Goal: Task Accomplishment & Management: Complete application form

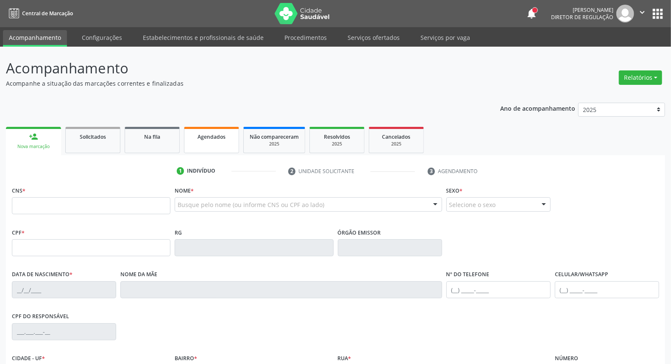
click at [224, 143] on link "Agendados" at bounding box center [211, 140] width 55 height 26
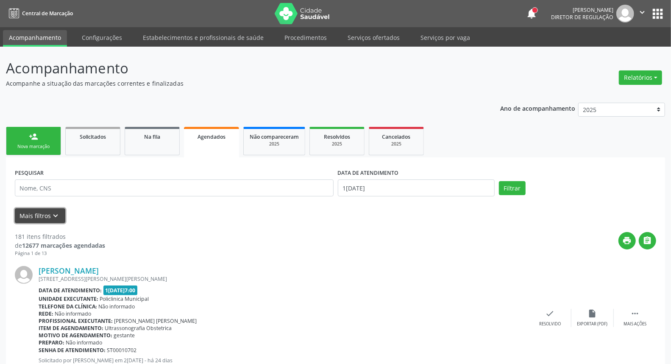
click at [45, 214] on button "Mais filtros keyboard_arrow_down" at bounding box center [40, 215] width 50 height 15
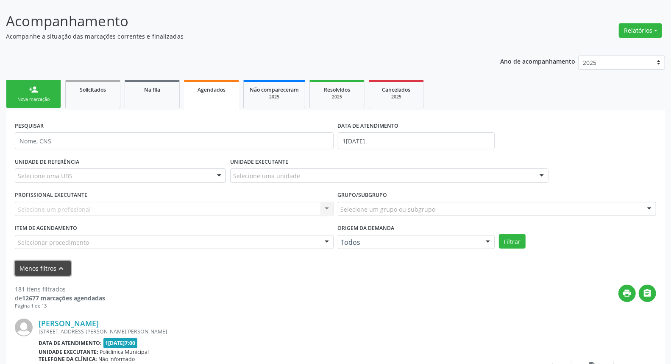
scroll to position [94, 0]
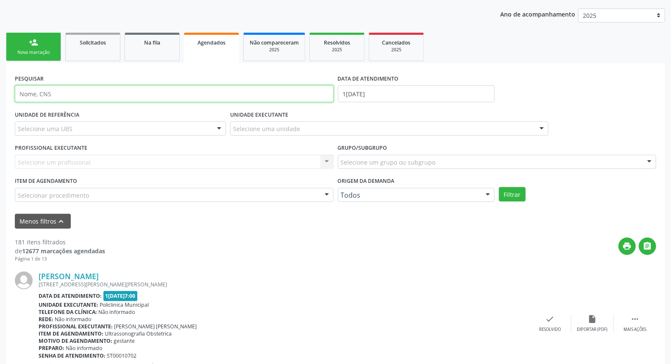
click at [199, 90] on input "text" at bounding box center [174, 93] width 319 height 17
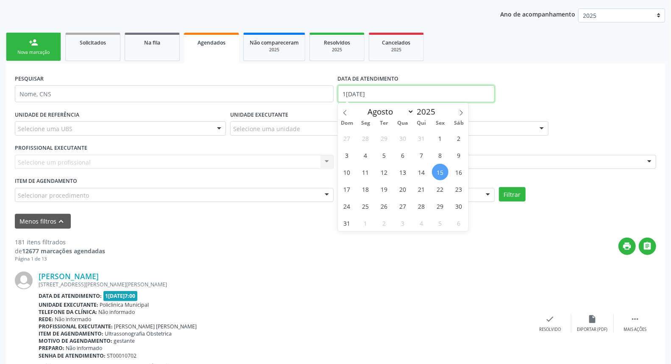
click at [417, 96] on input "1[DATE]" at bounding box center [416, 93] width 157 height 17
click at [382, 190] on span "19" at bounding box center [384, 189] width 17 height 17
type input "19[DATE]"
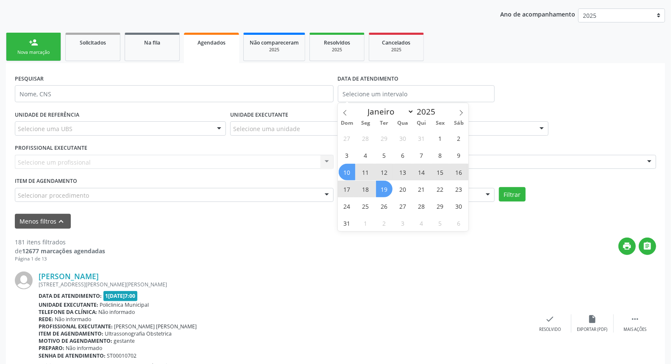
click at [124, 162] on div "Selecione um profissional Nenhum resultado encontrado para: " " Não há nenhuma …" at bounding box center [174, 162] width 319 height 14
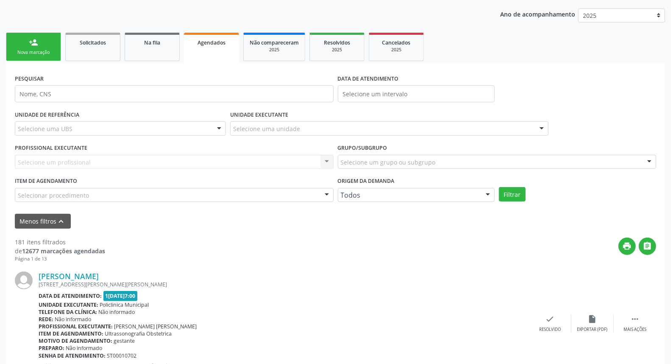
click at [96, 195] on div "Selecionar procedimento" at bounding box center [174, 195] width 319 height 14
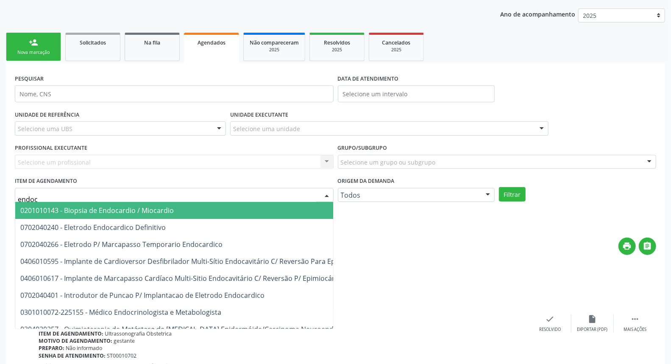
type input "endocr"
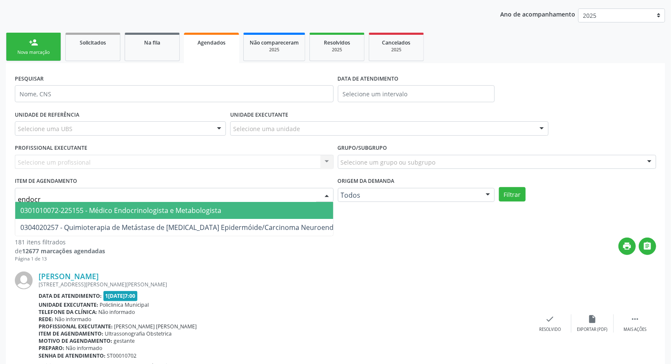
click at [97, 210] on span "0301010072-225155 - Médico Endocrinologista e Metabologista" at bounding box center [120, 210] width 201 height 9
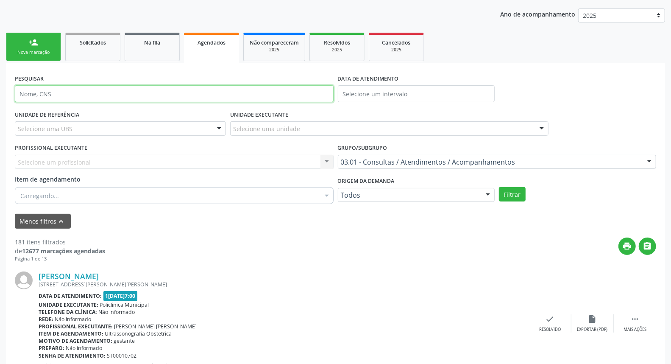
click at [89, 95] on input "text" at bounding box center [174, 93] width 319 height 17
type input "ana"
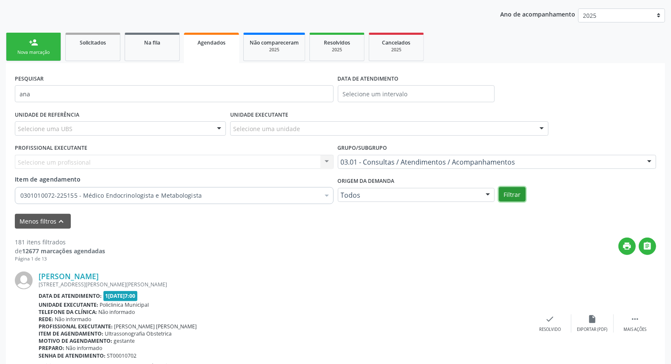
click at [512, 195] on button "Filtrar" at bounding box center [512, 194] width 27 height 14
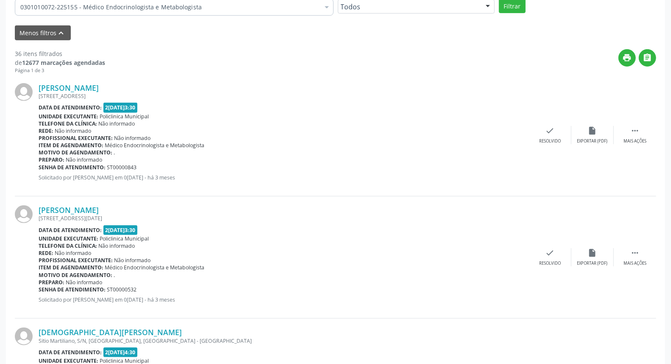
scroll to position [47, 0]
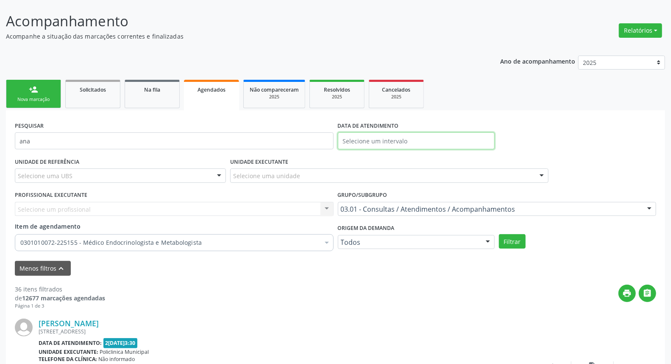
click at [414, 138] on input "text" at bounding box center [416, 140] width 157 height 17
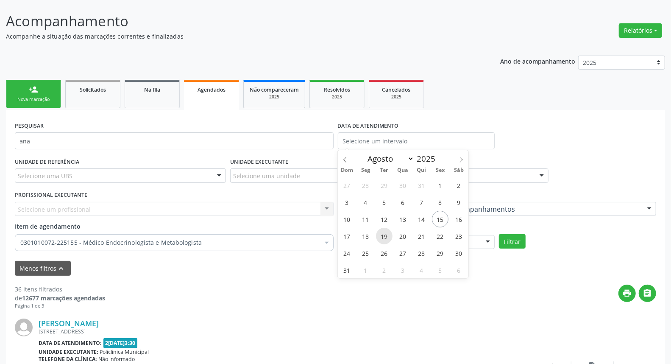
click at [387, 235] on span "19" at bounding box center [384, 236] width 17 height 17
type input "19[DATE]"
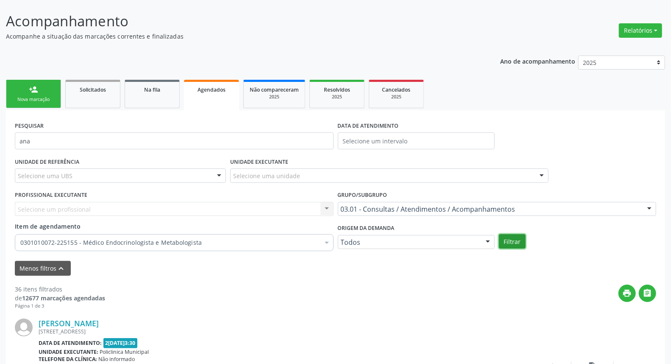
click at [520, 244] on button "Filtrar" at bounding box center [512, 241] width 27 height 14
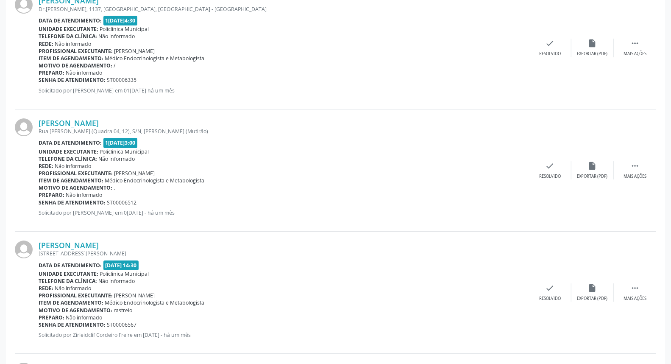
scroll to position [1865, 0]
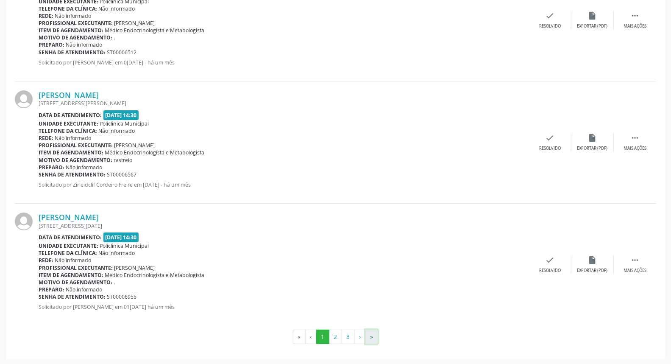
click at [371, 337] on button "»" at bounding box center [372, 337] width 13 height 14
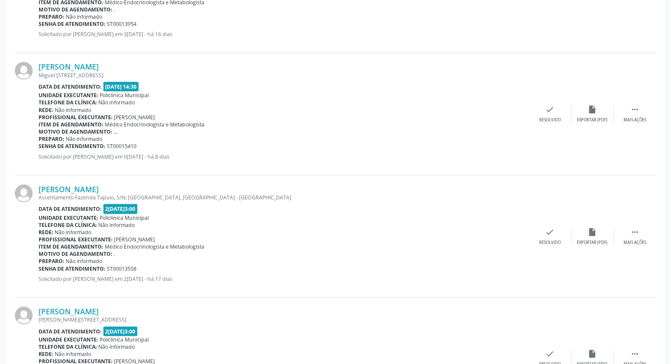
scroll to position [764, 0]
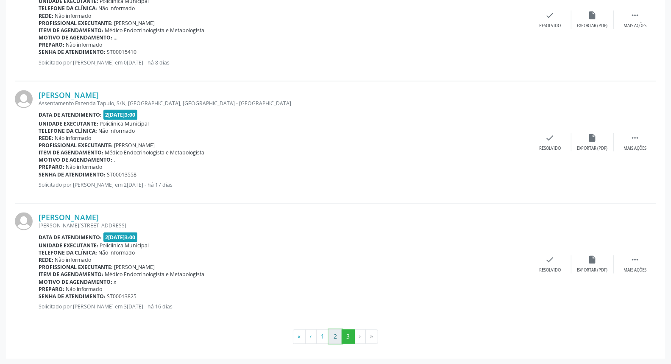
click at [336, 335] on button "2" at bounding box center [335, 337] width 13 height 14
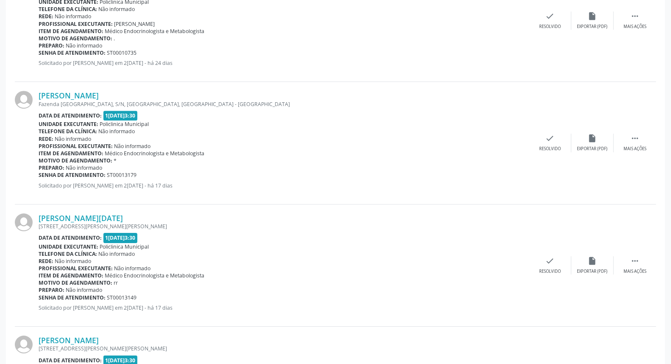
scroll to position [1667, 0]
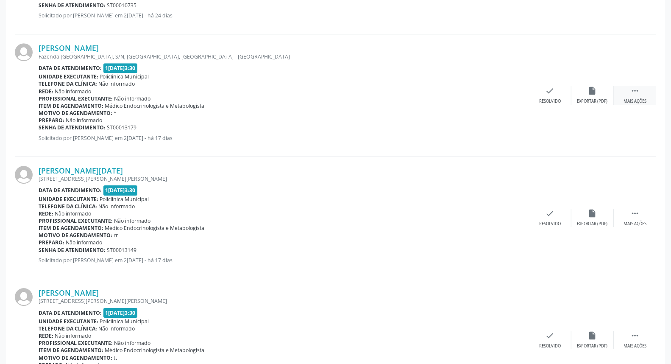
click at [631, 94] on icon "" at bounding box center [635, 90] width 9 height 9
click at [460, 87] on div "print Imprimir" at bounding box center [466, 95] width 42 height 18
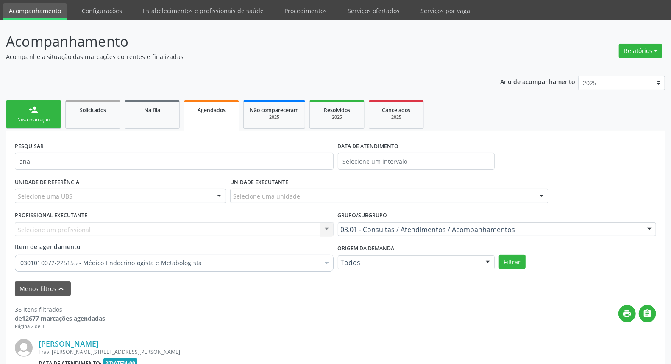
scroll to position [0, 0]
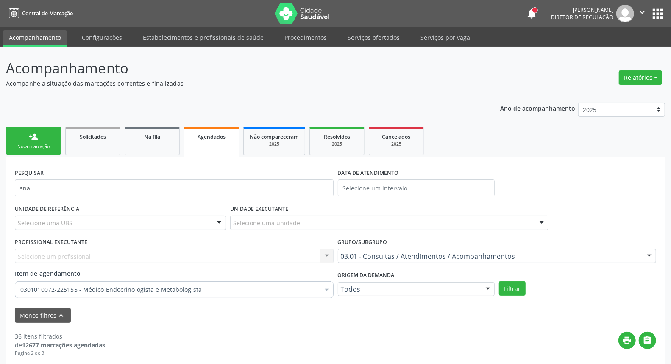
click at [45, 142] on link "person_add Nova marcação" at bounding box center [33, 141] width 55 height 28
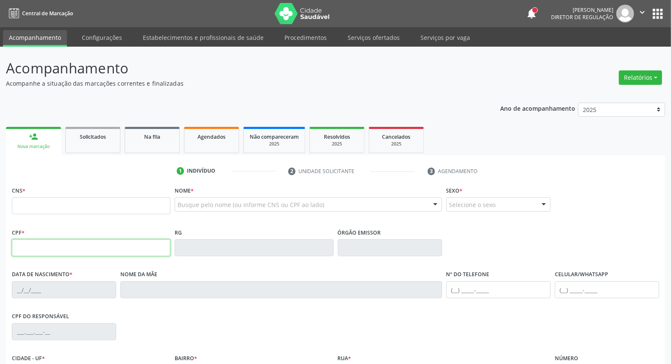
click at [64, 252] on input "text" at bounding box center [91, 247] width 159 height 17
type input "032.144.024-20"
type input "706 0033 0615 0944"
type input "2[DATE]"
type input "Espedida [PERSON_NAME]"
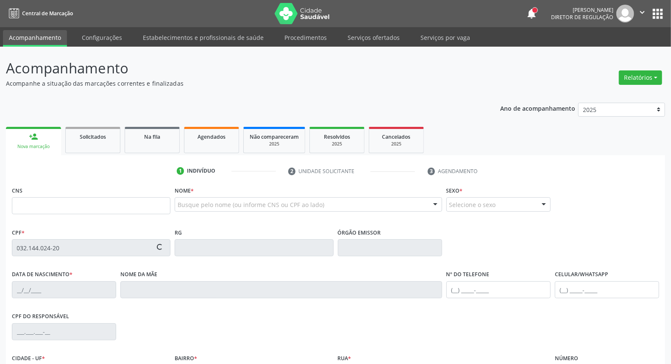
type input "[PHONE_NUMBER]"
type input "S/N"
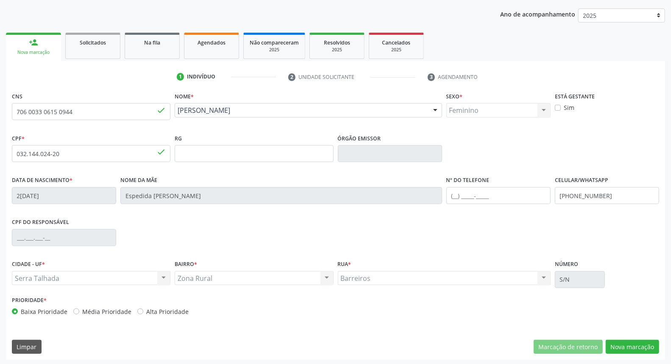
scroll to position [95, 0]
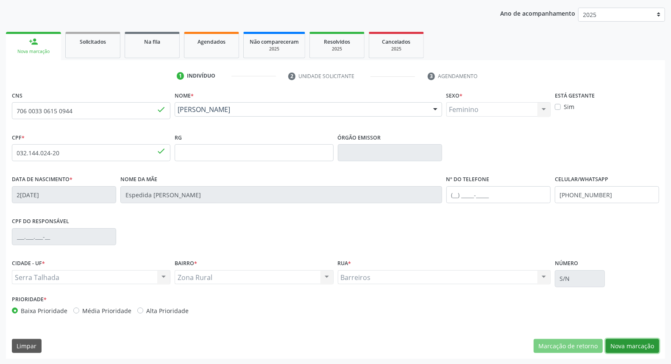
click at [641, 344] on button "Nova marcação" at bounding box center [632, 346] width 53 height 14
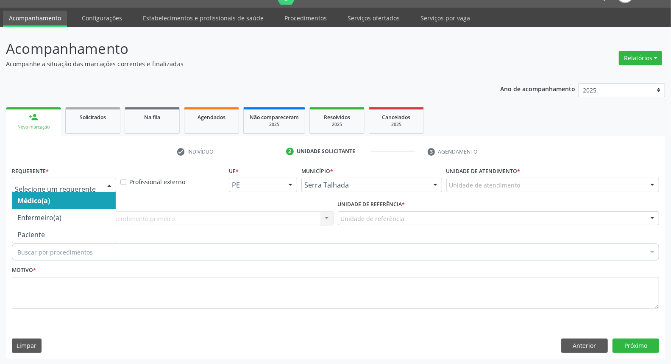
click at [82, 189] on div at bounding box center [64, 185] width 104 height 14
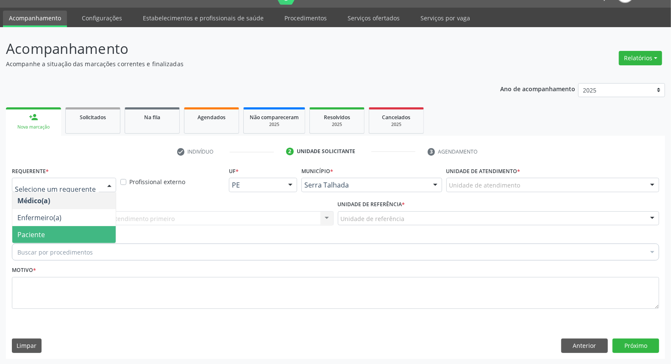
click at [84, 232] on span "Paciente" at bounding box center [64, 234] width 104 height 17
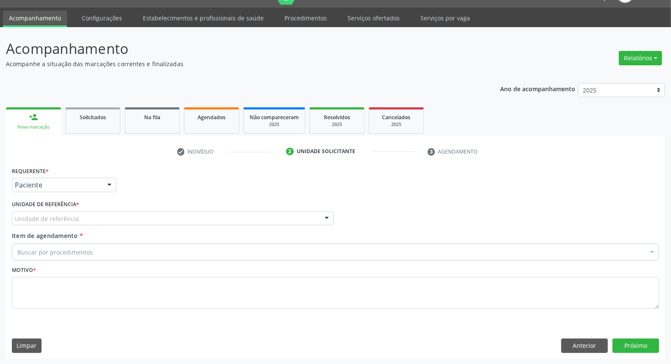
click at [98, 215] on div "Unidade de referência" at bounding box center [173, 218] width 322 height 14
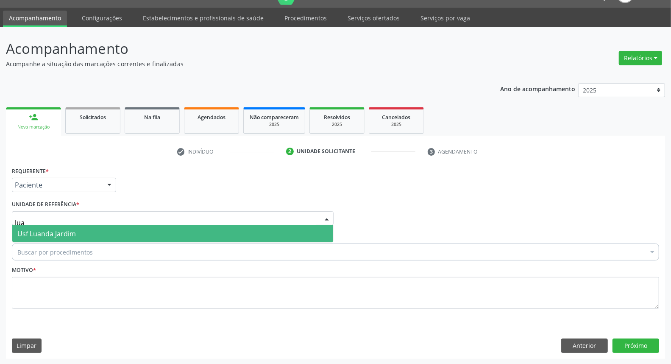
type input "[PERSON_NAME]"
click at [92, 232] on span "Usf Luanda Jardim" at bounding box center [172, 233] width 321 height 17
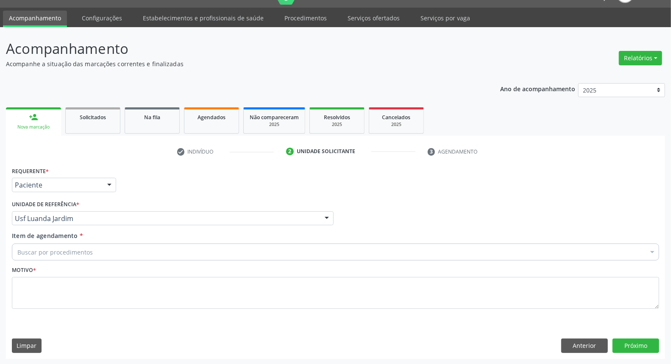
click at [73, 246] on div "Buscar por procedimentos" at bounding box center [336, 251] width 648 height 17
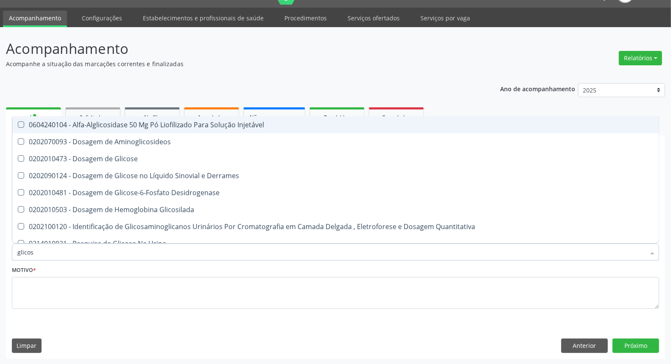
type input "glicose"
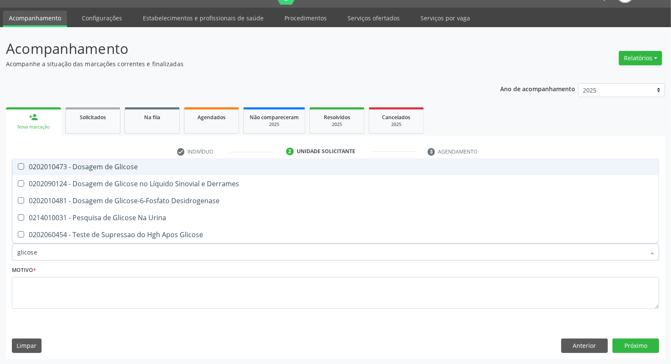
click at [116, 164] on div "0202010473 - Dosagem de Glicose" at bounding box center [335, 166] width 637 height 7
checkbox Glicose "true"
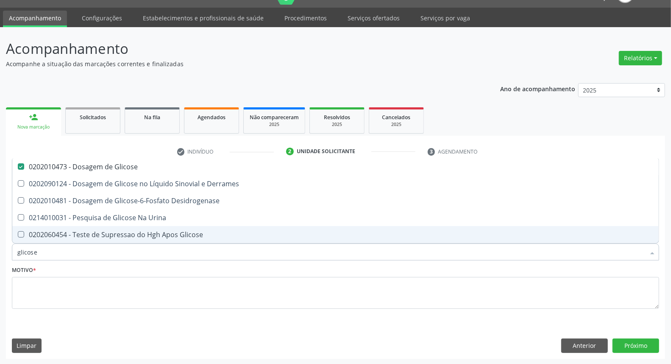
click at [79, 248] on input "glicose" at bounding box center [331, 251] width 628 height 17
type input "ac"
checkbox Glicose "false"
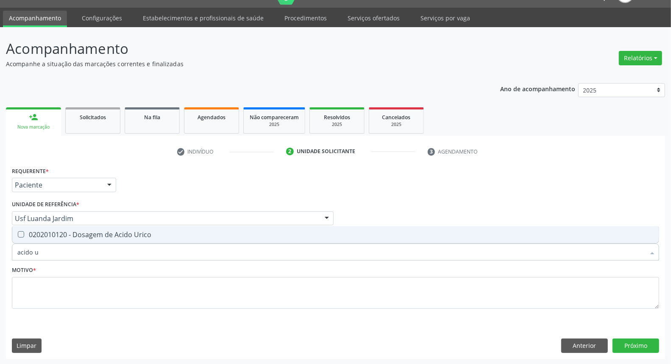
type input "acido ur"
click at [84, 236] on div "0202010120 - Dosagem de Acido Urico" at bounding box center [335, 234] width 637 height 7
checkbox Urico "true"
click at [78, 252] on input "acido ur" at bounding box center [331, 251] width 628 height 17
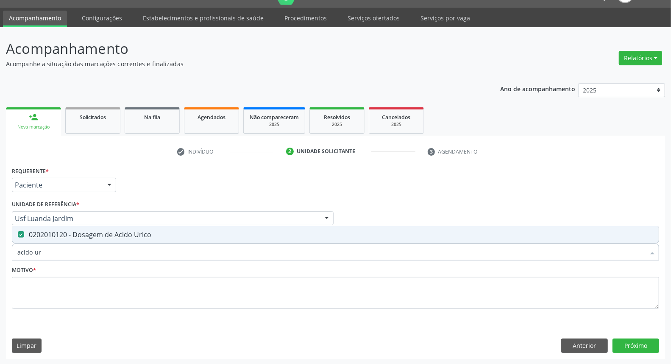
click at [78, 252] on input "acido ur" at bounding box center [331, 251] width 628 height 17
type input "c"
checkbox Urico "false"
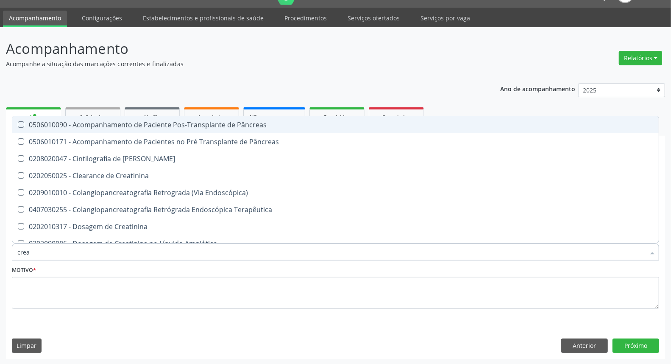
type input "creat"
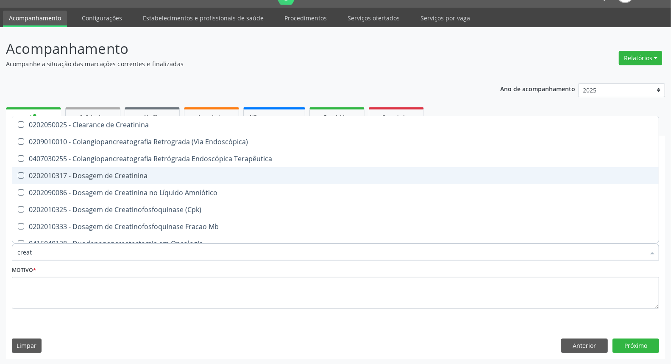
click at [98, 179] on span "0202010317 - Dosagem de Creatinina" at bounding box center [335, 175] width 647 height 17
checkbox Creatinina "true"
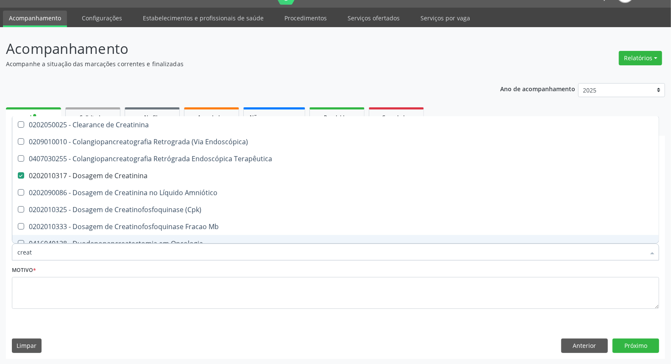
type input "creat"
click at [77, 260] on div "Item de agendamento * creat Desfazer seleção 0202050025 - Clearance de Creatini…" at bounding box center [336, 247] width 652 height 33
checkbox Endoscópica\) "true"
checkbox Terapêutica "true"
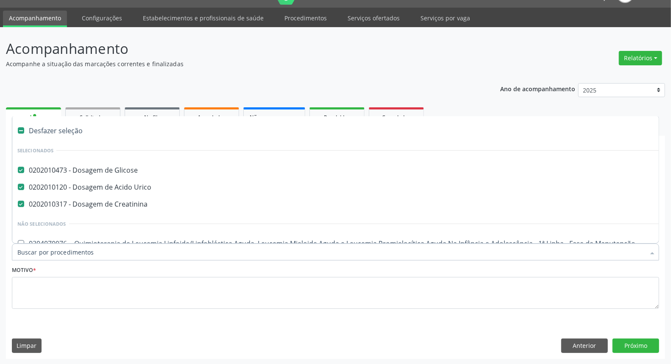
click at [77, 248] on input "Item de agendamento *" at bounding box center [331, 251] width 628 height 17
type input "ur"
checkbox Creatinina "false"
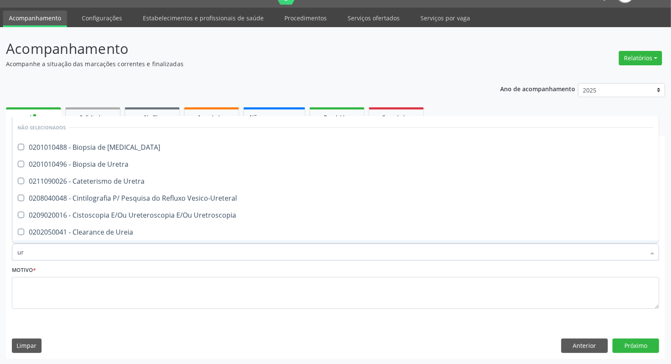
type input "ure"
checkbox Ureter "false"
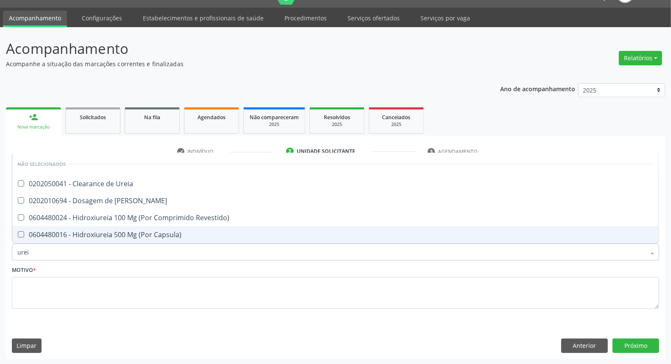
type input "ureia"
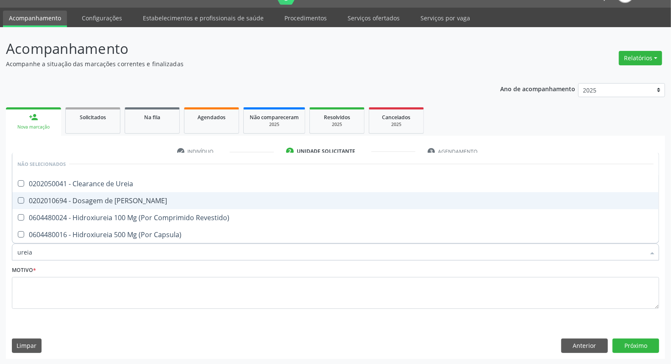
click at [88, 197] on div "0202010694 - Dosagem de [PERSON_NAME]" at bounding box center [335, 200] width 637 height 7
checkbox Ureia "true"
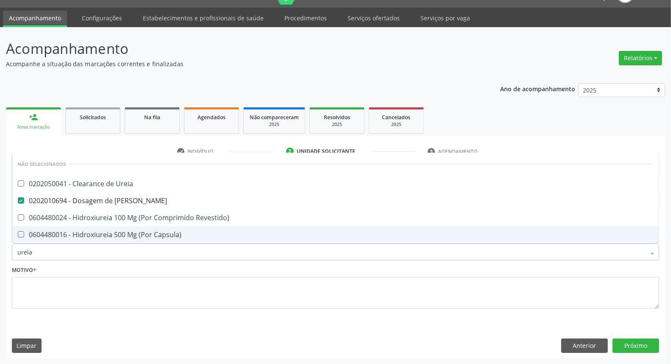
click at [56, 255] on input "ureia" at bounding box center [331, 251] width 628 height 17
type input "co"
checkbox Ureia "true"
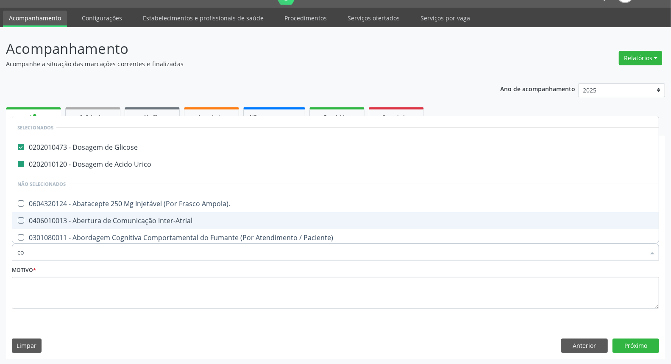
type input "col"
checkbox Glicose "false"
checkbox Urico "false"
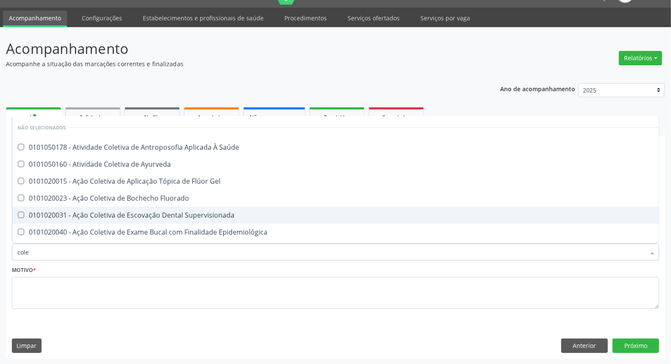
type input "coles"
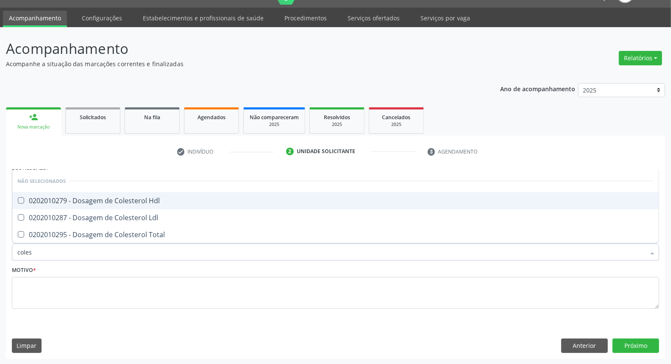
click at [61, 202] on div "0202010279 - Dosagem de Colesterol Hdl" at bounding box center [335, 200] width 637 height 7
checkbox Hdl "true"
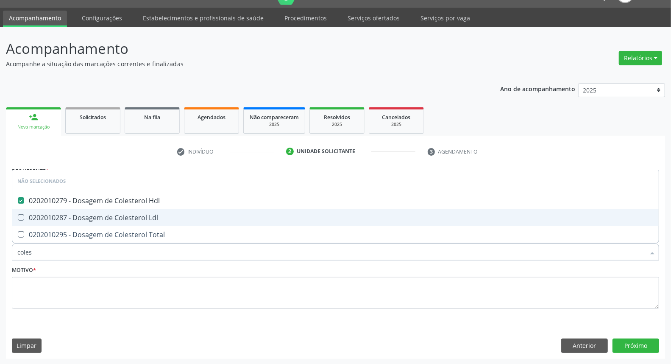
drag, startPoint x: 57, startPoint y: 215, endPoint x: 56, endPoint y: 225, distance: 10.6
click at [57, 219] on div "0202010287 - Dosagem de Colesterol Ldl" at bounding box center [335, 217] width 637 height 7
checkbox Ldl "true"
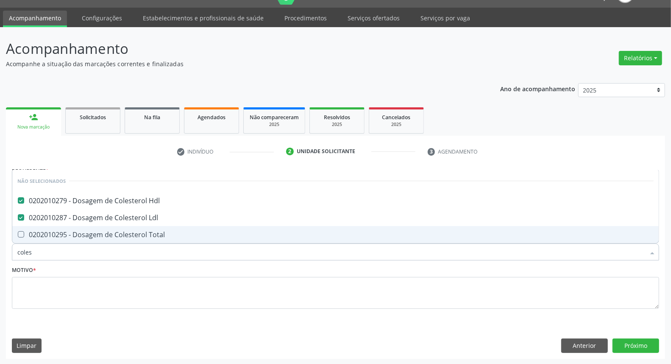
drag, startPoint x: 56, startPoint y: 229, endPoint x: 56, endPoint y: 248, distance: 18.7
click at [56, 231] on div "0202010295 - Dosagem de Colesterol Total" at bounding box center [335, 234] width 637 height 7
checkbox Total "true"
click at [55, 251] on input "coles" at bounding box center [331, 251] width 628 height 17
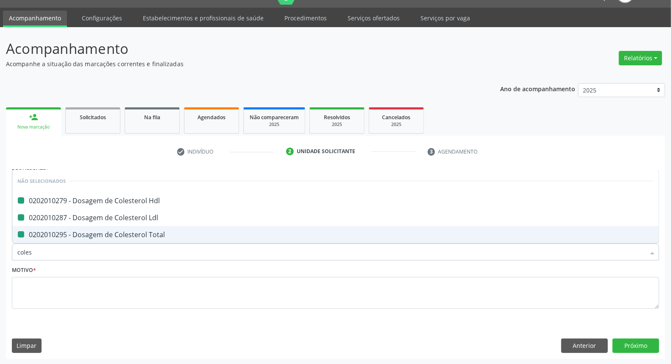
type input "b"
checkbox Hdl "false"
checkbox Ldl "false"
checkbox Total "false"
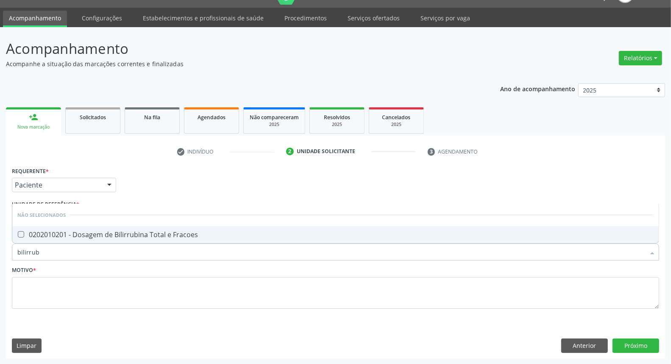
type input "bilirrubi"
click at [56, 231] on div "0202010201 - Dosagem de Bilirrubina Total e Fracoes" at bounding box center [335, 234] width 637 height 7
checkbox Fracoes "true"
click at [55, 259] on input "bilirrubi" at bounding box center [331, 251] width 628 height 17
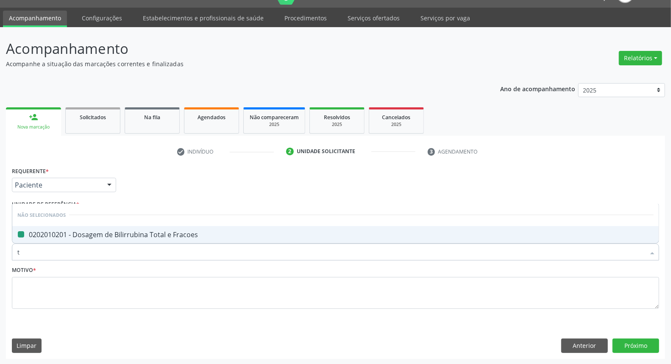
type input "tr"
checkbox Fracoes "false"
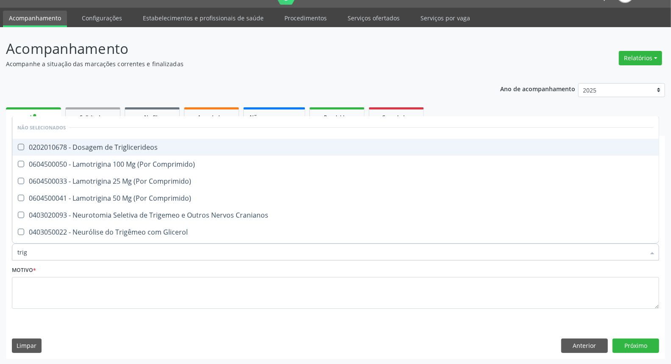
type input "trigl"
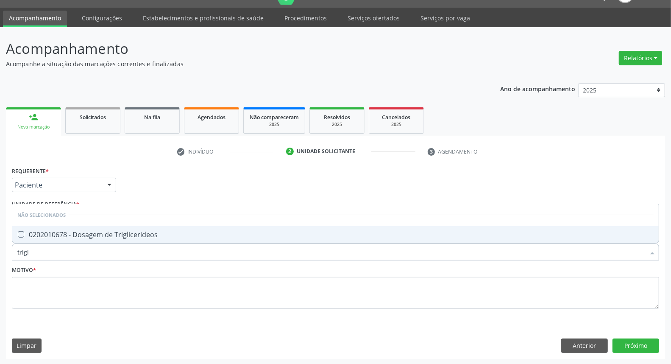
drag, startPoint x: 52, startPoint y: 226, endPoint x: 48, endPoint y: 232, distance: 7.2
click at [51, 227] on span "0202010678 - Dosagem de Triglicerideos" at bounding box center [335, 234] width 647 height 17
checkbox Triglicerideos "true"
click at [47, 248] on input "trigl" at bounding box center [331, 251] width 628 height 17
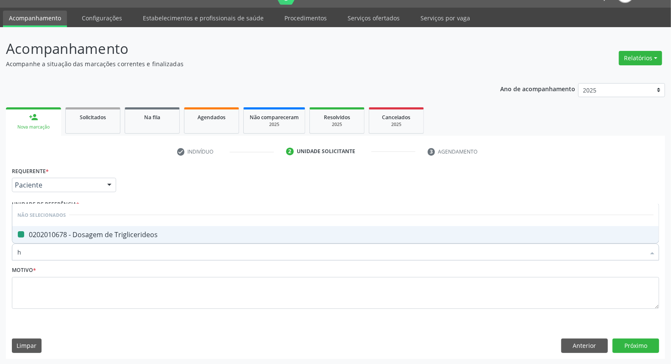
type input "he"
checkbox Triglicerideos "false"
type input "hemoglobina g"
click at [55, 231] on div "0202010503 - Dosagem de Hemoglobina Glicosilada" at bounding box center [335, 234] width 637 height 7
checkbox Glicosilada "true"
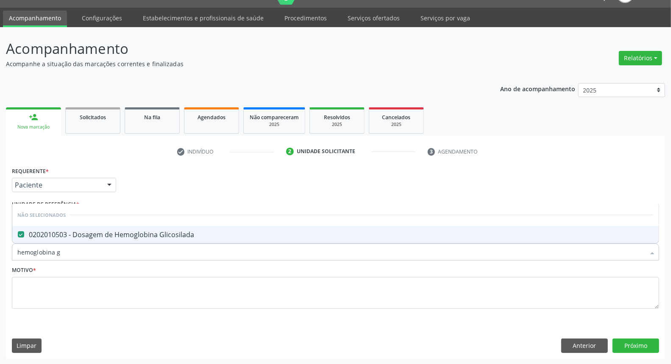
drag, startPoint x: 62, startPoint y: 251, endPoint x: 37, endPoint y: 260, distance: 26.0
click at [39, 259] on input "hemoglobina g" at bounding box center [331, 251] width 628 height 17
click at [72, 251] on input "hemoglobina g" at bounding box center [331, 251] width 628 height 17
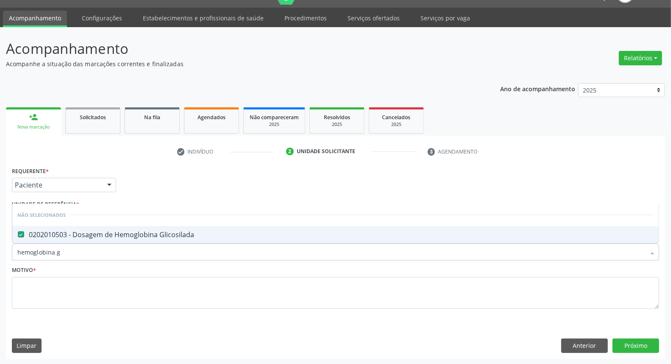
click at [72, 251] on input "hemoglobina g" at bounding box center [331, 251] width 628 height 17
type input "he"
checkbox Glicosilada "false"
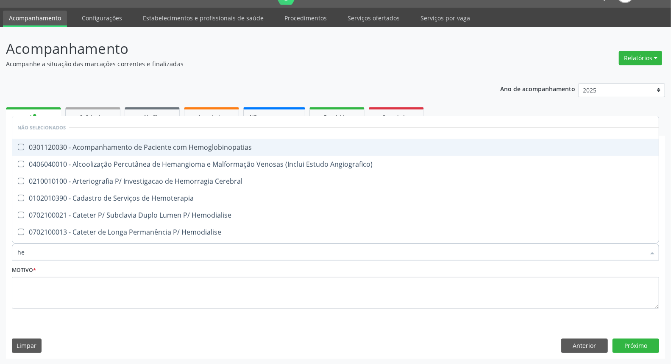
type input "hem"
checkbox Glicosilada "true"
checkbox Hematocrito "false"
type input "hemo"
checkbox Hemacias "true"
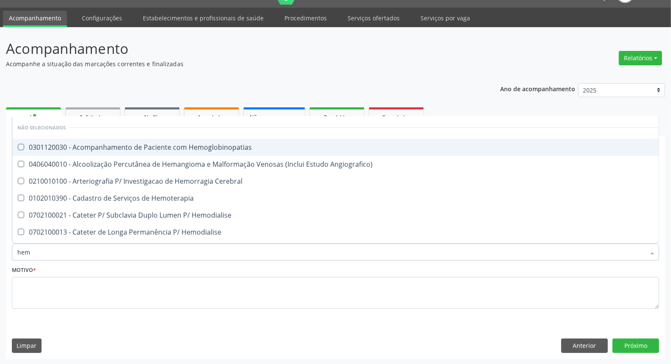
checkbox Glicosilada "false"
type input "hemog"
checkbox Tardio\) "true"
type input "hemogra"
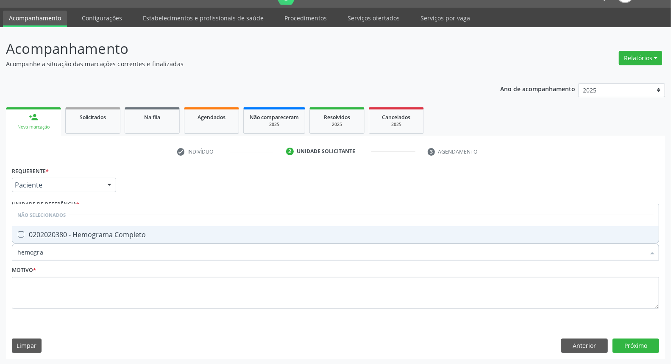
click at [74, 231] on div "0202020380 - Hemograma Completo" at bounding box center [335, 234] width 637 height 7
checkbox Completo "true"
click at [62, 252] on input "hemogra" at bounding box center [331, 251] width 628 height 17
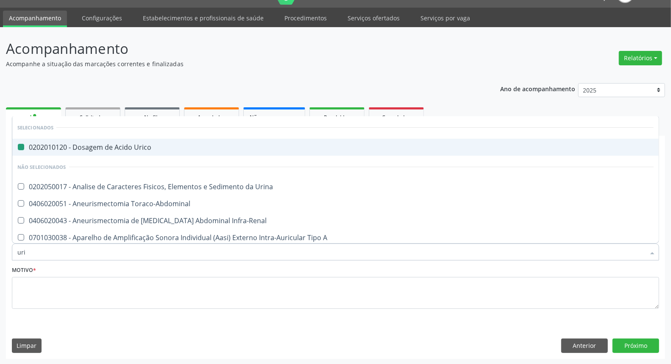
type input "urin"
checkbox Urico "false"
type input "urina"
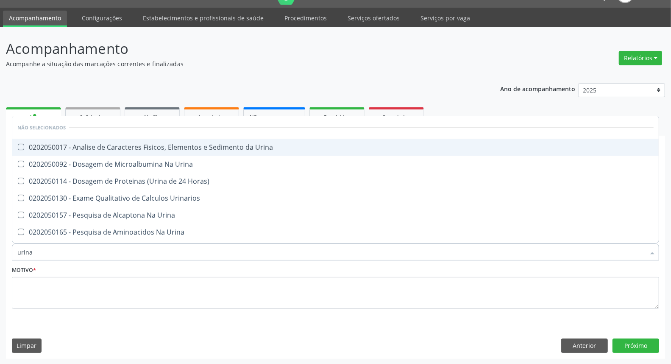
click at [83, 149] on div "0202050017 - Analise de Caracteres Fisicos, Elementos e Sedimento da Urina" at bounding box center [335, 147] width 637 height 7
checkbox Urina "true"
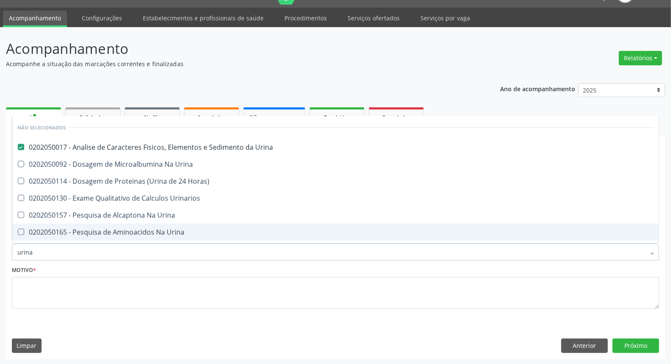
click at [41, 252] on input "urina" at bounding box center [331, 251] width 628 height 17
type input "t4"
checkbox Urina "false"
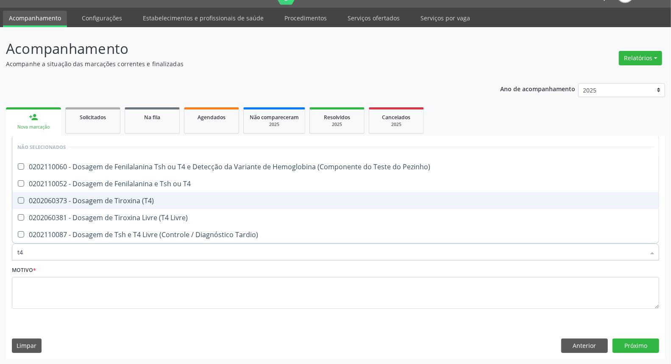
click at [64, 201] on div "0202060373 - Dosagem de Tiroxina (T4)" at bounding box center [335, 200] width 637 height 7
checkbox \(T4\) "true"
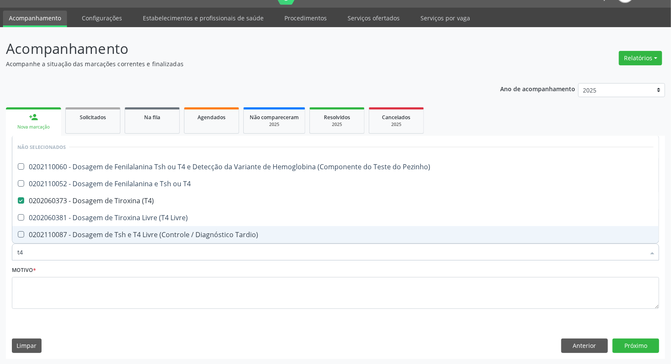
type input "t"
checkbox Pezinho\) "true"
checkbox \(T4\) "false"
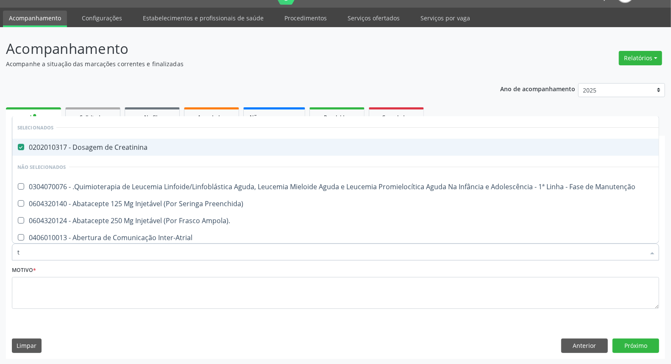
type input "t3"
checkbox Creatinina "false"
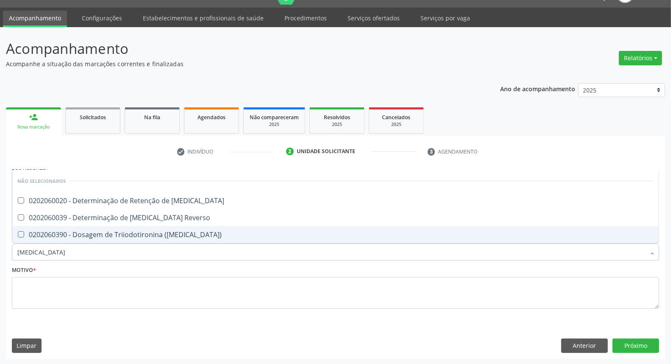
click at [62, 240] on span "0202060390 - Dosagem de Triiodotironina ([MEDICAL_DATA])" at bounding box center [335, 234] width 647 height 17
checkbox \(T3\) "true"
type input "t"
checkbox T3 "true"
checkbox \(T3\) "false"
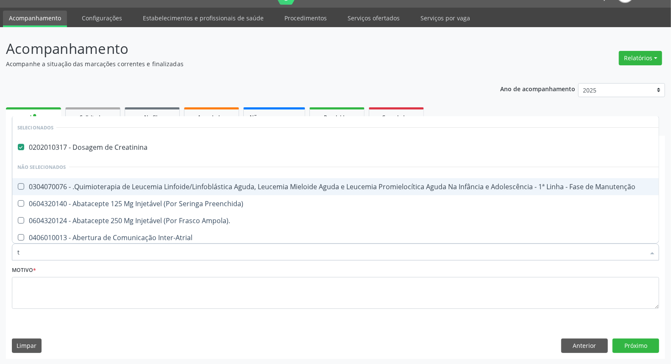
type input "ts"
checkbox Creatinina "false"
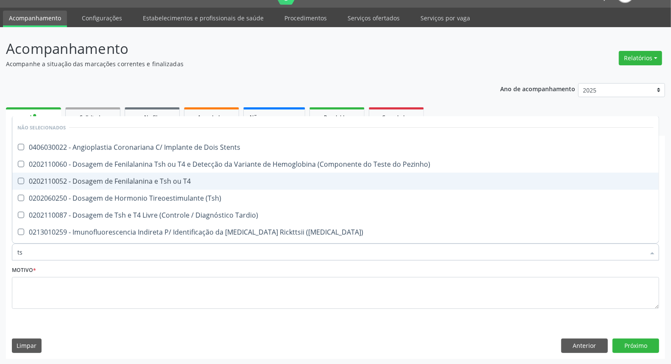
type input "tsh"
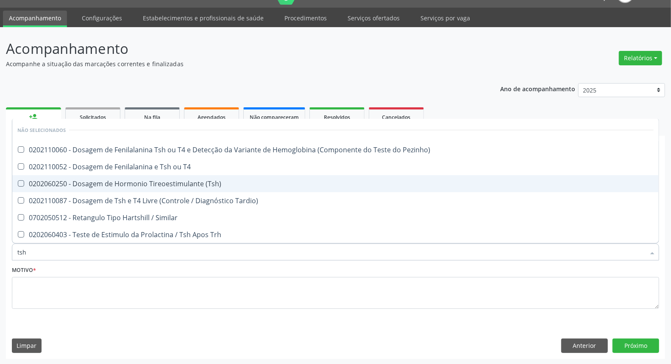
click at [82, 180] on div "0202060250 - Dosagem de Hormonio Tireoestimulante (Tsh)" at bounding box center [335, 183] width 637 height 7
checkbox \(Tsh\) "true"
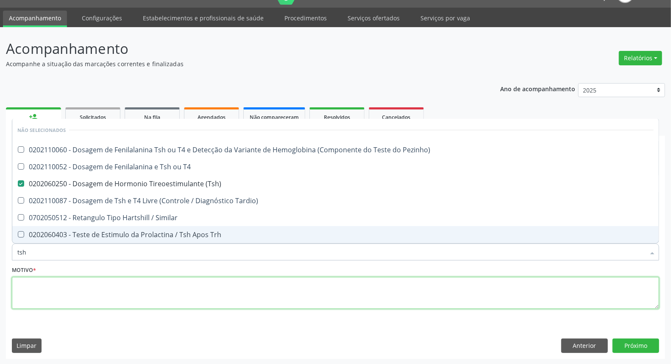
click at [53, 287] on textarea at bounding box center [336, 293] width 648 height 32
checkbox Pezinho\) "true"
checkbox Tardio\) "true"
checkbox Similar "true"
checkbox Trh "true"
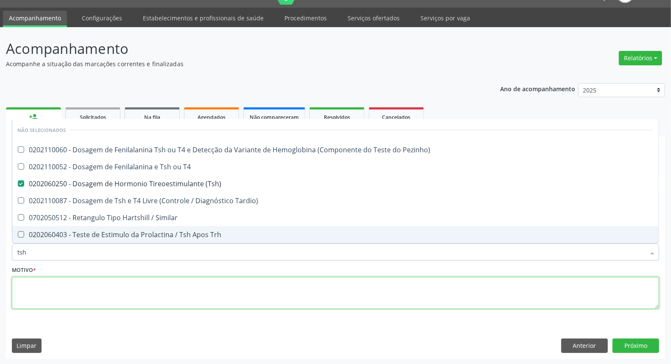
checkbox T4 "true"
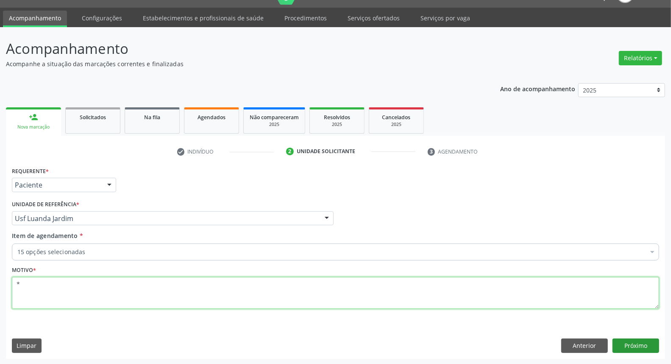
type textarea "*"
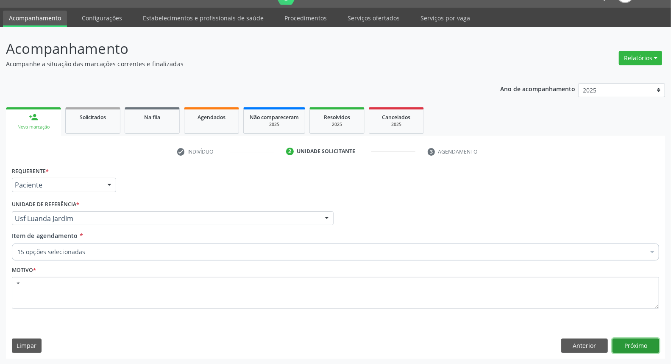
click at [640, 343] on button "Próximo" at bounding box center [636, 346] width 47 height 14
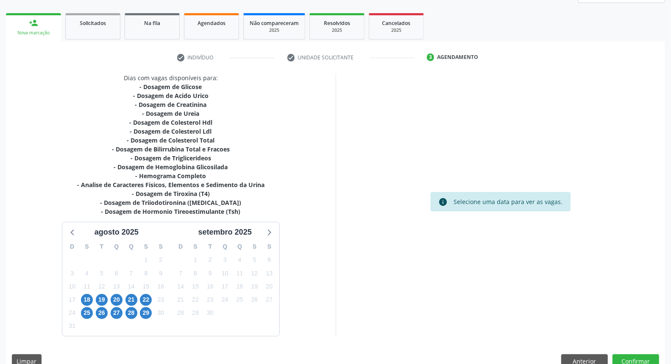
scroll to position [129, 0]
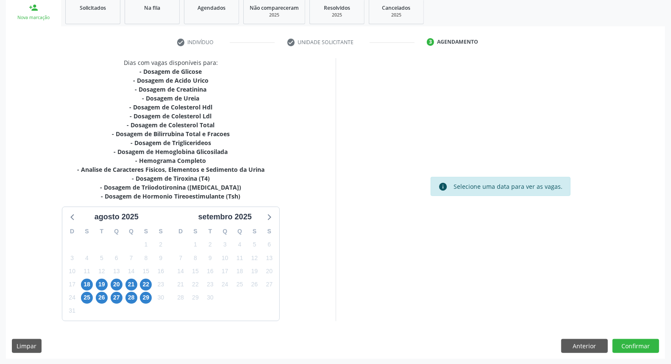
click at [481, 141] on div "info Selecione uma data para ver as vagas." at bounding box center [501, 189] width 330 height 263
drag, startPoint x: 117, startPoint y: 282, endPoint x: 255, endPoint y: 236, distance: 145.4
click at [116, 282] on span "20" at bounding box center [117, 285] width 12 height 12
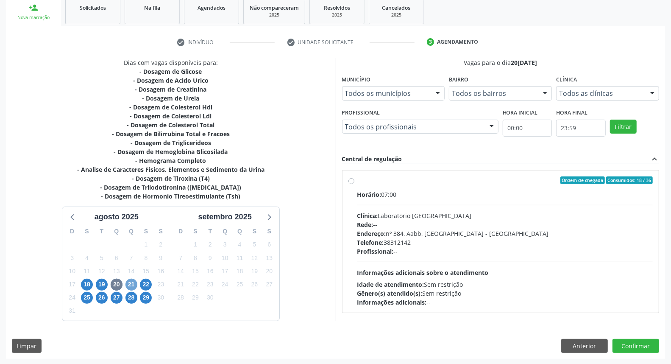
click at [132, 282] on span "21" at bounding box center [132, 285] width 12 height 12
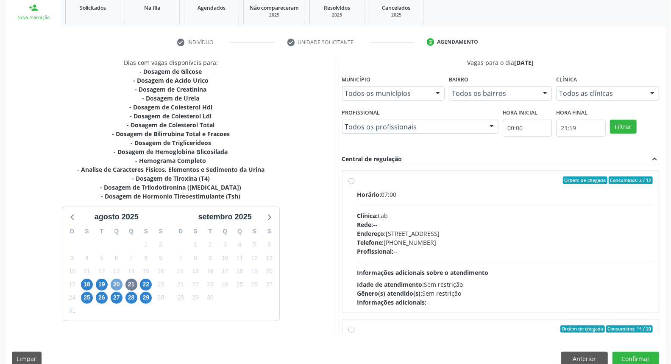
click at [116, 283] on span "20" at bounding box center [117, 285] width 12 height 12
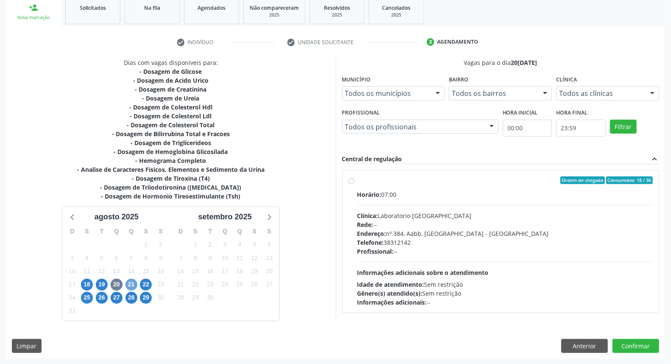
click at [126, 282] on span "21" at bounding box center [132, 285] width 12 height 12
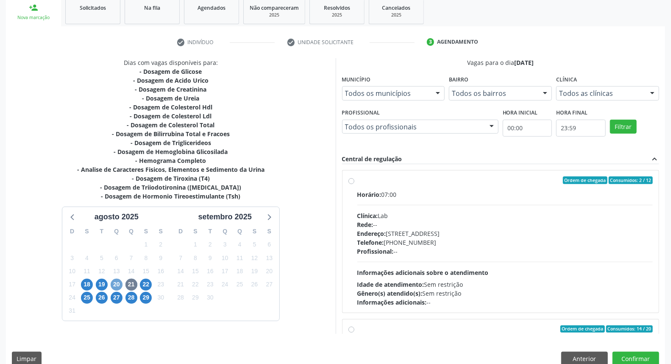
click at [118, 283] on span "20" at bounding box center [117, 285] width 12 height 12
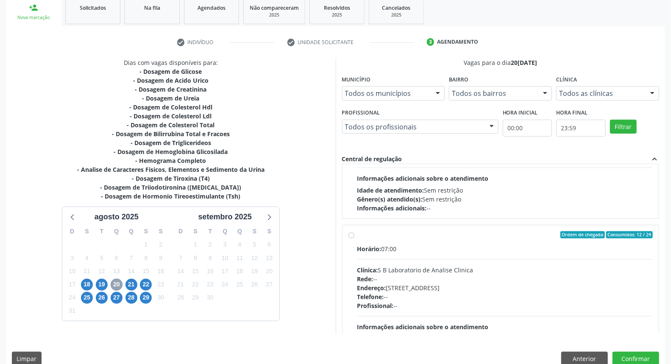
scroll to position [134, 0]
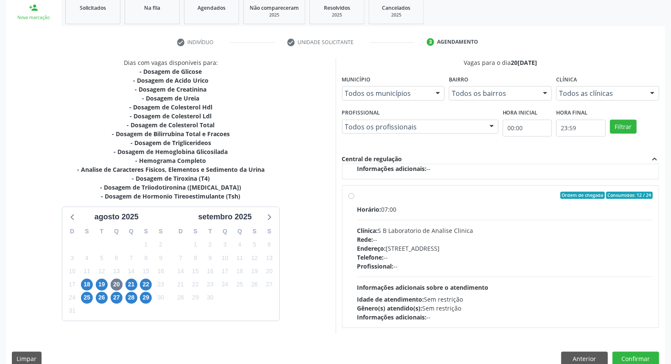
click at [358, 197] on label "Ordem de chegada Consumidos: 12 / 24 Horário: 07:00 Clínica: S B Laboratorio de…" at bounding box center [506, 257] width 296 height 130
click at [353, 197] on input "Ordem de chegada Consumidos: 12 / 24 Horário: 07:00 Clínica: S B Laboratorio de…" at bounding box center [352, 196] width 6 height 8
radio input "true"
click at [629, 356] on button "Confirmar" at bounding box center [636, 359] width 47 height 14
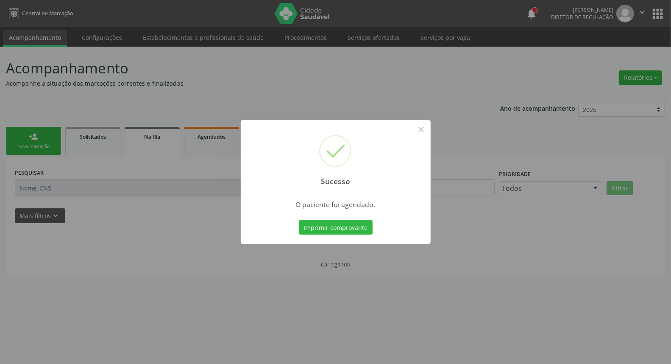
scroll to position [0, 0]
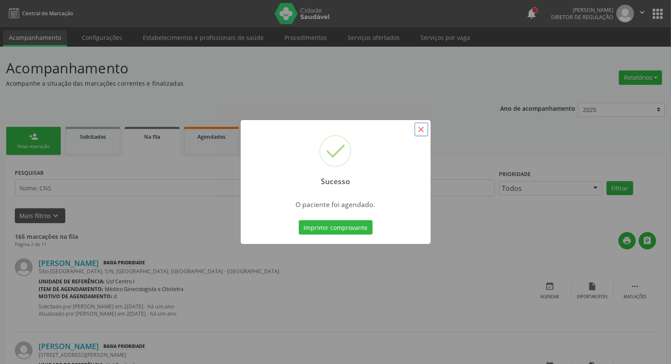
click at [423, 132] on button "×" at bounding box center [421, 129] width 14 height 14
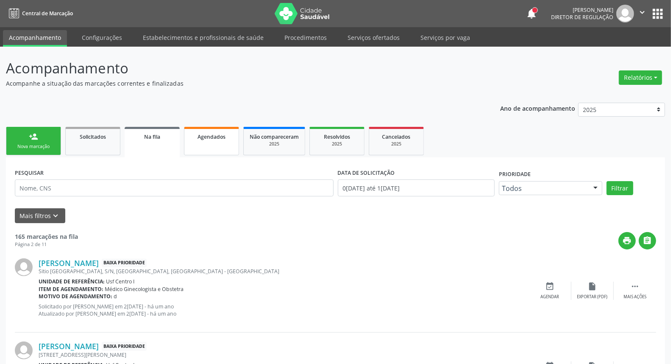
click at [220, 149] on link "Agendados" at bounding box center [211, 141] width 55 height 28
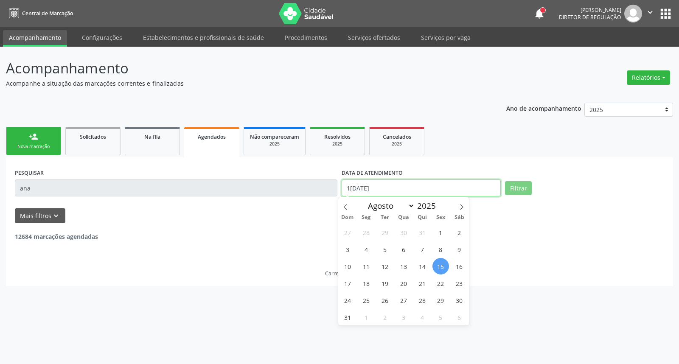
click at [425, 187] on input "15/08/2025" at bounding box center [420, 187] width 159 height 17
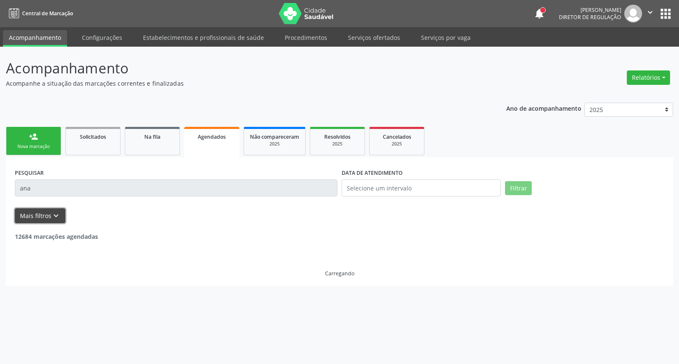
click at [48, 216] on button "Mais filtros keyboard_arrow_down" at bounding box center [40, 215] width 50 height 15
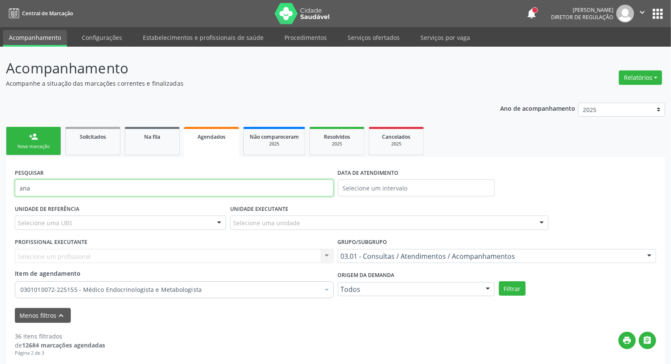
click at [60, 187] on input "ana" at bounding box center [174, 187] width 319 height 17
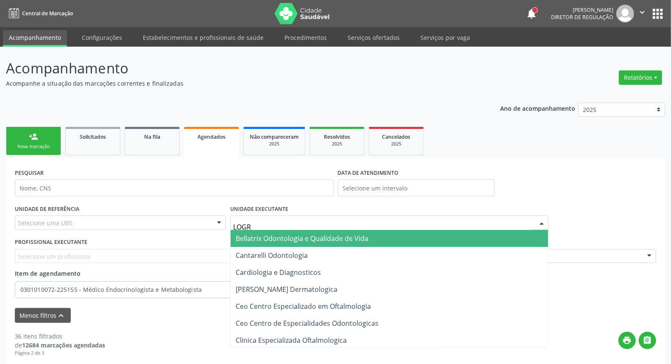
type input "LOGRA"
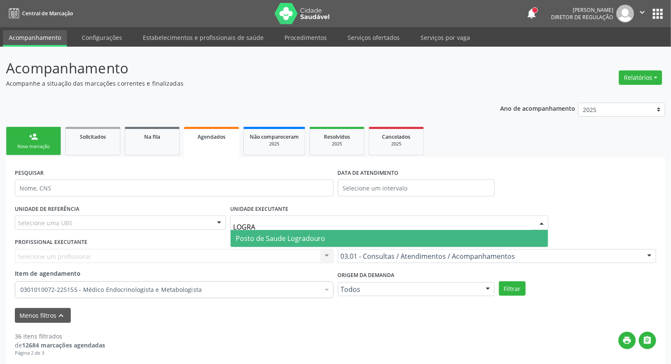
click at [292, 235] on span "Posto de Saude Logradouro" at bounding box center [281, 238] width 90 height 9
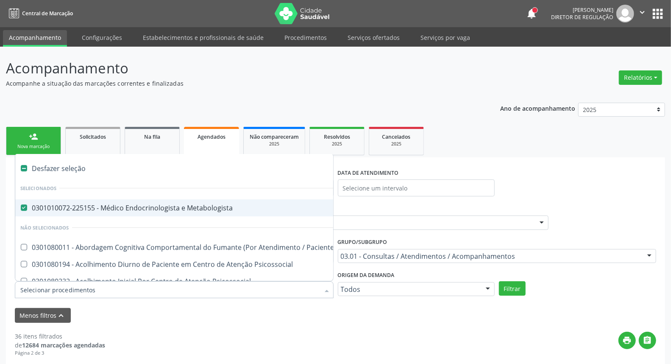
click at [33, 207] on div "0301010072-225155 - Médico Endocrinologista e Metabologista" at bounding box center [469, 207] width 898 height 7
checkbox Metabologista "false"
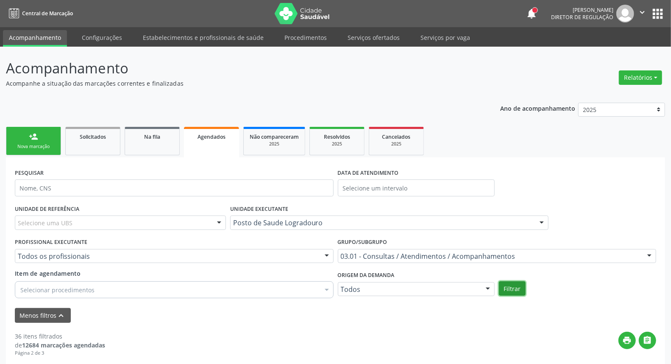
click at [511, 286] on button "Filtrar" at bounding box center [512, 288] width 27 height 14
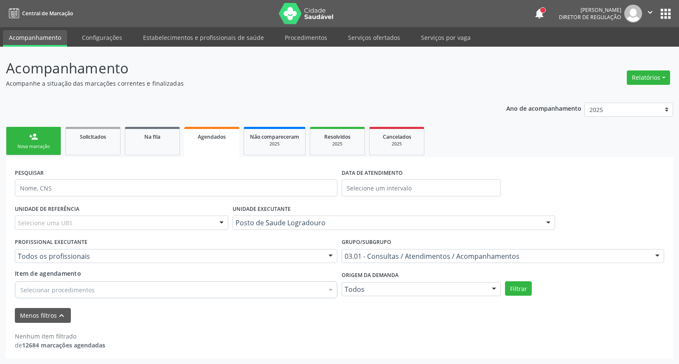
click at [522, 168] on div "PESQUISAR DATA DE ATENDIMENTO" at bounding box center [339, 184] width 653 height 36
click at [45, 133] on link "person_add Nova marcação" at bounding box center [33, 141] width 55 height 28
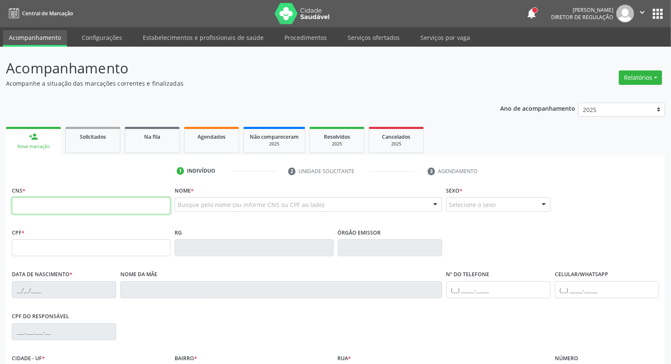
click at [54, 207] on input "text" at bounding box center [91, 205] width 159 height 17
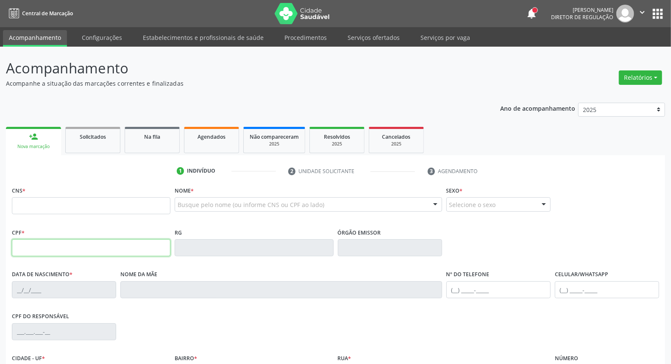
click at [37, 241] on input "text" at bounding box center [91, 247] width 159 height 17
type input "151.216.454-22"
type input "898 0034 7106 8637"
type input "10/07/2012"
type input "Maria das Graças Pereira Lima"
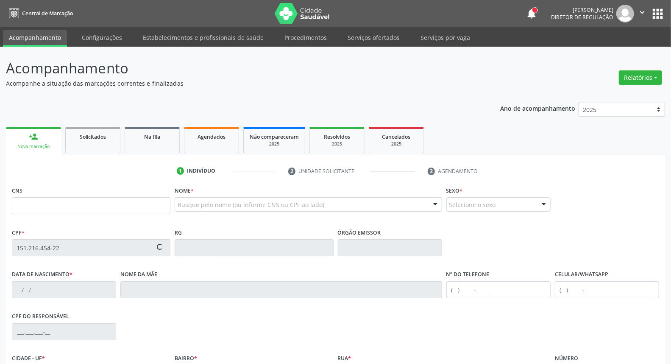
type input "(87) 98875-5429"
type input "064.466.524-61"
type input "267"
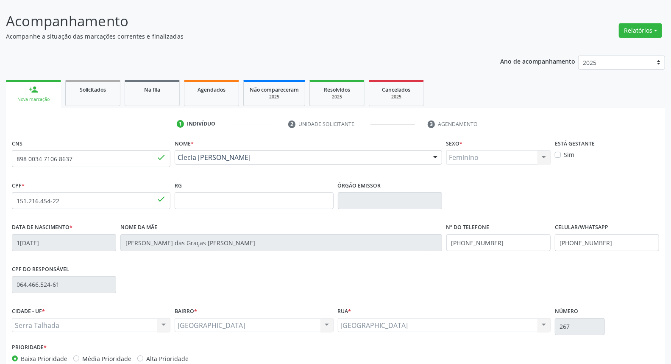
scroll to position [95, 0]
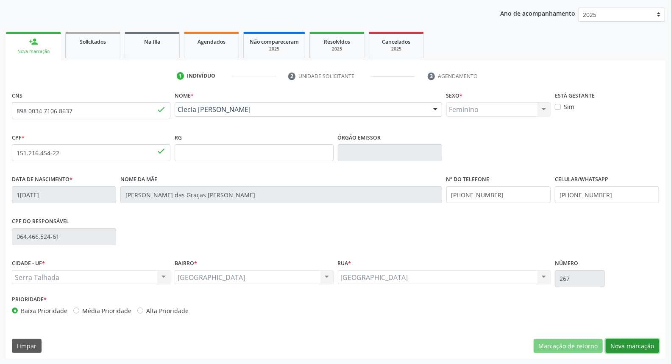
click at [633, 344] on button "Nova marcação" at bounding box center [632, 346] width 53 height 14
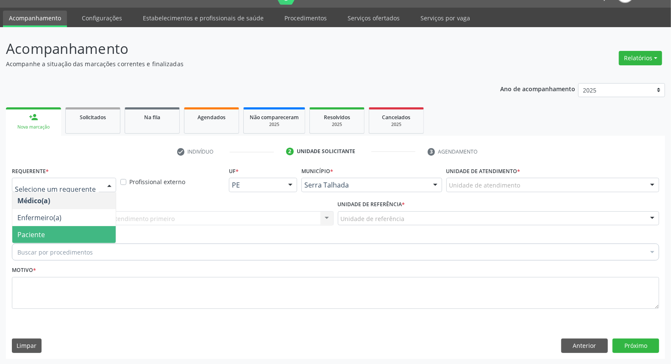
click at [67, 236] on span "Paciente" at bounding box center [64, 234] width 104 height 17
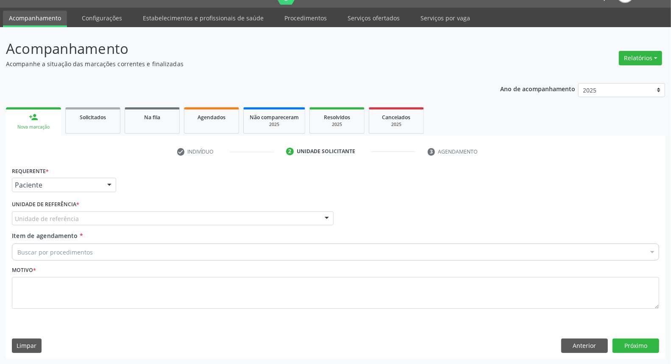
click at [92, 221] on div "Unidade de referência" at bounding box center [173, 218] width 322 height 14
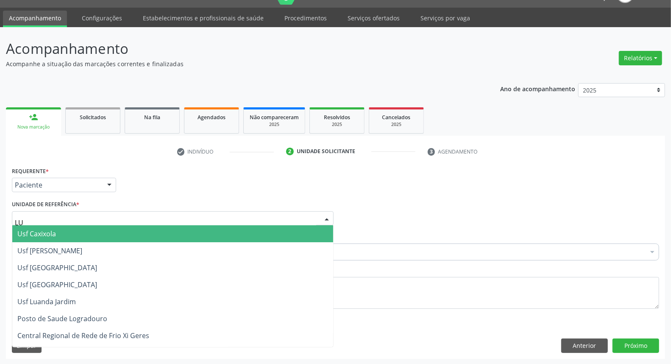
type input "LUA"
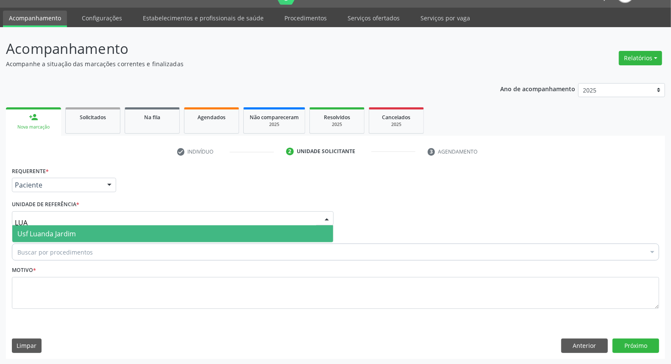
click at [96, 227] on span "Usf Luanda Jardim" at bounding box center [172, 233] width 321 height 17
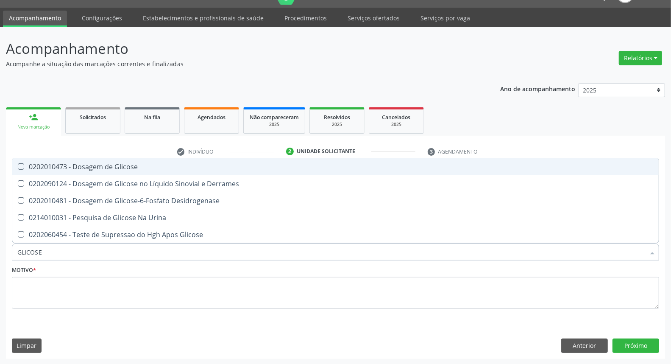
type input "GLICOSE"
click at [68, 157] on div "check Indivíduo 2 Unidade solicitante 3 Agendamento CNS 898 0034 7106 8637 done…" at bounding box center [336, 252] width 660 height 214
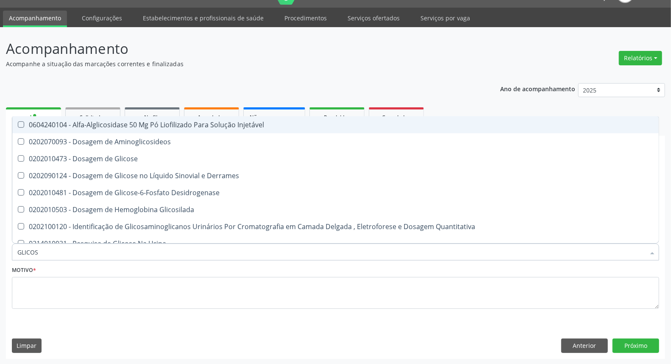
type input "GLICOSE"
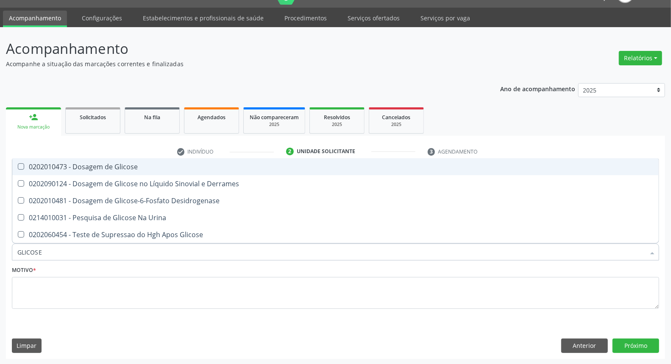
drag, startPoint x: 99, startPoint y: 165, endPoint x: 95, endPoint y: 181, distance: 16.4
click at [98, 165] on div "0202010473 - Dosagem de Glicose" at bounding box center [335, 166] width 637 height 7
checkbox Glicose "true"
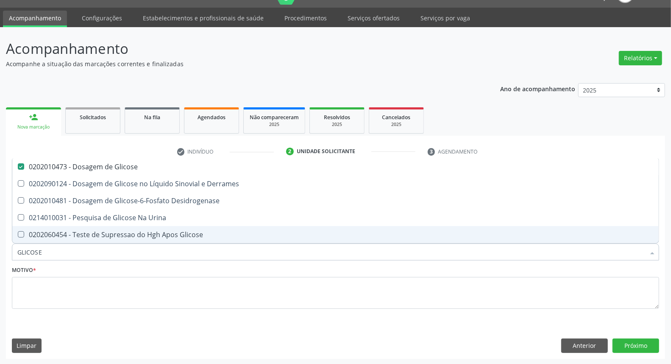
click at [54, 246] on input "GLICOSE" at bounding box center [331, 251] width 628 height 17
type input "A"
checkbox Glicose "false"
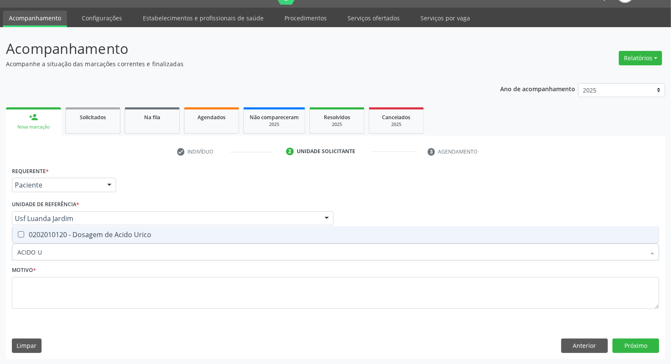
type input "ACIDO UR"
click at [52, 235] on div "0202010120 - Dosagem de Acido Urico" at bounding box center [335, 234] width 637 height 7
checkbox Urico "true"
click at [51, 253] on input "ACIDO UR" at bounding box center [331, 251] width 628 height 17
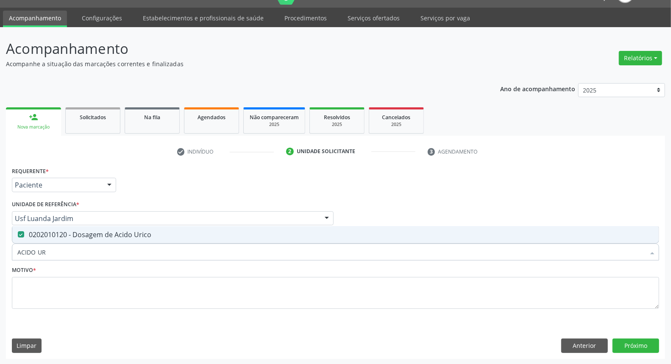
click at [51, 253] on input "ACIDO UR" at bounding box center [331, 251] width 628 height 17
type input "C"
checkbox Urico "false"
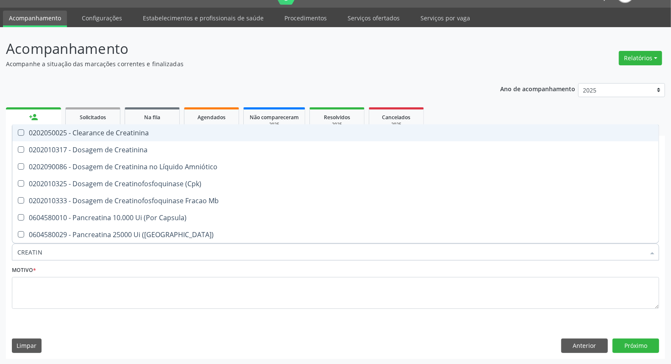
type input "CREATINI"
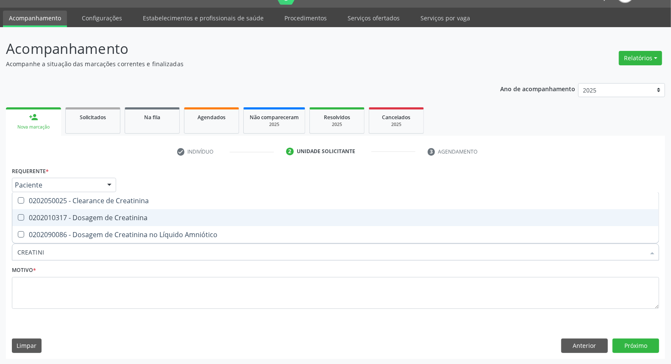
click at [76, 217] on div "0202010317 - Dosagem de Creatinina" at bounding box center [335, 217] width 637 height 7
checkbox Creatinina "true"
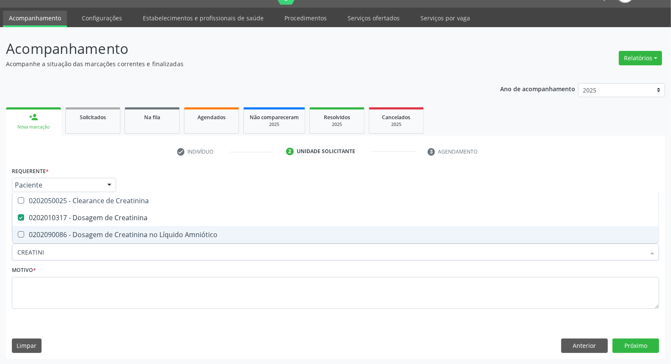
click at [71, 253] on input "CREATINI" at bounding box center [331, 251] width 628 height 17
type input "UR"
checkbox Creatinina "false"
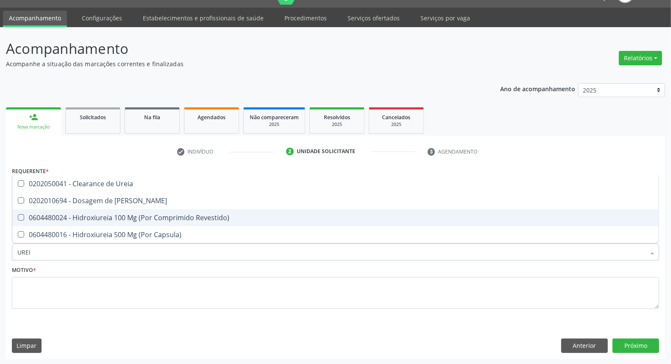
type input "UREIA"
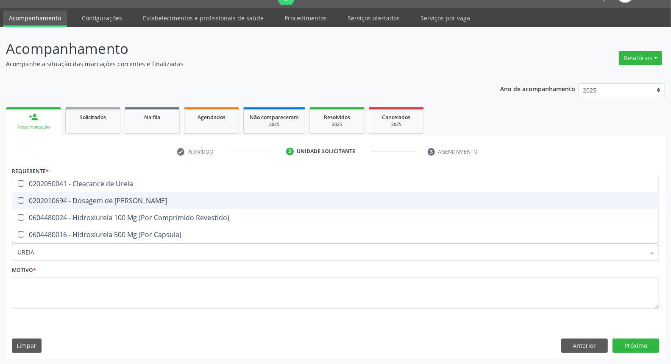
click at [82, 200] on div "0202010694 - Dosagem de [PERSON_NAME]" at bounding box center [335, 200] width 637 height 7
checkbox Ureia "true"
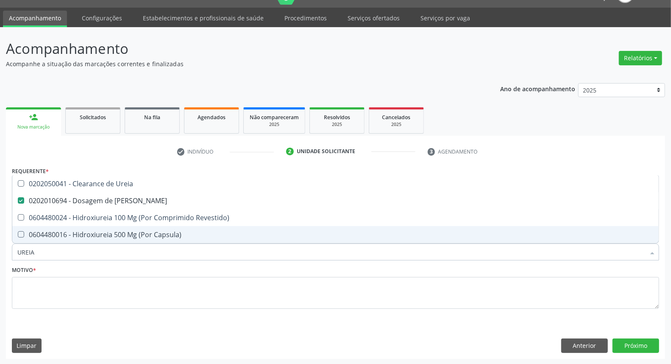
click at [42, 255] on input "UREIA" at bounding box center [331, 251] width 628 height 17
type input "CO"
checkbox Ureia "false"
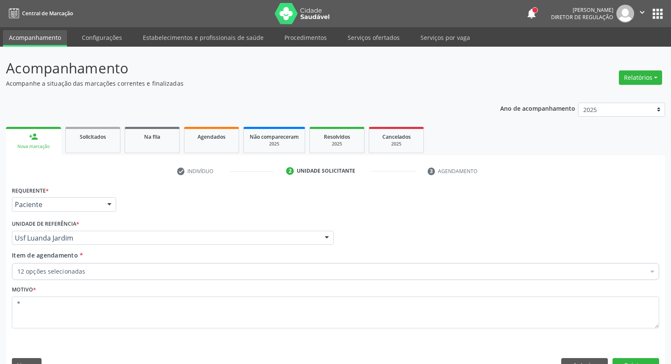
scroll to position [20, 0]
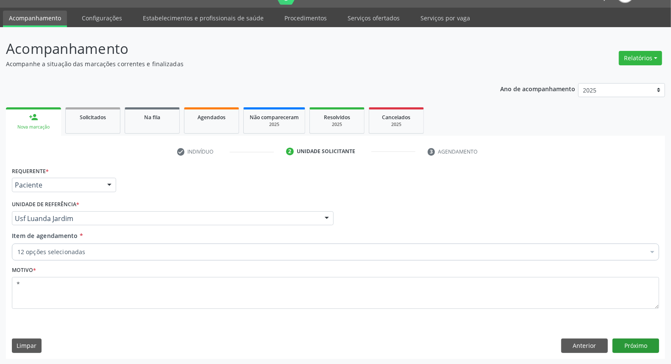
type textarea "*"
click at [617, 342] on button "Próximo" at bounding box center [636, 346] width 47 height 14
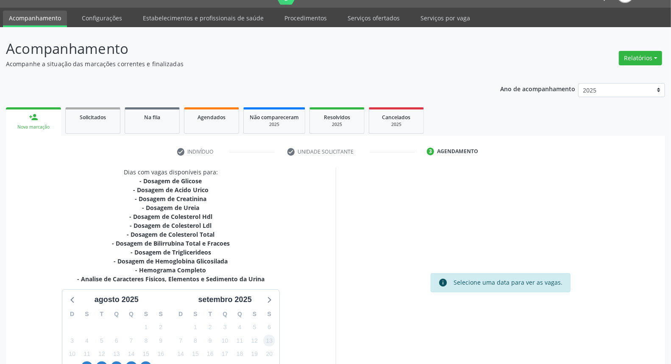
scroll to position [103, 0]
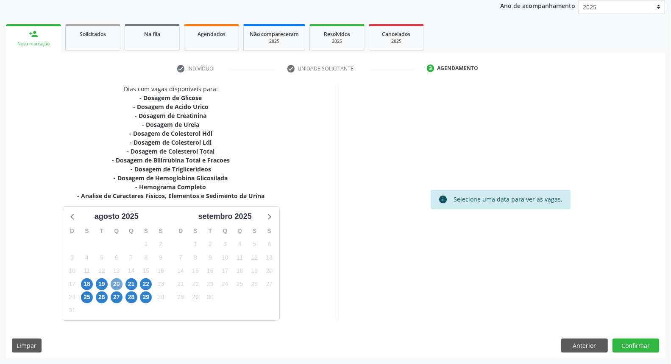
click at [119, 279] on span "20" at bounding box center [117, 284] width 12 height 12
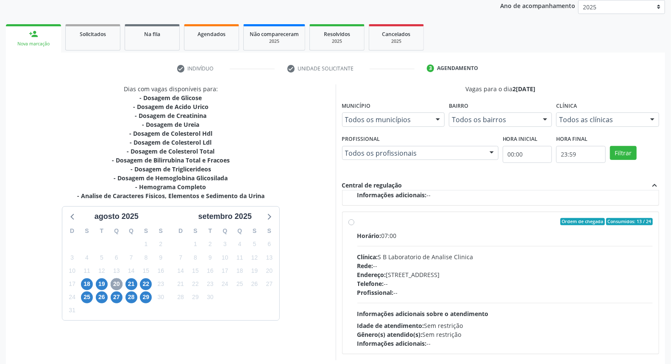
scroll to position [142, 0]
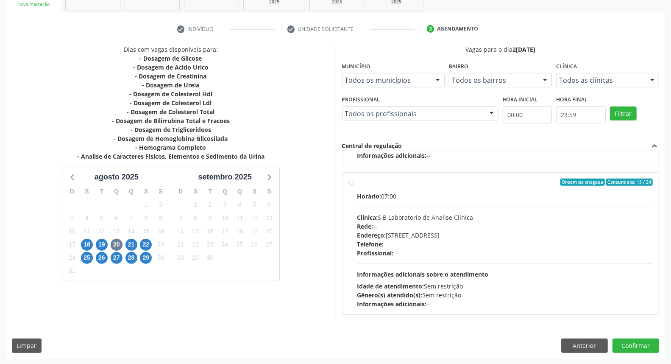
click at [353, 221] on div "Ordem de chegada Consumidos: 13 / 24 Horário: 07:00 Clínica: S B Laboratorio de…" at bounding box center [501, 244] width 305 height 130
radio input "true"
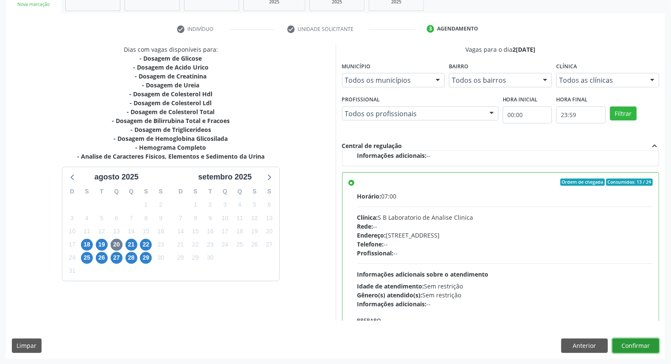
click at [624, 345] on button "Confirmar" at bounding box center [636, 346] width 47 height 14
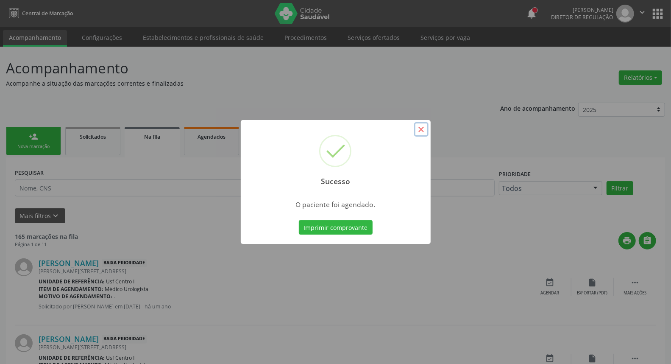
click at [421, 126] on button "×" at bounding box center [421, 129] width 14 height 14
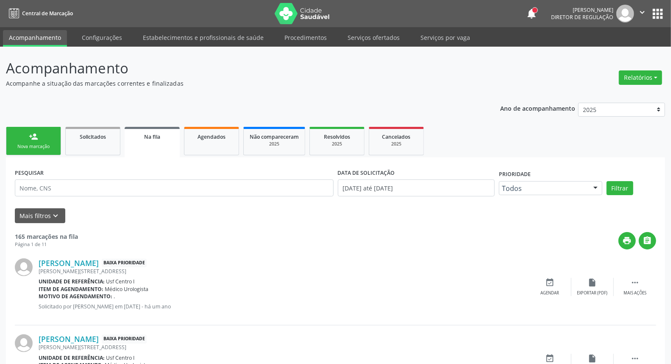
click at [46, 144] on div "Nova marcação" at bounding box center [33, 146] width 42 height 6
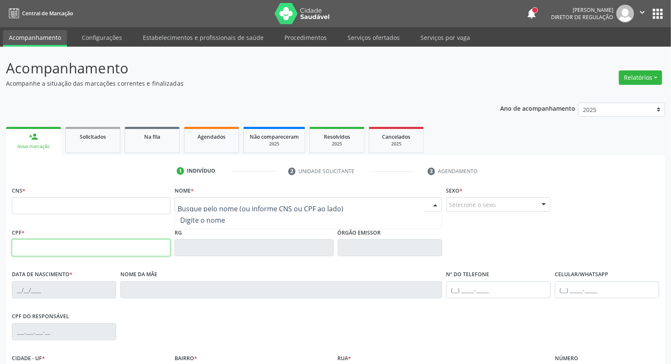
click at [122, 256] on input "text" at bounding box center [91, 247] width 159 height 17
type input "418.393.904-68"
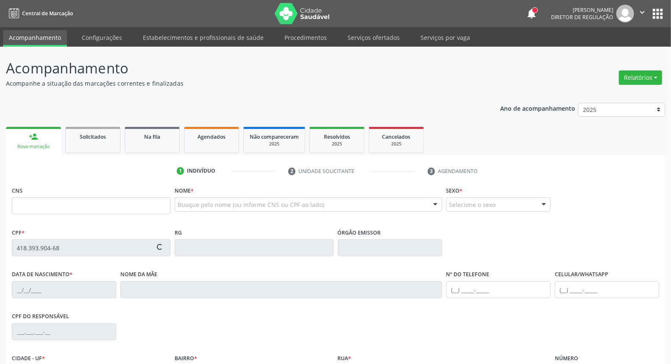
type input "898 0002 7158 9908"
type input "28/04/1965"
type input "Maria Carmoza Mourato"
type input "(87) 3944-6021"
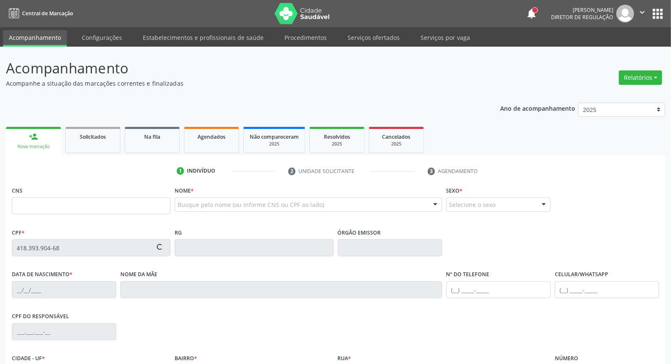
type input "S/N"
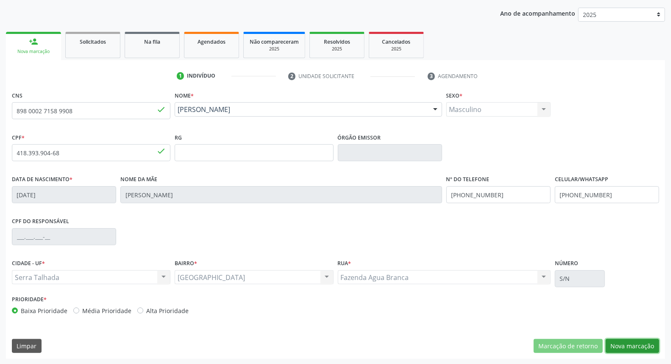
drag, startPoint x: 642, startPoint y: 346, endPoint x: 635, endPoint y: 346, distance: 6.8
click at [637, 346] on button "Nova marcação" at bounding box center [632, 346] width 53 height 14
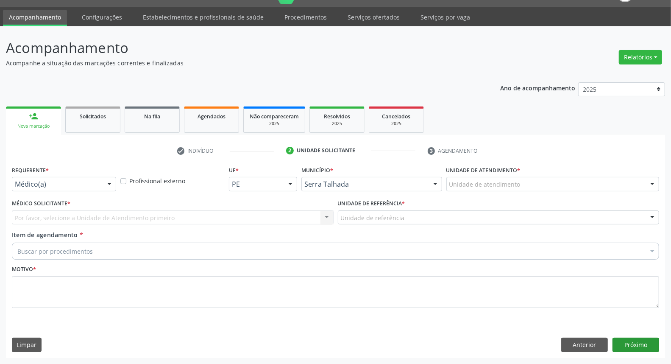
scroll to position [20, 0]
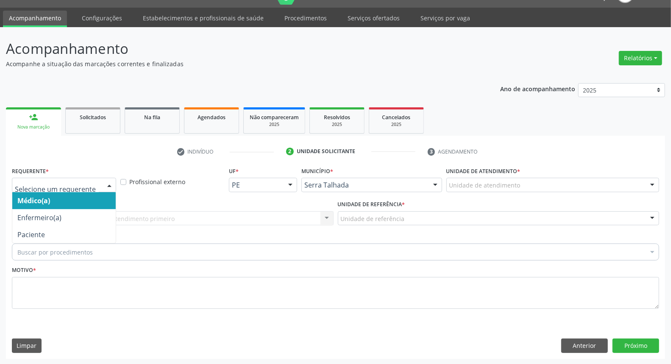
click at [108, 182] on div at bounding box center [109, 185] width 13 height 14
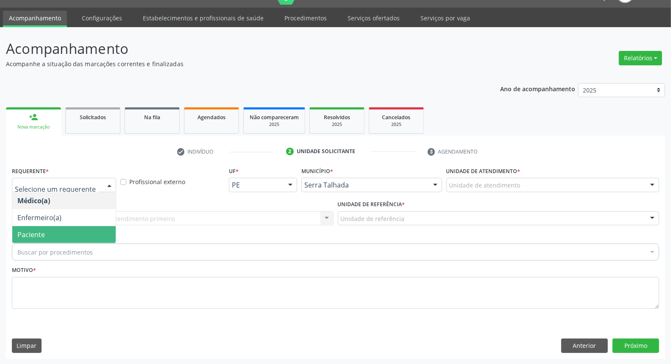
click at [92, 229] on span "Paciente" at bounding box center [64, 234] width 104 height 17
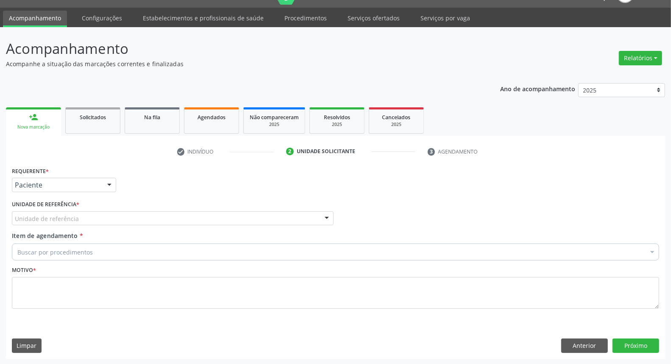
click at [328, 218] on div at bounding box center [327, 219] width 13 height 14
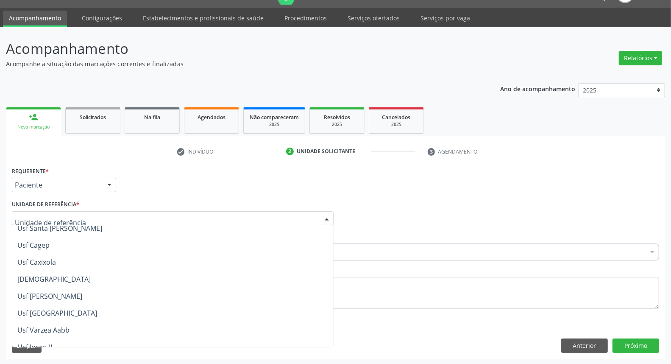
scroll to position [0, 0]
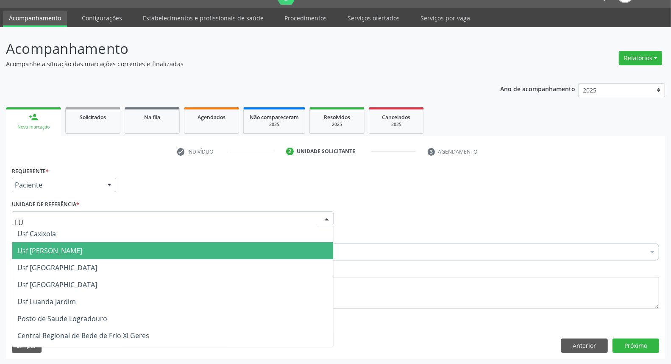
type input "LUA"
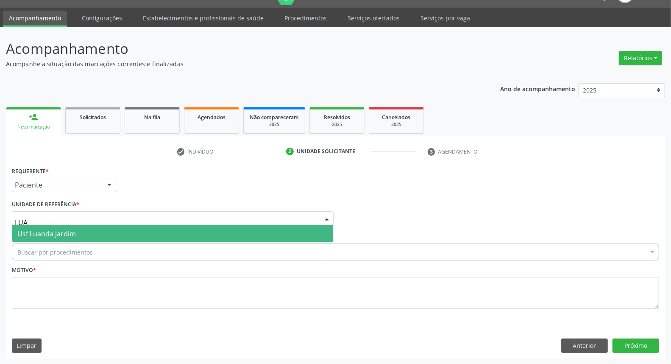
click at [239, 225] on span "Usf Luanda Jardim" at bounding box center [172, 233] width 321 height 17
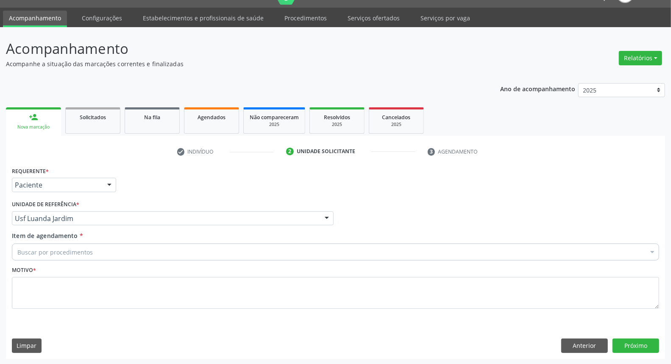
click at [224, 249] on div "Buscar por procedimentos" at bounding box center [336, 251] width 648 height 17
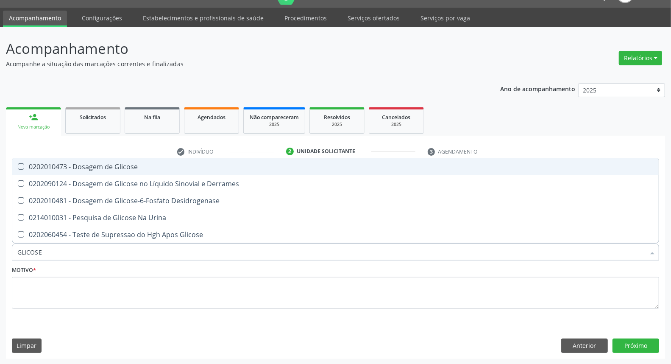
type input "GLICOSE"
click at [91, 171] on span "0202010473 - Dosagem de Glicose" at bounding box center [335, 166] width 647 height 17
checkbox Glicose "true"
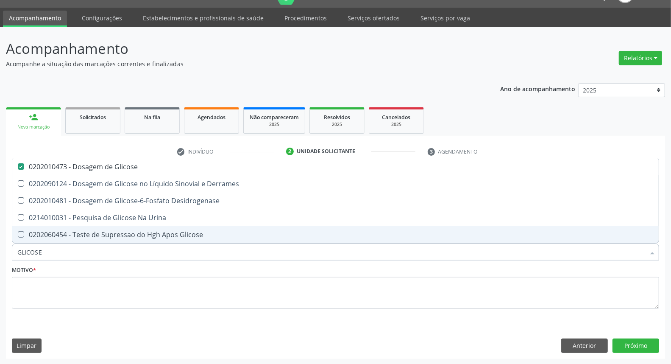
click at [83, 256] on input "GLICOSE" at bounding box center [331, 251] width 628 height 17
type input "AC"
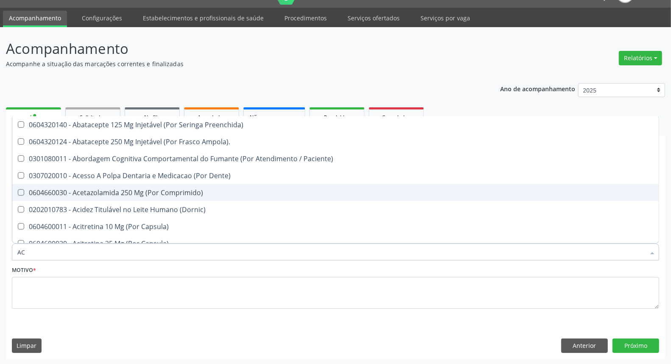
checkbox Preenchida\) "false"
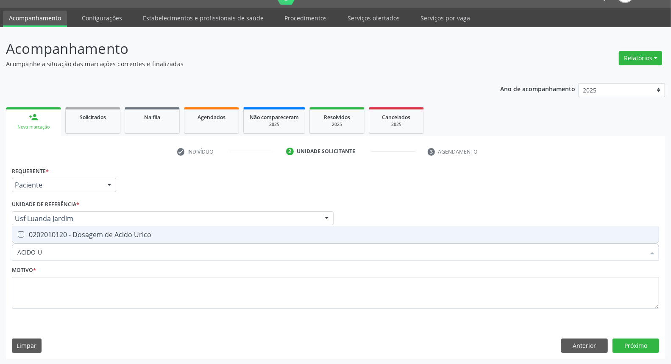
type input "ACIDO U"
click at [84, 236] on div "0202010120 - Dosagem de Acido Urico" at bounding box center [335, 234] width 637 height 7
checkbox Urico "true"
click at [81, 247] on input "ACIDO U" at bounding box center [331, 251] width 628 height 17
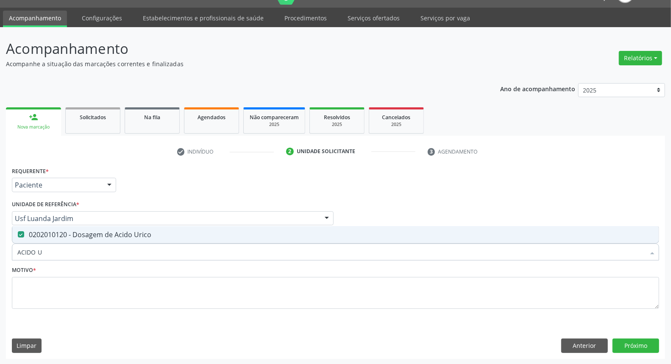
click at [81, 247] on input "ACIDO U" at bounding box center [331, 251] width 628 height 17
type input "C"
checkbox Urico "false"
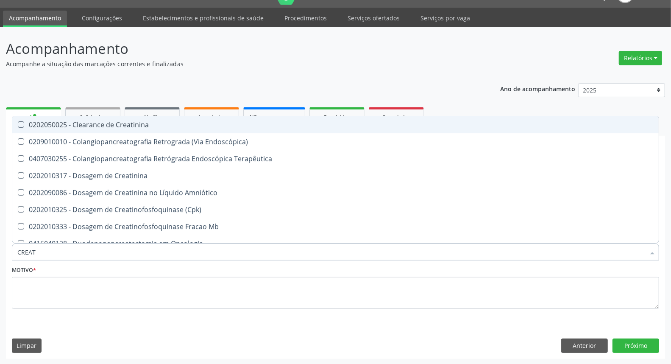
type input "CREATI"
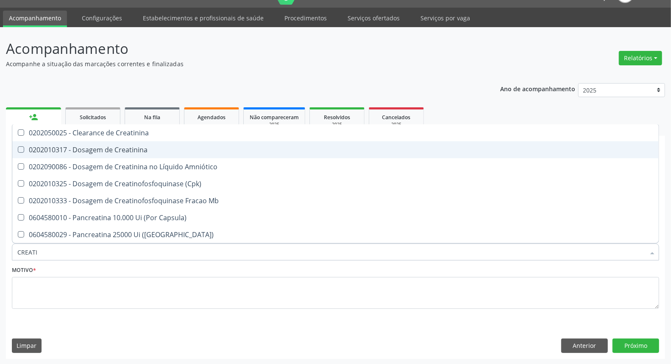
click at [36, 147] on div "0202010317 - Dosagem de Creatinina" at bounding box center [335, 149] width 637 height 7
checkbox Creatinina "true"
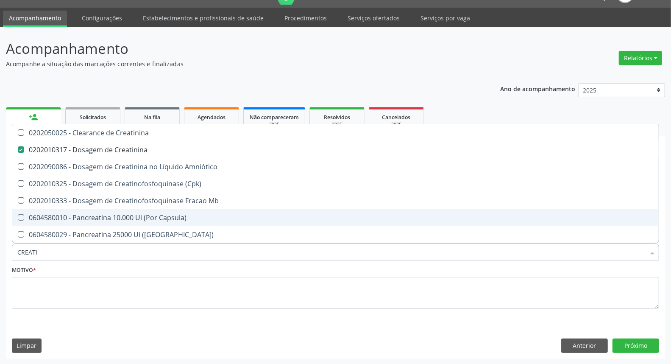
click at [76, 257] on input "CREATI" at bounding box center [331, 251] width 628 height 17
type input "U"
checkbox Creatinina "false"
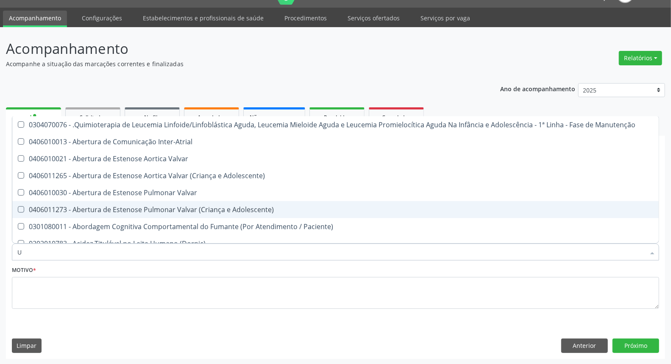
type input "UR"
checkbox B "true"
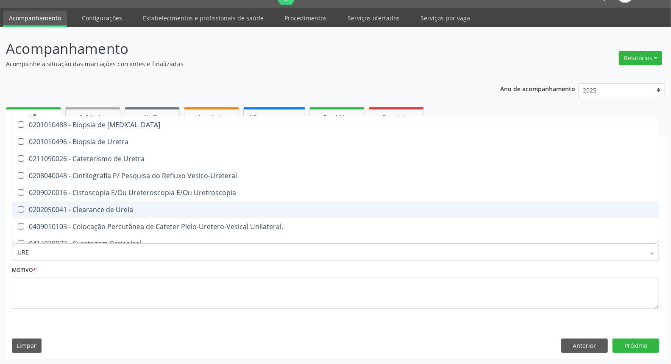
type input "UREI"
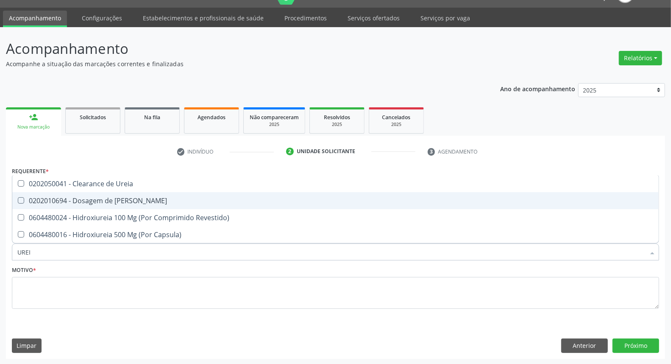
click at [96, 197] on div "0202010694 - Dosagem de [PERSON_NAME]" at bounding box center [335, 200] width 637 height 7
checkbox Ureia "true"
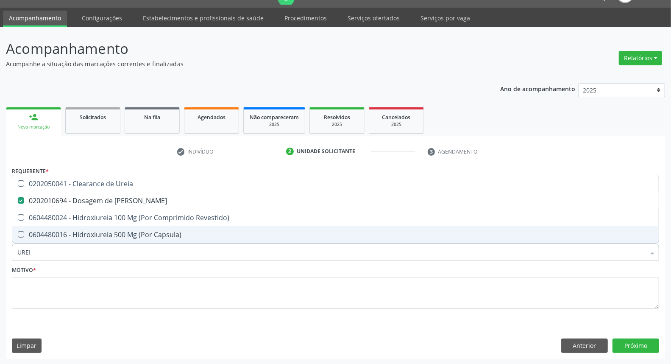
click at [81, 253] on input "UREI" at bounding box center [331, 251] width 628 height 17
type input "C"
checkbox Ureia "false"
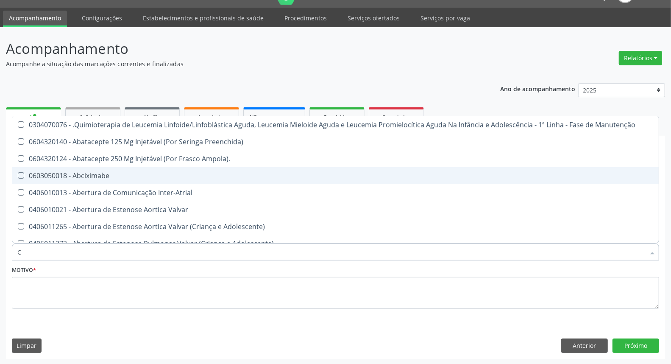
type input "CO"
checkbox Único "true"
checkbox Creatinina "true"
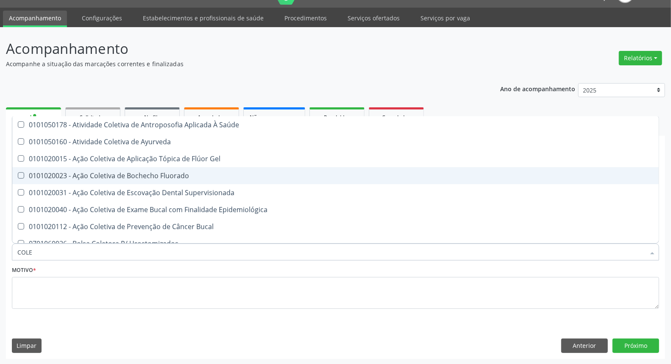
type input "COLES"
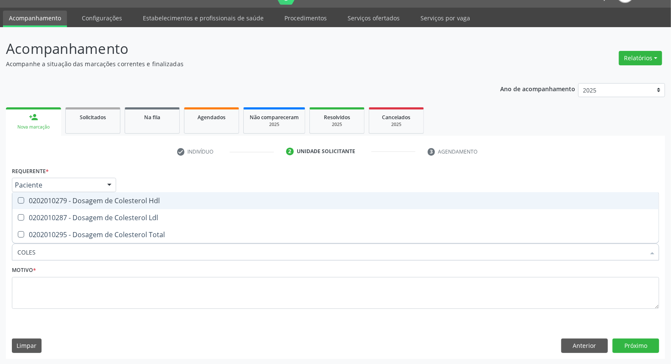
drag, startPoint x: 93, startPoint y: 202, endPoint x: 90, endPoint y: 214, distance: 12.8
click at [92, 204] on div "0202010279 - Dosagem de Colesterol Hdl" at bounding box center [335, 200] width 637 height 7
checkbox Hdl "true"
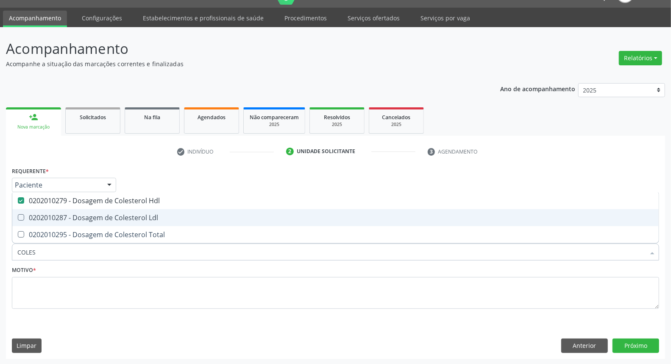
click at [90, 214] on div "0202010287 - Dosagem de Colesterol Ldl" at bounding box center [335, 217] width 637 height 7
checkbox Ldl "true"
click at [88, 226] on span "0202010295 - Dosagem de Colesterol Total" at bounding box center [335, 234] width 647 height 17
checkbox Total "true"
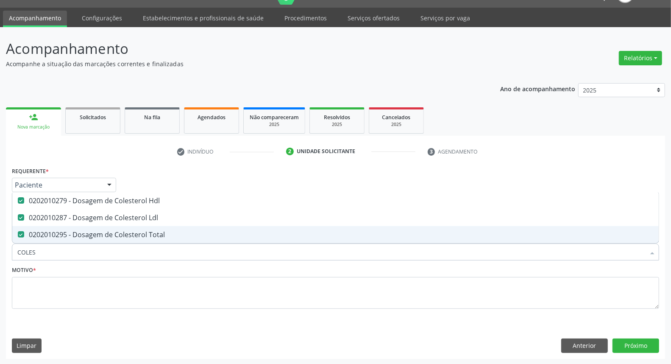
click at [83, 254] on input "COLES" at bounding box center [331, 251] width 628 height 17
type input "T"
checkbox Hdl "false"
checkbox Ldl "false"
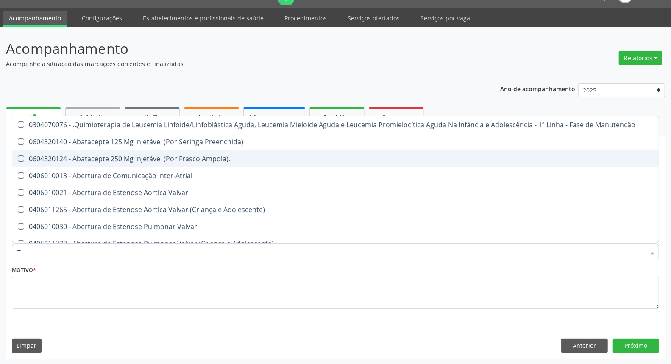
type input "TG"
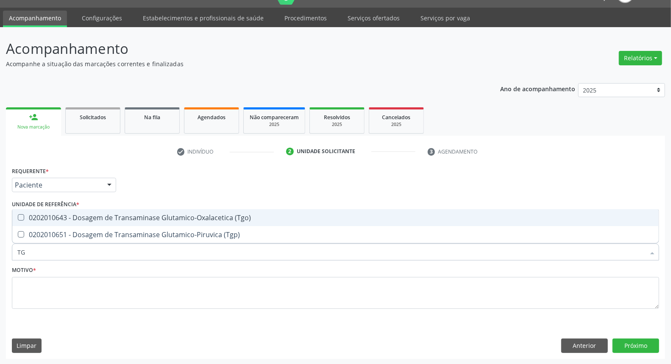
click at [92, 218] on div "0202010643 - Dosagem de Transaminase Glutamico-Oxalacetica (Tgo)" at bounding box center [335, 217] width 637 height 7
checkbox \(Tgo\) "true"
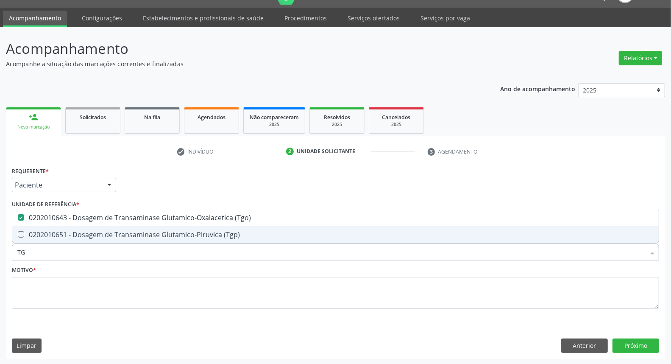
click at [74, 253] on input "TG" at bounding box center [331, 251] width 628 height 17
type input "T"
checkbox \(Tgo\) "false"
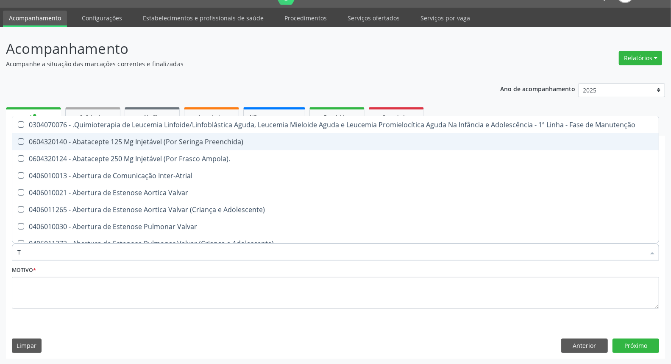
type input "TR"
checkbox Ii\) "true"
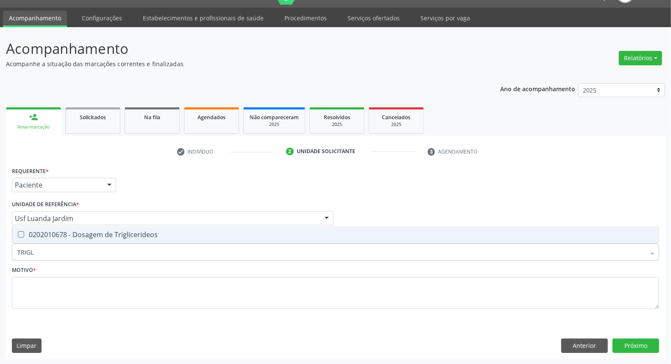
type input "TRIGLI"
click at [80, 235] on div "0202010678 - Dosagem de Triglicerideos" at bounding box center [335, 234] width 637 height 7
checkbox Triglicerideos "true"
click at [73, 253] on input "TRIGLI" at bounding box center [331, 251] width 628 height 17
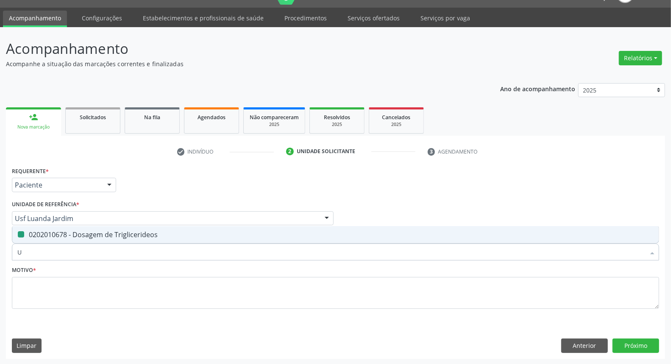
type input "UR"
checkbox Triglicerideos "false"
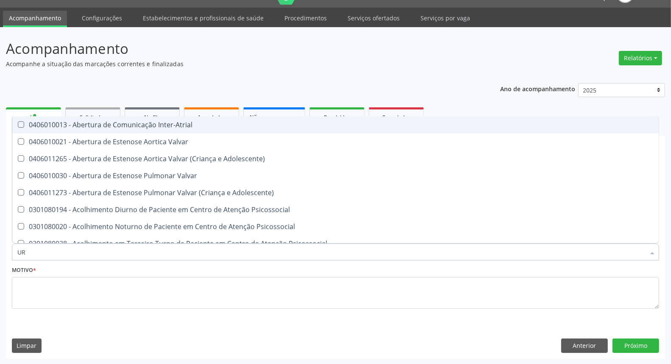
type input "URI"
checkbox B "true"
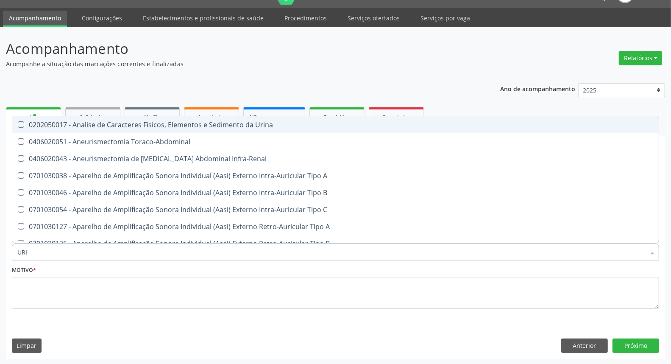
type input "URIN"
checkbox Urico "false"
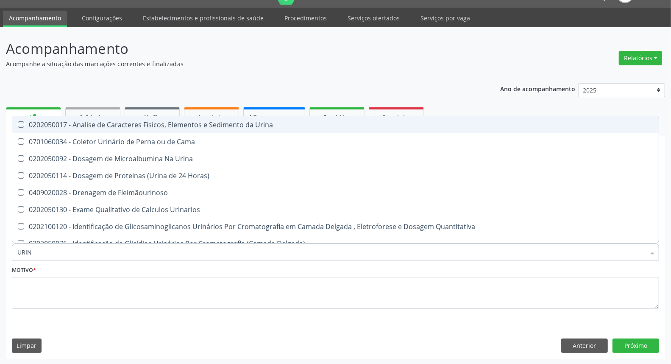
type input "URINA"
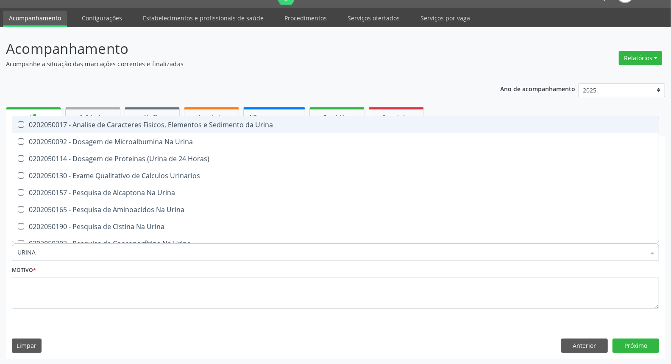
click at [154, 128] on span "0202050017 - Analise de Caracteres Fisicos, Elementos e Sedimento da Urina" at bounding box center [335, 124] width 647 height 17
checkbox Urina "true"
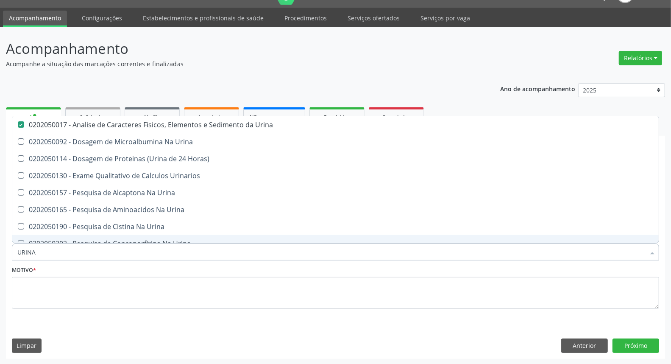
click at [69, 258] on input "URINA" at bounding box center [331, 251] width 628 height 17
type input "PS"
checkbox Urina "false"
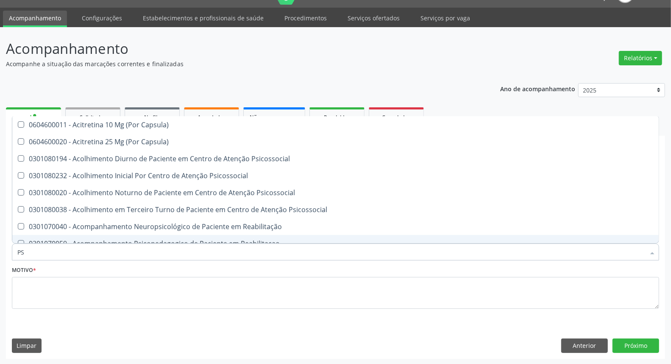
type input "PSA"
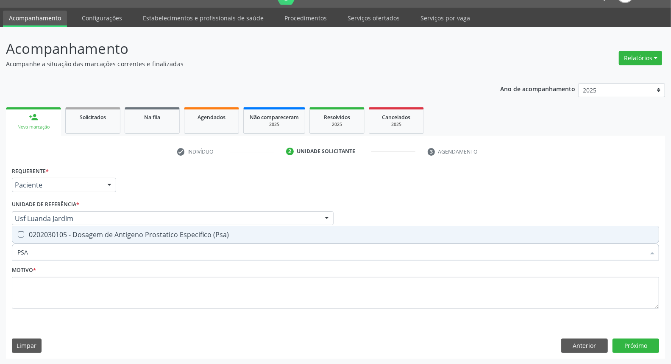
drag, startPoint x: 90, startPoint y: 229, endPoint x: 83, endPoint y: 247, distance: 19.1
click at [90, 231] on div "0202030105 - Dosagem de Antigeno Prostatico Especifico (Psa)" at bounding box center [335, 234] width 637 height 7
checkbox \(Psa\) "true"
click at [81, 251] on input "PSA" at bounding box center [331, 251] width 628 height 17
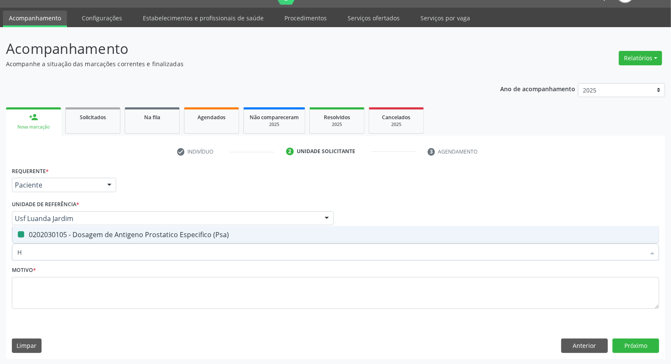
type input "HE"
checkbox \(Psa\) "false"
type input "HEMOGRA"
click at [82, 235] on div "0202020380 - Hemograma Completo" at bounding box center [335, 234] width 637 height 7
checkbox Completo "true"
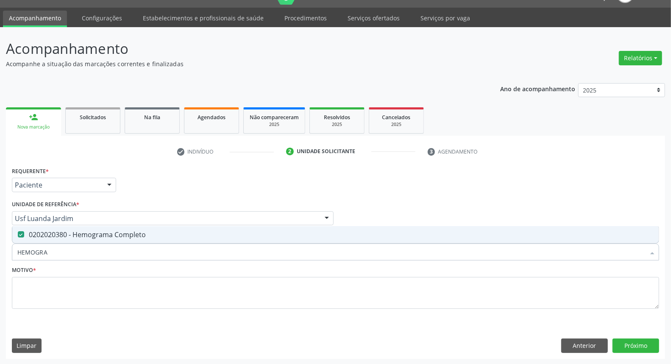
click at [75, 248] on input "HEMOGRA" at bounding box center [331, 251] width 628 height 17
type input "PR"
checkbox Completo "false"
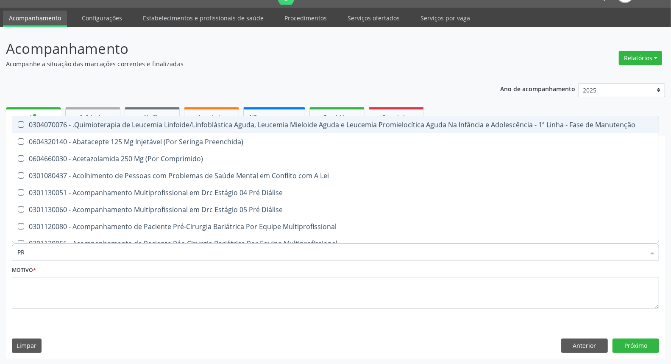
type input "PRO"
checkbox Horas "true"
checkbox \(Psa\) "false"
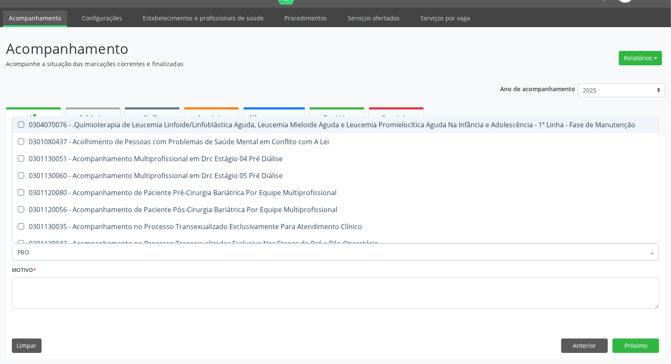
type input "PROT"
checkbox \(Psa\) "false"
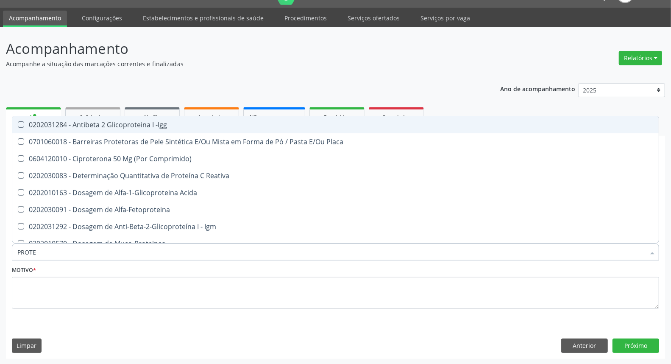
type input "PROTEI"
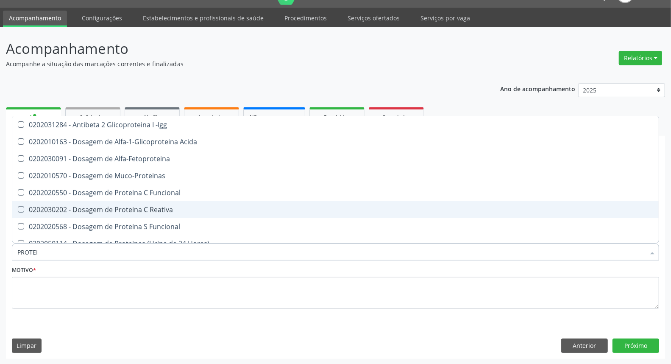
click at [100, 207] on div "0202030202 - Dosagem de Proteina C Reativa" at bounding box center [335, 209] width 637 height 7
checkbox Reativa "true"
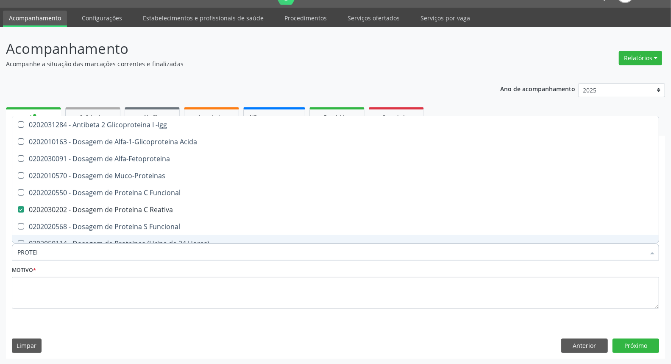
click at [91, 249] on input "PROTEI" at bounding box center [331, 251] width 628 height 17
type input "TS"
checkbox Reativa "false"
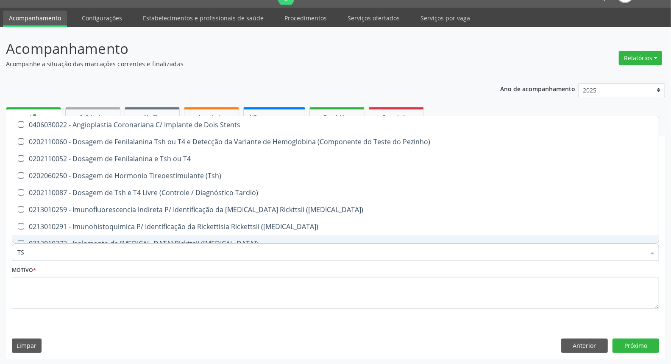
type input "TSH"
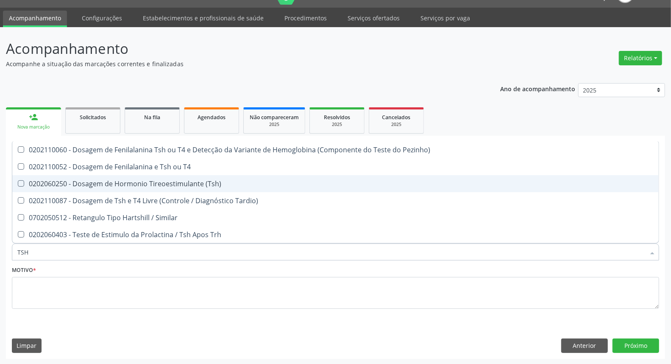
click at [111, 182] on div "0202060250 - Dosagem de Hormonio Tireoestimulante (Tsh)" at bounding box center [335, 183] width 637 height 7
checkbox \(Tsh\) "true"
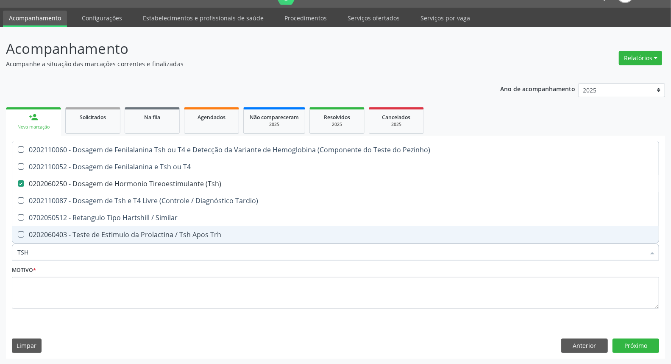
click at [84, 256] on input "TSH" at bounding box center [331, 251] width 628 height 17
type input "T"
checkbox \(Tsh\) "false"
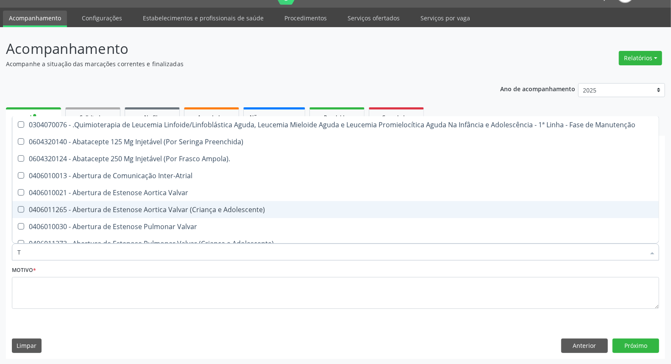
type input "T3"
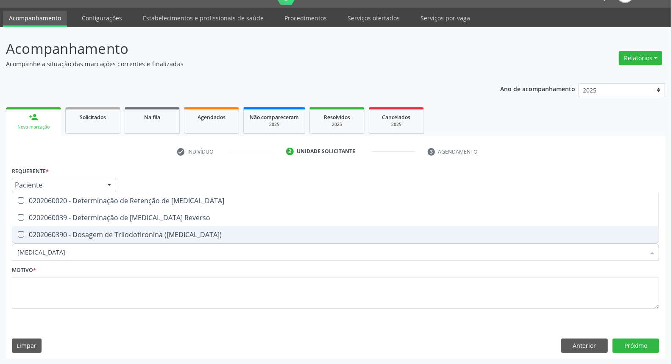
click at [91, 241] on span "0202060390 - Dosagem de Triiodotironina ([MEDICAL_DATA])" at bounding box center [335, 234] width 647 height 17
checkbox \(T3\) "true"
type input "T"
checkbox \(T3\) "false"
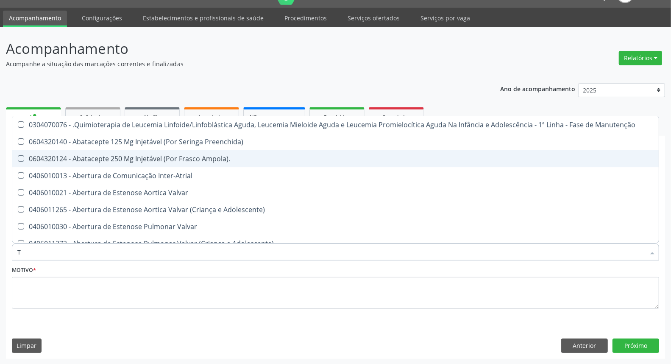
type input "TA"
checkbox Urina "false"
checkbox Deficiências "true"
checkbox Nascimento "true"
checkbox Sistêmicas "true"
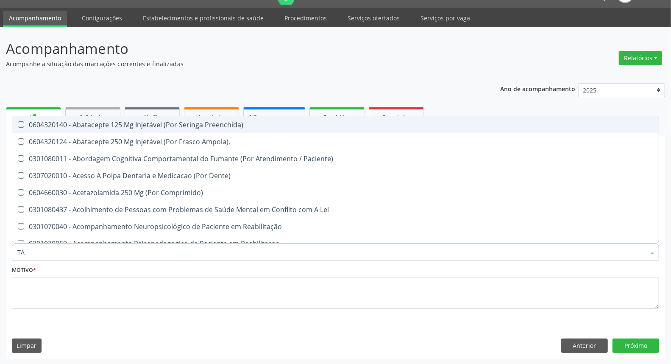
type input "T"
checkbox Ampola\) "true"
checkbox \(Psa\) "false"
checkbox Total "false"
checkbox \(Tgo\) "false"
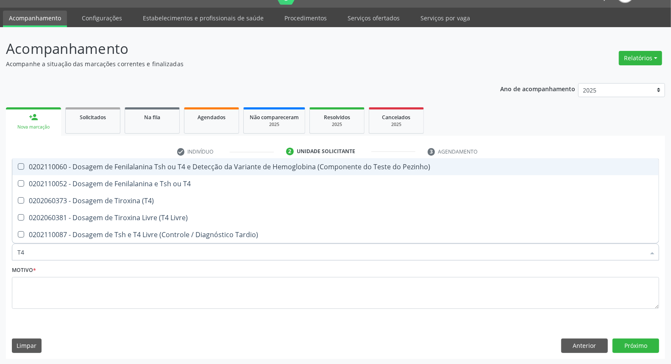
type input "T4"
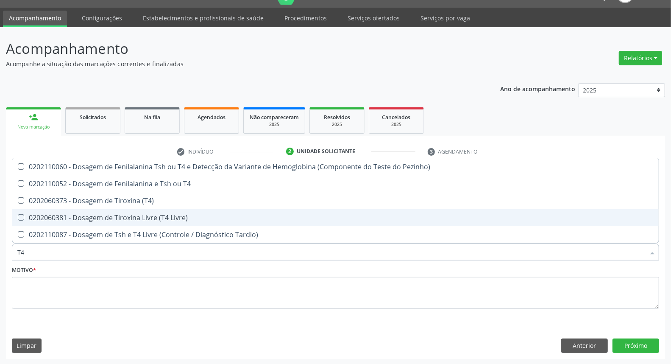
click at [73, 214] on div "0202060381 - Dosagem de Tiroxina Livre (T4 Livre)" at bounding box center [335, 217] width 637 height 7
checkbox Livre\) "true"
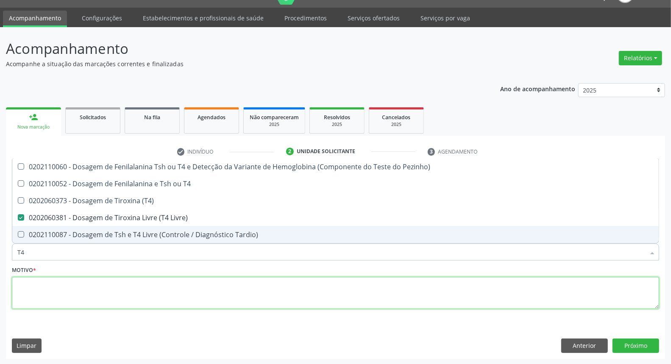
click at [56, 295] on textarea at bounding box center [336, 293] width 648 height 32
checkbox T4 "true"
checkbox \(T4\) "true"
checkbox Tardio\) "true"
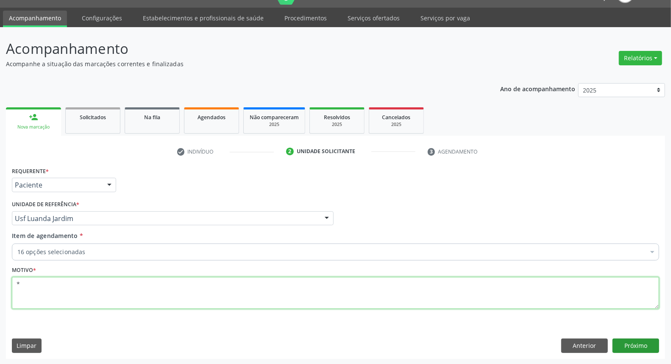
type textarea "*"
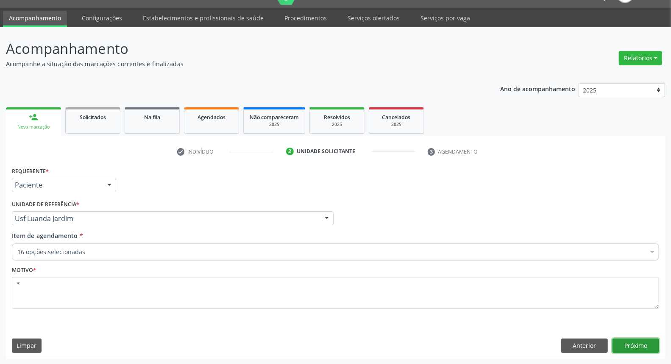
click at [615, 344] on button "Próximo" at bounding box center [636, 346] width 47 height 14
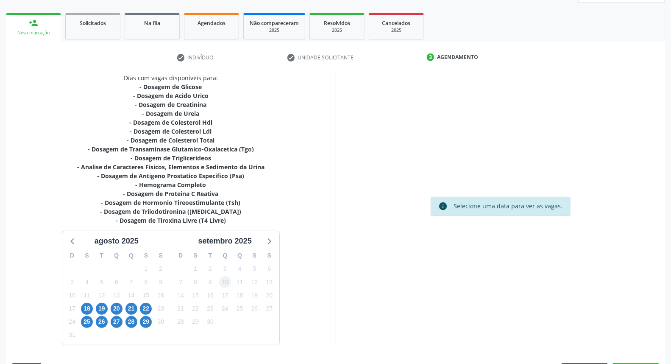
scroll to position [138, 0]
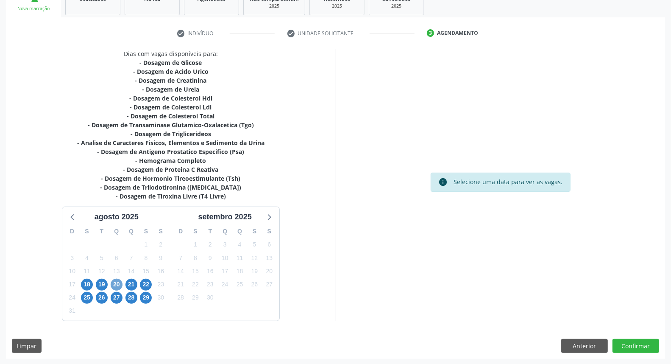
click at [118, 286] on span "20" at bounding box center [117, 285] width 12 height 12
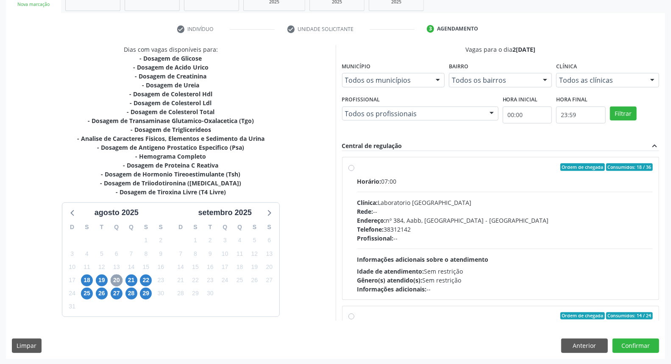
scroll to position [134, 0]
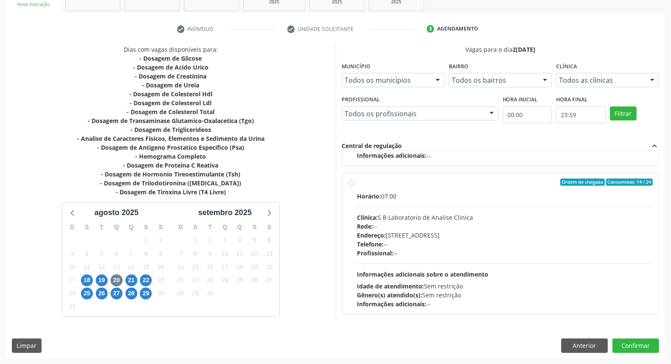
click at [358, 183] on label "Ordem de chegada Consumidos: 14 / 24 Horário: 07:00 Clínica: S B Laboratorio de…" at bounding box center [506, 244] width 296 height 130
click at [351, 183] on input "Ordem de chegada Consumidos: 14 / 24 Horário: 07:00 Clínica: S B Laboratorio de…" at bounding box center [352, 183] width 6 height 8
radio input "true"
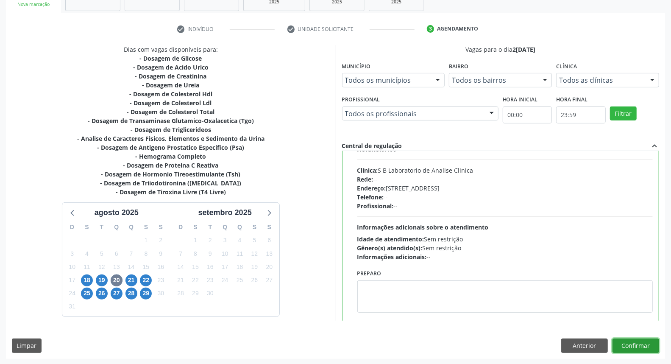
click at [641, 344] on button "Confirmar" at bounding box center [636, 346] width 47 height 14
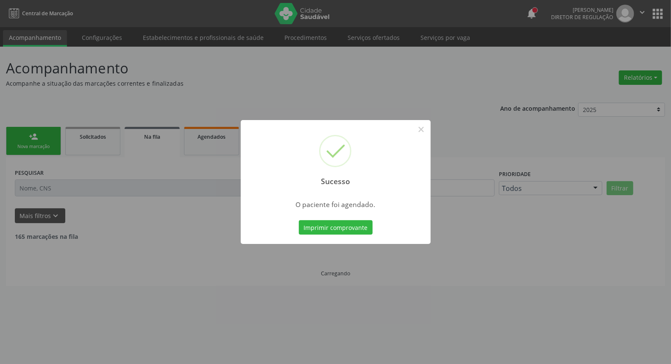
scroll to position [0, 0]
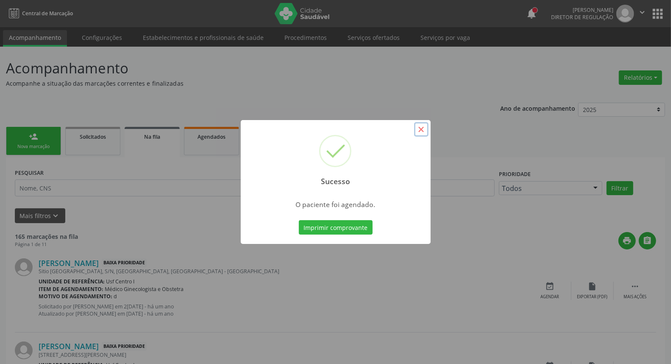
click at [419, 132] on button "×" at bounding box center [421, 129] width 14 height 14
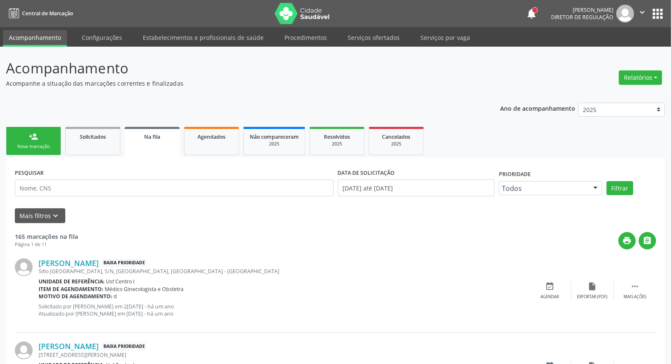
click at [45, 143] on div "Nova marcação" at bounding box center [33, 146] width 42 height 6
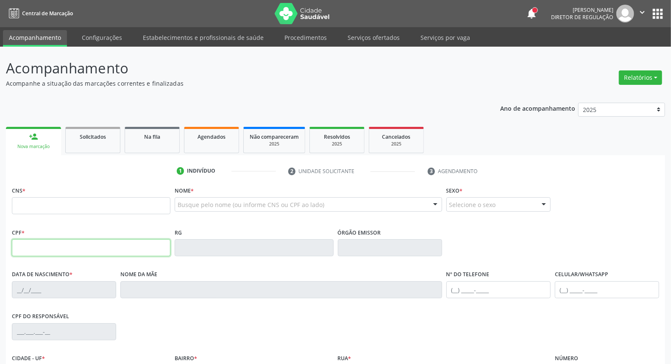
click at [91, 249] on input "text" at bounding box center [91, 247] width 159 height 17
type input "029.450.274-29"
type input "203 1437 1308 0018"
type input "15/10/1970"
type input "Angelita Pereira Mourato"
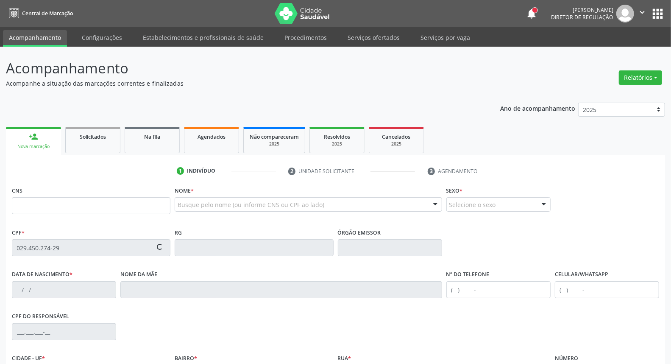
type input "(87) 3944-6021"
type input "418.393.904-68"
type input "S/N"
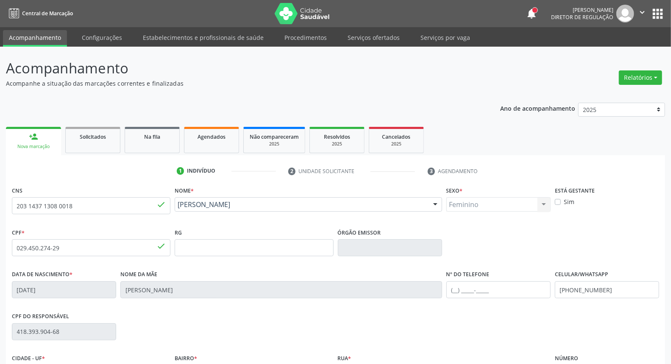
scroll to position [94, 0]
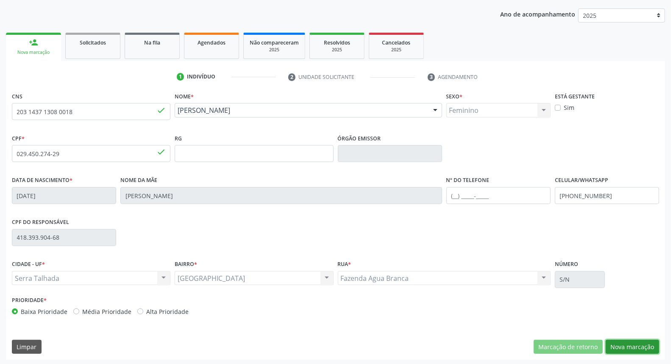
click at [627, 345] on button "Nova marcação" at bounding box center [632, 347] width 53 height 14
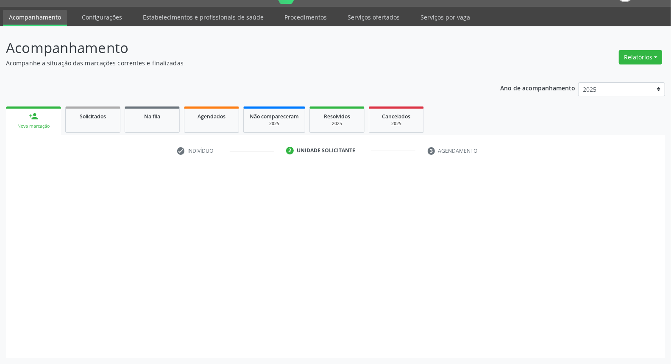
scroll to position [20, 0]
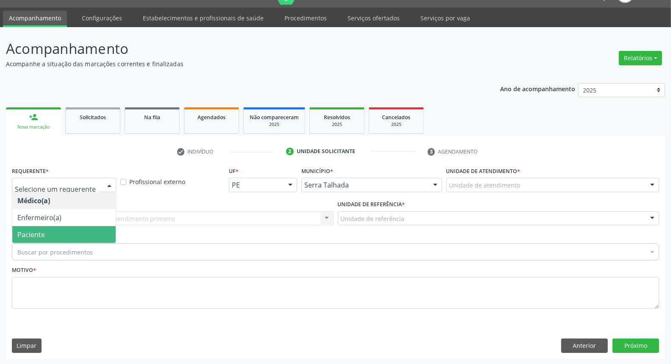
click at [60, 230] on span "Paciente" at bounding box center [64, 234] width 104 height 17
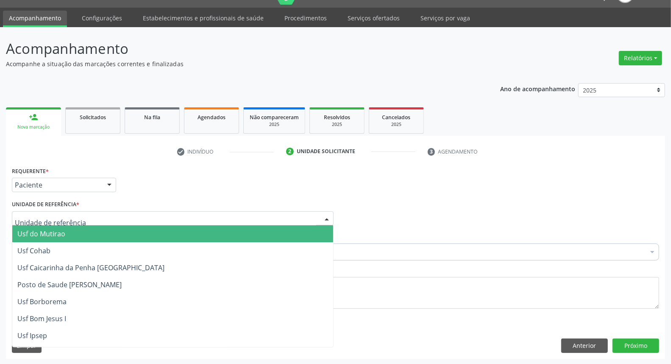
click at [80, 215] on div at bounding box center [173, 218] width 322 height 14
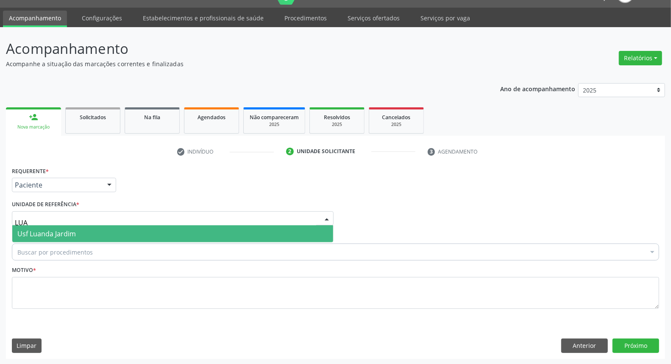
type input "LUAN"
click at [76, 235] on span "Usf Luanda Jardim" at bounding box center [172, 233] width 321 height 17
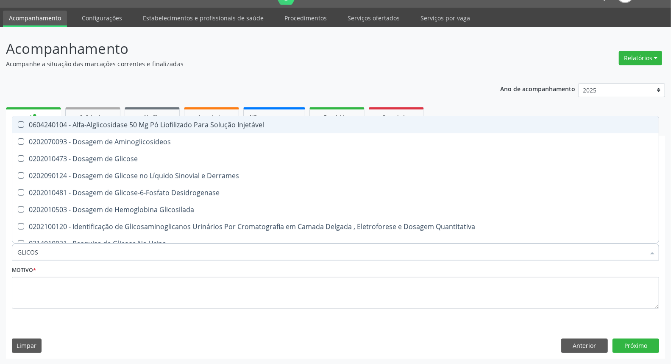
type input "GLICOSE"
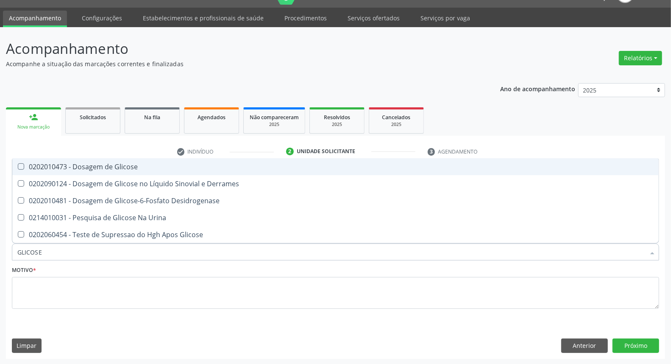
click at [86, 163] on div "0202010473 - Dosagem de Glicose" at bounding box center [335, 166] width 637 height 7
checkbox Glicose "true"
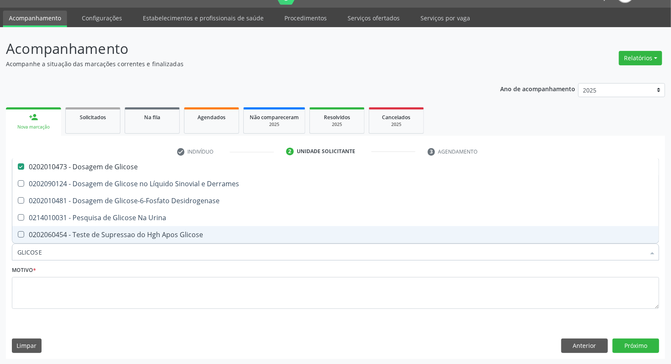
drag, startPoint x: 64, startPoint y: 249, endPoint x: 0, endPoint y: 247, distance: 63.7
click at [0, 249] on div "Acompanhamento Acompanhe a situação das marcações correntes e finalizadas Relat…" at bounding box center [335, 196] width 671 height 338
type input "HE"
checkbox Glicose "false"
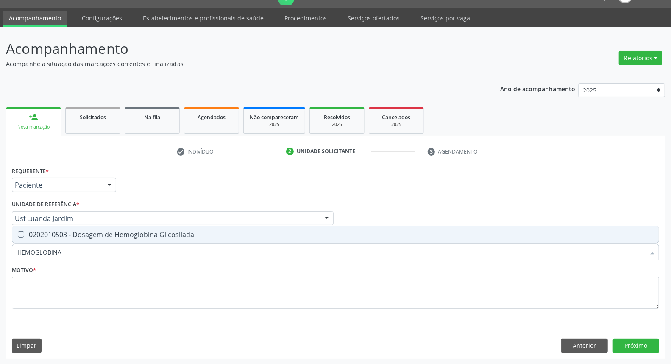
type input "HEMOGLOBINA G"
click at [26, 232] on div "0202010503 - Dosagem de Hemoglobina Glicosilada" at bounding box center [335, 234] width 637 height 7
checkbox Glicosilada "true"
drag, startPoint x: 78, startPoint y: 247, endPoint x: 0, endPoint y: 255, distance: 78.8
click at [0, 255] on div "Acompanhamento Acompanhe a situação das marcações correntes e finalizadas Relat…" at bounding box center [335, 196] width 671 height 338
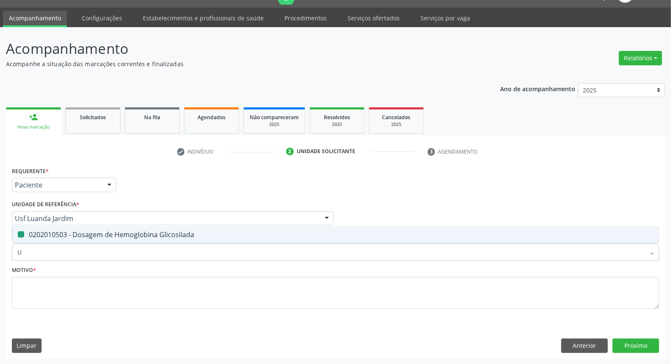
type input "UR"
checkbox Glicosilada "false"
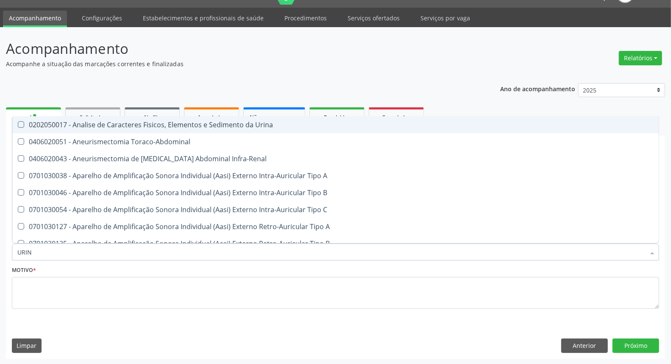
type input "URINA"
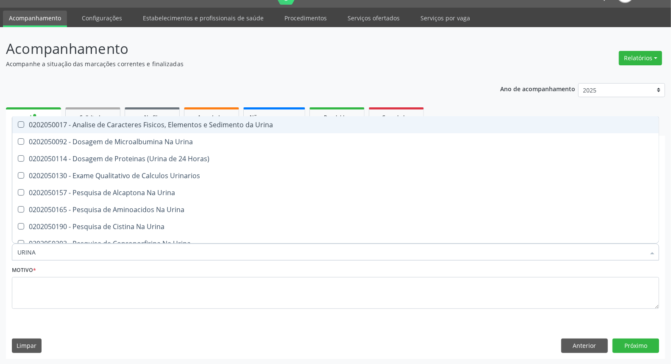
click at [100, 126] on div "0202050017 - Analise de Caracteres Fisicos, Elementos e Sedimento da Urina" at bounding box center [335, 124] width 637 height 7
checkbox Urina "true"
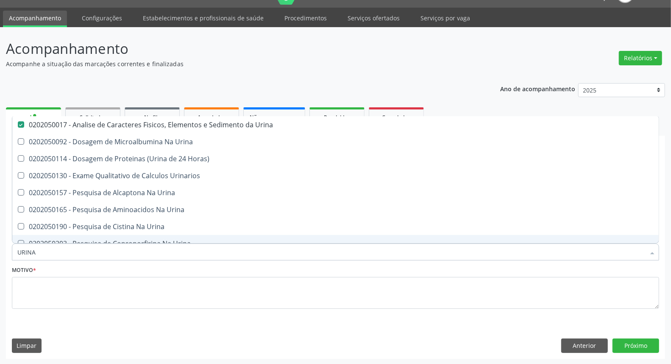
drag, startPoint x: 76, startPoint y: 257, endPoint x: 0, endPoint y: 261, distance: 76.4
click at [0, 261] on div "Acompanhamento Acompanhe a situação das marcações correntes e finalizadas Relat…" at bounding box center [335, 196] width 671 height 338
type input "PR"
checkbox Urina "false"
type input "PROTEINA"
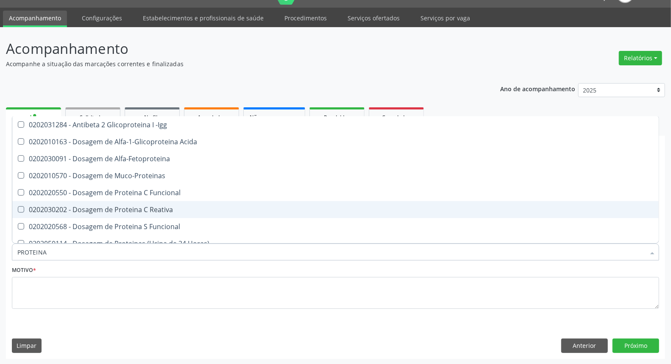
click at [143, 206] on div "0202030202 - Dosagem de Proteina C Reativa" at bounding box center [335, 209] width 637 height 7
checkbox Reativa "true"
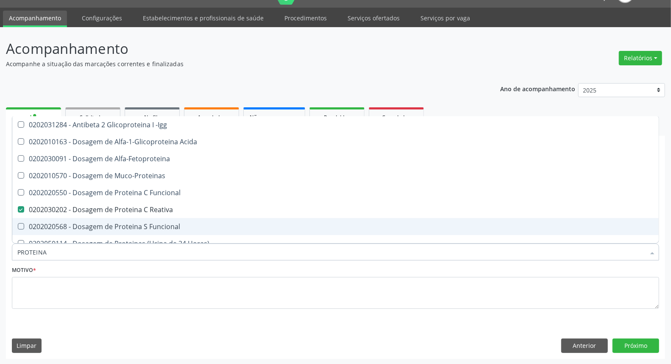
click at [78, 258] on input "PROTEINA" at bounding box center [331, 251] width 628 height 17
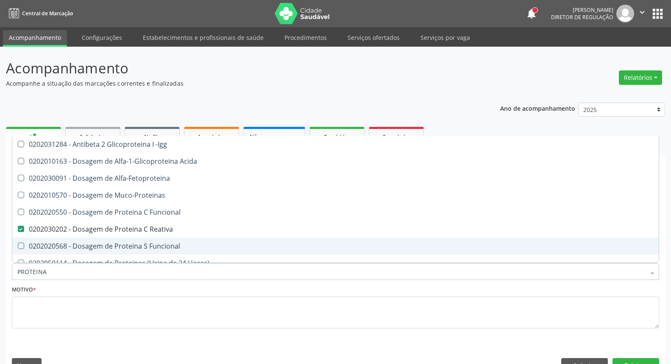
scroll to position [20, 0]
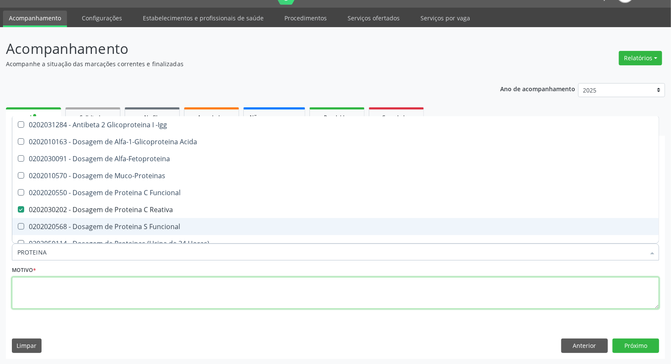
click at [73, 288] on textarea at bounding box center [336, 293] width 648 height 32
checkbox Acida "true"
checkbox Alfa-Fetoproteina "true"
checkbox Muco-Proteinas "true"
checkbox Funcional "true"
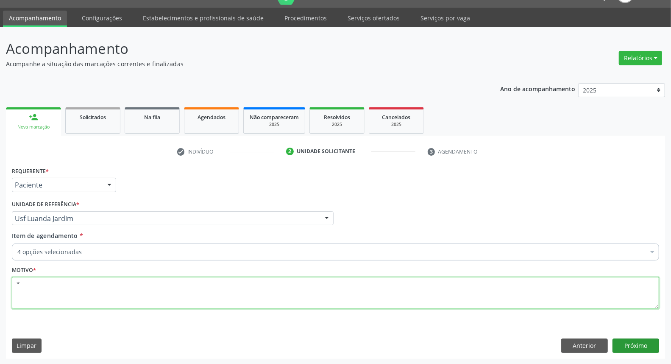
type textarea "*"
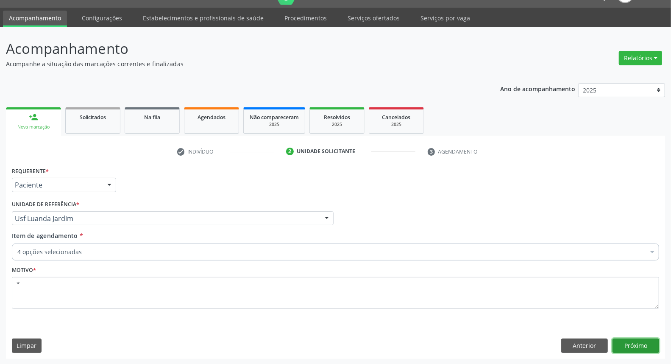
click at [632, 344] on button "Próximo" at bounding box center [636, 346] width 47 height 14
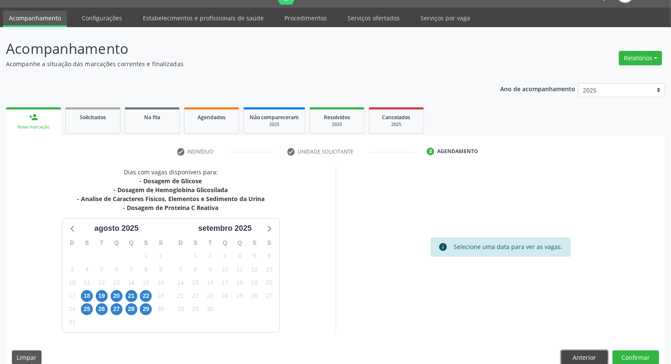
click at [570, 355] on button "Anterior" at bounding box center [585, 357] width 47 height 14
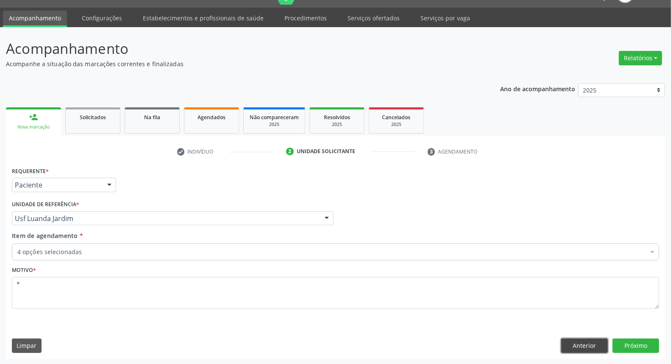
click at [582, 343] on button "Anterior" at bounding box center [585, 346] width 47 height 14
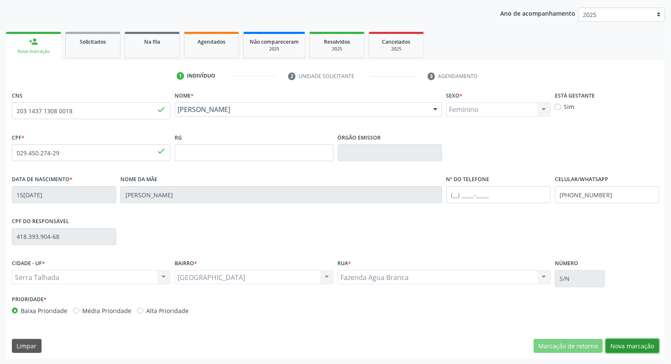
click at [645, 343] on button "Nova marcação" at bounding box center [632, 346] width 53 height 14
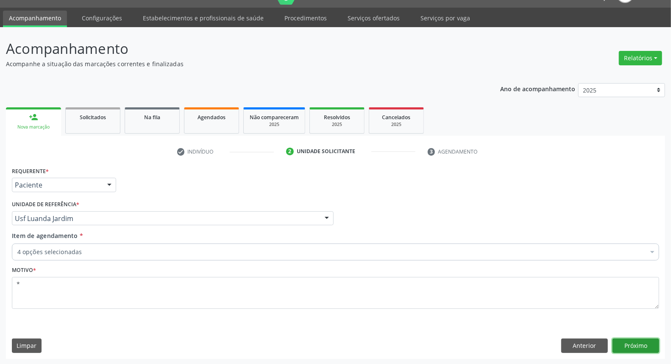
click at [643, 344] on button "Próximo" at bounding box center [636, 346] width 47 height 14
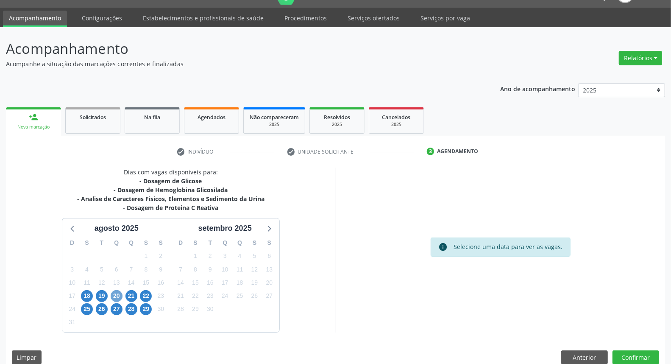
click at [120, 295] on span "20" at bounding box center [117, 296] width 12 height 12
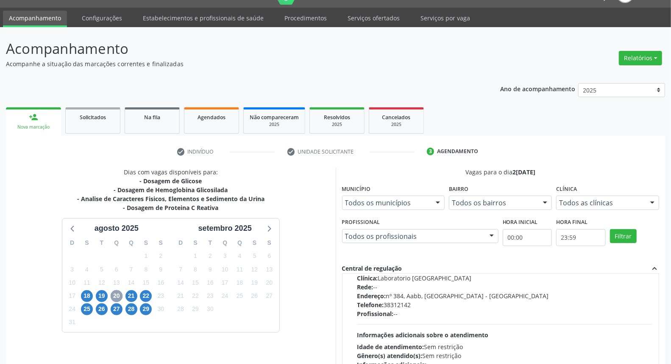
scroll to position [134, 0]
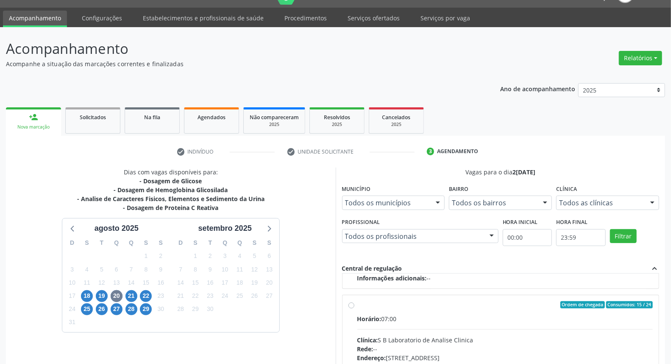
click at [358, 304] on label "Ordem de chegada Consumidos: 15 / 24 Horário: 07:00 Clínica: S B Laboratorio de…" at bounding box center [506, 366] width 296 height 130
click at [351, 304] on input "Ordem de chegada Consumidos: 15 / 24 Horário: 07:00 Clínica: S B Laboratorio de…" at bounding box center [352, 305] width 6 height 8
radio input "true"
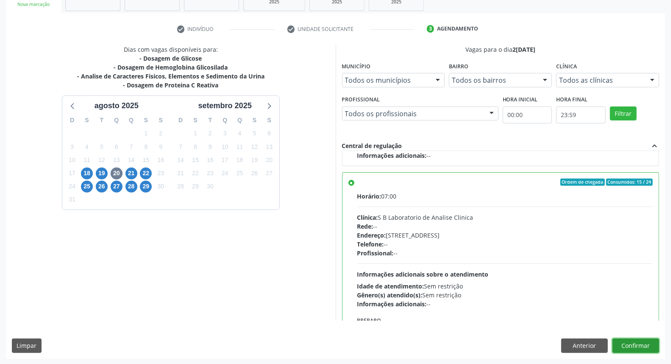
click at [622, 342] on button "Confirmar" at bounding box center [636, 346] width 47 height 14
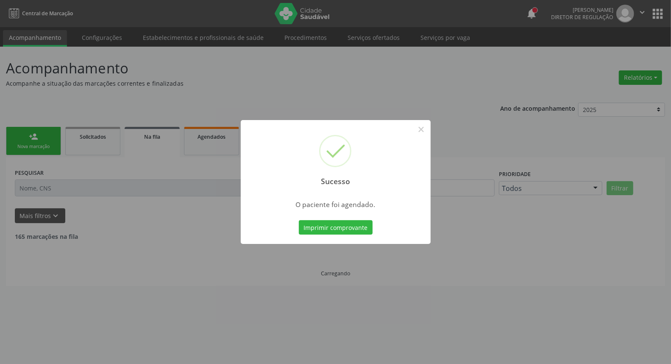
scroll to position [0, 0]
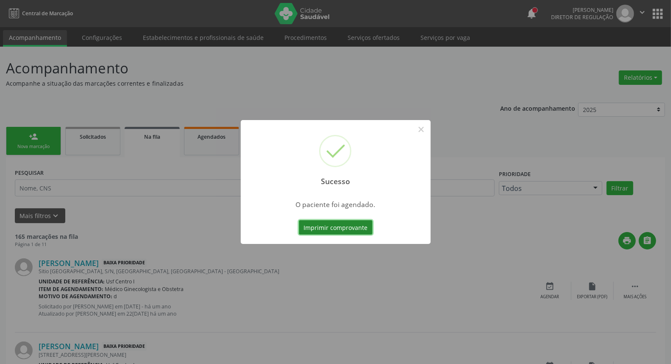
click at [350, 226] on button "Imprimir comprovante" at bounding box center [336, 227] width 74 height 14
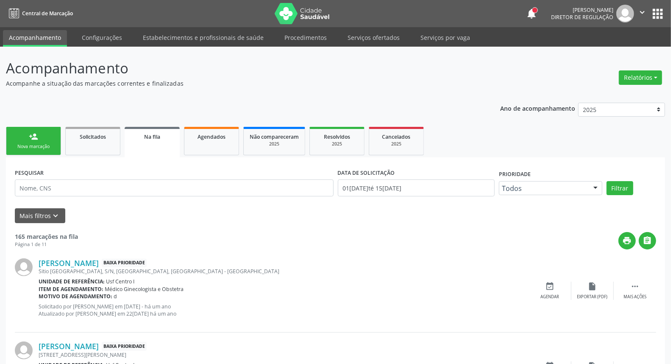
click at [36, 134] on div "person_add" at bounding box center [33, 136] width 9 height 9
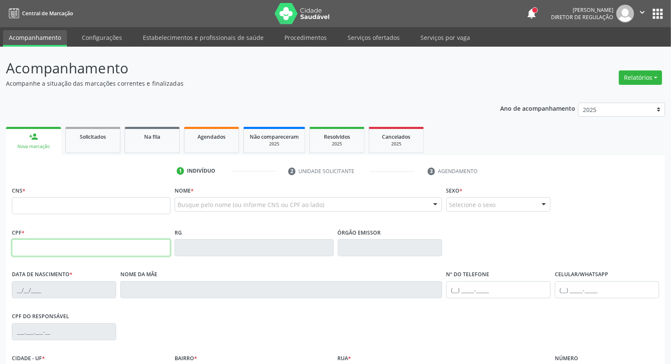
click at [68, 244] on input "text" at bounding box center [91, 247] width 159 height 17
type input "102.341.554-26"
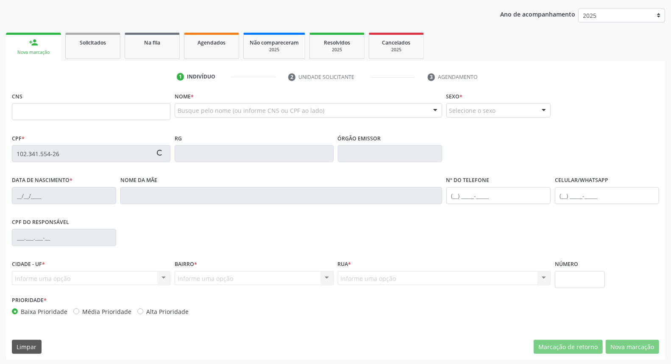
scroll to position [95, 0]
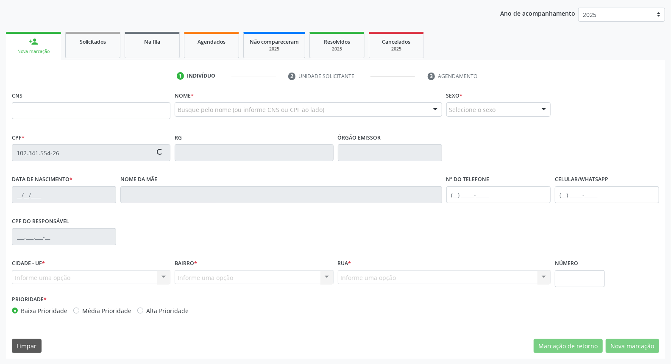
type input "702 6022 4648 8147"
type input "10/02/2009"
type input "Francineide Ferreira de Souza"
type input "(87) 99999-9999"
type input "295"
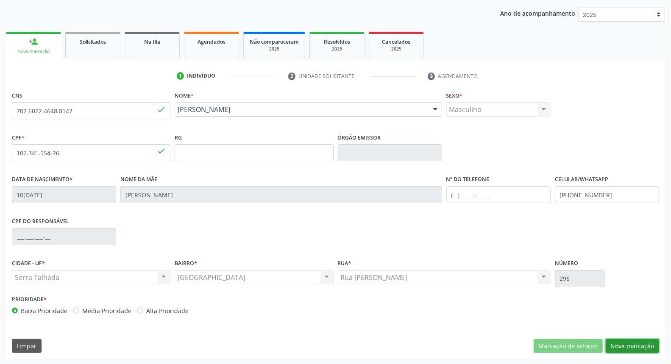
click at [631, 343] on button "Nova marcação" at bounding box center [632, 346] width 53 height 14
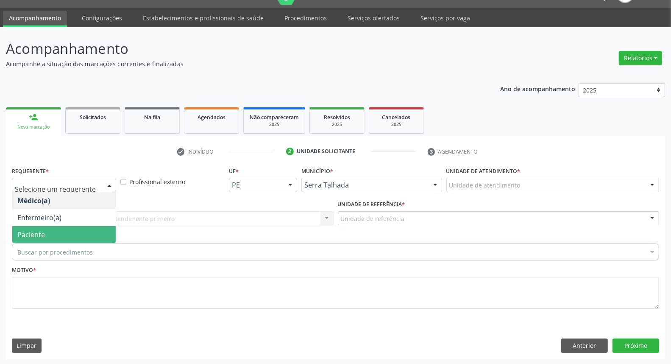
click at [59, 236] on span "Paciente" at bounding box center [64, 234] width 104 height 17
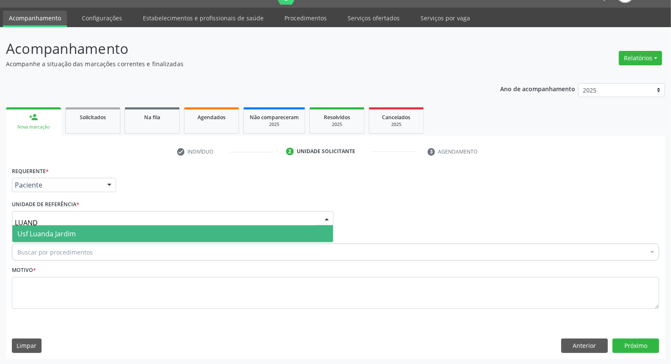
type input "LUANDA"
click at [44, 232] on span "Usf Luanda Jardim" at bounding box center [46, 233] width 59 height 9
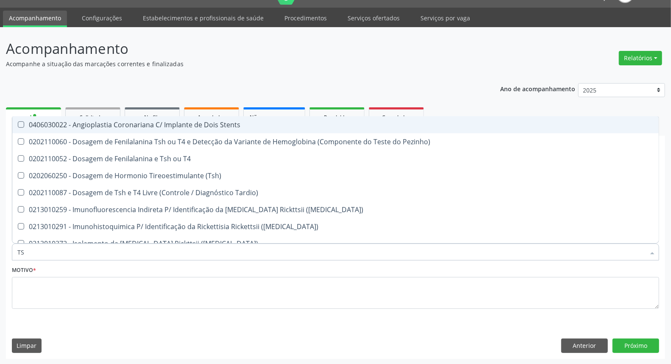
type input "TSH"
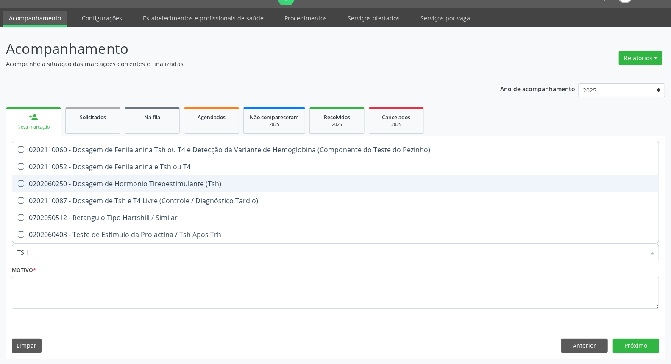
drag, startPoint x: 157, startPoint y: 179, endPoint x: 129, endPoint y: 217, distance: 47.9
click at [155, 180] on div "0202060250 - Dosagem de Hormonio Tireoestimulante (Tsh)" at bounding box center [335, 183] width 637 height 7
checkbox \(Tsh\) "true"
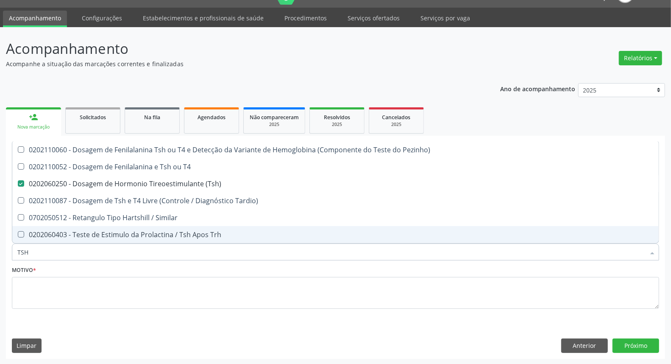
drag, startPoint x: 32, startPoint y: 248, endPoint x: 0, endPoint y: 249, distance: 31.8
click at [0, 249] on div "Acompanhamento Acompanhe a situação das marcações correntes e finalizadas Relat…" at bounding box center [335, 196] width 671 height 338
type input "T"
checkbox \(Tsh\) "false"
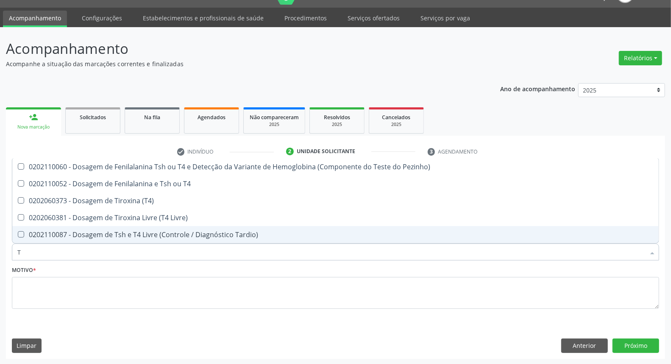
type input "T4"
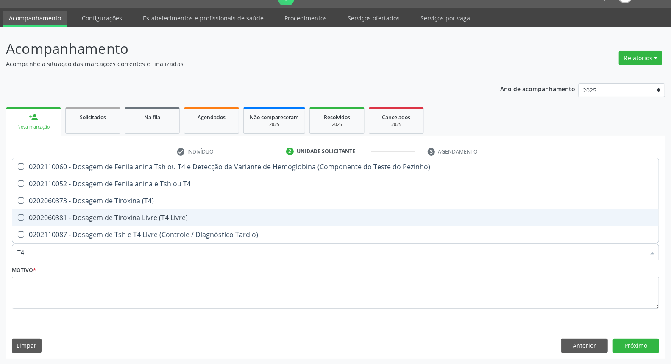
click at [69, 216] on div "0202060381 - Dosagem de Tiroxina Livre (T4 Livre)" at bounding box center [335, 217] width 637 height 7
checkbox Livre\) "true"
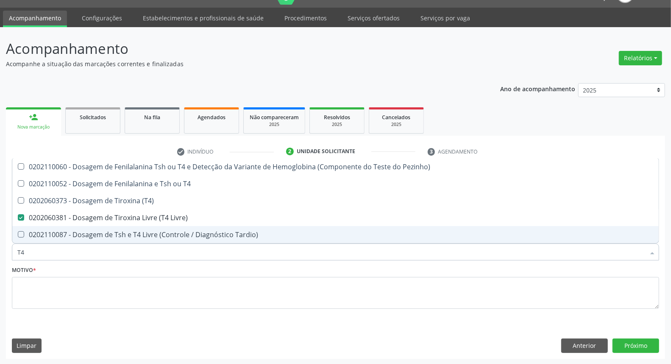
click at [48, 257] on input "T4" at bounding box center [331, 251] width 628 height 17
type input "T"
checkbox Livre\) "false"
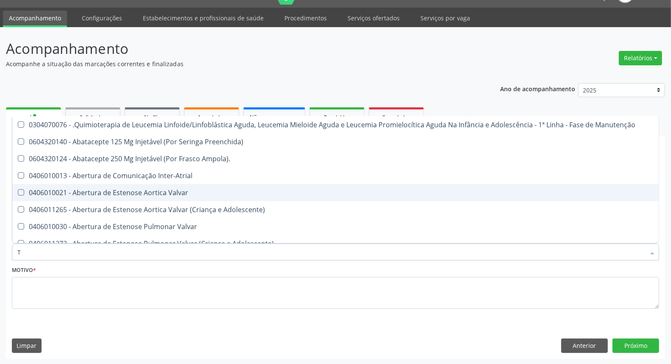
type input "T3"
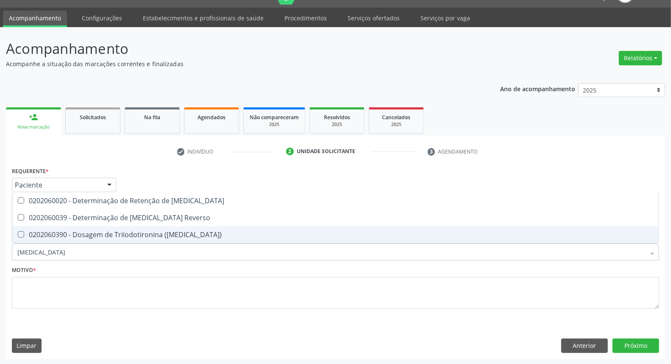
click at [75, 234] on div "0202060390 - Dosagem de Triiodotironina ([MEDICAL_DATA])" at bounding box center [335, 234] width 637 height 7
checkbox \(T3\) "true"
click at [70, 253] on input "T3" at bounding box center [331, 251] width 628 height 17
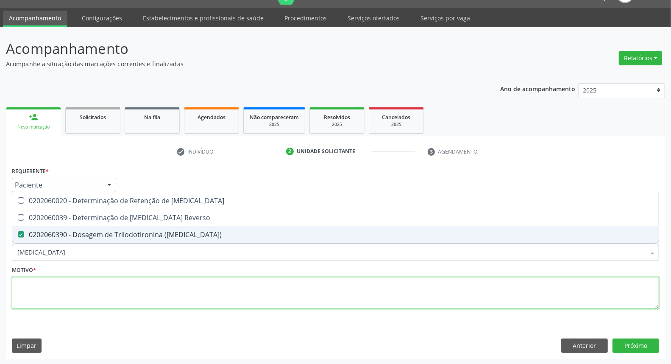
click at [66, 293] on textarea at bounding box center [336, 293] width 648 height 32
checkbox Reverso "true"
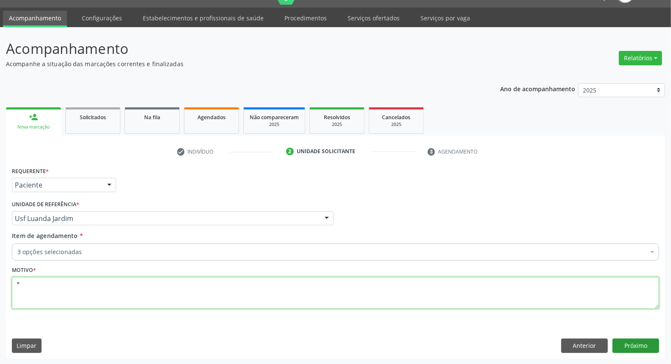
type textarea "*"
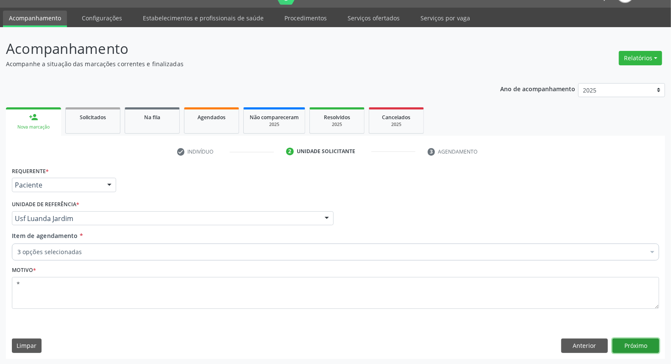
click at [647, 346] on button "Próximo" at bounding box center [636, 346] width 47 height 14
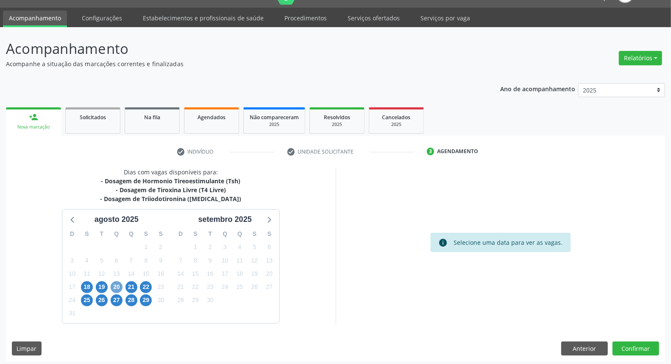
click at [113, 286] on span "20" at bounding box center [117, 287] width 12 height 12
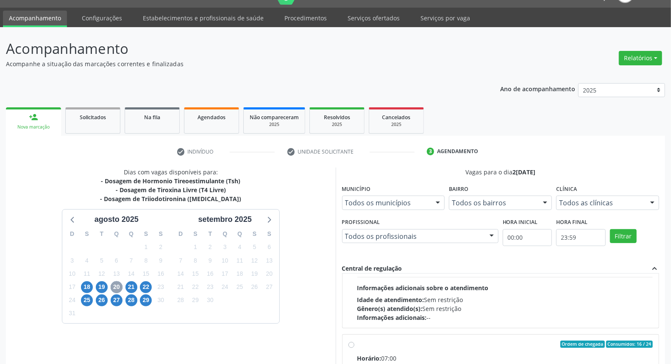
scroll to position [134, 0]
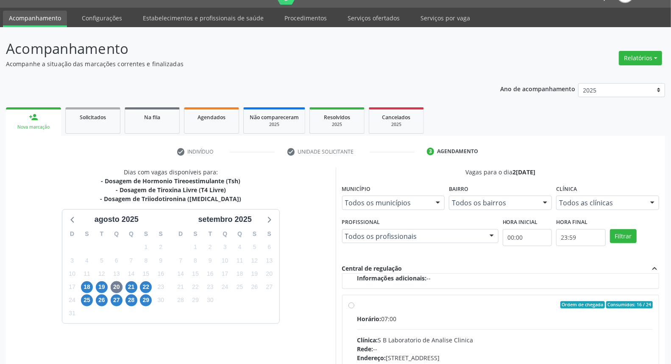
drag, startPoint x: 350, startPoint y: 345, endPoint x: 343, endPoint y: 304, distance: 41.8
click at [350, 344] on div "Ordem de chegada Consumidos: 16 / 24 Horário: 07:00 Clínica: S B Laboratorio de…" at bounding box center [501, 366] width 305 height 130
radio input "true"
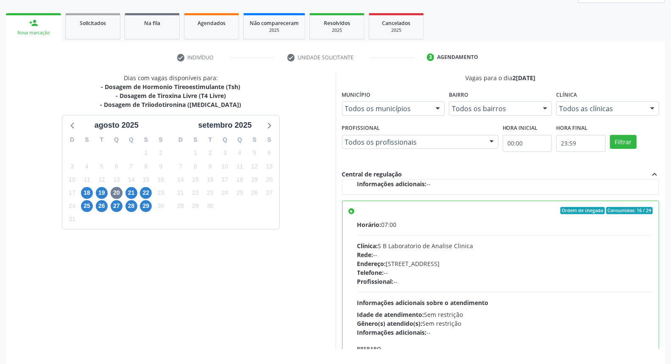
scroll to position [142, 0]
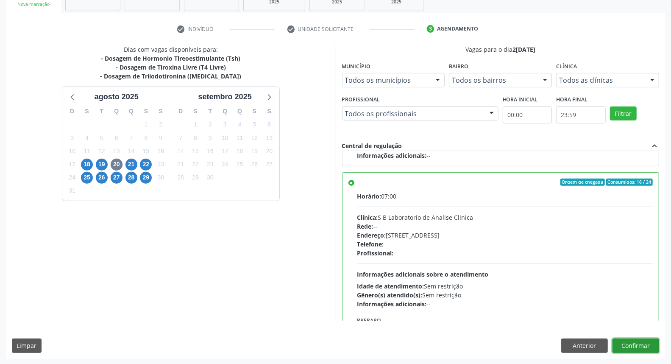
click at [629, 345] on button "Confirmar" at bounding box center [636, 346] width 47 height 14
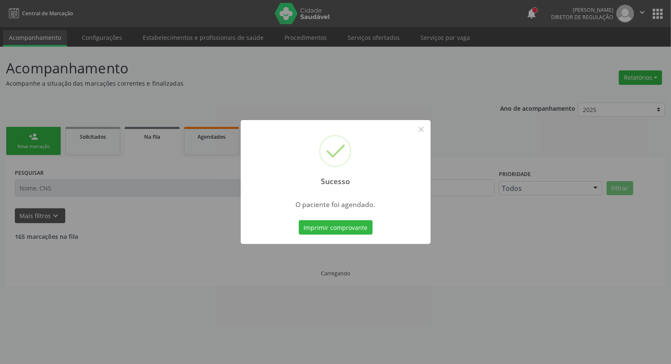
scroll to position [0, 0]
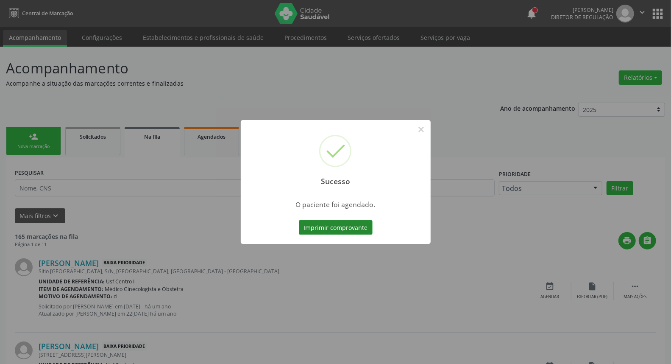
click at [359, 228] on button "Imprimir comprovante" at bounding box center [336, 227] width 74 height 14
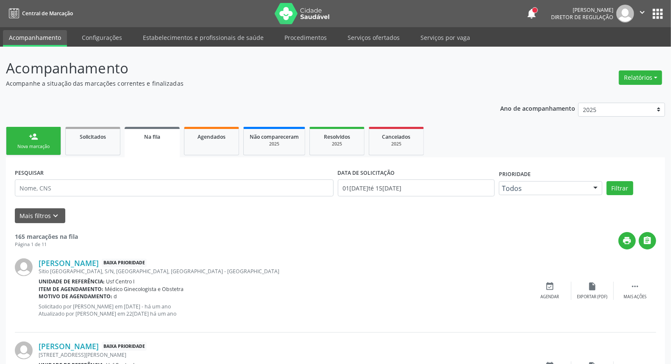
click at [45, 140] on link "person_add Nova marcação" at bounding box center [33, 141] width 55 height 28
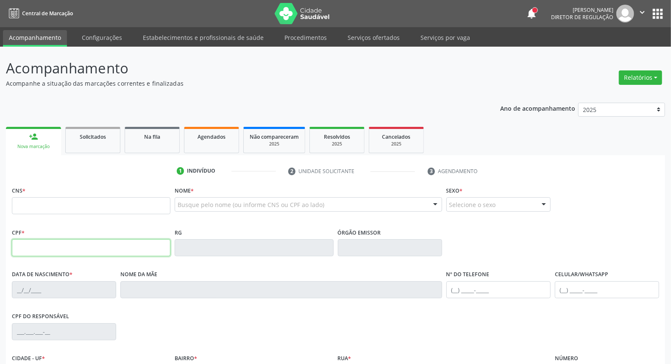
click at [49, 244] on input "text" at bounding box center [91, 247] width 159 height 17
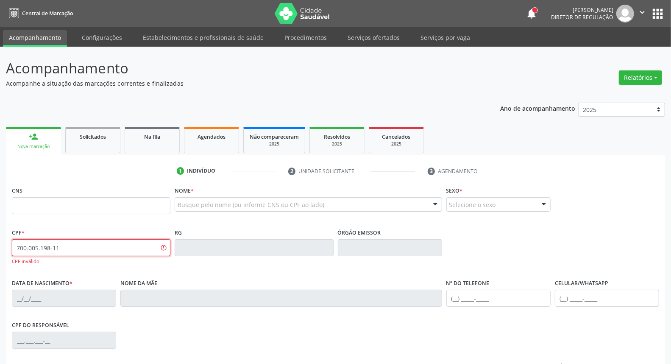
type input "700.005.198-11"
drag, startPoint x: 77, startPoint y: 249, endPoint x: 0, endPoint y: 252, distance: 76.9
click at [0, 252] on div "Acompanhamento Acompanhe a situação das marcações correntes e finalizadas Relat…" at bounding box center [335, 258] width 671 height 422
type input "844.080.224-20"
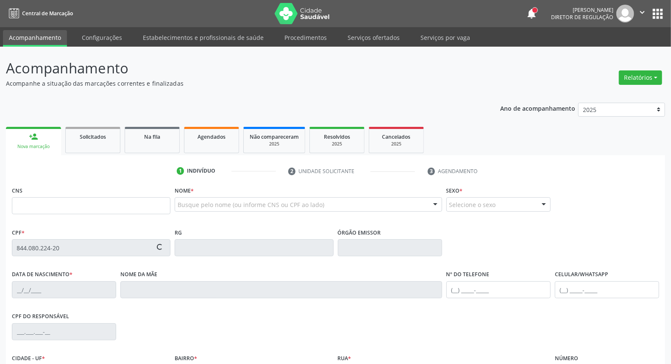
type input "700 0051 9811 8103"
type input "10/09/1972"
type input "Ana Neta Diniz"
type input "(87) 99999-9999"
type input "S/N"
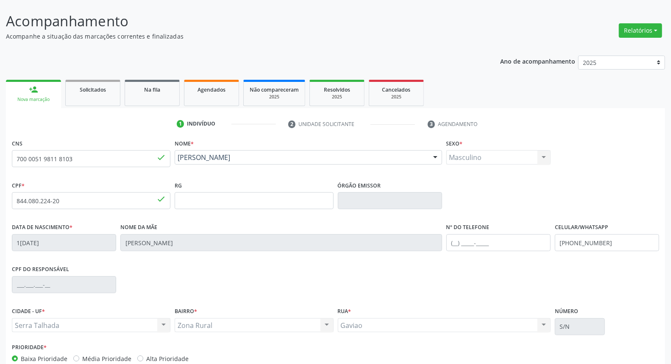
scroll to position [95, 0]
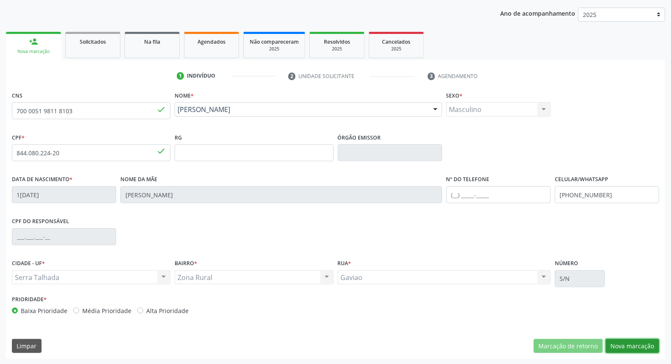
click at [645, 348] on button "Nova marcação" at bounding box center [632, 346] width 53 height 14
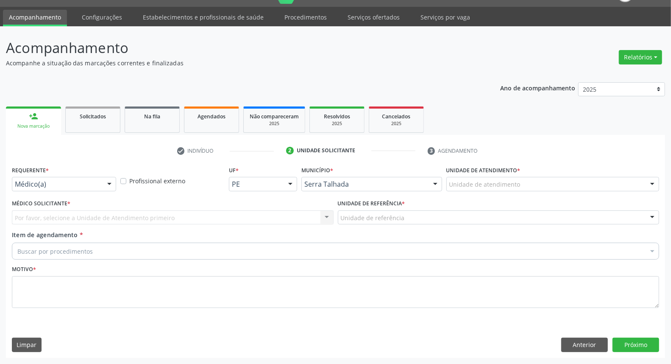
scroll to position [20, 0]
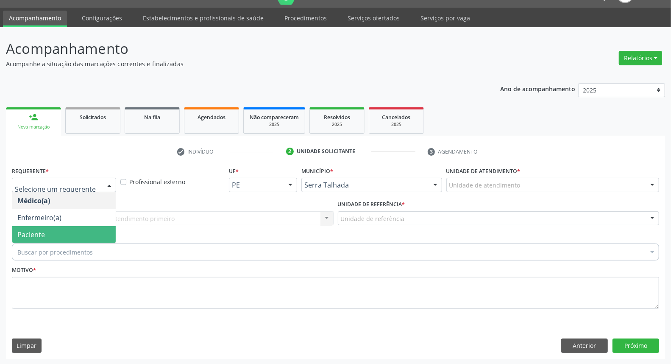
click at [60, 243] on div "Buscar por procedimentos" at bounding box center [336, 251] width 648 height 17
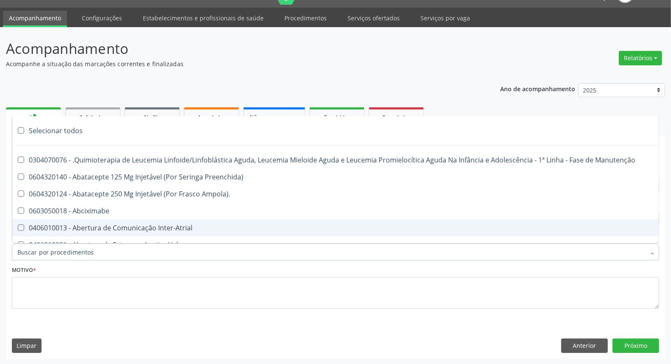
click at [0, 275] on div "Acompanhamento Acompanhe a situação das marcações correntes e finalizadas Relat…" at bounding box center [335, 196] width 671 height 338
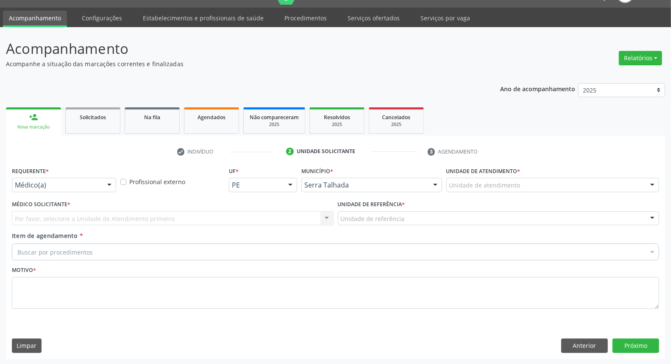
click at [63, 219] on div "Por favor, selecione a Unidade de Atendimento primeiro Nenhum resultado encontr…" at bounding box center [173, 218] width 322 height 14
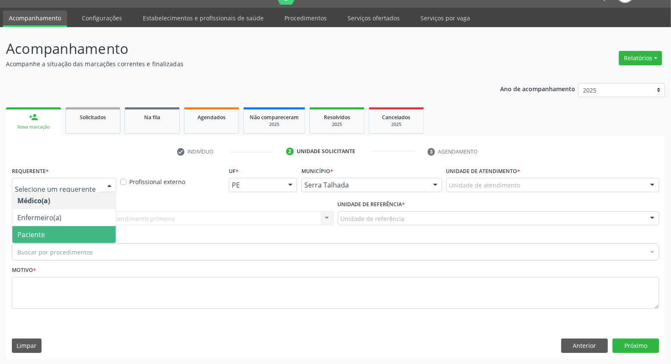
click at [68, 231] on span "Paciente" at bounding box center [64, 234] width 104 height 17
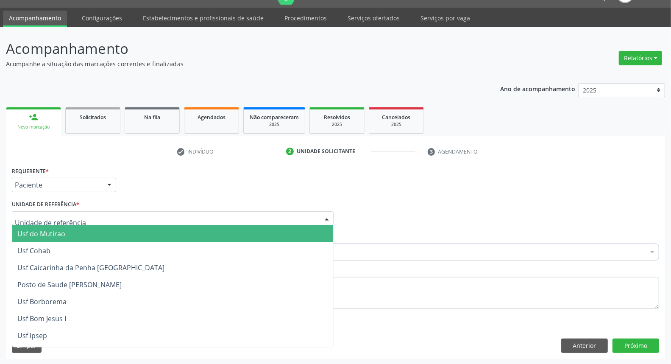
click at [74, 213] on div at bounding box center [173, 218] width 322 height 14
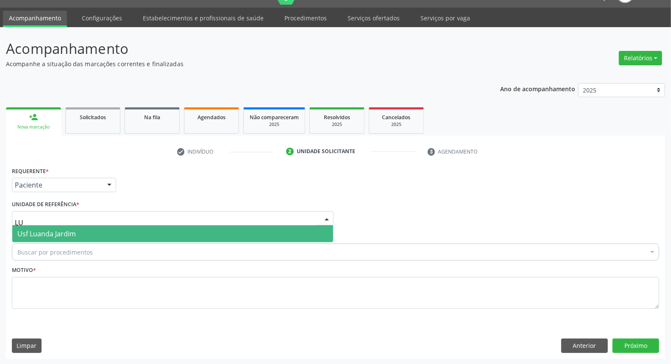
type input "LUA"
click at [114, 231] on span "Usf Luanda Jardim" at bounding box center [172, 233] width 321 height 17
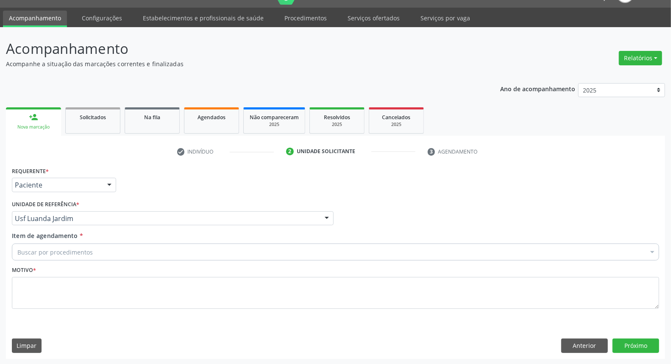
click at [103, 254] on div "Buscar por procedimentos" at bounding box center [336, 251] width 648 height 17
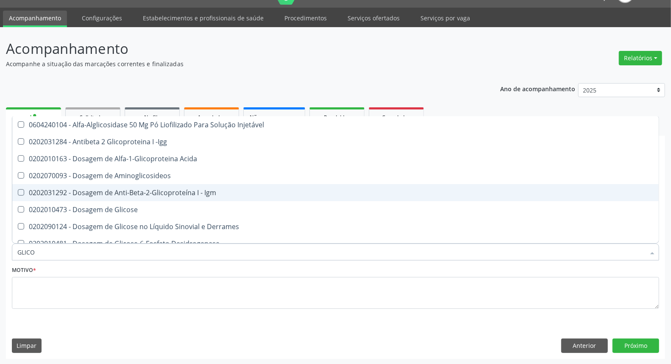
type input "GLICOS"
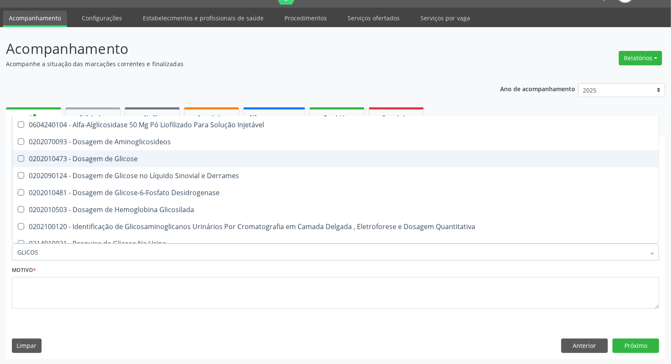
click at [123, 163] on span "0202010473 - Dosagem de Glicose" at bounding box center [335, 158] width 647 height 17
checkbox Glicose "true"
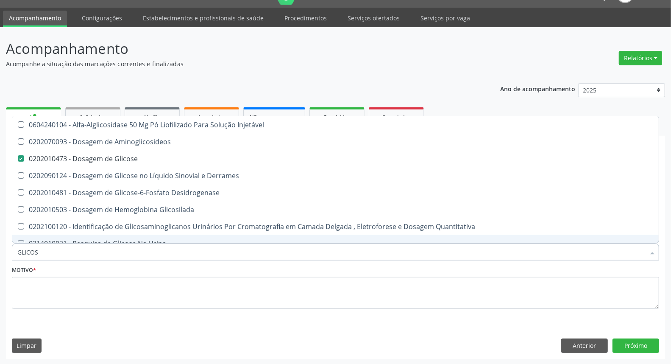
click at [84, 249] on input "GLICOS" at bounding box center [331, 251] width 628 height 17
type input "AC"
checkbox Glicose "false"
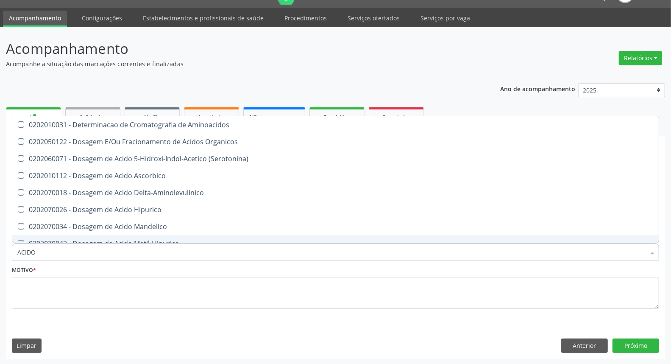
type input "ACIDO U"
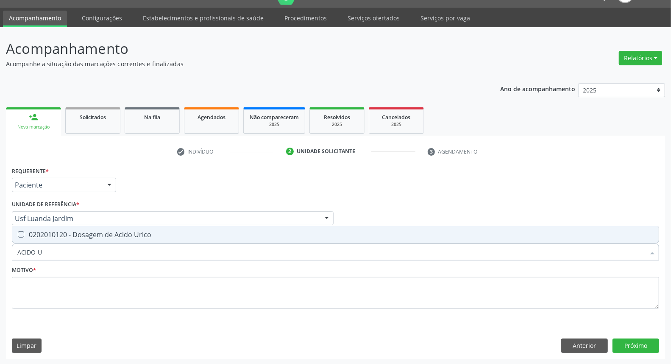
click at [80, 235] on div "0202010120 - Dosagem de Acido Urico" at bounding box center [335, 234] width 637 height 7
checkbox Urico "true"
click at [77, 255] on input "ACIDO U" at bounding box center [331, 251] width 628 height 17
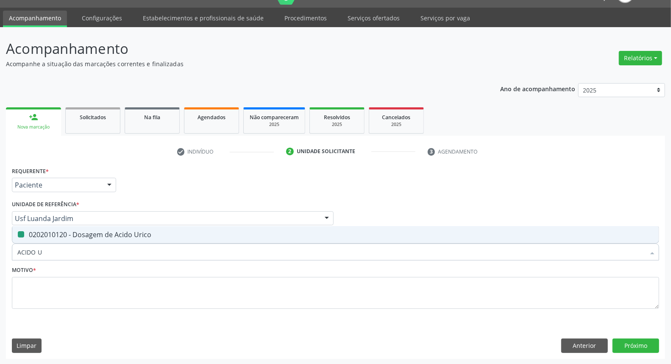
type input "C"
checkbox Urico "false"
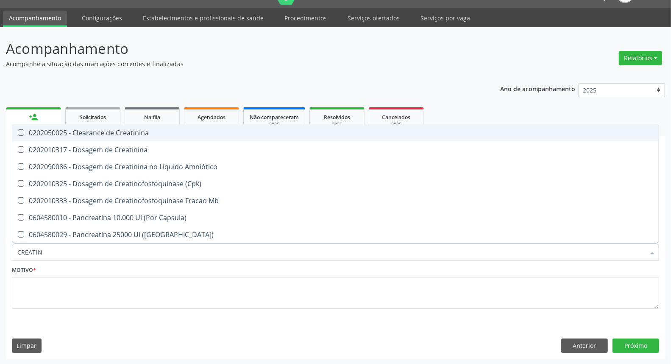
type input "CREATINI"
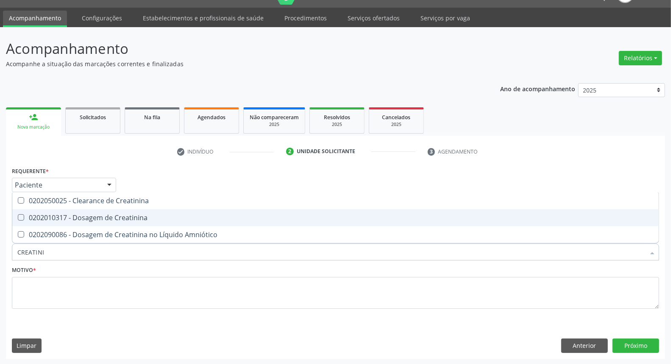
click at [82, 216] on div "0202010317 - Dosagem de Creatinina" at bounding box center [335, 217] width 637 height 7
checkbox Creatinina "true"
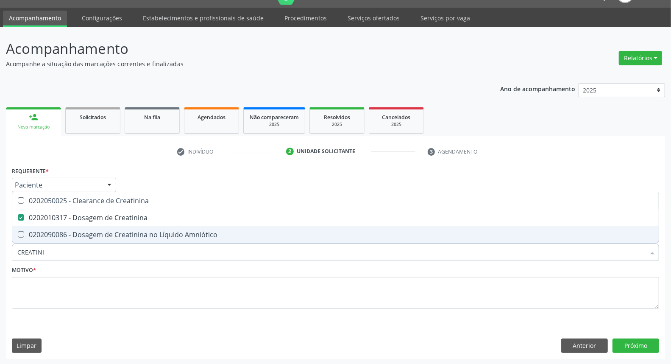
click at [69, 252] on input "CREATINI" at bounding box center [331, 251] width 628 height 17
type input "UR"
checkbox Creatinina "false"
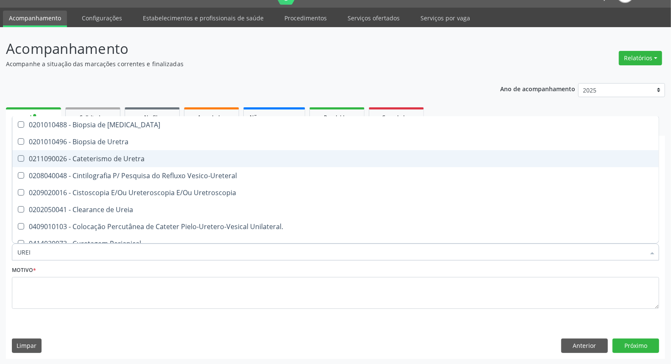
type input "UREIA"
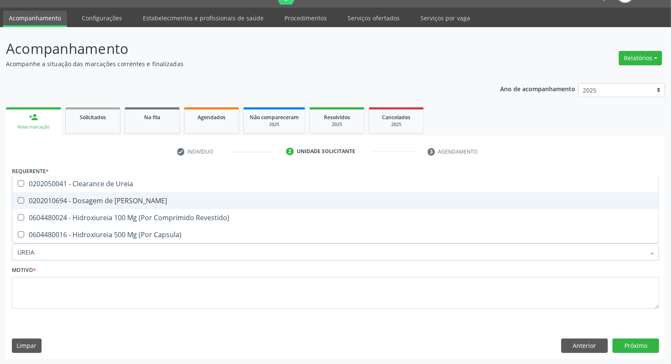
drag, startPoint x: 117, startPoint y: 201, endPoint x: 92, endPoint y: 250, distance: 55.0
click at [116, 202] on div "0202010694 - Dosagem de [PERSON_NAME]" at bounding box center [335, 200] width 637 height 7
checkbox Ureia "true"
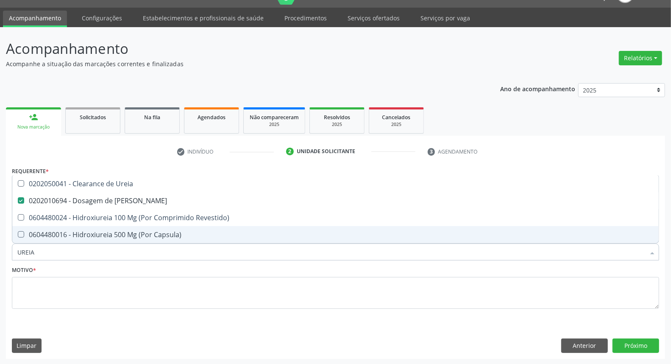
click at [89, 252] on input "UREIA" at bounding box center [331, 251] width 628 height 17
type input "C"
checkbox Ureia "false"
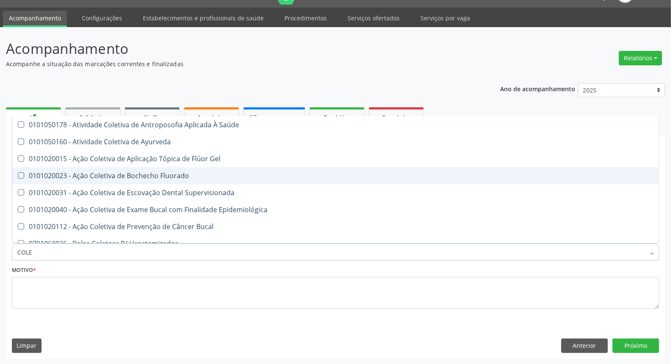
type input "COLES"
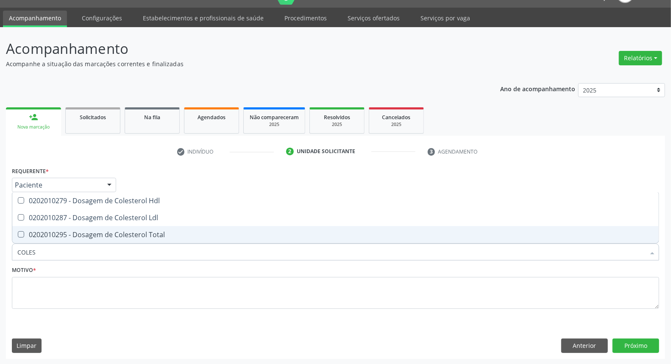
click at [99, 234] on div "0202010295 - Dosagem de Colesterol Total" at bounding box center [335, 234] width 637 height 7
checkbox Total "true"
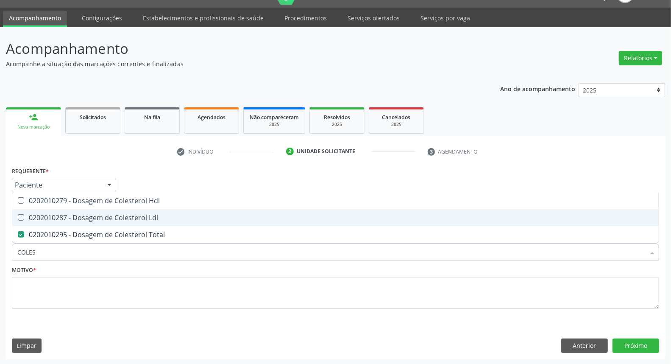
drag, startPoint x: 99, startPoint y: 218, endPoint x: 100, endPoint y: 197, distance: 20.4
click at [99, 217] on div "0202010287 - Dosagem de Colesterol Ldl" at bounding box center [335, 217] width 637 height 7
checkbox Ldl "true"
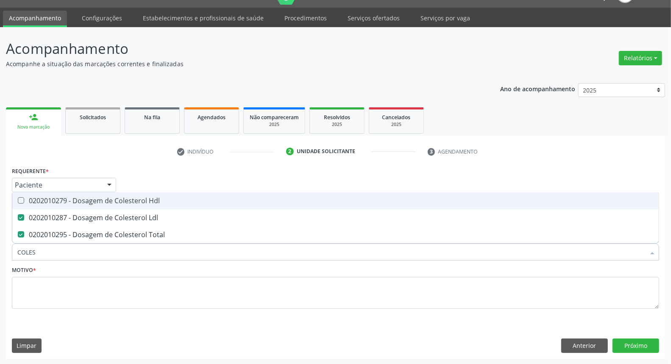
click at [100, 197] on div "0202010279 - Dosagem de Colesterol Hdl" at bounding box center [335, 200] width 637 height 7
checkbox Hdl "true"
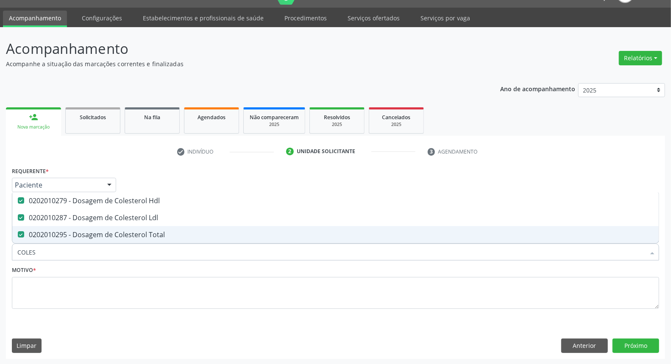
click at [75, 254] on input "COLES" at bounding box center [331, 251] width 628 height 17
type input "BI"
checkbox Hdl "false"
checkbox Ldl "false"
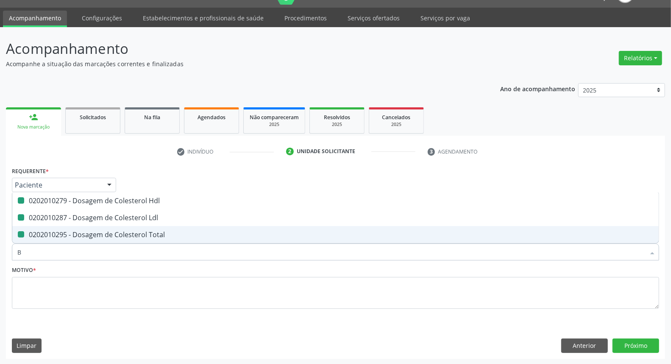
checkbox Total "false"
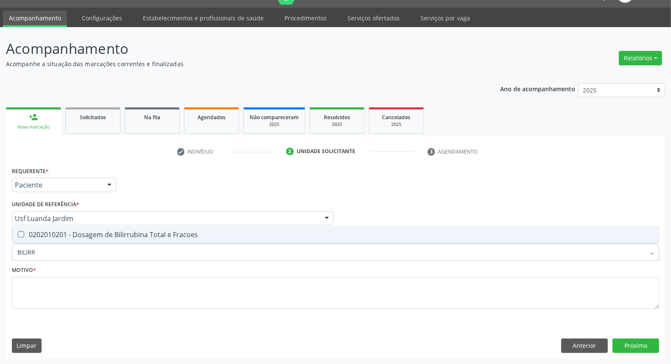
type input "BILIRRU"
click at [90, 235] on div "0202010201 - Dosagem de Bilirrubina Total e Fracoes" at bounding box center [335, 234] width 637 height 7
checkbox Fracoes "true"
click at [85, 256] on input "BILIRRU" at bounding box center [331, 251] width 628 height 17
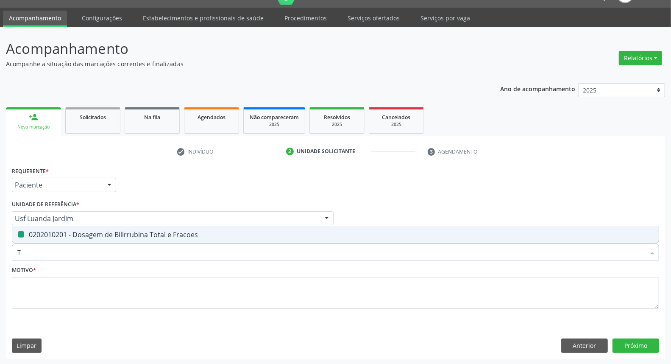
type input "TR"
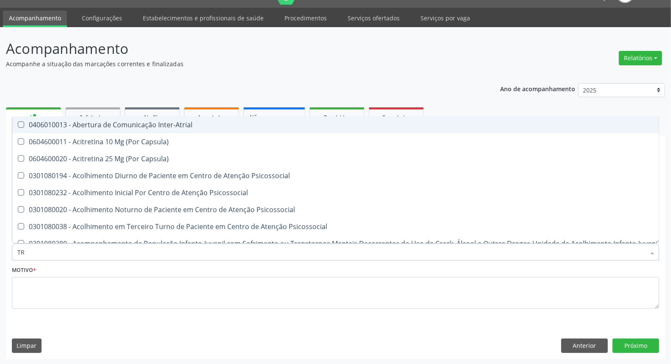
checkbox Inter-Atrial "false"
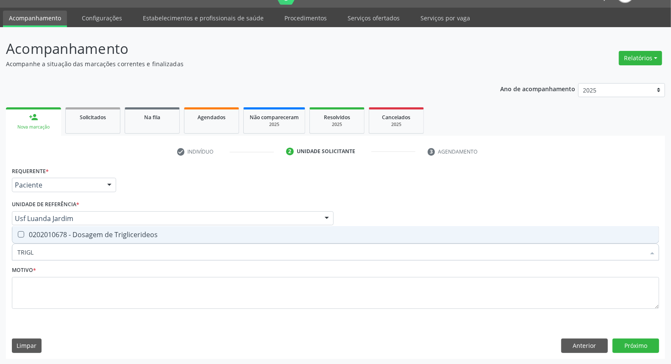
type input "TRIGLI"
click at [92, 239] on span "0202010678 - Dosagem de Triglicerideos" at bounding box center [335, 234] width 647 height 17
checkbox Triglicerideos "true"
click at [82, 260] on input "TRIGLI" at bounding box center [331, 251] width 628 height 17
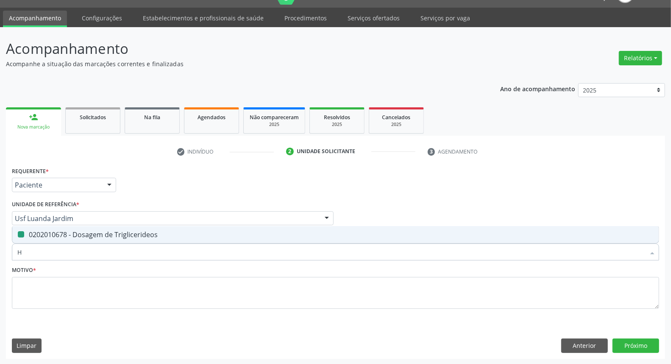
type input "HE"
checkbox Triglicerideos "false"
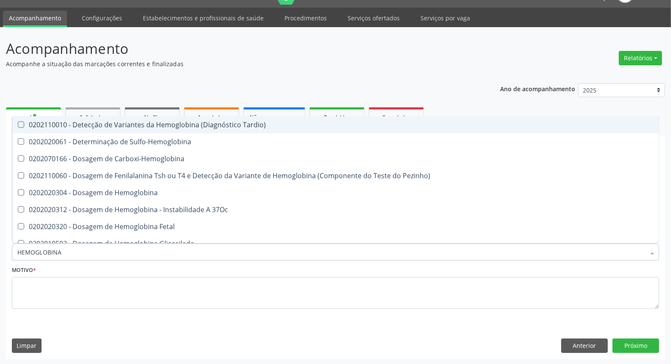
type input "HEMOGLOBINA G"
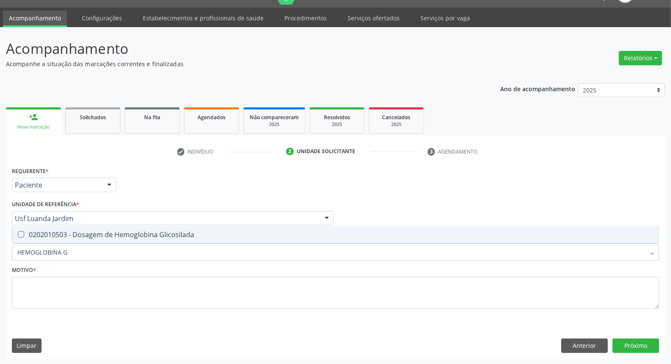
click at [91, 239] on span "0202010503 - Dosagem de Hemoglobina Glicosilada" at bounding box center [335, 234] width 647 height 17
checkbox Glicosilada "true"
click at [87, 252] on input "HEMOGLOBINA G" at bounding box center [331, 251] width 628 height 17
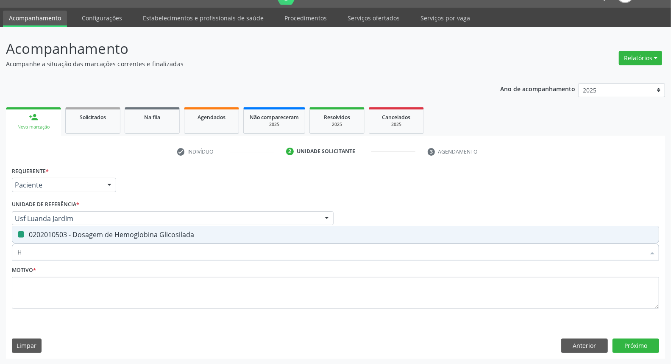
type input "HE"
checkbox Glicosilada "false"
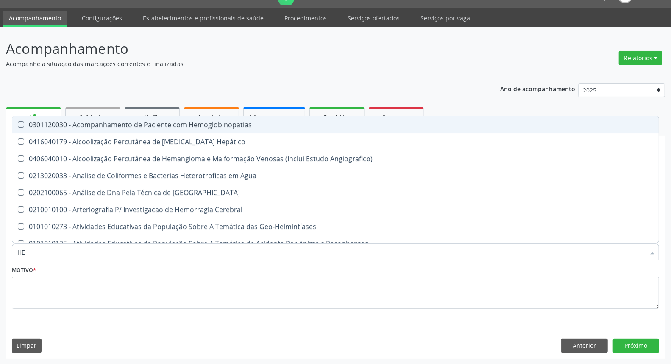
type input "HEM"
checkbox \(Qualitativo\) "true"
checkbox Glicosilada "false"
type input "HEMO"
checkbox Redome\) "true"
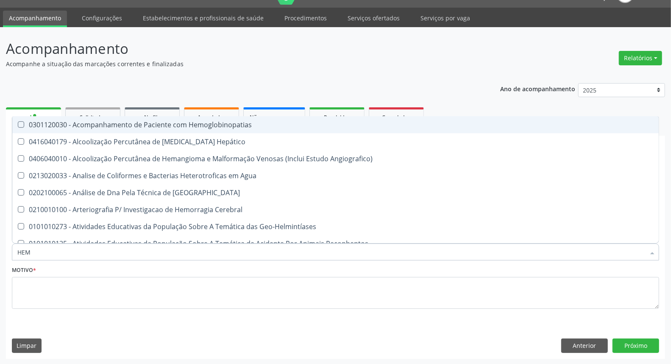
checkbox \(Qualitativo\) "false"
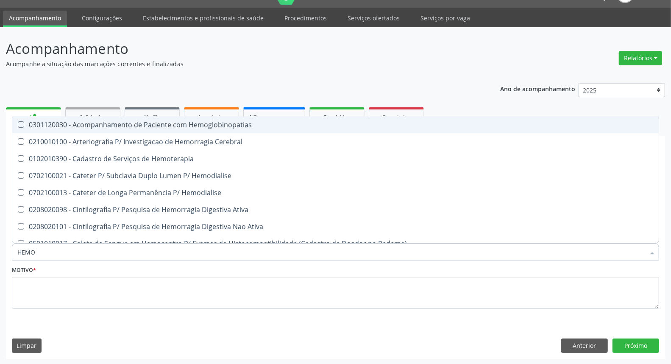
type input "HEMOG"
checkbox Tardio\) "true"
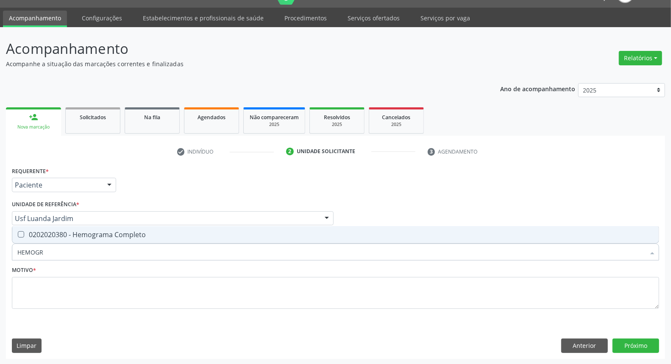
type input "HEMOGRA"
click at [95, 231] on div "0202020380 - Hemograma Completo" at bounding box center [335, 234] width 637 height 7
checkbox Completo "true"
click at [84, 252] on input "HEMOGRA" at bounding box center [331, 251] width 628 height 17
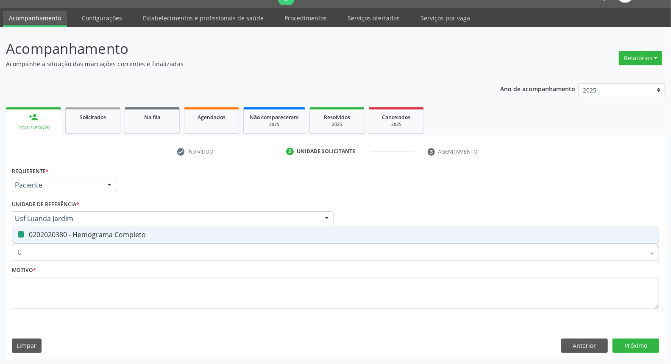
type input "UR"
checkbox Completo "false"
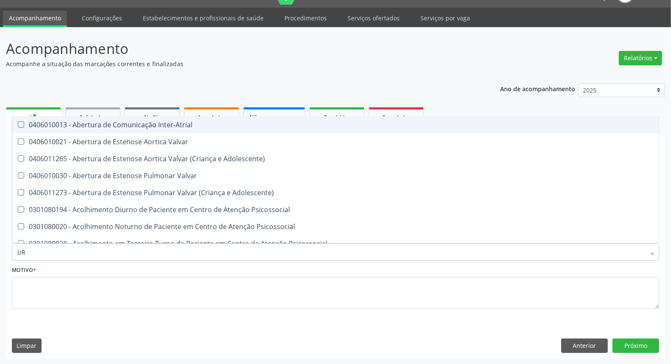
type input "URI"
checkbox B "true"
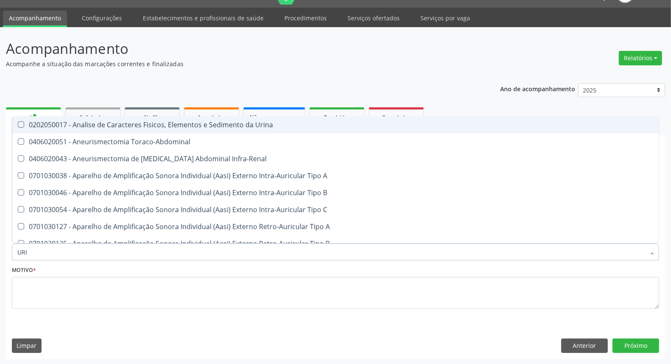
type input "URIN"
checkbox Urico "false"
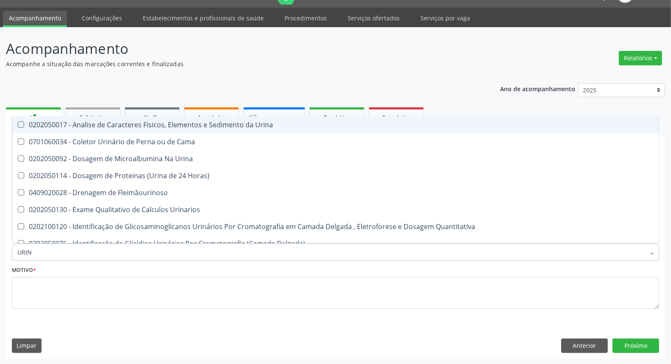
type input "URINA"
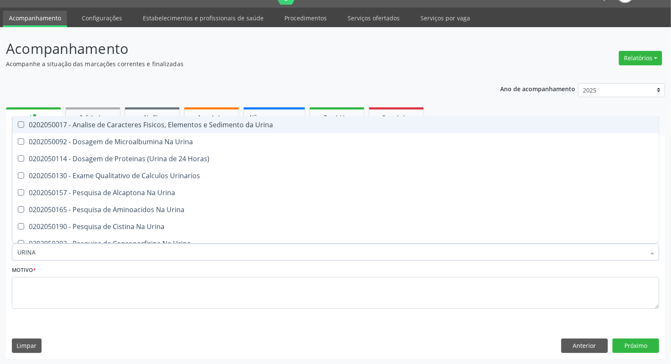
click at [80, 123] on div "0202050017 - Analise de Caracteres Fisicos, Elementos e Sedimento da Urina" at bounding box center [335, 124] width 637 height 7
checkbox Urina "true"
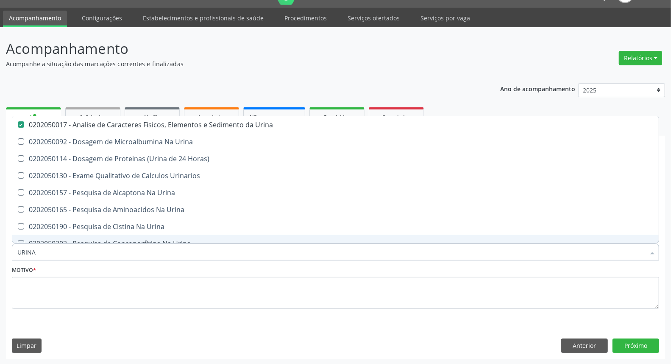
click at [56, 251] on input "URINA" at bounding box center [331, 251] width 628 height 17
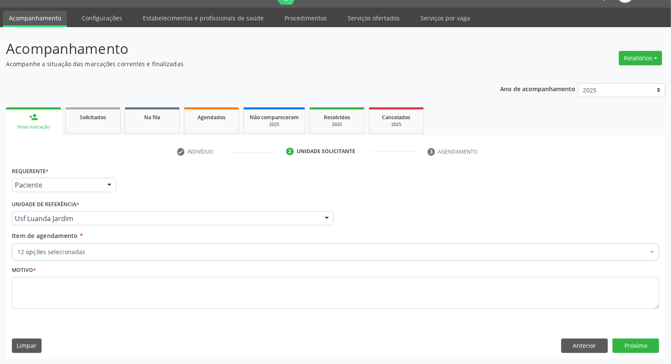
checkbox Glicose "true"
checkbox Urico "true"
checkbox Creatinina "true"
checkbox Ureia "true"
checkbox Total "true"
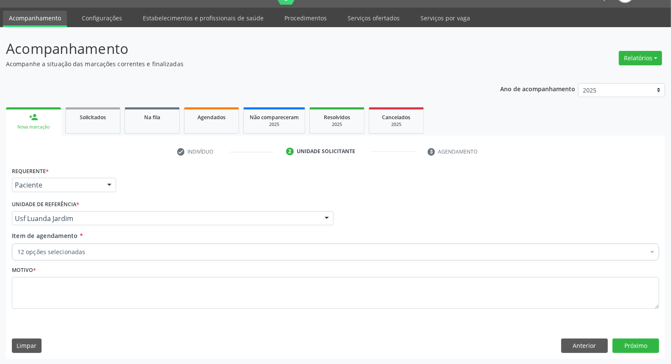
checkbox Ldl "true"
checkbox Hdl "true"
checkbox Fracoes "true"
checkbox Triglicerideos "true"
checkbox Glicosilada "true"
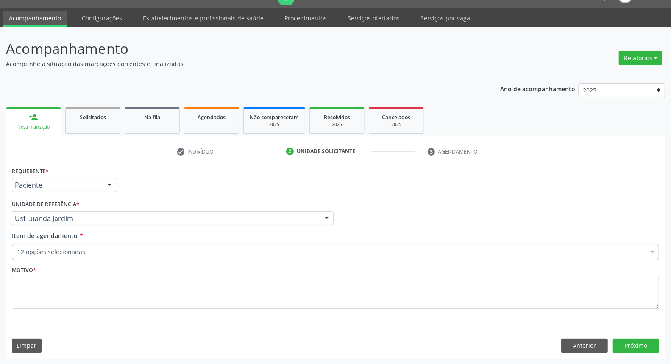
checkbox Completo "true"
checkbox Urina "true"
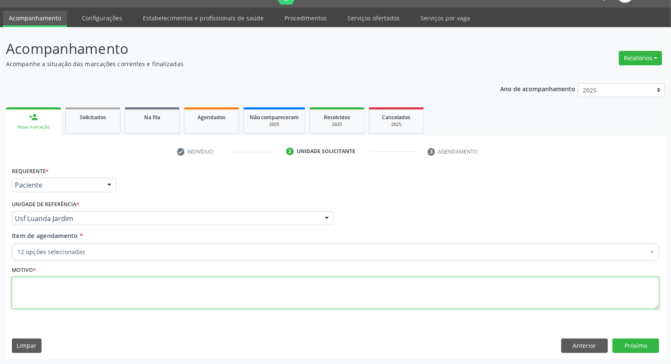
click at [108, 296] on textarea at bounding box center [336, 293] width 648 height 32
type textarea "*"
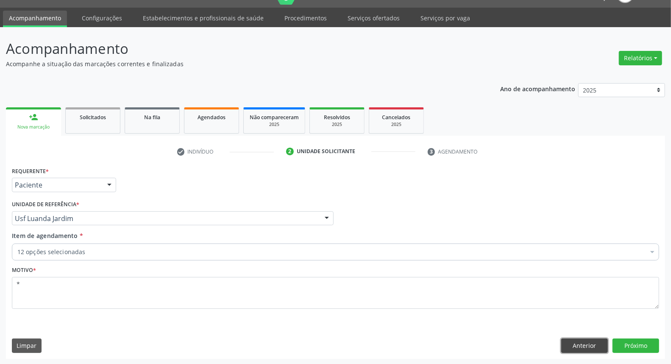
click at [565, 346] on button "Anterior" at bounding box center [585, 346] width 47 height 14
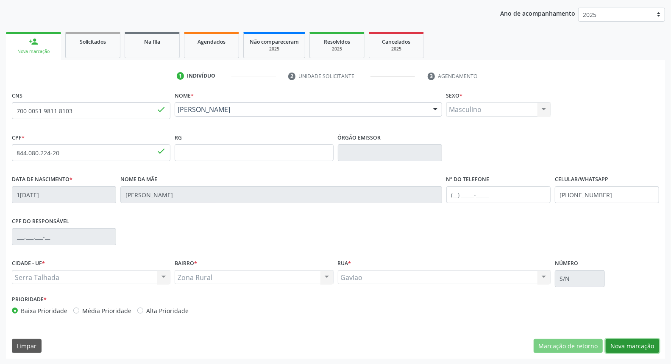
click at [649, 343] on button "Nova marcação" at bounding box center [632, 346] width 53 height 14
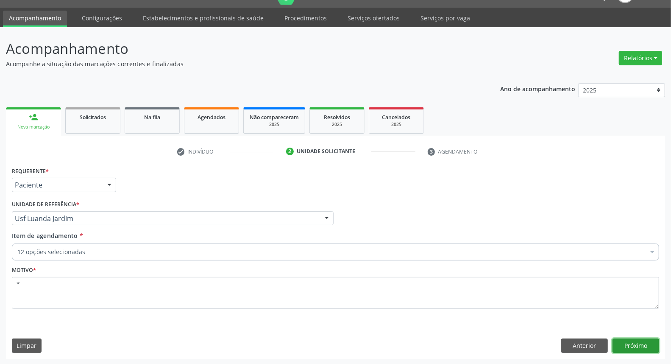
click at [649, 343] on button "Próximo" at bounding box center [636, 346] width 47 height 14
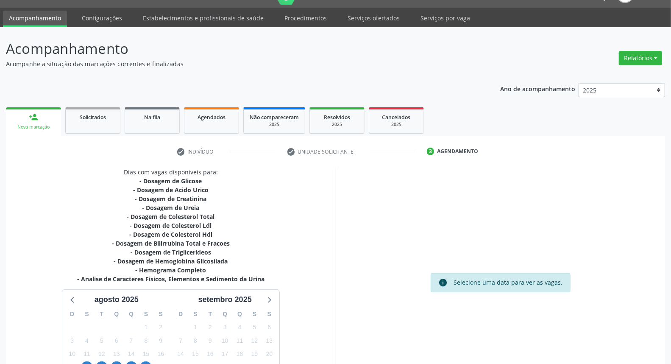
scroll to position [103, 0]
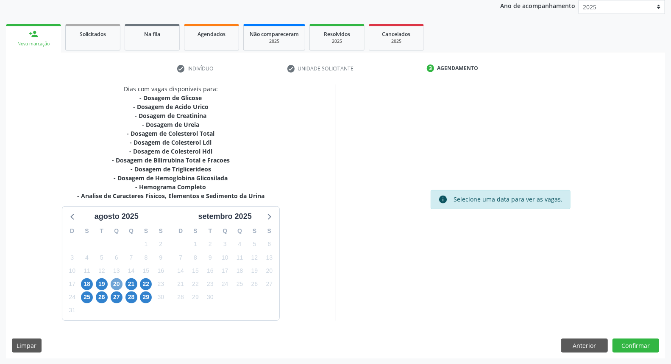
click at [115, 283] on span "20" at bounding box center [117, 284] width 12 height 12
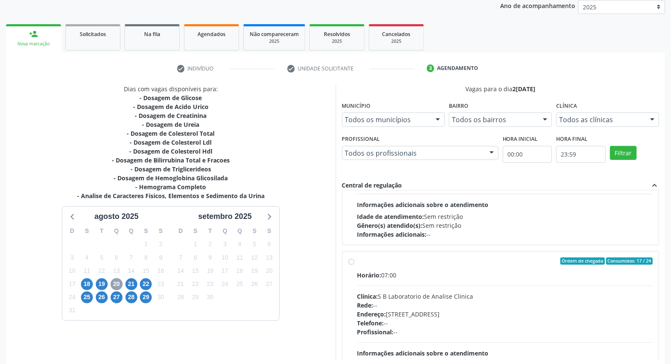
scroll to position [134, 0]
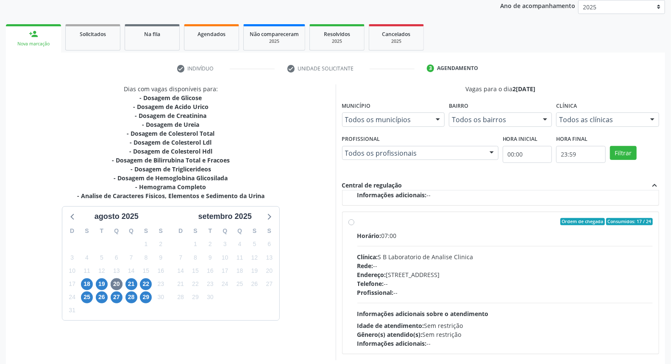
click at [358, 222] on label "Ordem de chegada Consumidos: 17 / 24 Horário: 07:00 Clínica: S B Laboratorio de…" at bounding box center [506, 283] width 296 height 130
click at [353, 222] on input "Ordem de chegada Consumidos: 17 / 24 Horário: 07:00 Clínica: S B Laboratorio de…" at bounding box center [352, 222] width 6 height 8
radio input "true"
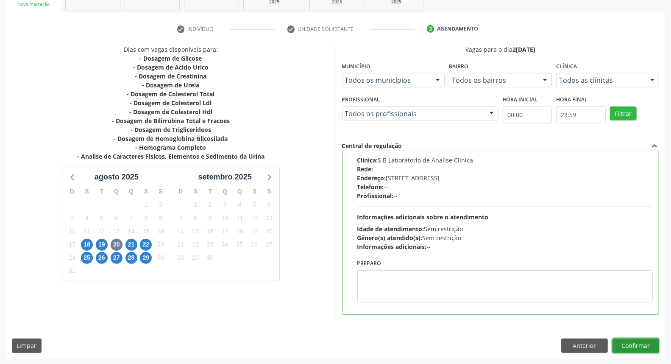
click at [630, 341] on button "Confirmar" at bounding box center [636, 346] width 47 height 14
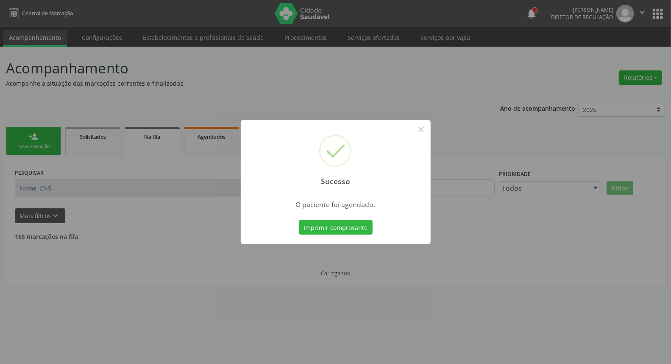
scroll to position [0, 0]
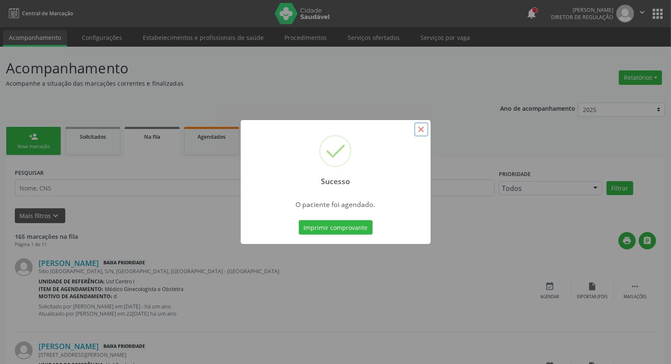
click at [422, 131] on button "×" at bounding box center [421, 129] width 14 height 14
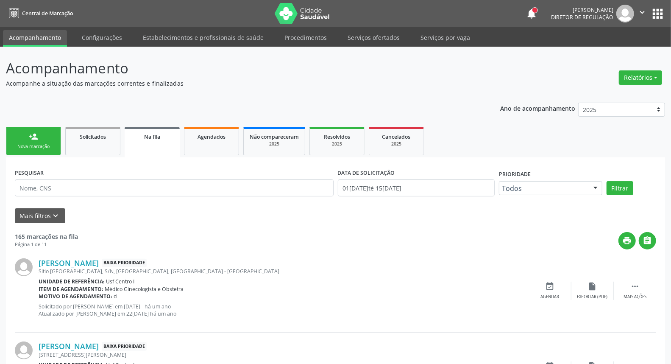
click at [30, 141] on link "person_add Nova marcação" at bounding box center [33, 141] width 55 height 28
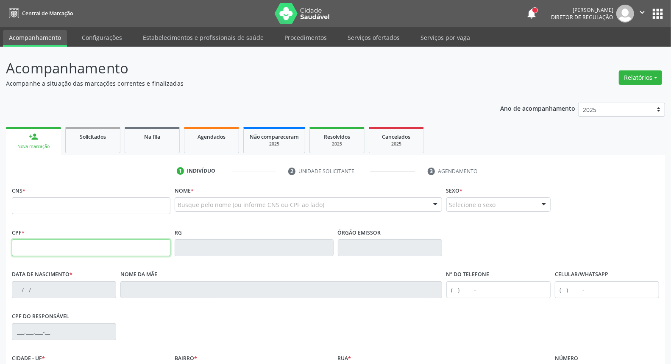
click at [103, 252] on input "text" at bounding box center [91, 247] width 159 height 17
type input "747.308.944-72"
type input "898 0023 6280 6083"
type input "20/11/1970"
type input "Maria Geronimo da Cruz Santos"
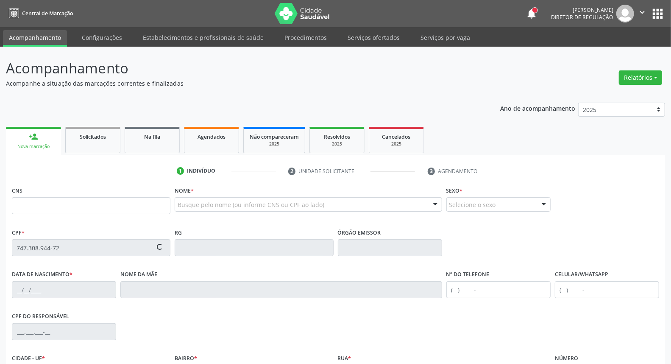
type input "(87) 99926-0273"
type input "010.939.204-32"
type input "S/N"
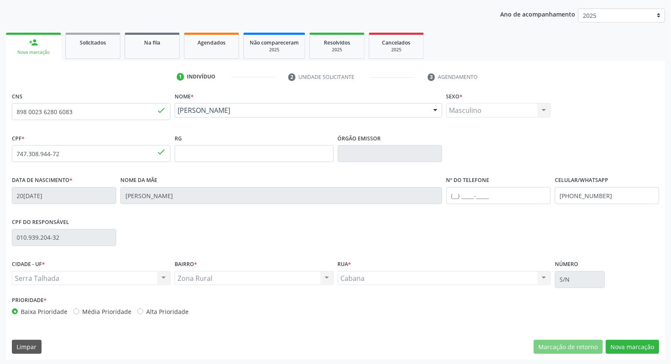
scroll to position [95, 0]
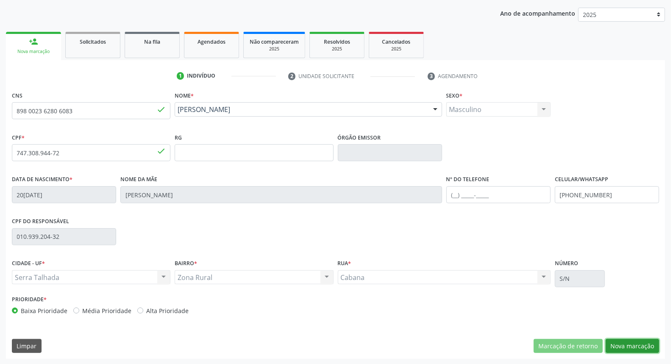
click at [652, 346] on button "Nova marcação" at bounding box center [632, 346] width 53 height 14
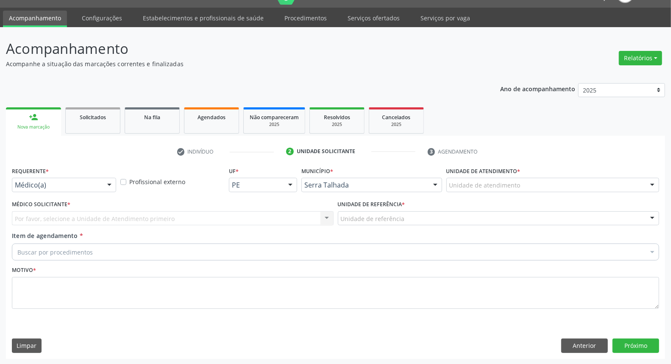
click at [44, 189] on div "Médico(a)" at bounding box center [64, 185] width 104 height 14
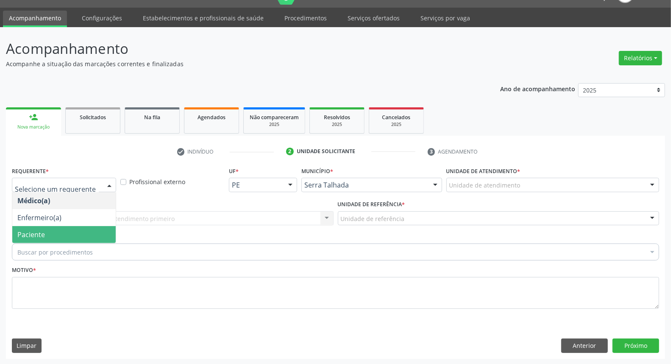
drag, startPoint x: 52, startPoint y: 238, endPoint x: 57, endPoint y: 229, distance: 10.1
click at [52, 239] on span "Paciente" at bounding box center [64, 234] width 104 height 17
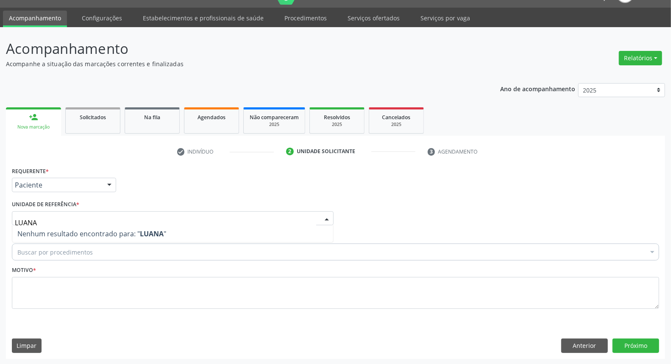
type input "LUAN"
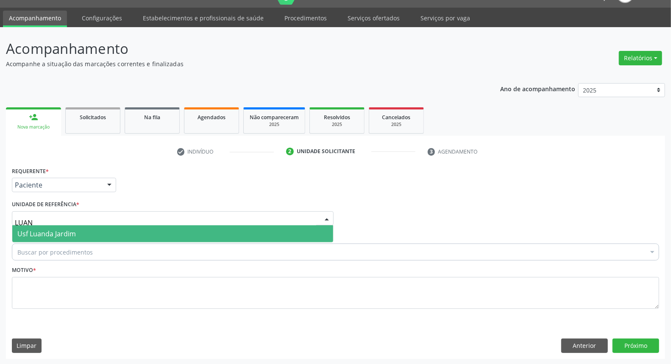
drag, startPoint x: 71, startPoint y: 231, endPoint x: 69, endPoint y: 241, distance: 9.6
click at [70, 232] on span "Usf Luanda Jardim" at bounding box center [46, 233] width 59 height 9
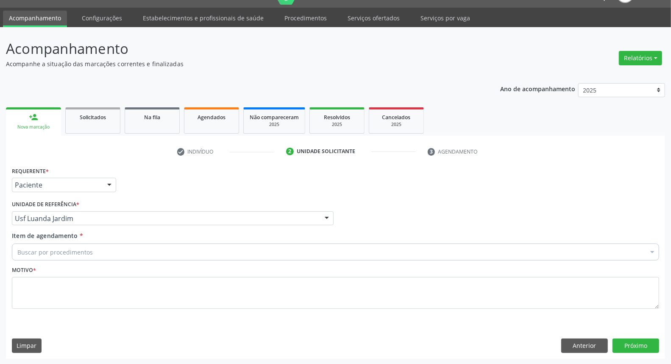
click at [69, 256] on div "Buscar por procedimentos" at bounding box center [336, 251] width 648 height 17
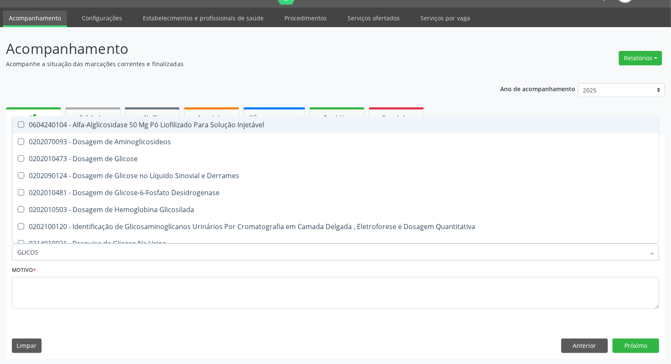
type input "GLICOSE"
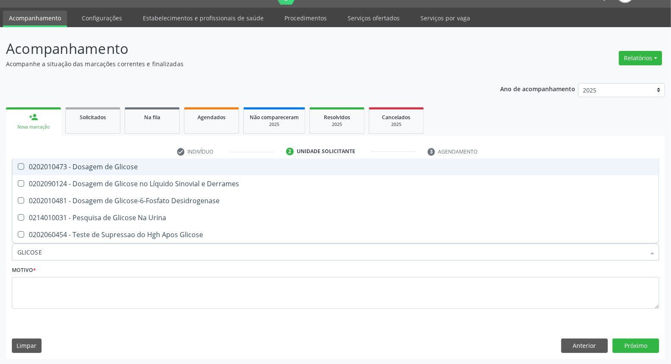
click at [93, 167] on div "0202010473 - Dosagem de Glicose" at bounding box center [335, 166] width 637 height 7
checkbox Glicose "true"
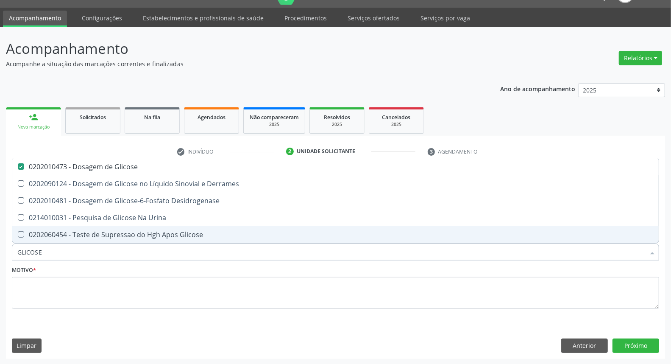
type input "GLICOSE"
click at [64, 261] on div "Item de agendamento * GLICOSE Desfazer seleção 0202010473 - Dosagem de Glicose …" at bounding box center [336, 247] width 652 height 33
checkbox Derrames "true"
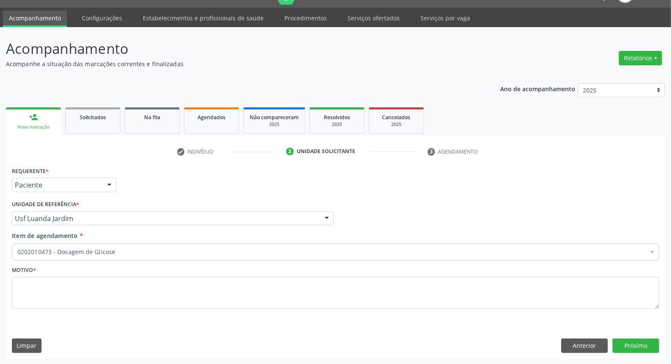
drag, startPoint x: 63, startPoint y: 260, endPoint x: 62, endPoint y: 252, distance: 7.6
click at [62, 257] on div "Item de agendamento * 0202010473 - Dosagem de Glicose Desfazer seleção Selecion…" at bounding box center [336, 247] width 652 height 33
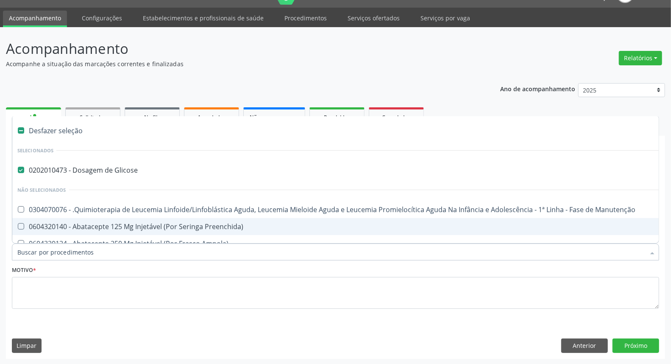
click at [62, 252] on input "Item de agendamento *" at bounding box center [331, 251] width 628 height 17
type input "AC"
checkbox Glicose "false"
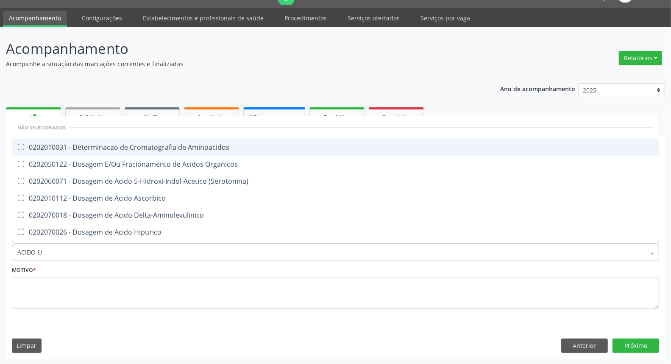
type input "ACIDO U"
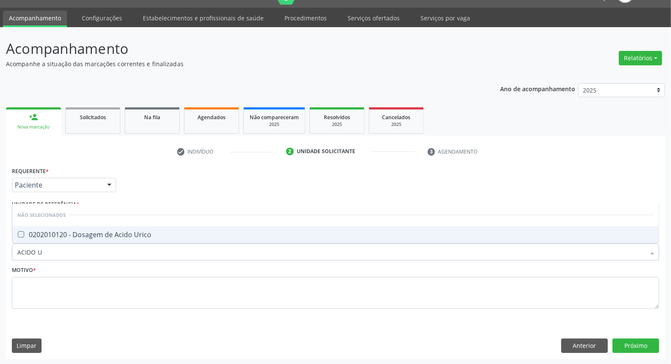
click at [77, 231] on div "0202010120 - Dosagem de Acido Urico" at bounding box center [335, 234] width 637 height 7
checkbox Urico "true"
click at [75, 243] on input "ACIDO U" at bounding box center [331, 251] width 628 height 17
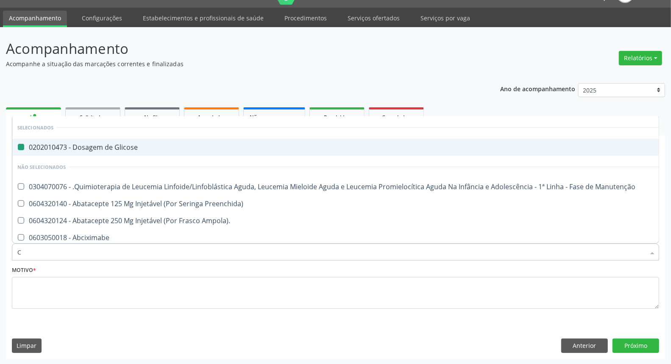
type input "CR"
checkbox Glicose "false"
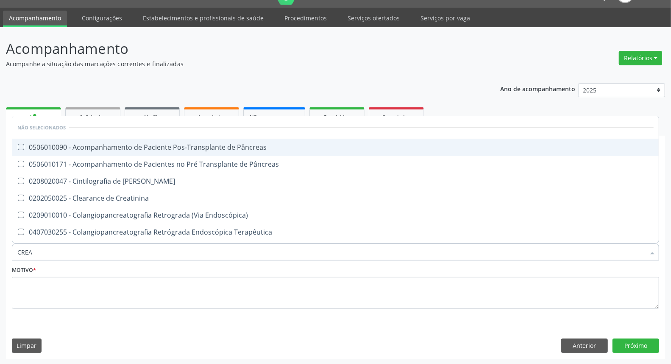
type input "CREAT"
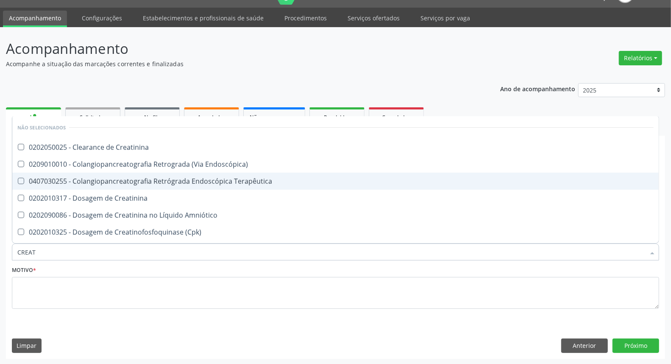
click at [85, 188] on span "0407030255 - Colangiopancreatografia Retrógrada Endoscópica Terapêutica" at bounding box center [335, 181] width 647 height 17
click at [82, 187] on span "0407030255 - Colangiopancreatografia Retrógrada Endoscópica Terapêutica" at bounding box center [335, 181] width 647 height 17
checkbox Terapêutica "false"
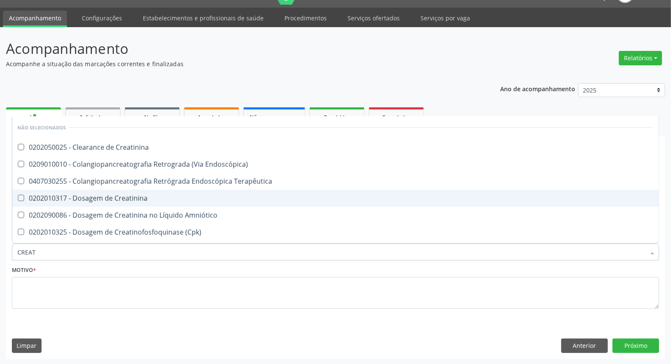
click at [82, 195] on div "0202010317 - Dosagem de Creatinina" at bounding box center [335, 198] width 637 height 7
checkbox Creatinina "true"
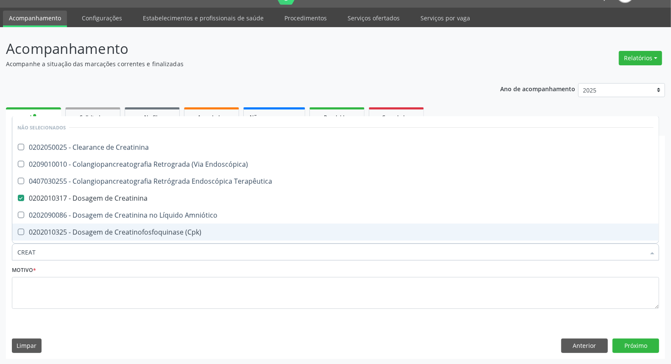
click at [70, 249] on input "CREAT" at bounding box center [331, 251] width 628 height 17
type input "UR"
checkbox Creatinina "false"
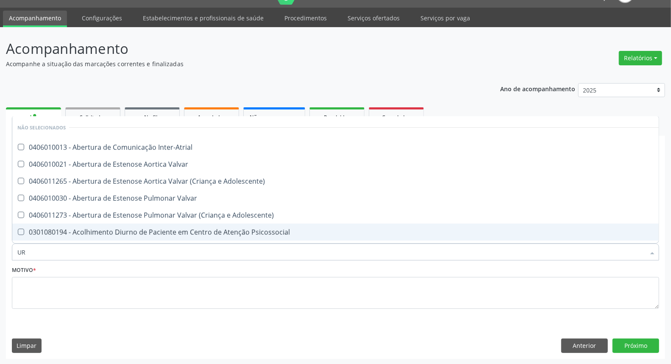
type input "URI"
checkbox Urico "true"
type input "UR"
checkbox Urico "false"
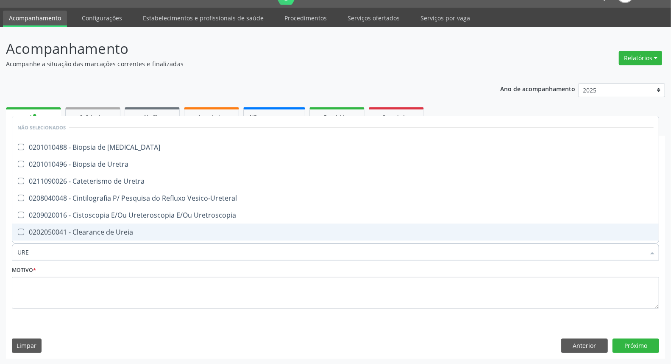
type input "UREI"
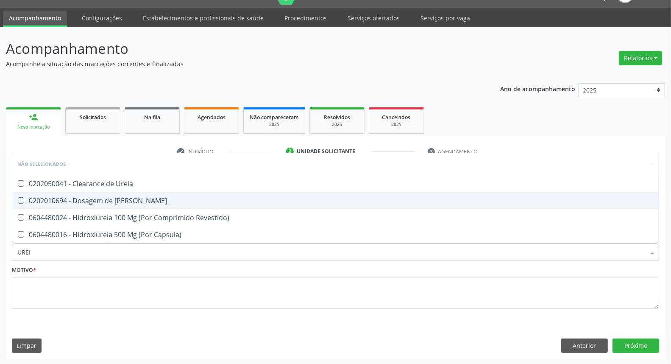
click at [84, 198] on div "0202010694 - Dosagem de [PERSON_NAME]" at bounding box center [335, 200] width 637 height 7
checkbox Ureia "true"
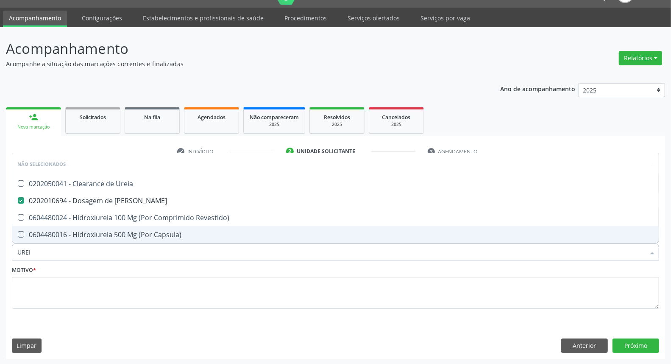
click at [66, 253] on input "UREI" at bounding box center [331, 251] width 628 height 17
type input "C"
checkbox Ureia "true"
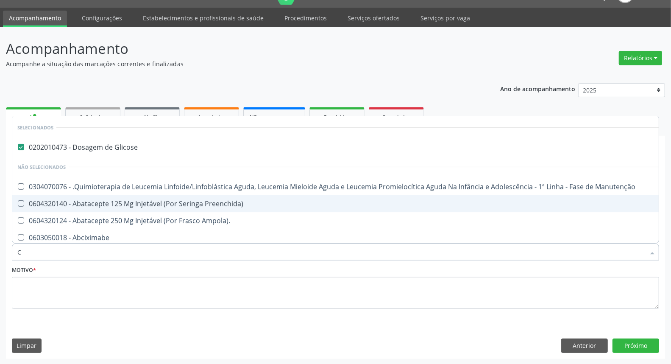
type input "CO"
checkbox Único "true"
type input "COL"
checkbox Glicose "false"
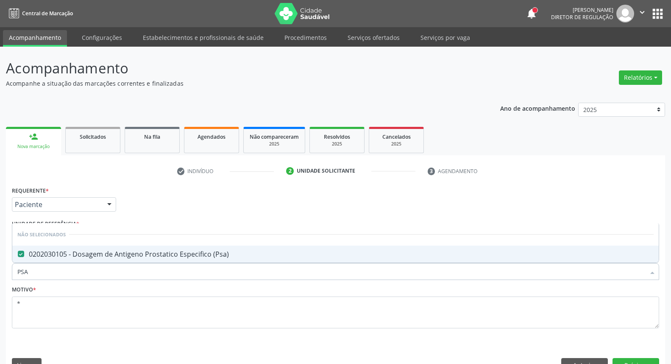
scroll to position [20, 0]
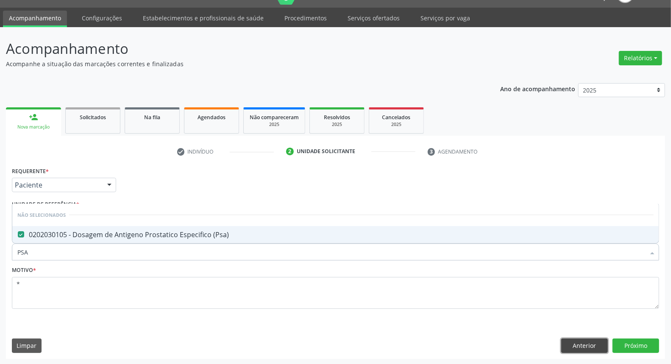
click at [587, 347] on button "Anterior" at bounding box center [585, 346] width 47 height 14
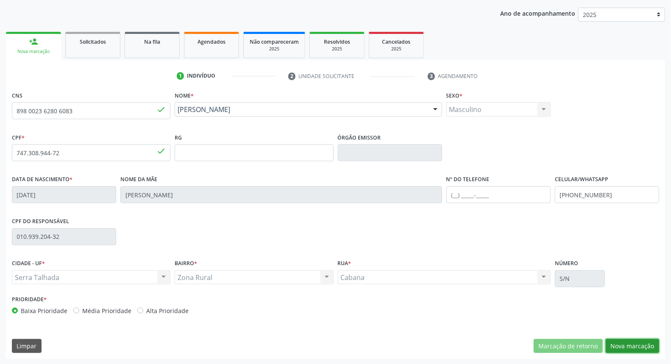
click at [641, 344] on button "Nova marcação" at bounding box center [632, 346] width 53 height 14
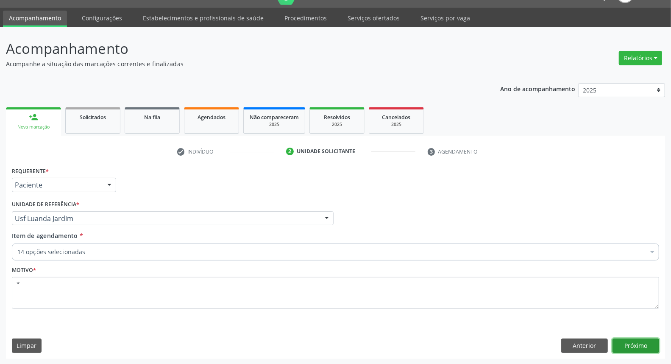
click at [638, 345] on button "Próximo" at bounding box center [636, 346] width 47 height 14
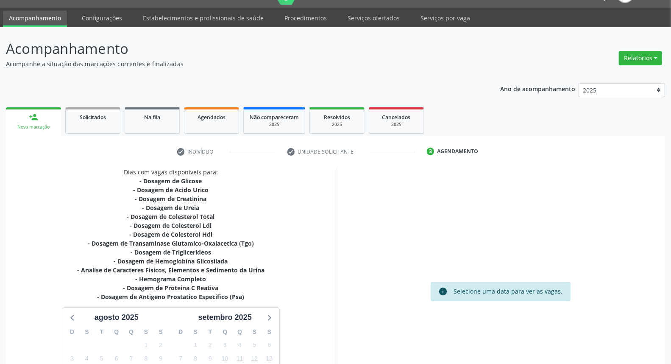
scroll to position [67, 0]
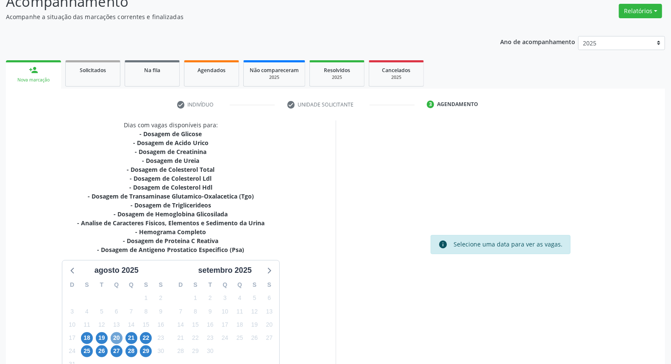
click at [118, 337] on span "20" at bounding box center [117, 338] width 12 height 12
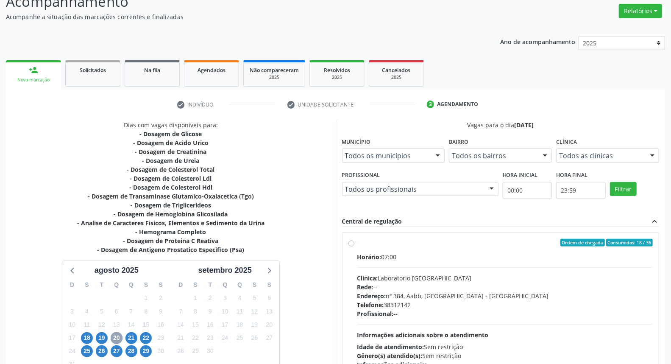
scroll to position [134, 0]
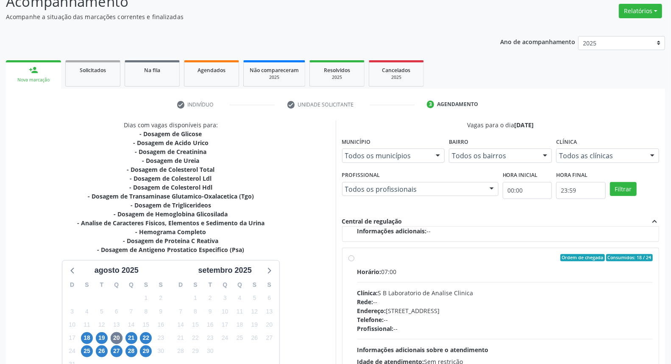
click at [358, 256] on label "Ordem de chegada Consumidos: 18 / 24 Horário: 07:00 Clínica: S B Laboratorio de…" at bounding box center [506, 319] width 296 height 130
click at [351, 256] on input "Ordem de chegada Consumidos: 18 / 24 Horário: 07:00 Clínica: S B Laboratorio de…" at bounding box center [352, 258] width 6 height 8
radio input "true"
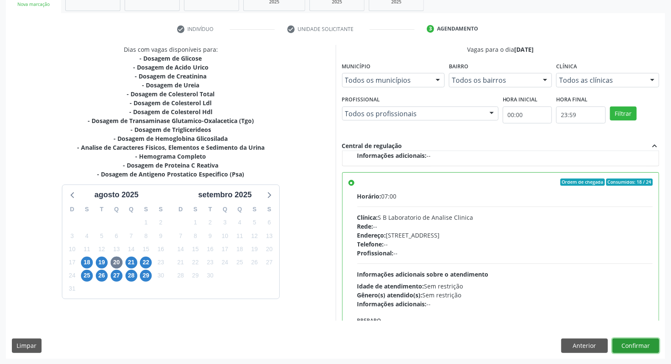
click at [647, 348] on button "Confirmar" at bounding box center [636, 346] width 47 height 14
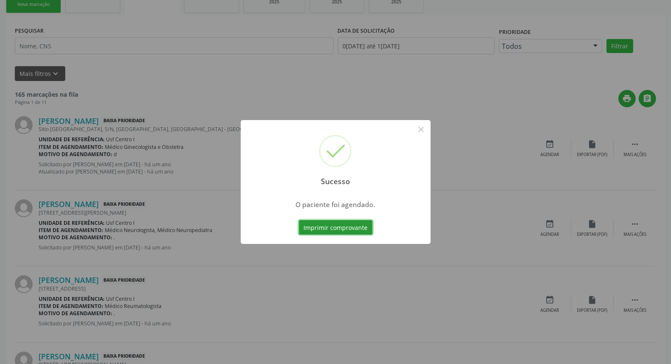
scroll to position [0, 0]
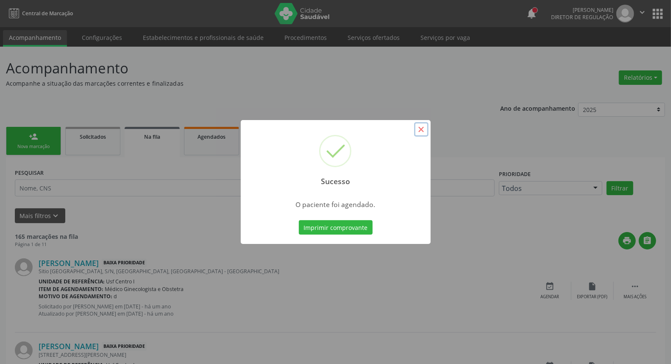
click at [420, 133] on button "×" at bounding box center [421, 129] width 14 height 14
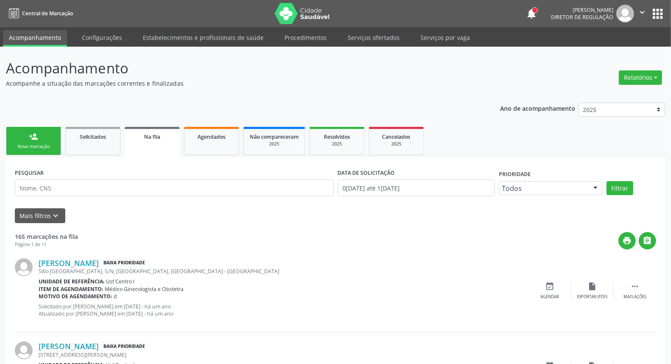
click at [35, 135] on div "person_add" at bounding box center [33, 136] width 9 height 9
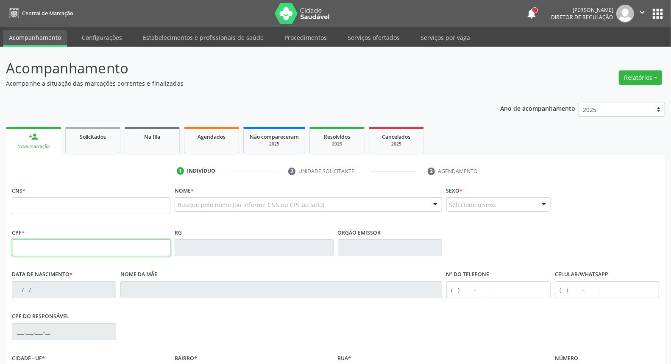
click at [107, 248] on input "text" at bounding box center [91, 247] width 159 height 17
type input "045.963.544-13"
type input "163 9275 7911 0004"
type input "04/03/1962"
type input "Maria Minelvina dos Santos"
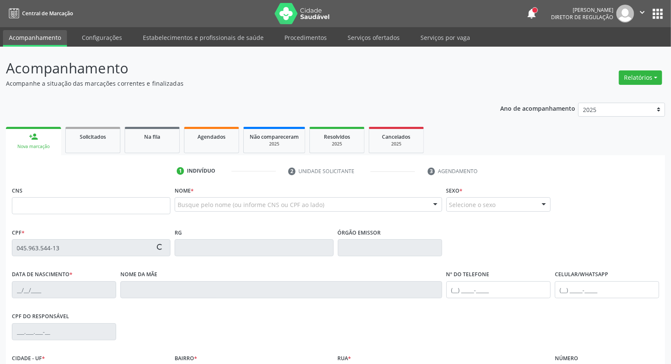
type input "(87) 99999-9999"
type input "S/N"
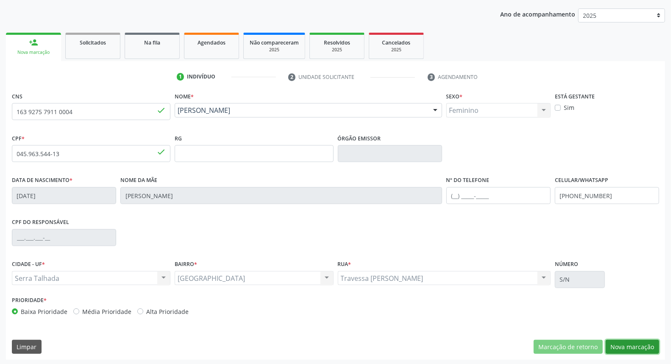
click at [628, 343] on button "Nova marcação" at bounding box center [632, 347] width 53 height 14
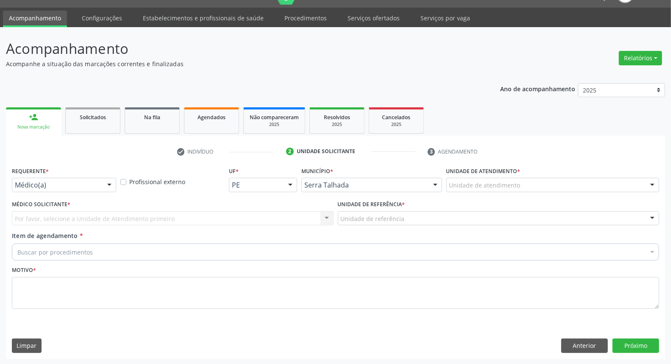
click at [86, 189] on div "Médico(a)" at bounding box center [64, 185] width 104 height 14
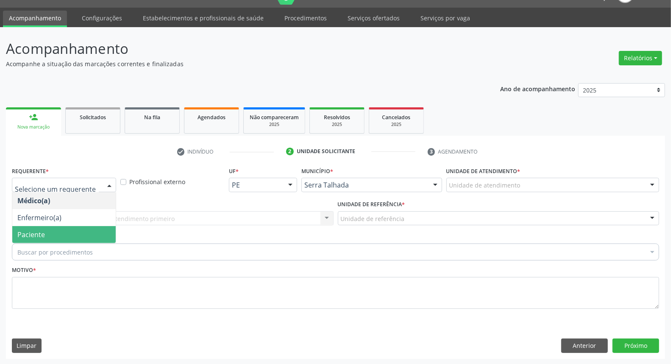
click at [78, 232] on span "Paciente" at bounding box center [64, 234] width 104 height 17
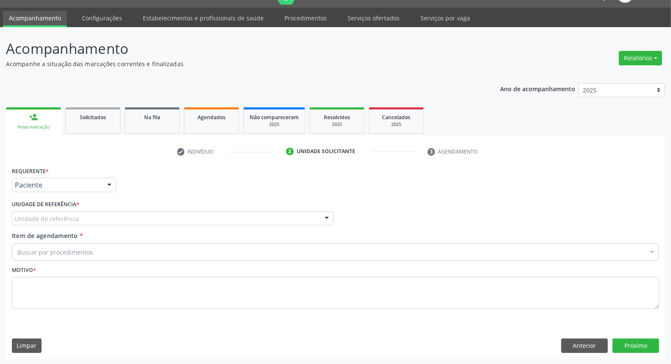
click at [92, 218] on div "Unidade de referência" at bounding box center [173, 218] width 322 height 14
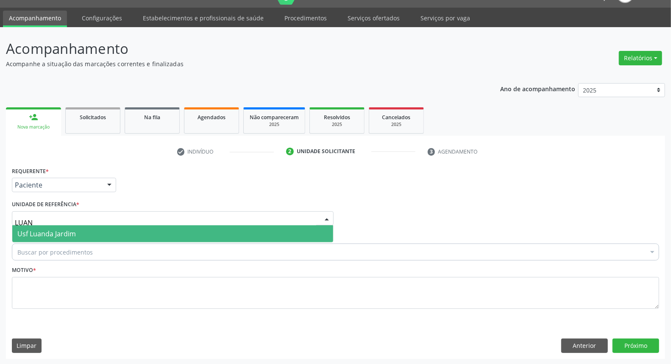
type input "LUAND"
click at [89, 232] on span "Usf Luanda Jardim" at bounding box center [172, 233] width 321 height 17
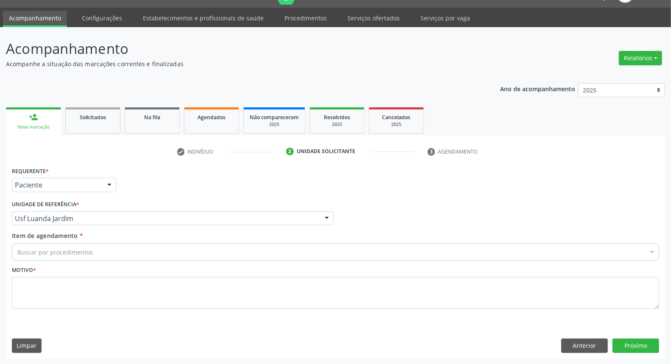
click at [92, 245] on div "Buscar por procedimentos" at bounding box center [336, 251] width 648 height 17
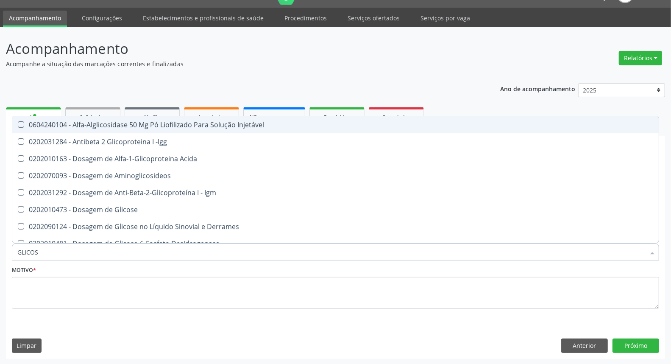
type input "GLICOSE"
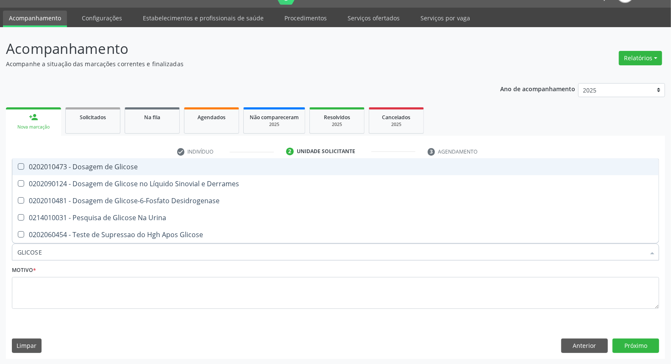
click at [95, 165] on div "0202010473 - Dosagem de Glicose" at bounding box center [335, 166] width 637 height 7
checkbox Glicose "true"
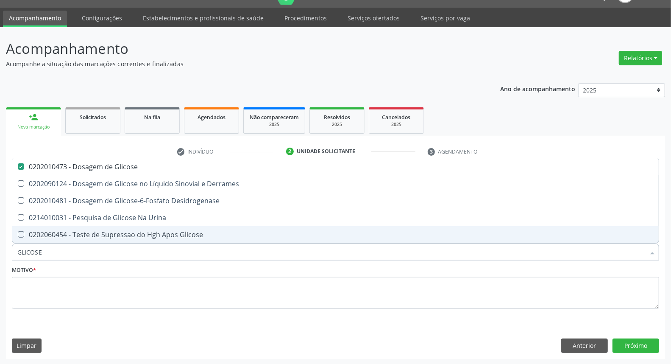
drag, startPoint x: 50, startPoint y: 252, endPoint x: 0, endPoint y: 259, distance: 50.6
click at [0, 259] on div "Acompanhamento Acompanhe a situação das marcações correntes e finalizadas Relat…" at bounding box center [335, 196] width 671 height 338
type input "A"
checkbox Glicose "false"
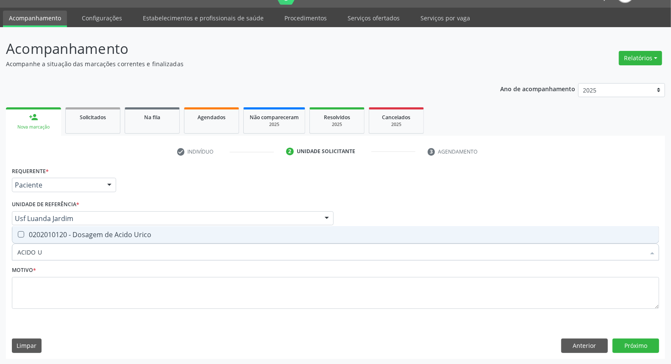
type input "ACIDO U"
click at [29, 234] on div "0202010120 - Dosagem de Acido Urico" at bounding box center [335, 234] width 637 height 7
checkbox Urico "true"
drag, startPoint x: 48, startPoint y: 255, endPoint x: 0, endPoint y: 252, distance: 48.0
click at [0, 252] on div "Acompanhamento Acompanhe a situação das marcações correntes e finalizadas Relat…" at bounding box center [335, 196] width 671 height 338
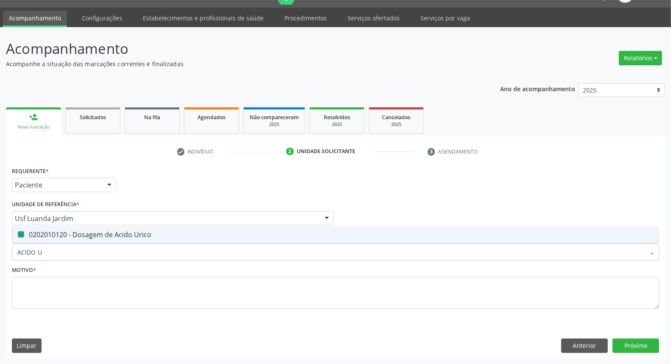
type input "C"
checkbox Urico "false"
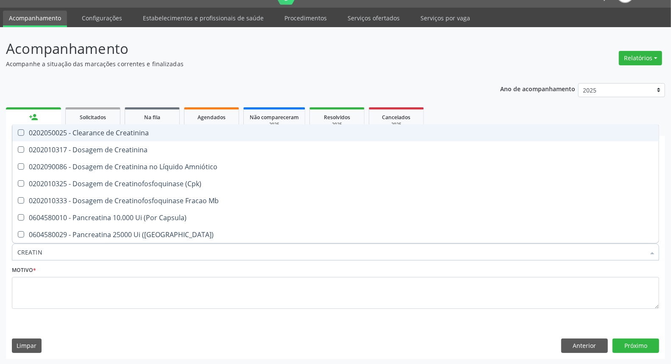
type input "CREATINI"
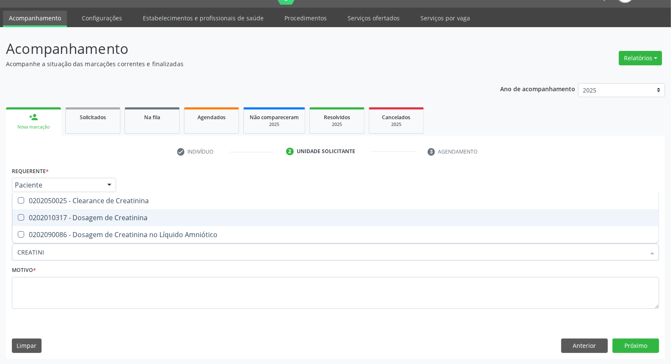
click at [25, 223] on span "0202010317 - Dosagem de Creatinina" at bounding box center [335, 217] width 647 height 17
checkbox Creatinina "true"
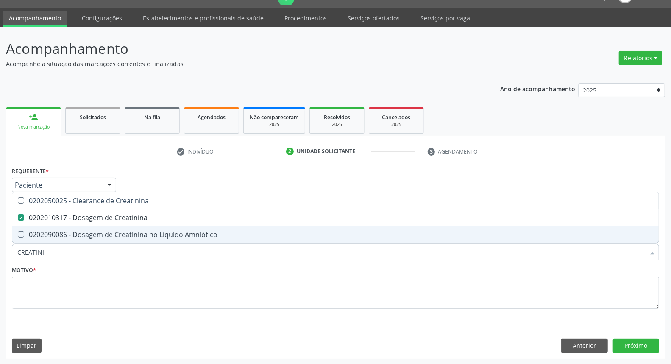
click at [0, 253] on div "Acompanhamento Acompanhe a situação das marcações correntes e finalizadas Relat…" at bounding box center [335, 196] width 671 height 338
type input "UR"
checkbox Creatinina "false"
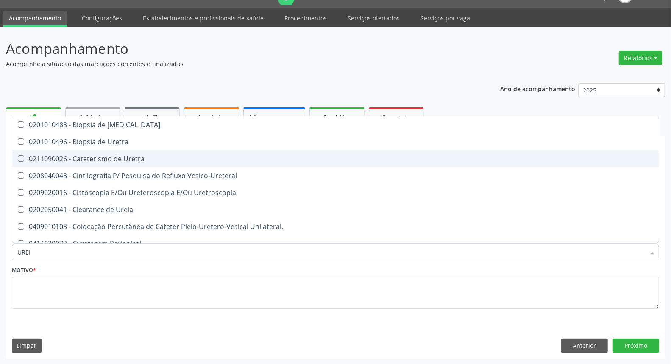
type input "UREIA"
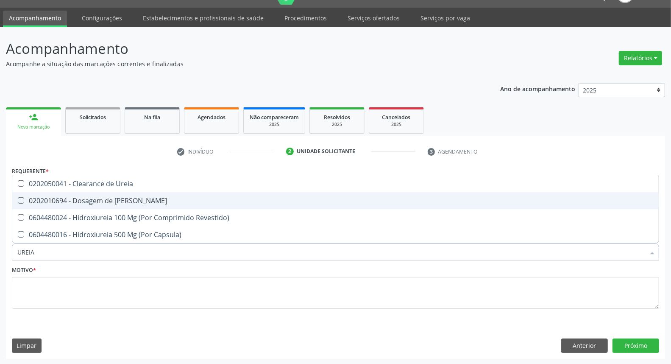
drag, startPoint x: 45, startPoint y: 198, endPoint x: 43, endPoint y: 202, distance: 4.9
click at [45, 198] on div "0202010694 - Dosagem de [PERSON_NAME]" at bounding box center [335, 200] width 637 height 7
checkbox Ureia "true"
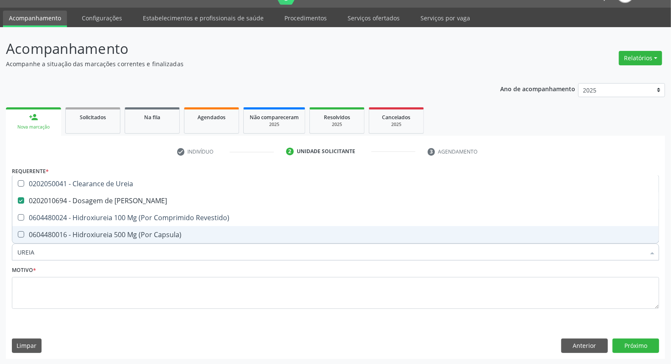
drag, startPoint x: 40, startPoint y: 252, endPoint x: 3, endPoint y: 252, distance: 36.9
click at [3, 252] on div "Acompanhamento Acompanhe a situação das marcações correntes e finalizadas Relat…" at bounding box center [335, 196] width 671 height 338
type input "C"
checkbox Ureia "false"
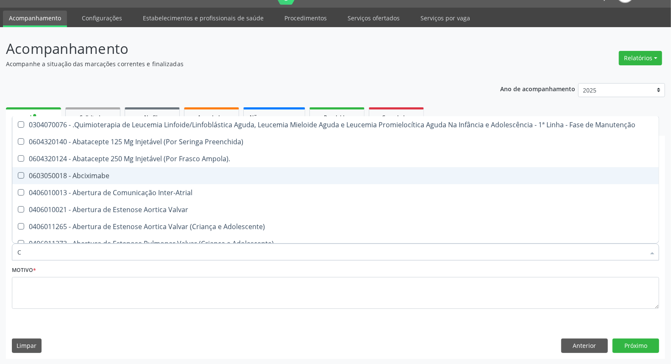
type input "CO"
checkbox Único "true"
checkbox Creatinina "true"
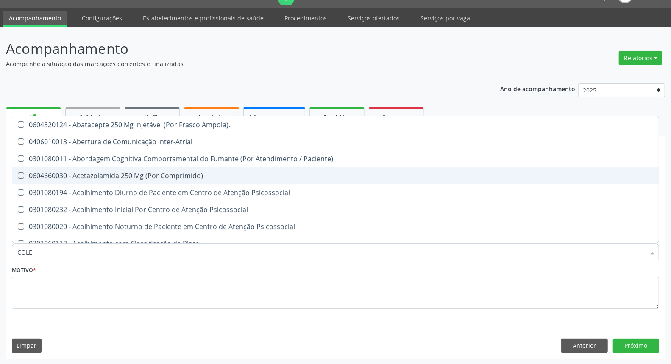
type input "COLES"
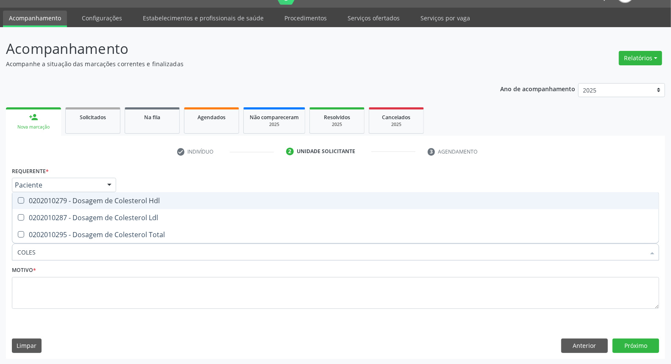
drag, startPoint x: 37, startPoint y: 202, endPoint x: 34, endPoint y: 217, distance: 14.6
click at [36, 205] on span "0202010279 - Dosagem de Colesterol Hdl" at bounding box center [335, 200] width 647 height 17
checkbox Hdl "true"
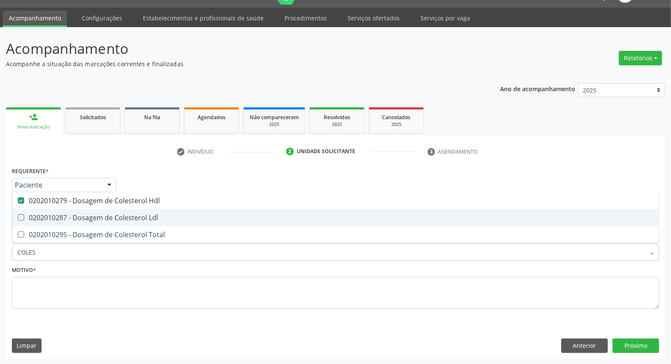
click at [34, 218] on div "0202010287 - Dosagem de Colesterol Ldl" at bounding box center [335, 217] width 637 height 7
checkbox Ldl "true"
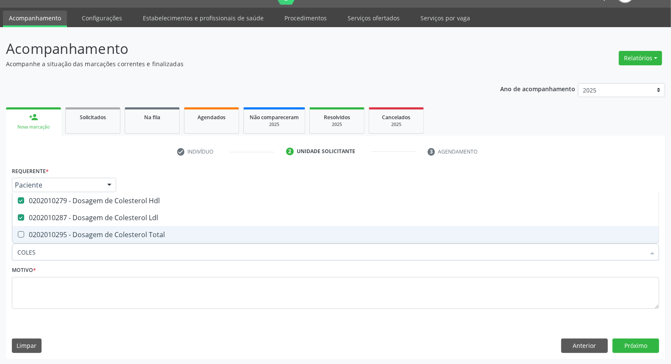
drag, startPoint x: 33, startPoint y: 234, endPoint x: 39, endPoint y: 246, distance: 13.8
click at [33, 235] on div "0202010295 - Dosagem de Colesterol Total" at bounding box center [335, 234] width 637 height 7
checkbox Total "true"
drag, startPoint x: 45, startPoint y: 252, endPoint x: 0, endPoint y: 245, distance: 45.5
click at [0, 245] on div "Acompanhamento Acompanhe a situação das marcações correntes e finalizadas Relat…" at bounding box center [335, 196] width 671 height 338
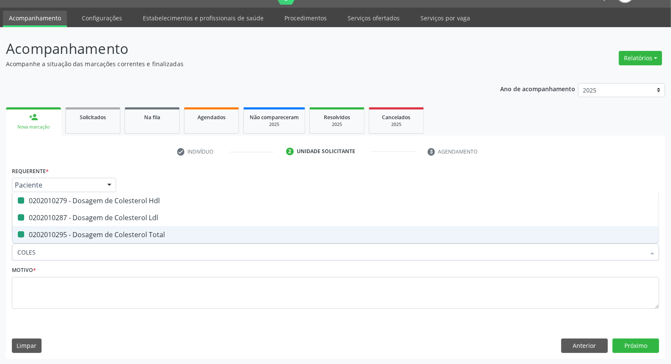
type input "T"
checkbox Hdl "false"
checkbox Ldl "false"
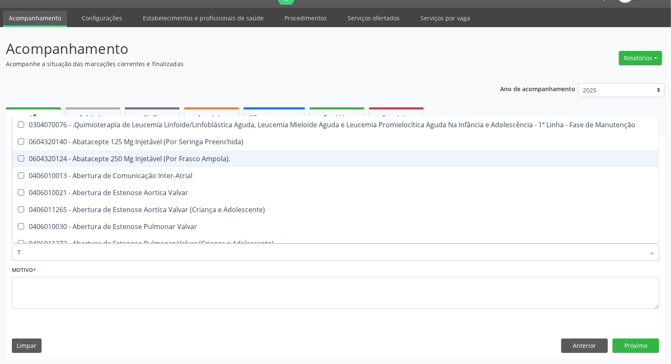
type input "TG"
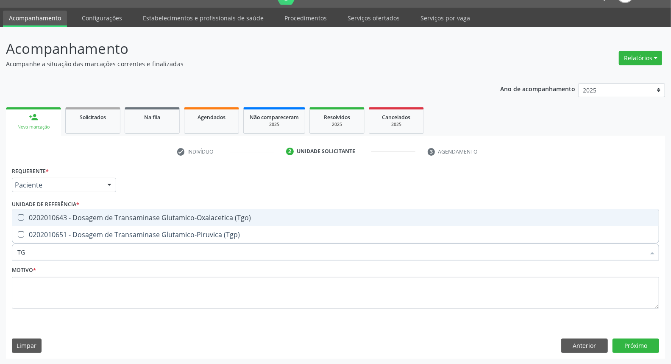
click at [34, 219] on div "0202010643 - Dosagem de Transaminase Glutamico-Oxalacetica (Tgo)" at bounding box center [335, 217] width 637 height 7
checkbox \(Tgo\) "true"
type input "TR"
checkbox \(Tgo\) "false"
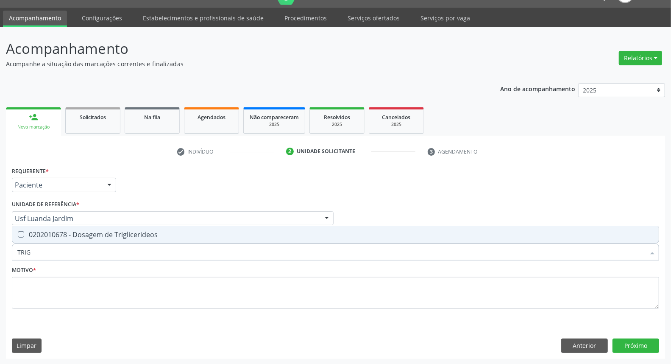
type input "TRIGL"
click at [40, 232] on div "0202010678 - Dosagem de Triglicerideos" at bounding box center [335, 234] width 637 height 7
checkbox Triglicerideos "true"
drag, startPoint x: 8, startPoint y: 254, endPoint x: 0, endPoint y: 259, distance: 9.4
click at [0, 259] on div "Acompanhamento Acompanhe a situação das marcações correntes e finalizadas Relat…" at bounding box center [335, 196] width 671 height 338
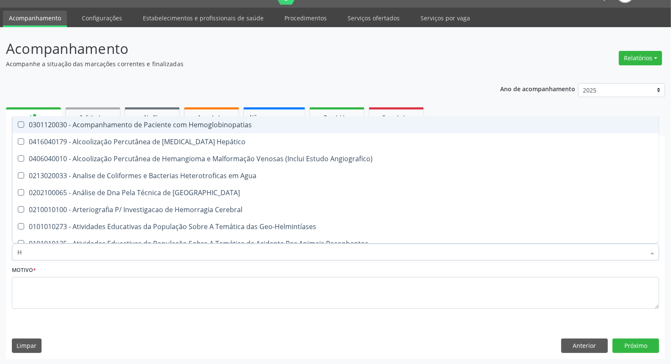
type input "HE"
checkbox Hemoglobinopatias "false"
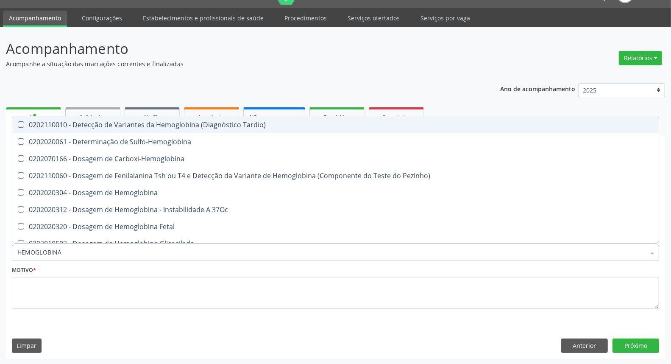
type input "HEMOGLOBINA G"
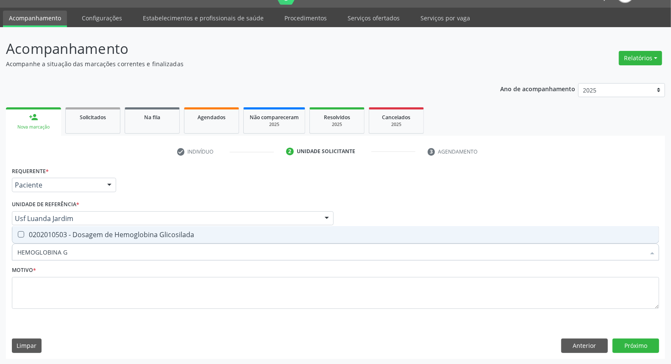
click at [40, 227] on span "0202010503 - Dosagem de Hemoglobina Glicosilada" at bounding box center [335, 234] width 647 height 17
checkbox Glicosilada "true"
click at [0, 259] on div "Acompanhamento Acompanhe a situação das marcações correntes e finalizadas Relat…" at bounding box center [335, 196] width 671 height 338
type input "HE"
checkbox Glicosilada "false"
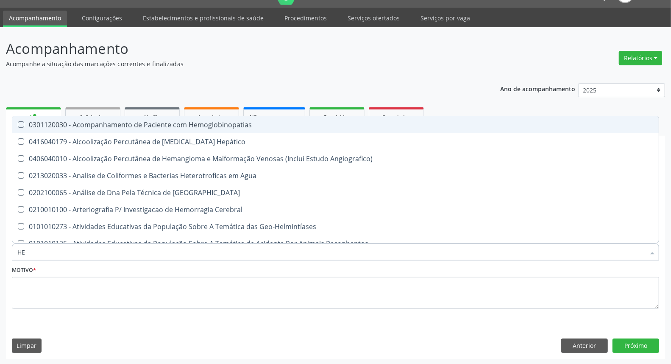
type input "HEM"
checkbox \(Qualitativo\) "true"
checkbox Glicosilada "false"
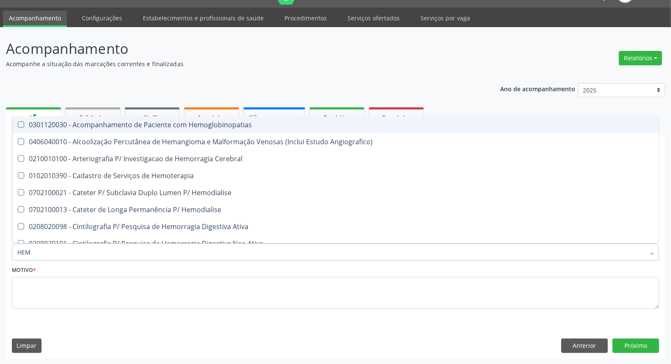
type input "HEMO"
checkbox Hemacias "true"
checkbox Glicosilada "false"
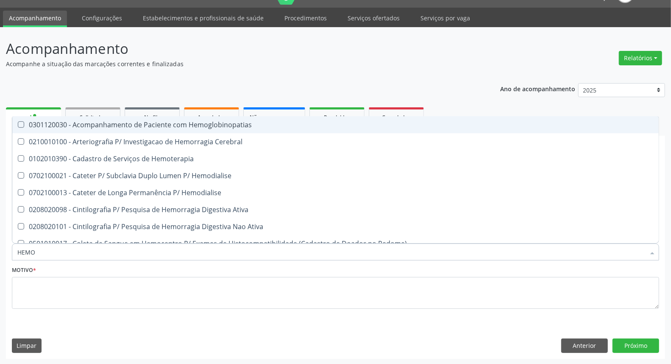
type input "HEMOG"
checkbox Tardio\) "true"
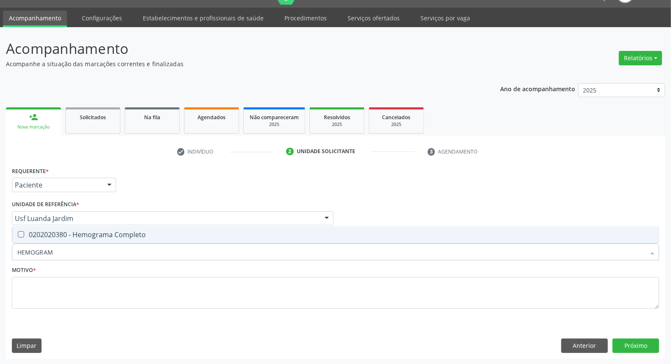
type input "HEMOGRAMA"
click at [56, 232] on div "0202020380 - Hemograma Completo" at bounding box center [335, 234] width 637 height 7
checkbox Completo "true"
click at [0, 255] on div "Acompanhamento Acompanhe a situação das marcações correntes e finalizadas Relat…" at bounding box center [335, 196] width 671 height 338
type input "UR"
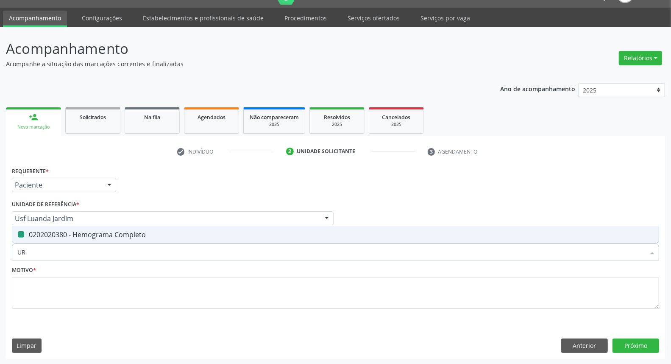
checkbox Completo "false"
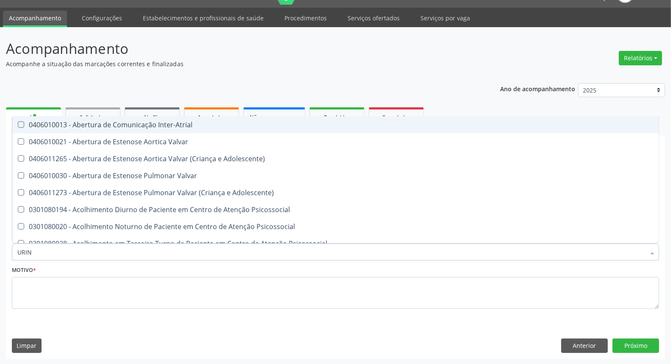
type input "URINA"
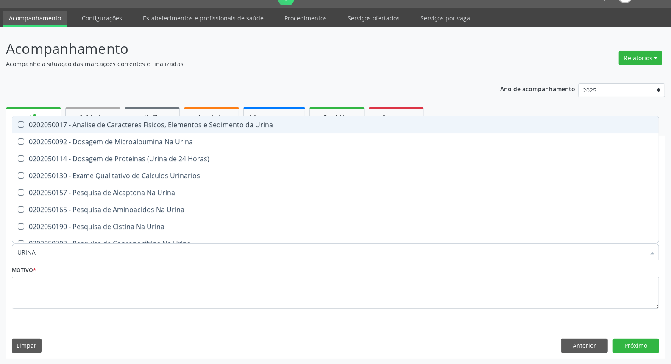
checkbox Abdominal "false"
click at [88, 123] on div "0202050017 - Analise de Caracteres Fisicos, Elementos e Sedimento da Urina" at bounding box center [335, 124] width 637 height 7
checkbox Urina "true"
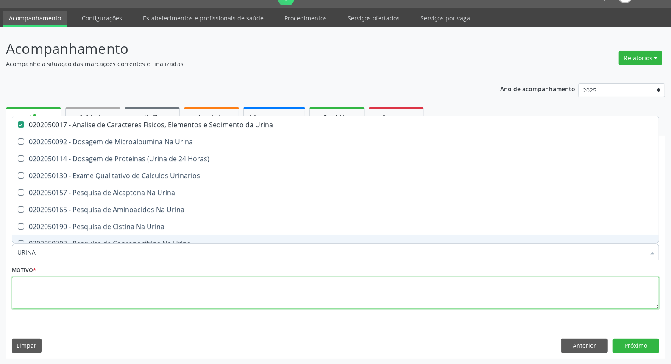
click at [66, 282] on textarea at bounding box center [336, 293] width 648 height 32
checkbox Urina "true"
checkbox Horas\) "true"
checkbox Urinarios "true"
checkbox Urina "true"
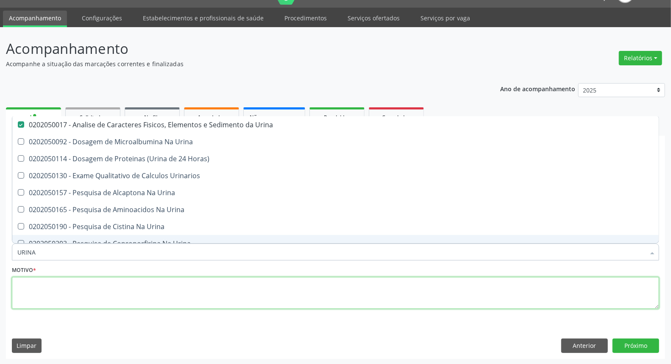
checkbox Urina "true"
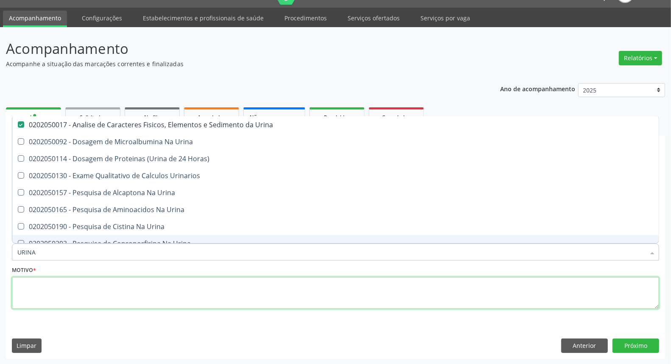
checkbox Urina "true"
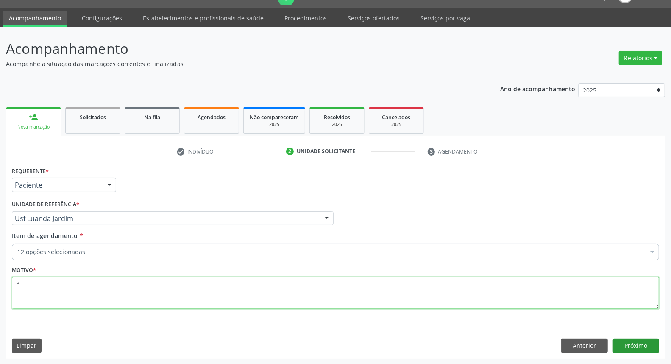
type textarea "*"
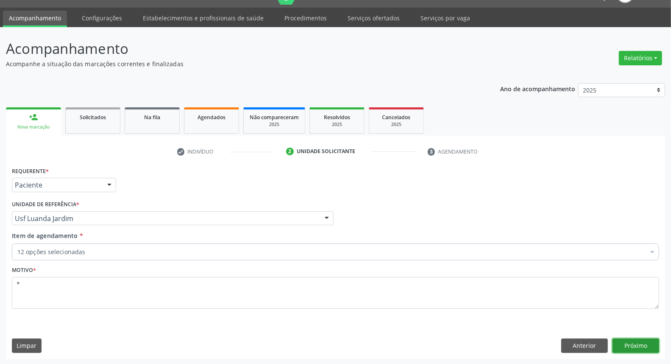
click at [636, 342] on button "Próximo" at bounding box center [636, 346] width 47 height 14
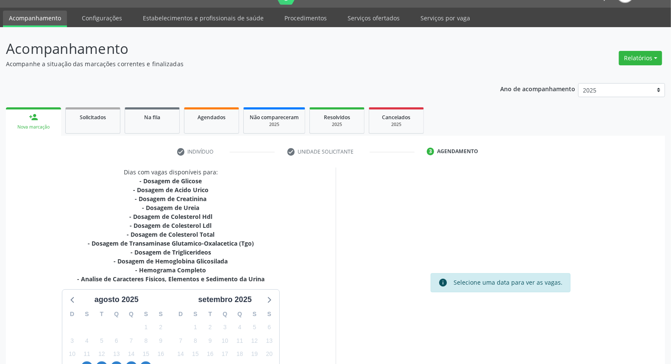
scroll to position [103, 0]
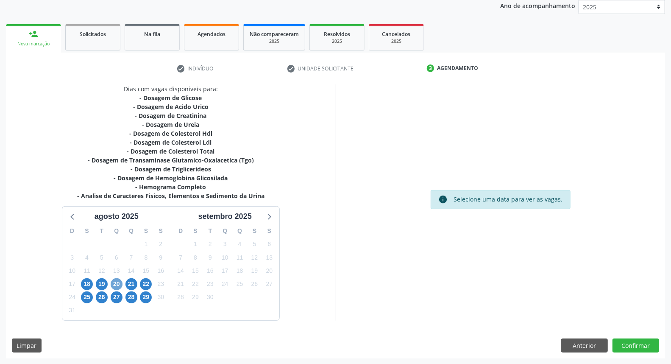
click at [118, 281] on span "20" at bounding box center [117, 284] width 12 height 12
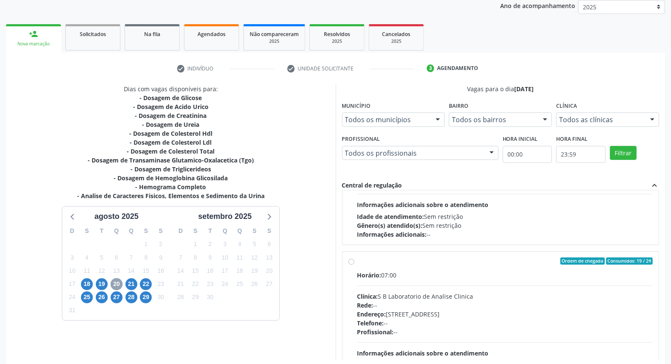
scroll to position [134, 0]
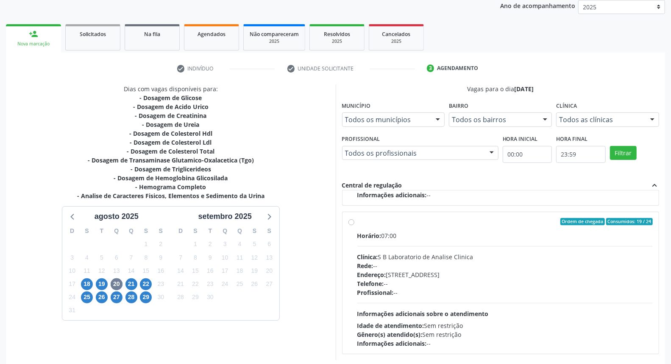
click at [358, 222] on label "Ordem de chegada Consumidos: 19 / 24 Horário: 07:00 Clínica: S B Laboratorio de…" at bounding box center [506, 283] width 296 height 130
click at [352, 222] on input "Ordem de chegada Consumidos: 19 / 24 Horário: 07:00 Clínica: S B Laboratorio de…" at bounding box center [352, 222] width 6 height 8
radio input "true"
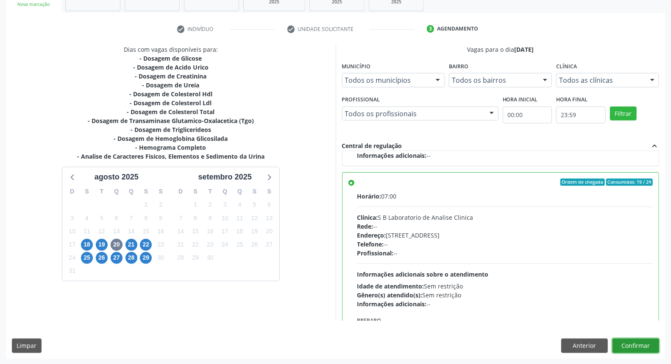
click at [639, 344] on button "Confirmar" at bounding box center [636, 346] width 47 height 14
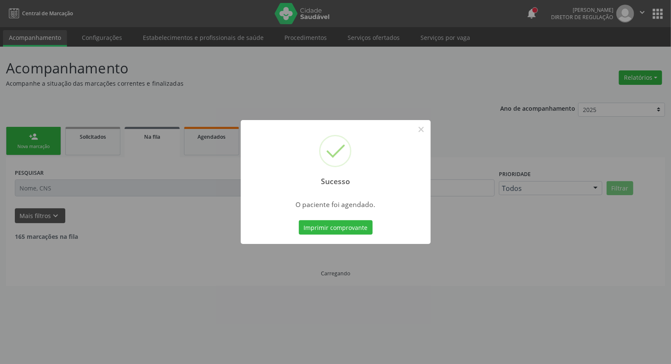
scroll to position [0, 0]
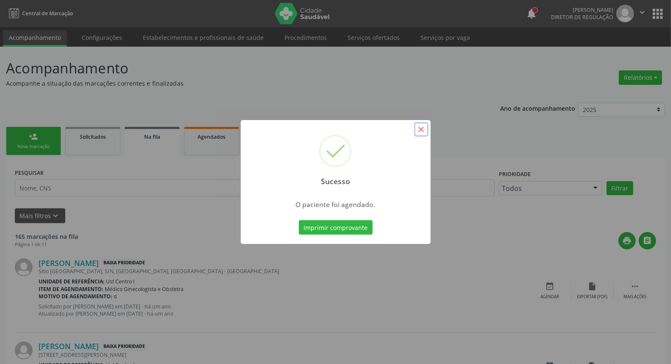
click at [421, 129] on button "×" at bounding box center [421, 129] width 14 height 14
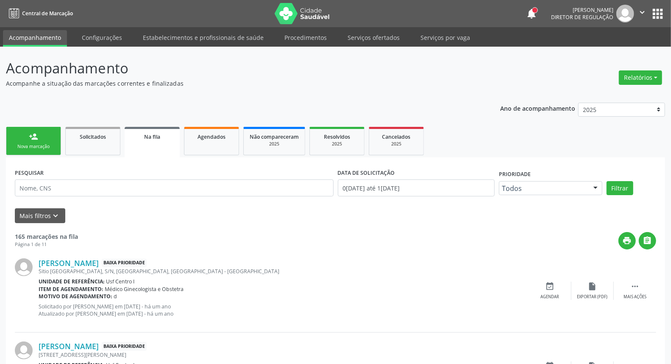
click at [25, 149] on div "Nova marcação" at bounding box center [33, 146] width 42 height 6
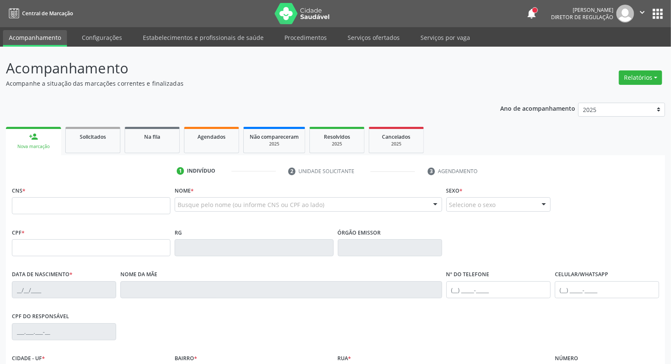
click at [37, 137] on div "person_add" at bounding box center [33, 136] width 9 height 9
drag, startPoint x: 73, startPoint y: 252, endPoint x: 73, endPoint y: 243, distance: 8.5
click at [73, 252] on input "text" at bounding box center [91, 247] width 159 height 17
type input "024.061.031-88"
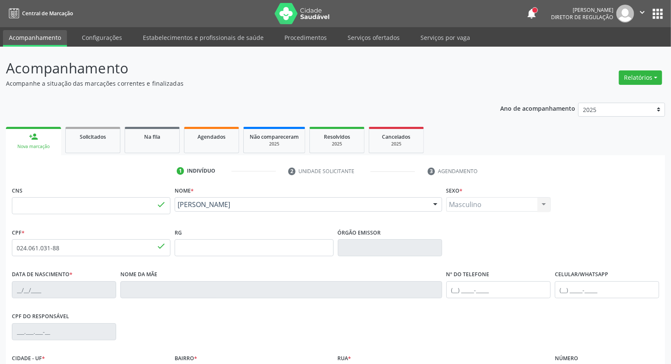
type input "702 0088 2604 4385"
type input "09/09/1976"
type input "Maria do Carmo Lopes"
type input "(87) 99999-9999"
type input "048.027.384-71"
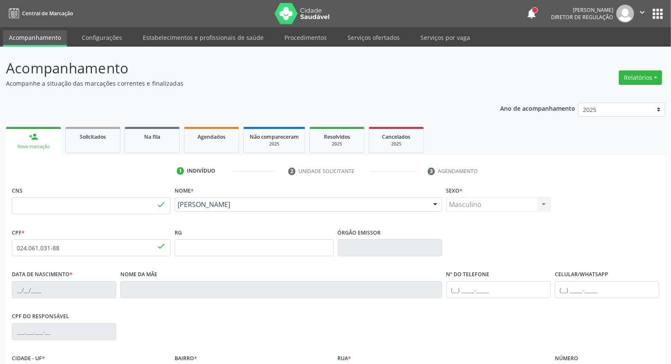
type input "355"
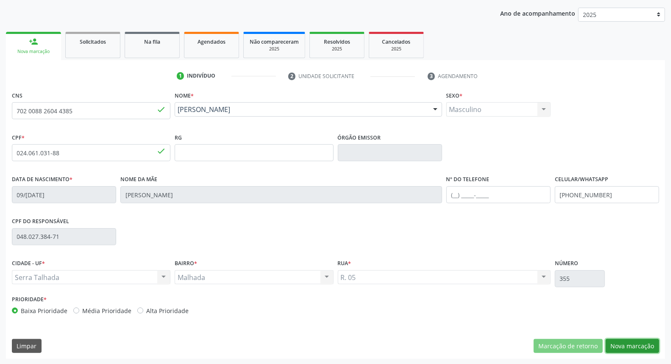
click at [630, 341] on button "Nova marcação" at bounding box center [632, 346] width 53 height 14
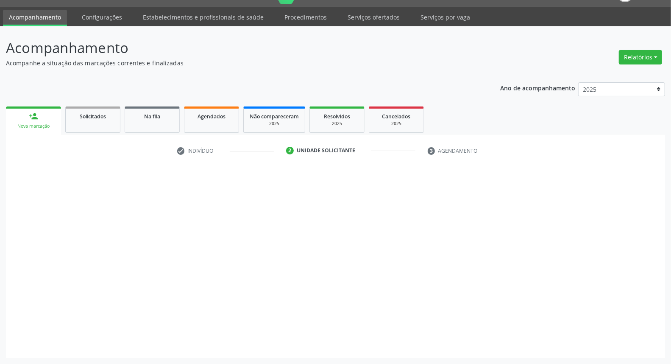
scroll to position [20, 0]
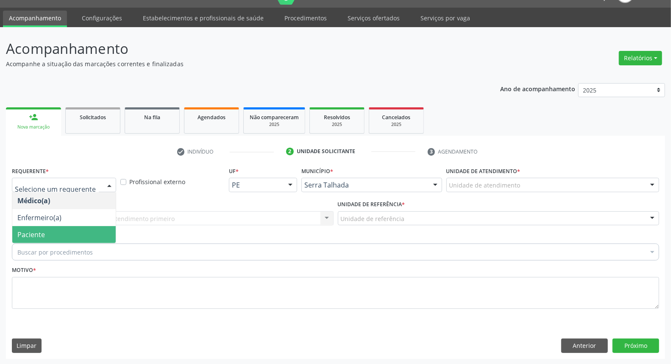
drag, startPoint x: 60, startPoint y: 227, endPoint x: 286, endPoint y: 305, distance: 238.9
click at [60, 228] on span "Paciente" at bounding box center [64, 234] width 104 height 17
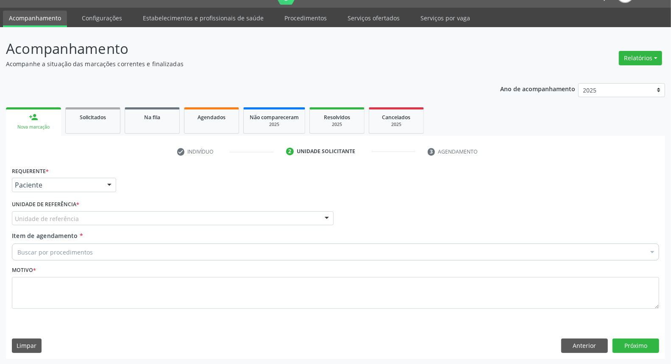
click at [78, 178] on div "Paciente" at bounding box center [64, 185] width 104 height 14
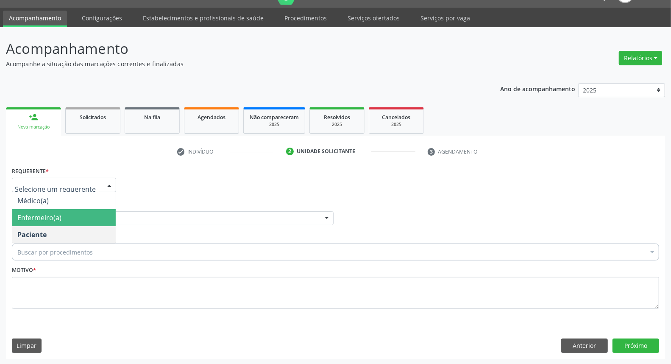
drag, startPoint x: 181, startPoint y: 192, endPoint x: 121, endPoint y: 219, distance: 65.5
click at [175, 196] on div "Requerente * Médico(a) Enfermeiro(a) Paciente Nenhum resultado encontrado para:…" at bounding box center [336, 181] width 652 height 33
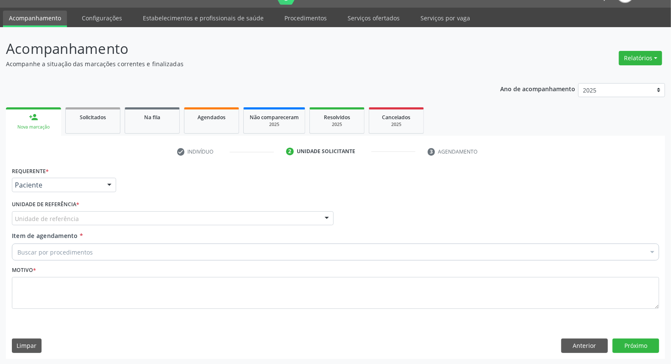
click at [120, 219] on div "Unidade de referência" at bounding box center [173, 218] width 322 height 14
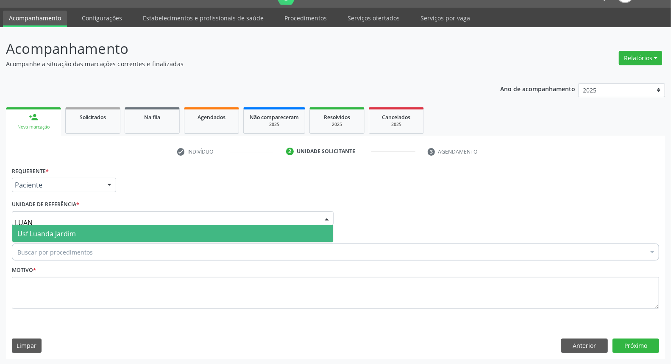
type input "LUA"
click at [94, 227] on span "Usf Luanda Jardim" at bounding box center [172, 233] width 321 height 17
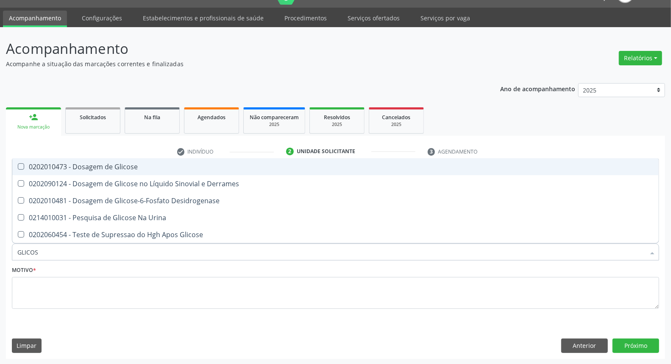
type input "GLICOSE"
click at [98, 171] on span "0202010473 - Dosagem de Glicose" at bounding box center [335, 166] width 647 height 17
checkbox Glicose "true"
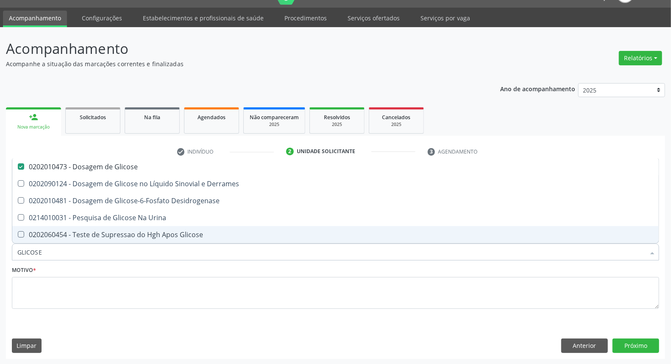
drag, startPoint x: 57, startPoint y: 251, endPoint x: 0, endPoint y: 251, distance: 57.3
click at [0, 251] on div "Acompanhamento Acompanhe a situação das marcações correntes e finalizadas Relat…" at bounding box center [335, 196] width 671 height 338
type input "AC"
checkbox Glicose "false"
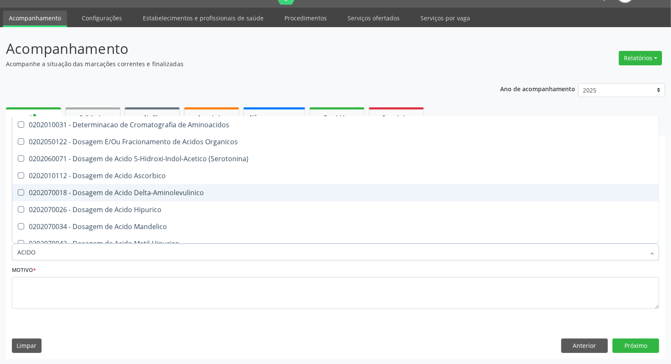
type input "ACIDO U"
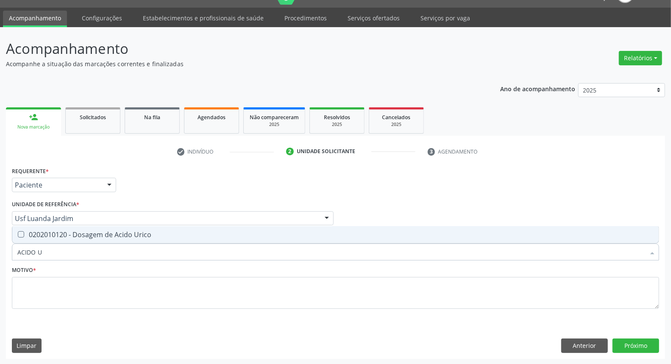
click at [87, 228] on span "0202010120 - Dosagem de Acido Urico" at bounding box center [335, 234] width 647 height 17
checkbox Urico "true"
click at [74, 244] on input "ACIDO U" at bounding box center [331, 251] width 628 height 17
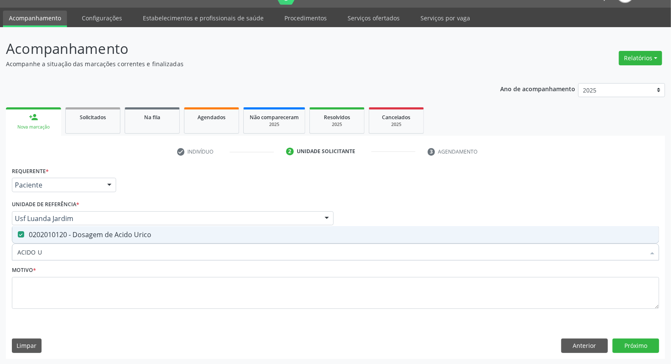
click at [74, 244] on input "ACIDO U" at bounding box center [331, 251] width 628 height 17
type input "C"
checkbox Urico "false"
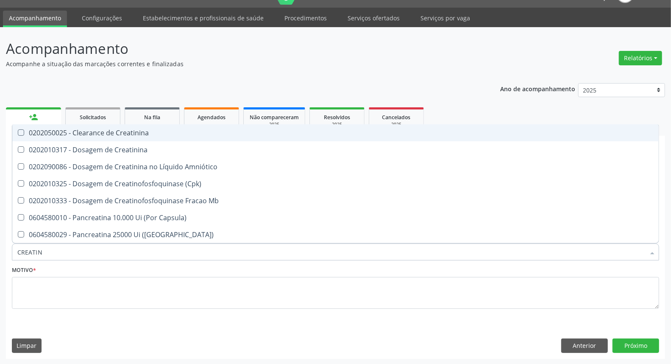
type input "CREATINI"
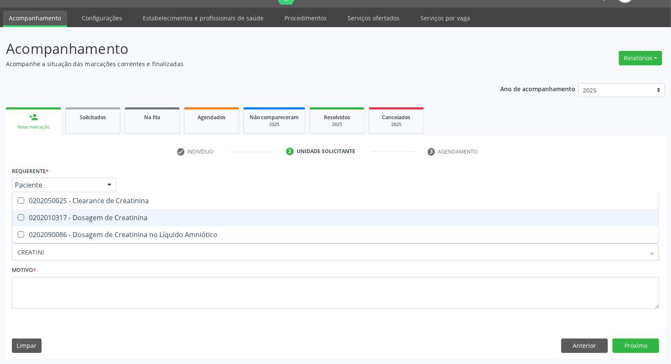
click at [86, 217] on div "0202010317 - Dosagem de Creatinina" at bounding box center [335, 217] width 637 height 7
checkbox Creatinina "true"
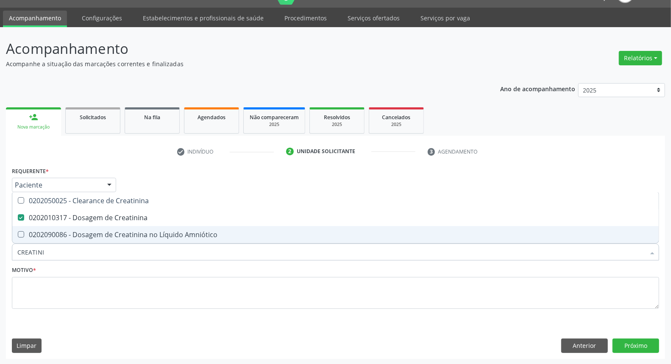
drag, startPoint x: 56, startPoint y: 252, endPoint x: 0, endPoint y: 252, distance: 56.0
click at [0, 252] on div "Acompanhamento Acompanhe a situação das marcações correntes e finalizadas Relat…" at bounding box center [335, 196] width 671 height 338
type input "UR"
checkbox Creatinina "false"
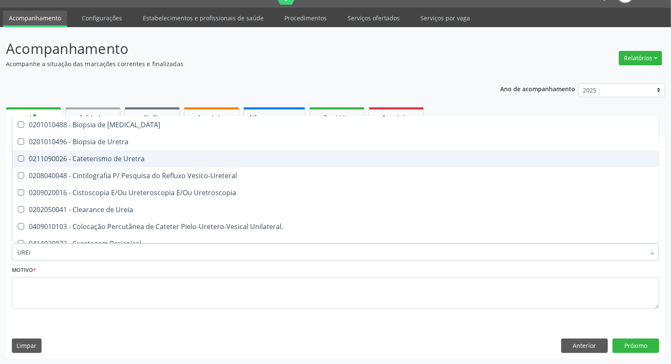
type input "UREIA"
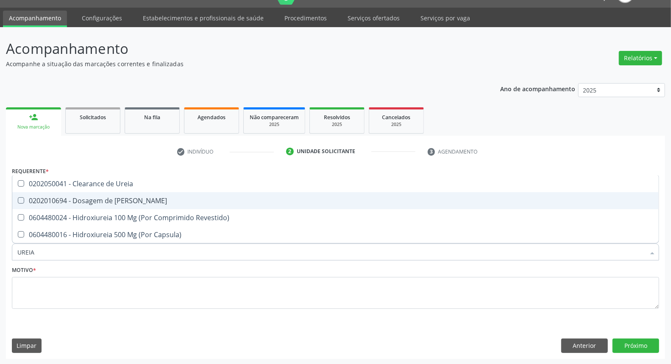
click at [54, 197] on div "0202010694 - Dosagem de [PERSON_NAME]" at bounding box center [335, 200] width 637 height 7
checkbox Ureia "true"
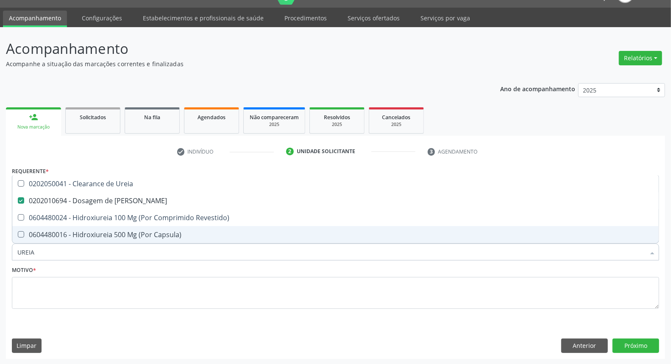
click at [0, 256] on div "Acompanhamento Acompanhe a situação das marcações correntes e finalizadas Relat…" at bounding box center [335, 196] width 671 height 338
type input "CO"
checkbox Ureia "false"
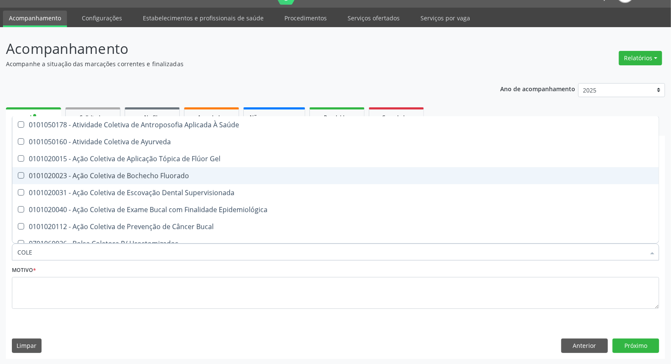
type input "COLES"
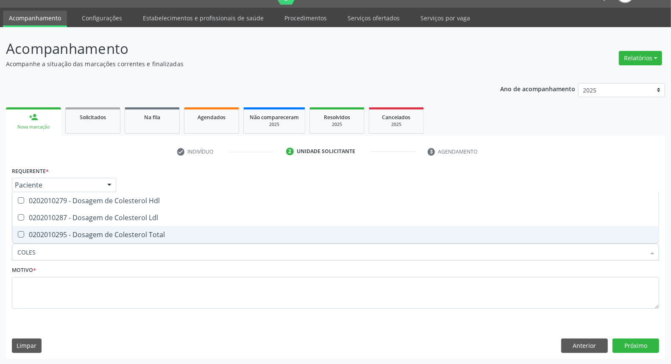
drag, startPoint x: 23, startPoint y: 234, endPoint x: 28, endPoint y: 228, distance: 7.3
click at [24, 234] on Total at bounding box center [21, 234] width 6 height 6
click at [18, 234] on Total "checkbox" at bounding box center [15, 235] width 6 height 6
checkbox Total "true"
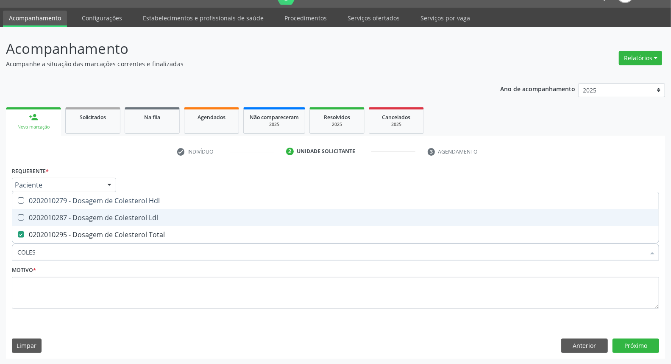
drag, startPoint x: 35, startPoint y: 218, endPoint x: 51, endPoint y: 198, distance: 26.2
click at [36, 217] on div "0202010287 - Dosagem de Colesterol Ldl" at bounding box center [335, 217] width 637 height 7
checkbox Ldl "true"
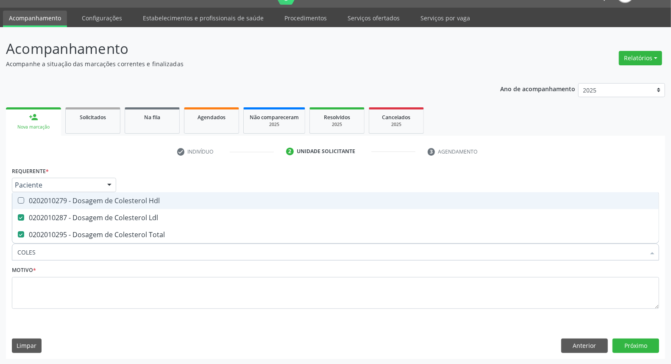
click at [51, 198] on div "0202010279 - Dosagem de Colesterol Hdl" at bounding box center [335, 200] width 637 height 7
checkbox Hdl "true"
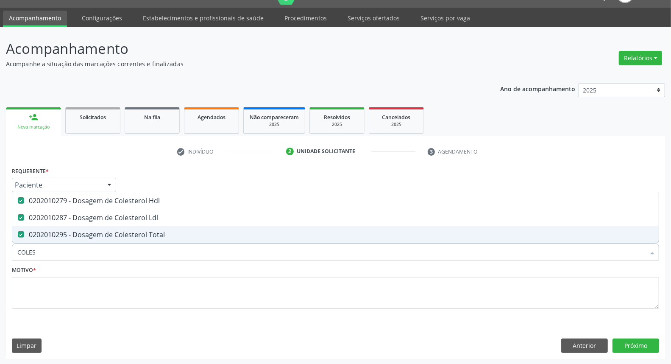
click at [0, 256] on div "Acompanhamento Acompanhe a situação das marcações correntes e finalizadas Relat…" at bounding box center [335, 196] width 671 height 338
type input "TR"
checkbox Hdl "false"
checkbox Ldl "false"
checkbox Total "false"
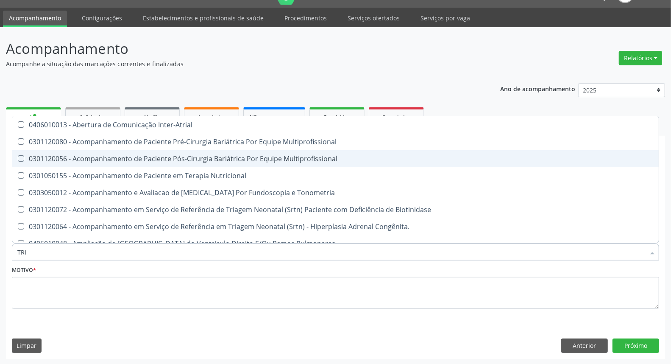
type input "TRIG"
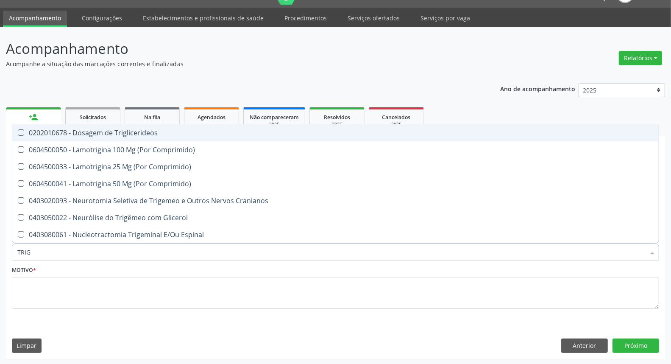
drag, startPoint x: 168, startPoint y: 126, endPoint x: 170, endPoint y: 132, distance: 6.3
click at [168, 127] on span "0202010678 - Dosagem de Triglicerideos" at bounding box center [335, 132] width 647 height 17
checkbox Triglicerideos "true"
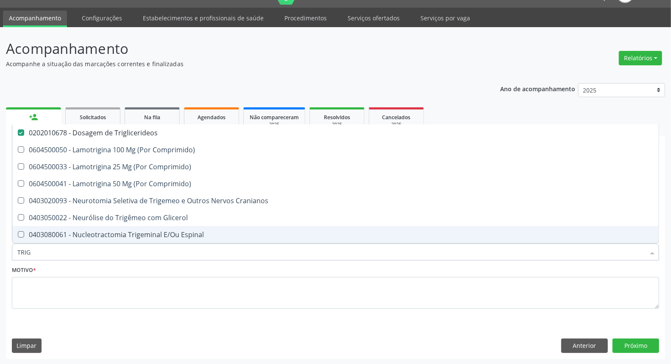
click at [254, 260] on div "Item de agendamento * TRIG Desfazer seleção 0202010678 - Dosagem de Triglicerid…" at bounding box center [336, 247] width 652 height 33
checkbox Comprimido\) "true"
checkbox Cranianos "true"
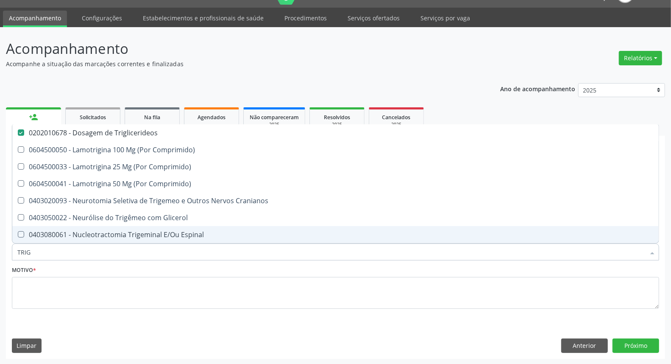
checkbox Glicerol "true"
checkbox Espinal "true"
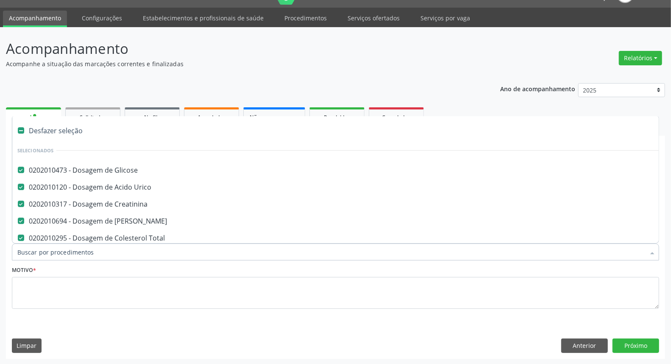
click at [252, 253] on input "Item de agendamento *" at bounding box center [331, 251] width 628 height 17
type input "H"
checkbox Creatinina "false"
checkbox Ureia "false"
checkbox Total "false"
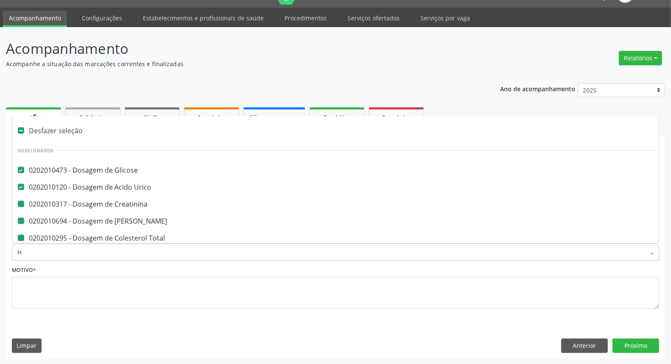
checkbox Ldl "false"
checkbox Hdl "false"
checkbox Triglicerideos "false"
type input "HE"
checkbox Glicose "false"
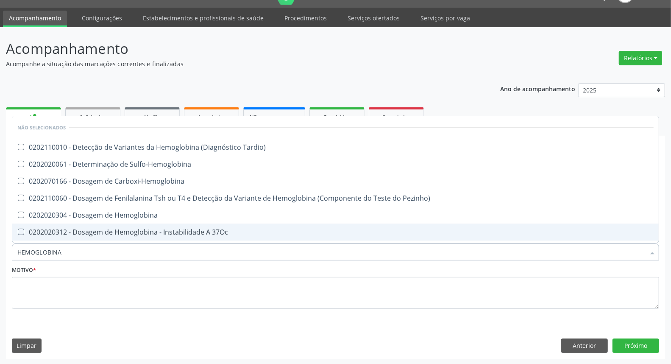
type input "HEMOGLOBINA G"
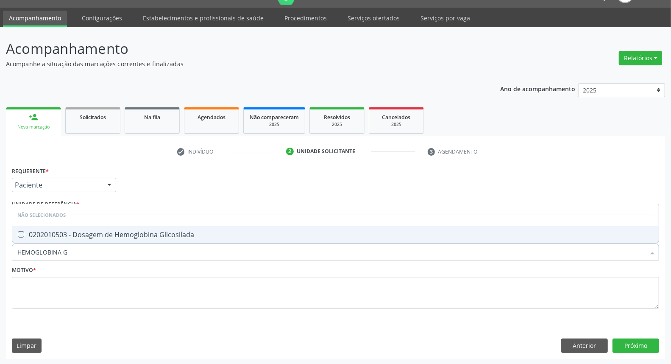
click at [241, 235] on div "0202010503 - Dosagem de Hemoglobina Glicosilada" at bounding box center [335, 234] width 637 height 7
checkbox Glicosilada "true"
click at [236, 248] on input "HEMOGLOBINA G" at bounding box center [331, 251] width 628 height 17
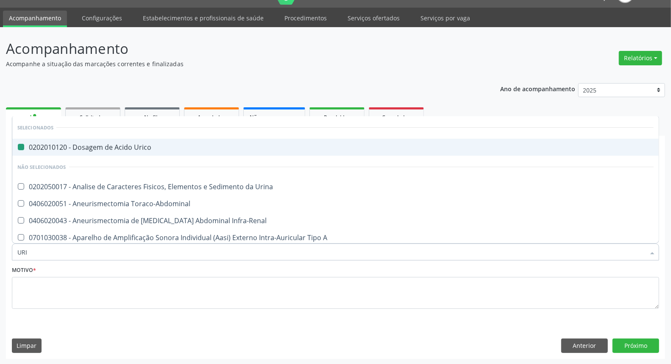
type input "URIN"
checkbox Urico "false"
type input "URINA"
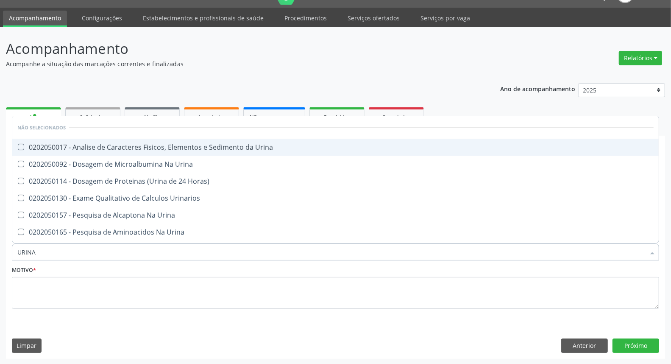
drag, startPoint x: 255, startPoint y: 146, endPoint x: 244, endPoint y: 174, distance: 30.1
click at [255, 147] on div "0202050017 - Analise de Caracteres Fisicos, Elementos e Sedimento da Urina" at bounding box center [335, 147] width 637 height 7
checkbox Urina "true"
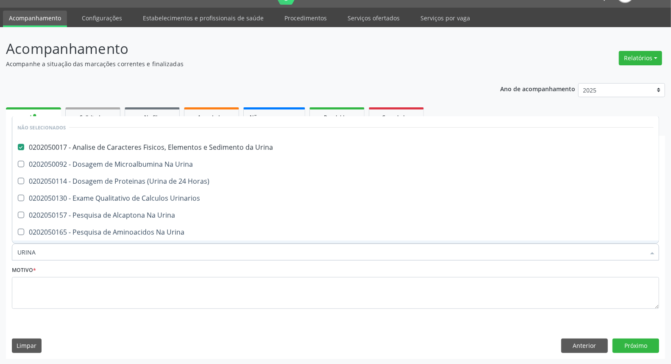
click at [199, 249] on input "URINA" at bounding box center [331, 251] width 628 height 17
type input "HE"
checkbox Urina "false"
type input "HEMOG"
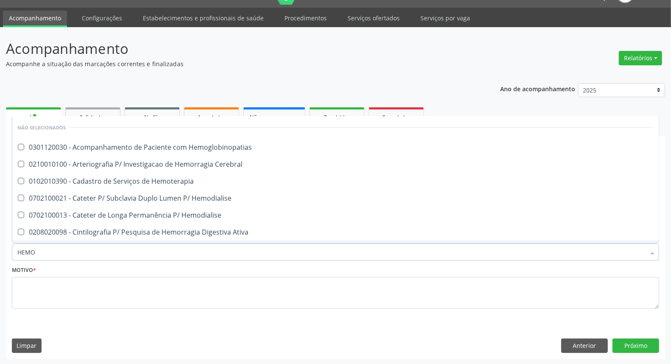
checkbox Tardio\) "true"
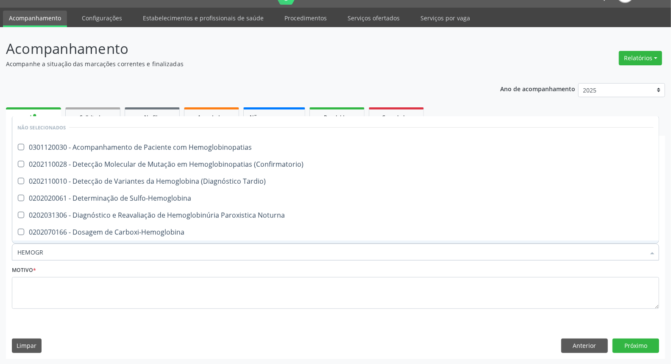
type input "HEMOGRA"
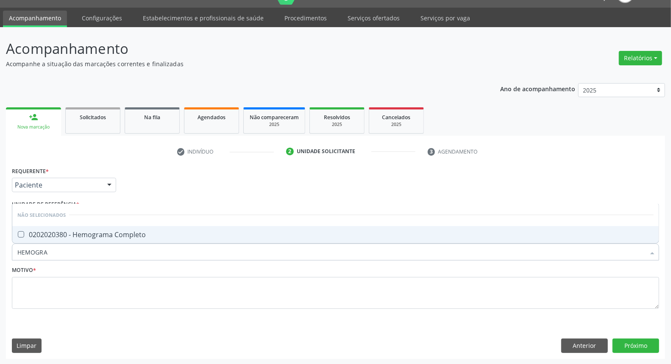
click at [190, 231] on div "0202020380 - Hemograma Completo" at bounding box center [335, 234] width 637 height 7
checkbox Completo "true"
click at [183, 255] on input "HEMOGRA" at bounding box center [331, 251] width 628 height 17
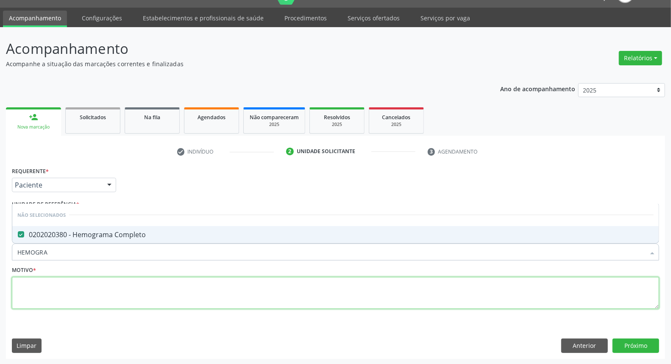
click at [210, 283] on textarea at bounding box center [336, 293] width 648 height 32
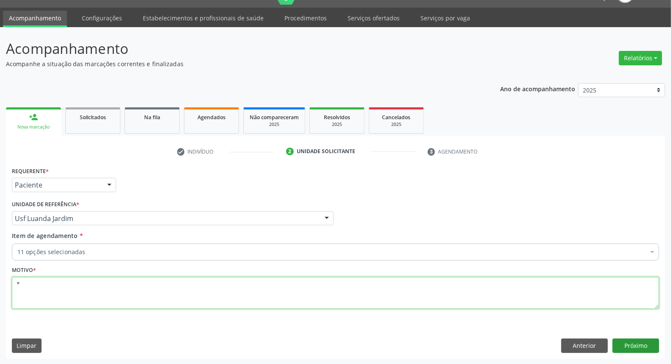
type textarea "*"
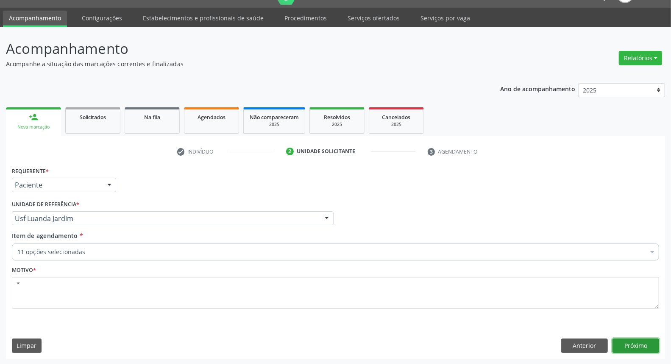
click at [632, 345] on button "Próximo" at bounding box center [636, 346] width 47 height 14
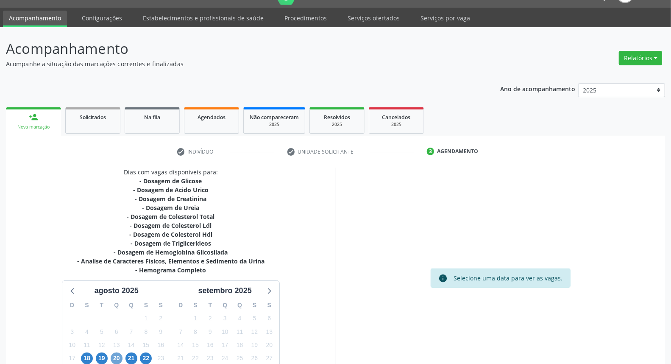
click at [118, 358] on span "20" at bounding box center [117, 359] width 12 height 12
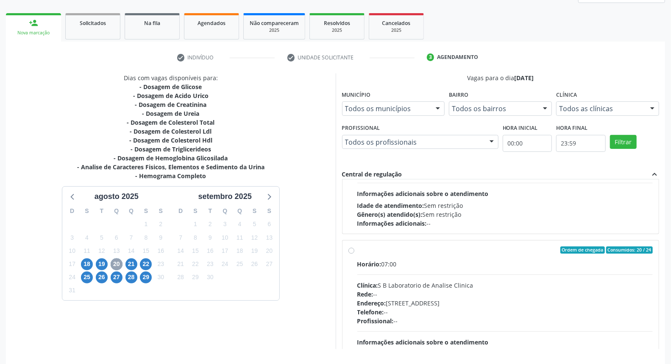
scroll to position [134, 0]
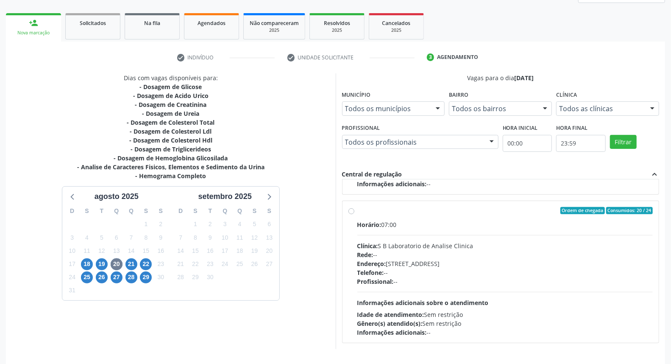
click at [352, 252] on div "Ordem de chegada Consumidos: 20 / 24 Horário: 07:00 Clínica: S B Laboratorio de…" at bounding box center [501, 272] width 305 height 130
radio input "true"
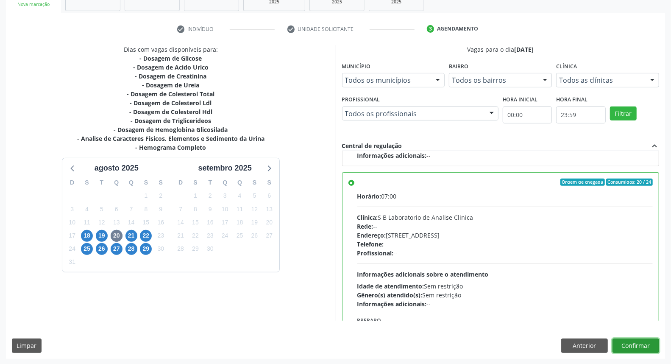
click at [628, 344] on button "Confirmar" at bounding box center [636, 346] width 47 height 14
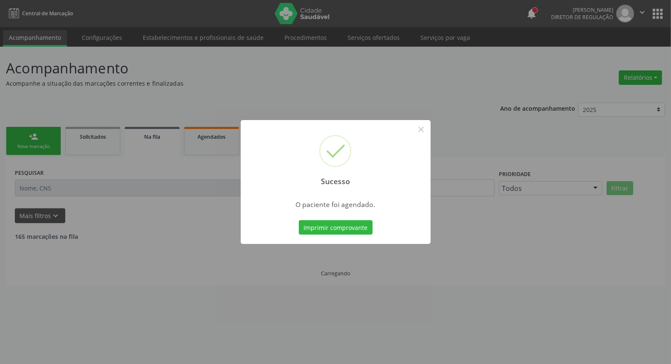
scroll to position [0, 0]
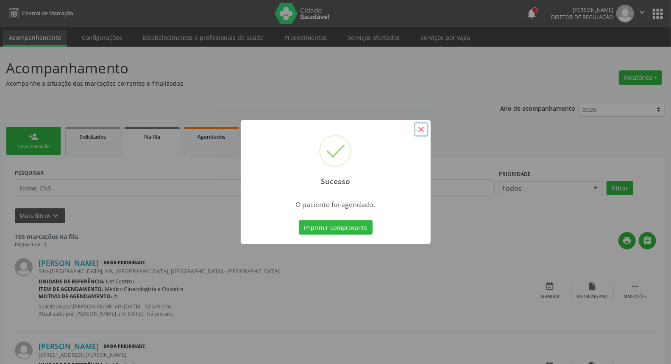
click at [423, 128] on button "×" at bounding box center [421, 129] width 14 height 14
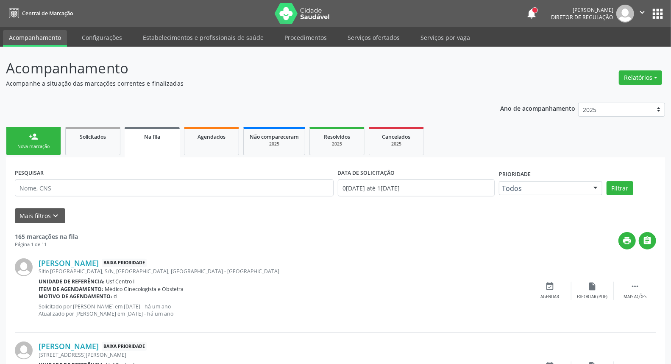
click at [36, 137] on div "person_add" at bounding box center [33, 136] width 9 height 9
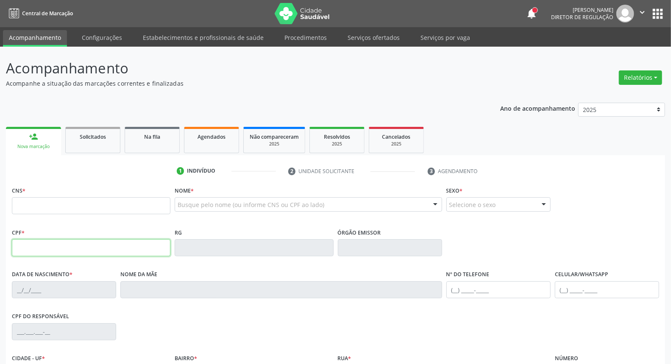
click at [39, 254] on input "text" at bounding box center [91, 247] width 159 height 17
type input "114.734.004-81"
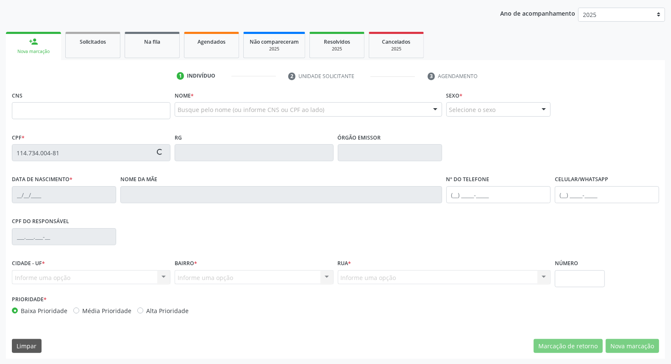
type input "706 7045 5726 3213"
type input "0[DATE]"
type input "[PERSON_NAME]"
type input "[PHONE_NUMBER]"
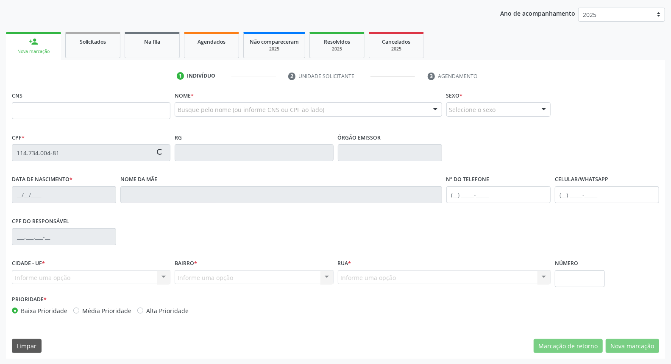
type input "082.941.744-32"
type input "S/N"
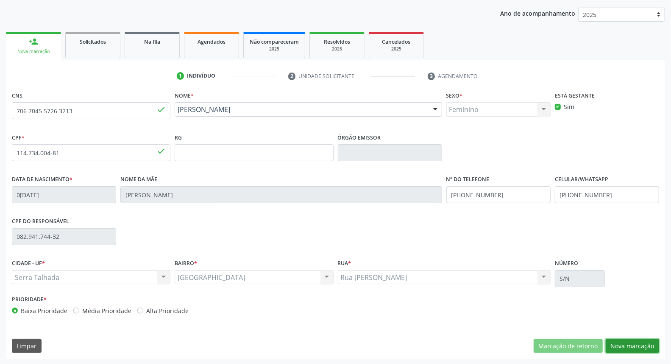
click at [643, 345] on button "Nova marcação" at bounding box center [632, 346] width 53 height 14
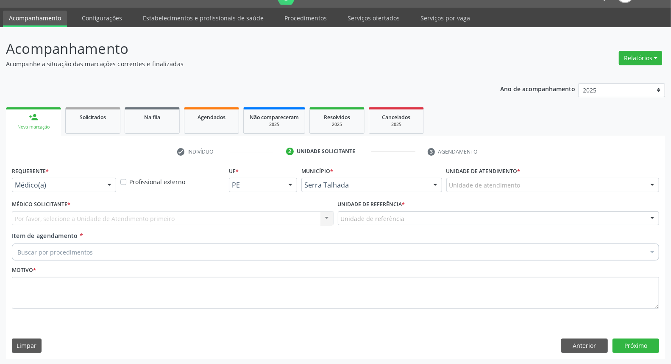
drag, startPoint x: 26, startPoint y: 176, endPoint x: 27, endPoint y: 181, distance: 4.3
click at [27, 178] on div "Requerente * Médico(a) Médico(a) Enfermeiro(a) Paciente Nenhum resultado encont…" at bounding box center [64, 178] width 104 height 27
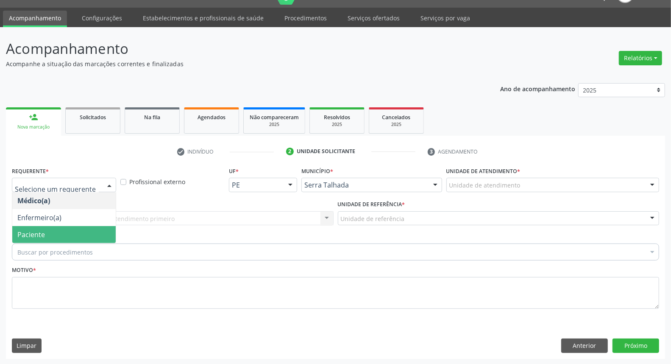
click at [48, 230] on span "Paciente" at bounding box center [64, 234] width 104 height 17
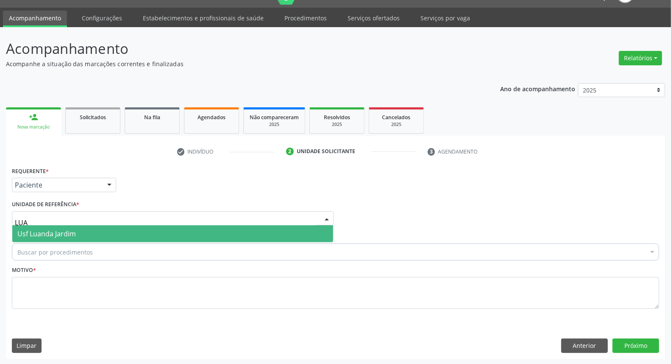
type input "LUAN"
click at [52, 235] on span "Usf Luanda Jardim" at bounding box center [46, 233] width 59 height 9
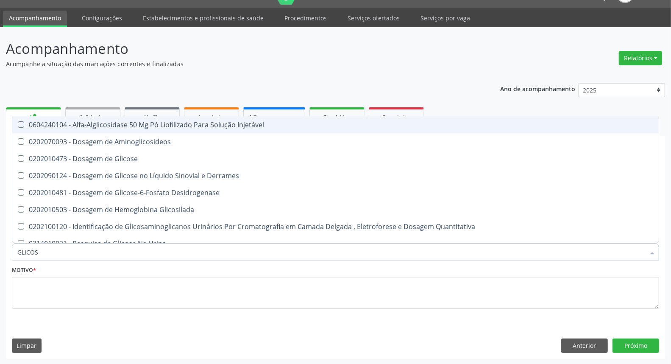
type input "GLICOSE"
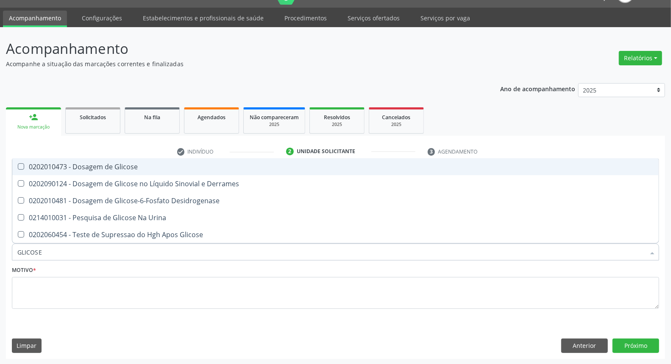
drag, startPoint x: 108, startPoint y: 170, endPoint x: 103, endPoint y: 185, distance: 15.7
click at [107, 171] on span "0202010473 - Dosagem de Glicose" at bounding box center [335, 166] width 647 height 17
checkbox Glicose "true"
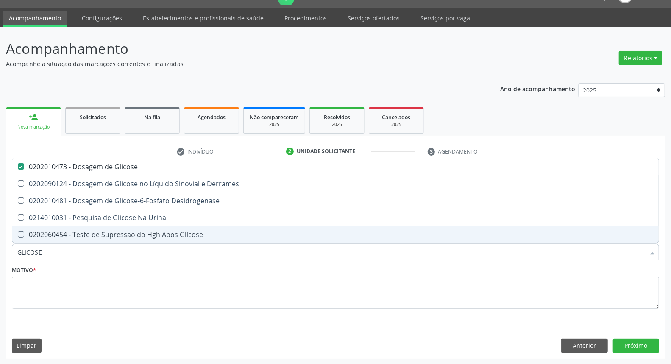
click at [100, 249] on input "GLICOSE" at bounding box center [331, 251] width 628 height 17
type input "A"
checkbox Glicose "false"
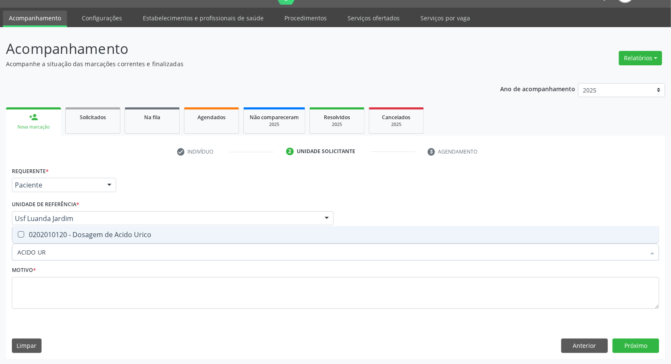
type input "ACIDO UR"
click at [104, 232] on div "0202010120 - Dosagem de Acido Urico" at bounding box center [335, 234] width 637 height 7
checkbox Urico "true"
click at [98, 258] on input "ACIDO UR" at bounding box center [331, 251] width 628 height 17
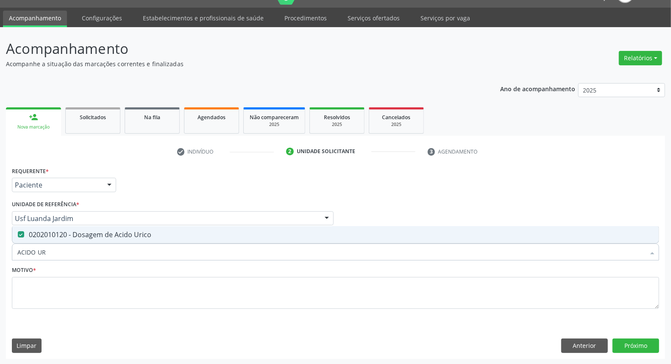
click at [98, 258] on input "ACIDO UR" at bounding box center [331, 251] width 628 height 17
type input "C"
checkbox Urico "false"
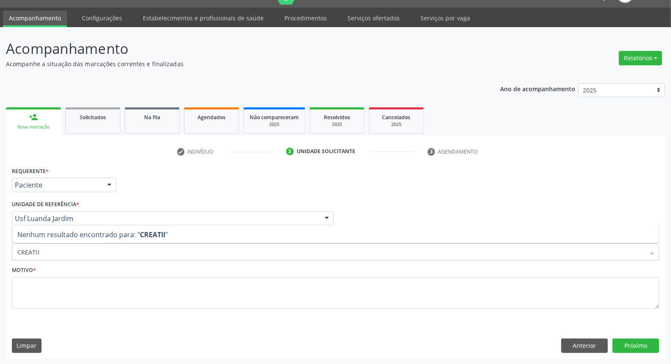
type input "CREATI"
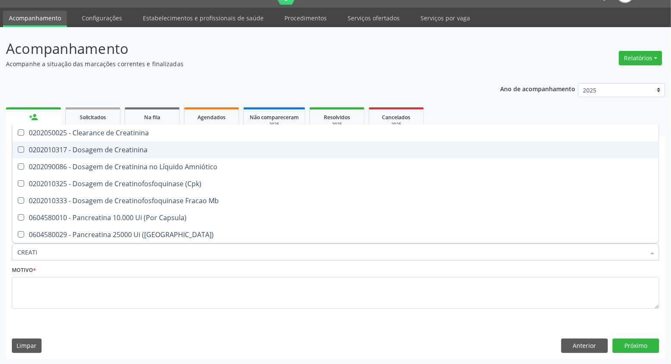
drag, startPoint x: 126, startPoint y: 150, endPoint x: 122, endPoint y: 170, distance: 20.1
click at [125, 154] on span "0202010317 - Dosagem de Creatinina" at bounding box center [335, 149] width 647 height 17
checkbox Creatinina "true"
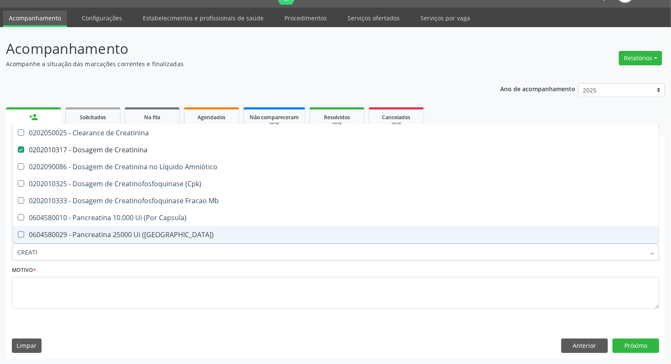
click at [120, 257] on input "CREATI" at bounding box center [331, 251] width 628 height 17
type input "UR"
checkbox Creatinina "false"
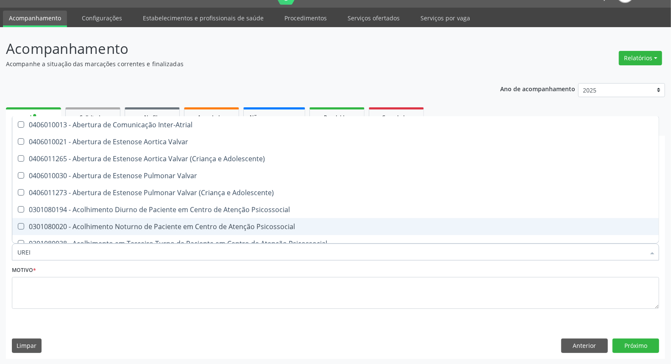
type input "UREIA"
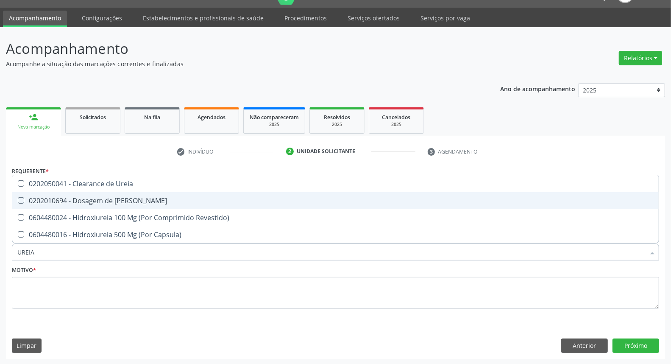
click at [138, 197] on div "0202010694 - Dosagem de [PERSON_NAME]" at bounding box center [335, 200] width 637 height 7
checkbox Ureia "true"
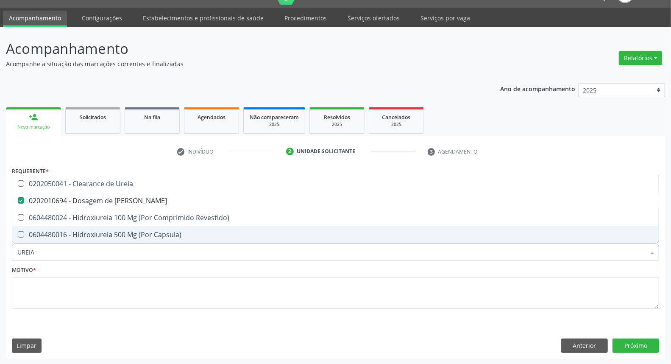
click at [132, 253] on input "UREIA" at bounding box center [331, 251] width 628 height 17
type input "C"
checkbox Ureia "false"
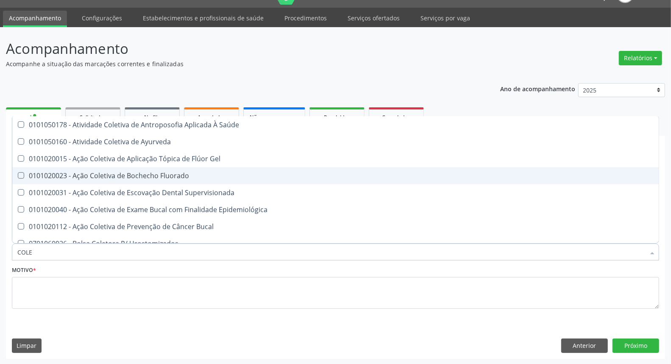
type input "COLES"
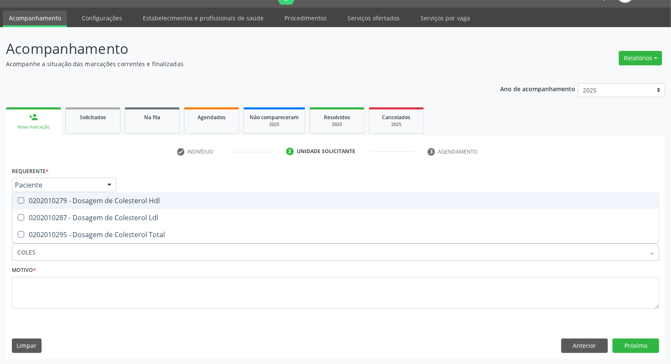
drag, startPoint x: 141, startPoint y: 201, endPoint x: 141, endPoint y: 210, distance: 8.1
click at [141, 205] on span "0202010279 - Dosagem de Colesterol Hdl" at bounding box center [335, 200] width 647 height 17
checkbox Hdl "true"
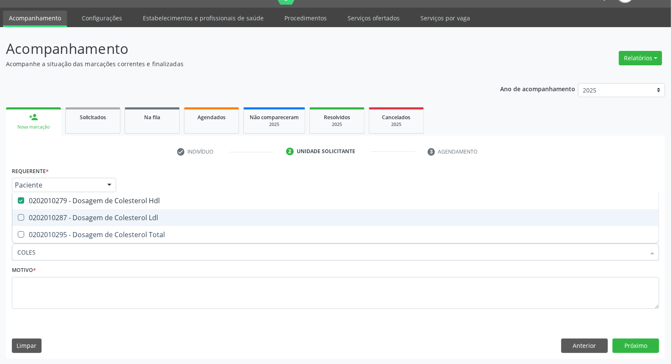
click at [141, 218] on div "0202010287 - Dosagem de Colesterol Ldl" at bounding box center [335, 217] width 637 height 7
checkbox Ldl "true"
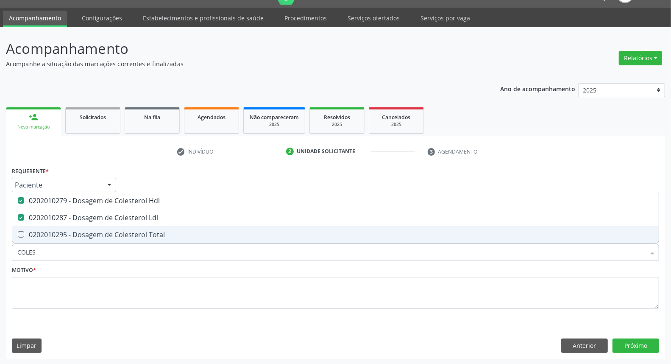
click at [138, 234] on div "0202010295 - Dosagem de Colesterol Total" at bounding box center [335, 234] width 637 height 7
checkbox Total "true"
click at [138, 248] on input "COLES" at bounding box center [331, 251] width 628 height 17
type input "B"
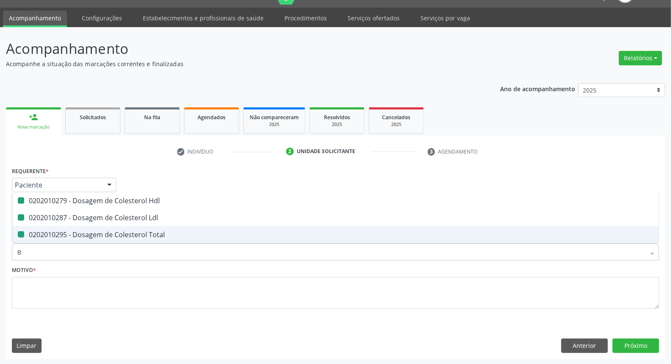
checkbox Hdl "false"
checkbox Ldl "false"
checkbox Total "false"
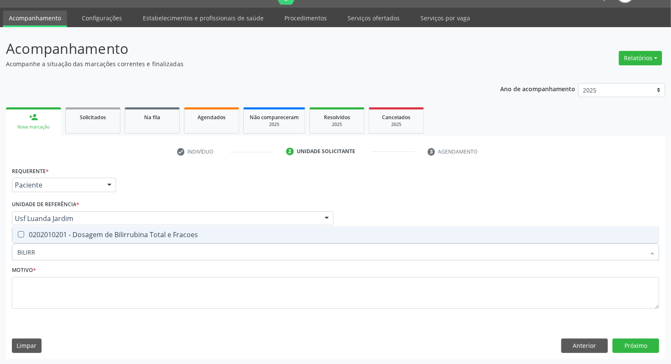
type input "BILIRRU"
click at [138, 239] on span "0202010201 - Dosagem de Bilirrubina Total e Fracoes" at bounding box center [335, 234] width 647 height 17
checkbox Fracoes "true"
click at [135, 252] on input "BILIRRU" at bounding box center [331, 251] width 628 height 17
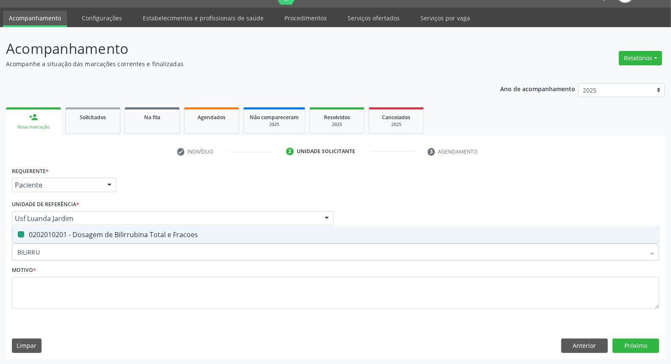
type input "T"
checkbox Fracoes "false"
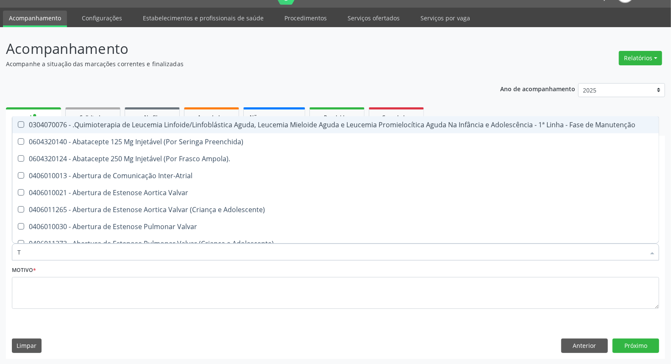
type input "TG"
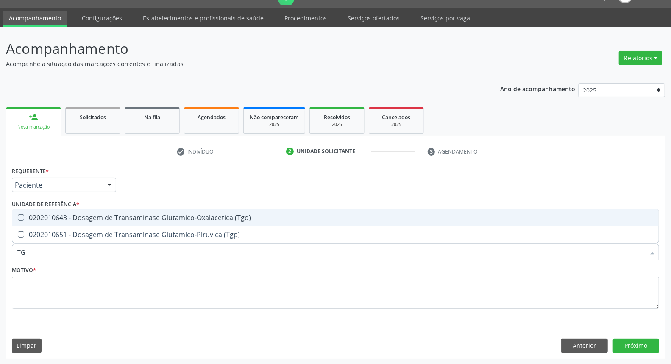
click at [147, 218] on div "0202010643 - Dosagem de Transaminase Glutamico-Oxalacetica (Tgo)" at bounding box center [335, 217] width 637 height 7
checkbox \(Tgo\) "true"
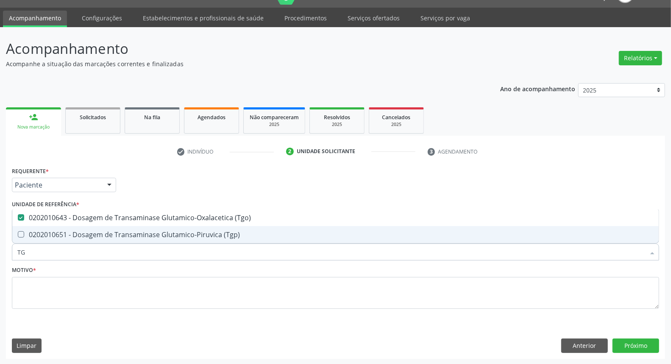
click at [143, 232] on div "0202010651 - Dosagem de Transaminase Glutamico-Piruvica (Tgp)" at bounding box center [335, 234] width 637 height 7
checkbox \(Tgp\) "true"
click at [140, 245] on input "TG" at bounding box center [331, 251] width 628 height 17
type input "T"
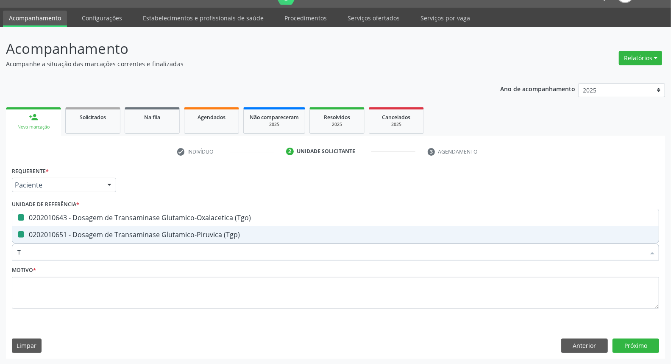
checkbox \(Tgo\) "false"
checkbox \(Tgp\) "false"
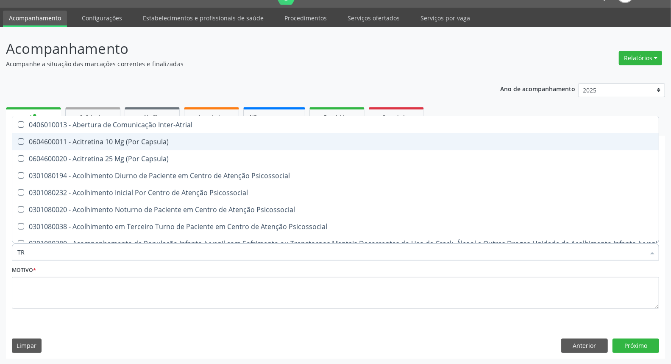
type input "TRO"
checkbox \(Tgo\) "false"
checkbox \(Tgp\) "false"
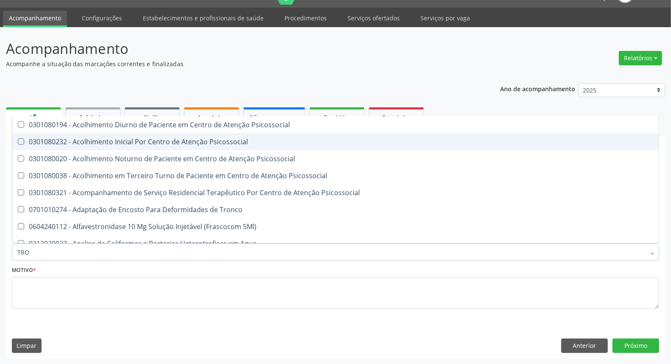
type input "TR"
checkbox Multi-Sitio "true"
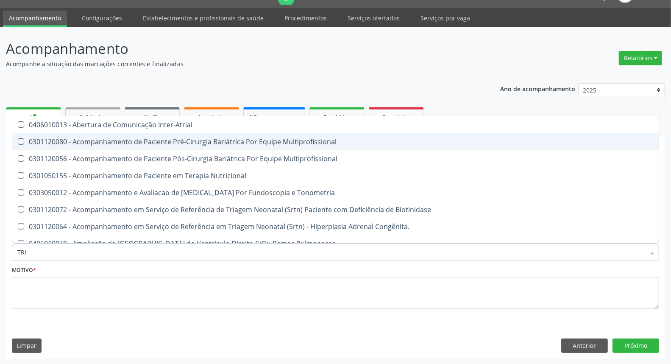
type input "TRIG"
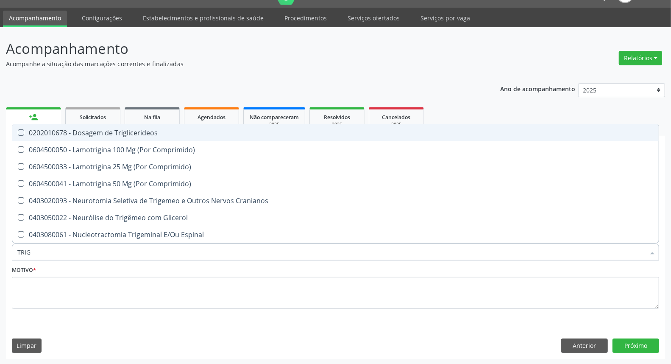
click at [166, 134] on div "0202010678 - Dosagem de Triglicerideos" at bounding box center [335, 132] width 637 height 7
checkbox Triglicerideos "true"
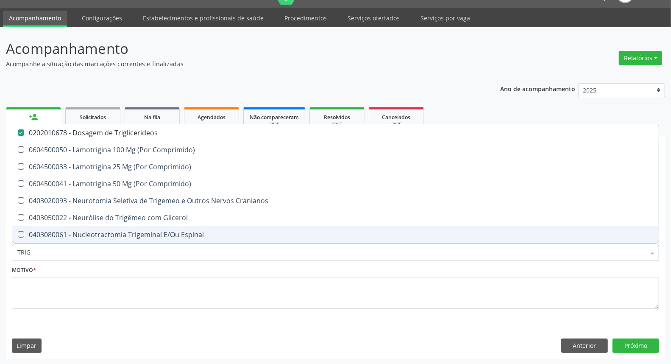
click at [134, 249] on input "TRIG" at bounding box center [331, 251] width 628 height 17
type input "HE"
checkbox Triglicerideos "false"
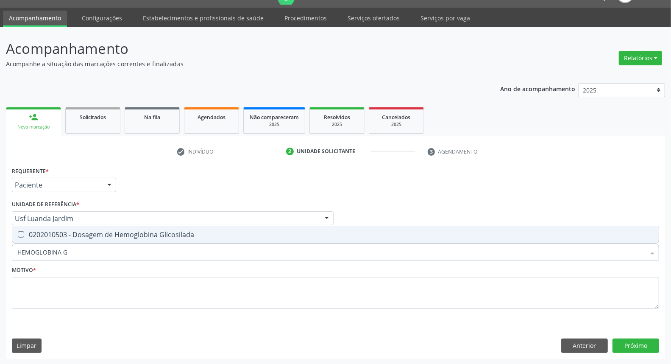
type input "HEMOGLOBINA G"
drag, startPoint x: 143, startPoint y: 236, endPoint x: 136, endPoint y: 247, distance: 12.7
click at [142, 237] on div "0202010503 - Dosagem de Hemoglobina Glicosilada" at bounding box center [335, 234] width 637 height 7
checkbox Glicosilada "true"
click at [134, 253] on input "HEMOGLOBINA G" at bounding box center [331, 251] width 628 height 17
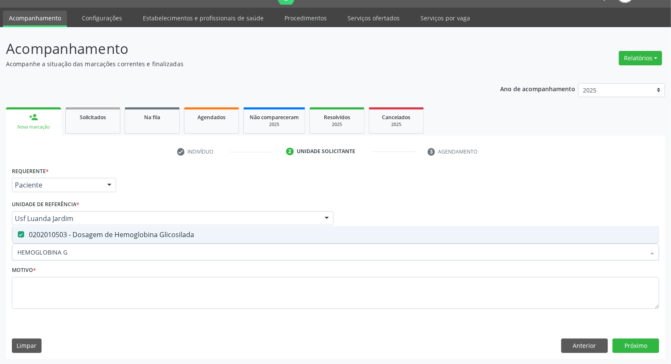
click at [134, 253] on input "HEMOGLOBINA G" at bounding box center [331, 251] width 628 height 17
type input "HE"
checkbox Glicosilada "false"
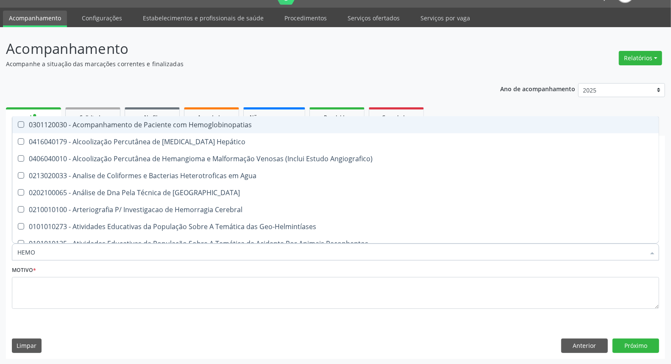
type input "HEMOG"
checkbox Hemoterapia "true"
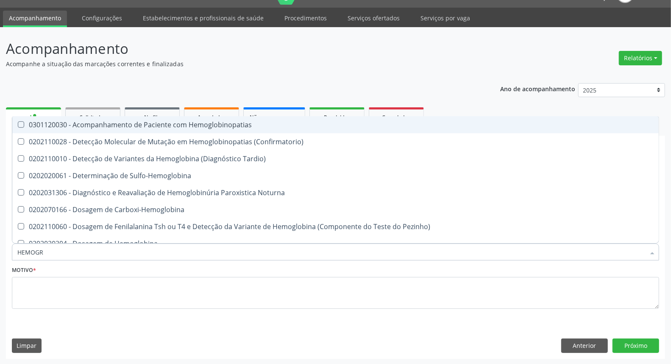
type input "HEMOGRA"
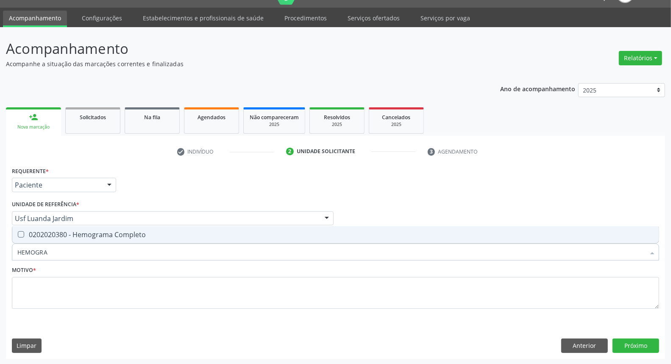
click at [146, 232] on div "0202020380 - Hemograma Completo" at bounding box center [335, 234] width 637 height 7
checkbox Completo "true"
click at [144, 247] on input "HEMOGRA" at bounding box center [331, 251] width 628 height 17
type input "UR"
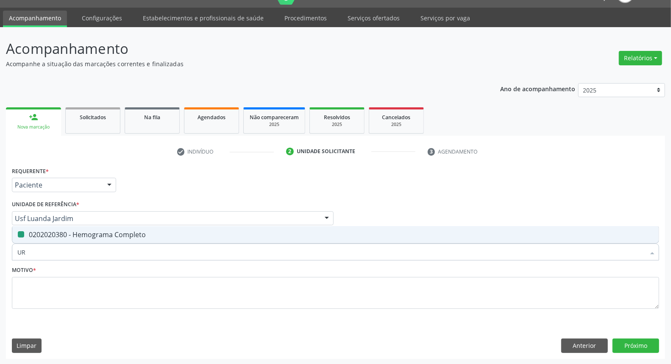
checkbox Completo "false"
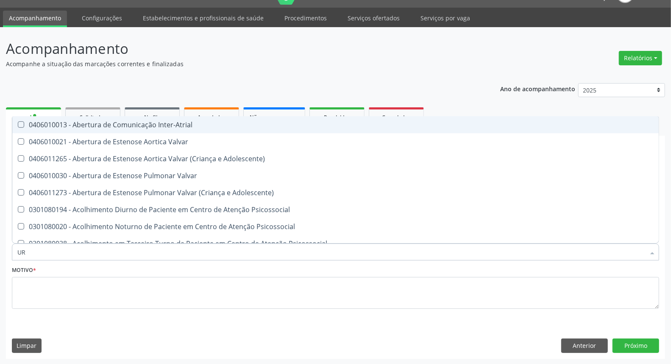
type input "URI"
checkbox B "true"
type input "URIN"
checkbox B "false"
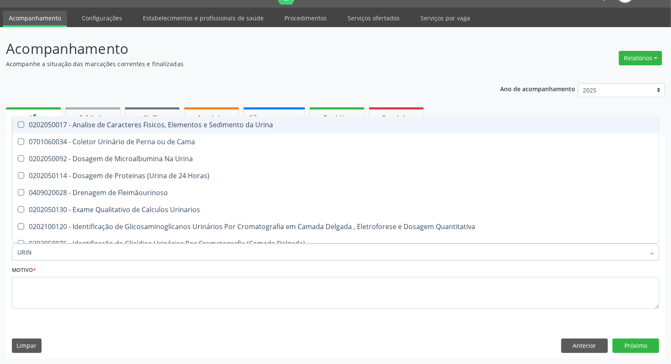
type input "URINA"
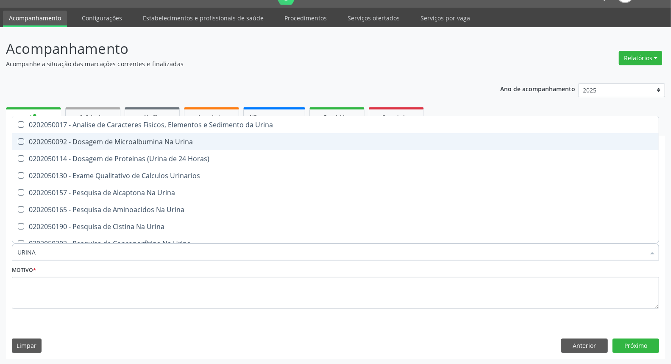
click at [181, 130] on span "0202050017 - Analise de Caracteres Fisicos, Elementos e Sedimento da Urina" at bounding box center [335, 124] width 647 height 17
checkbox Urina "true"
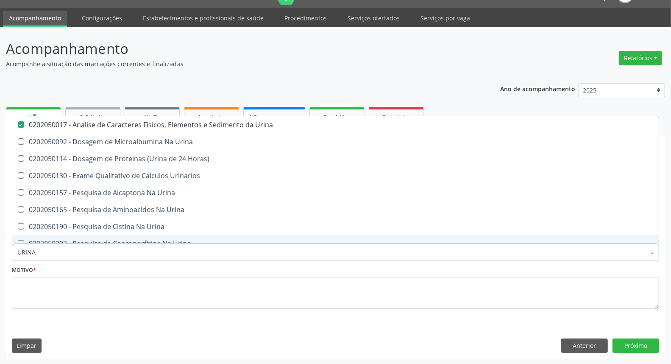
click at [148, 256] on input "URINA" at bounding box center [331, 251] width 628 height 17
type input "P"
checkbox Urina "false"
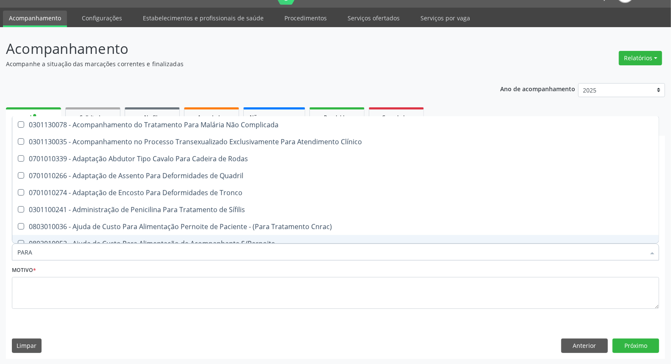
type input "PARAS"
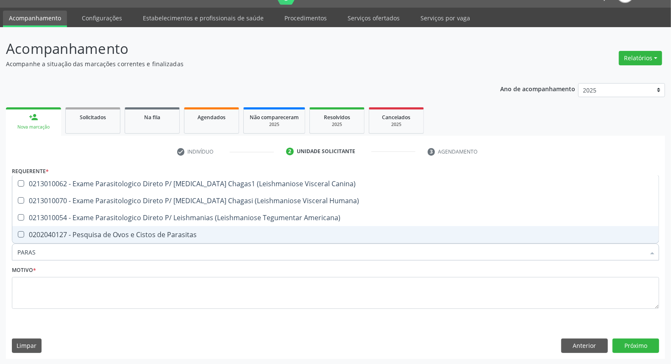
drag, startPoint x: 143, startPoint y: 229, endPoint x: 125, endPoint y: 254, distance: 30.3
click at [142, 231] on div "0202040127 - Pesquisa de Ovos e Cistos de Parasitas" at bounding box center [335, 234] width 637 height 7
checkbox Parasitas "true"
click at [125, 254] on input "PARAS" at bounding box center [331, 251] width 628 height 17
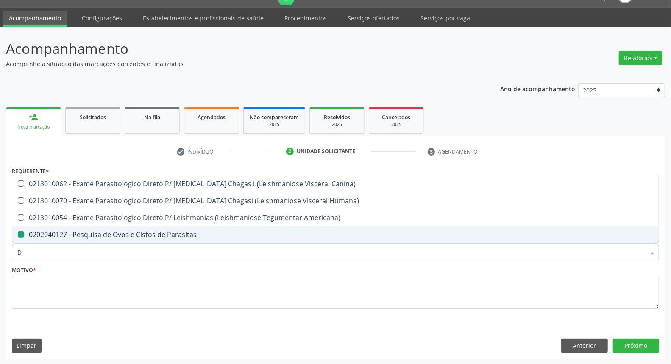
type input "DE"
checkbox Parasitas "false"
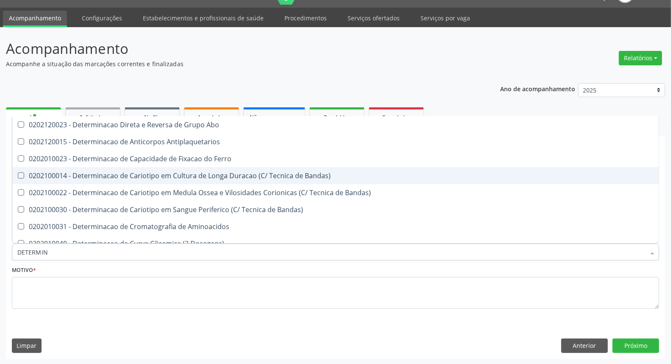
type input "DETERMINA"
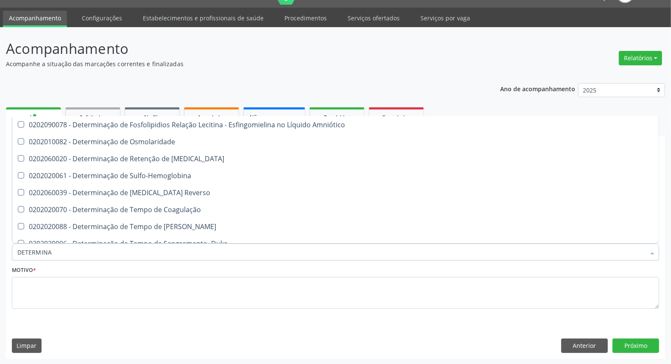
scroll to position [471, 0]
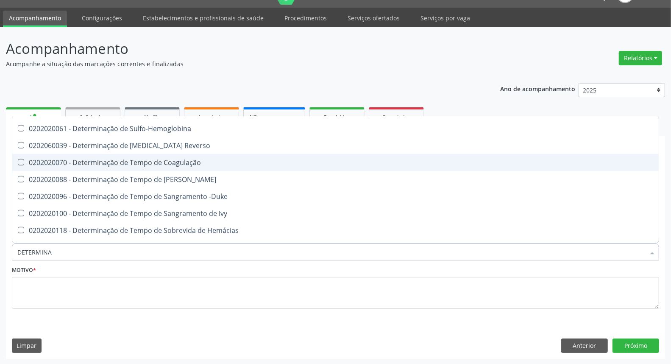
click at [269, 164] on div "0202020070 - Determinação de Tempo de Coagulação" at bounding box center [335, 162] width 637 height 7
checkbox Coagulação "true"
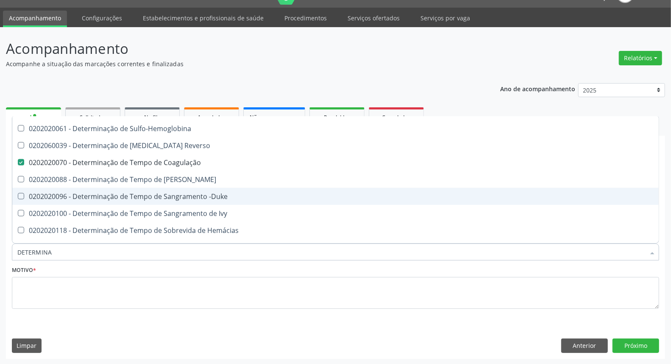
click at [277, 193] on div "0202020096 - Determinação de Tempo de Sangramento -Duke" at bounding box center [335, 196] width 637 height 7
checkbox -Duke "true"
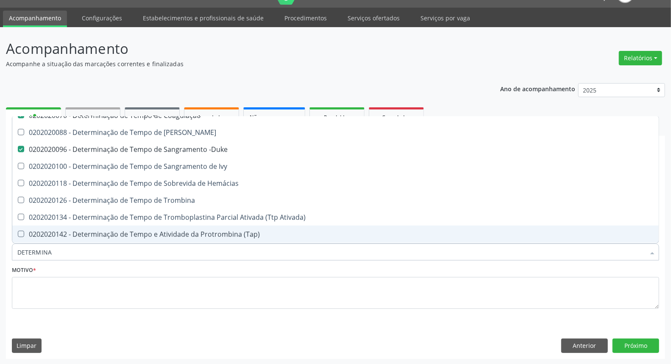
click at [269, 227] on span "0202020142 - Determinação de Tempo e Atividade da Protrombina (Tap)" at bounding box center [335, 234] width 647 height 17
checkbox \(Tap\) "true"
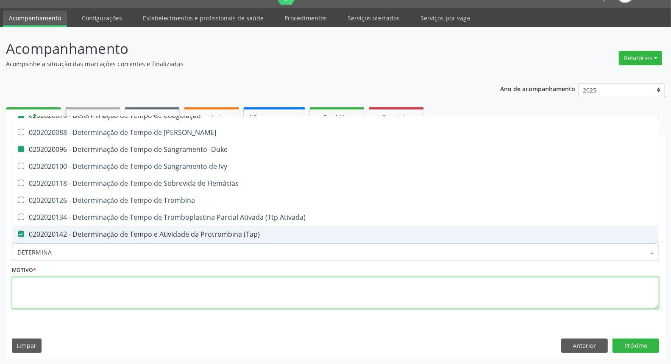
click at [279, 285] on textarea at bounding box center [336, 293] width 648 height 32
checkbox Antiplaquetarios "true"
checkbox Ferro "true"
checkbox Bandas\) "true"
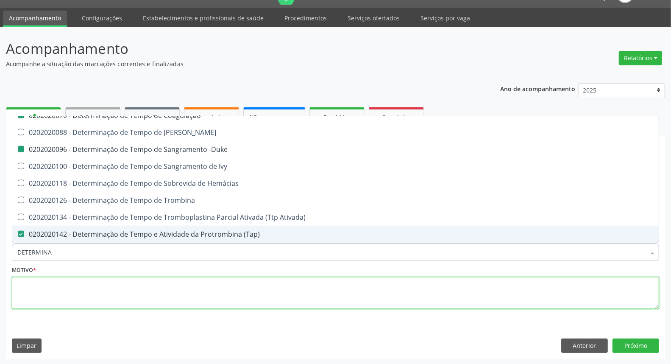
checkbox Bandas\) "true"
checkbox Aminoacidos "true"
checkbox Dosagens\) "true"
checkbox Glomerular "true"
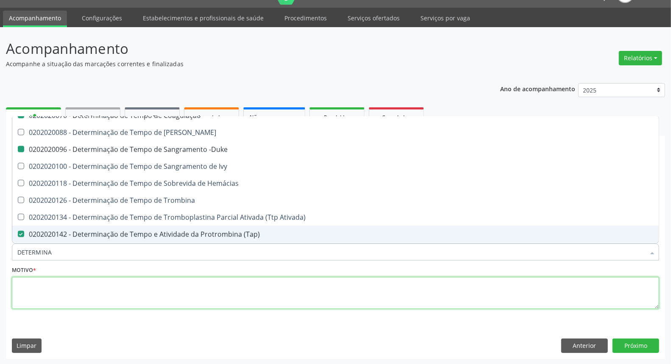
checkbox Renal "true"
checkbox Regional "true"
checkbox Osmolalidade "true"
checkbox Intra-Abdominal "true"
checkbox \(Pvc\) "true"
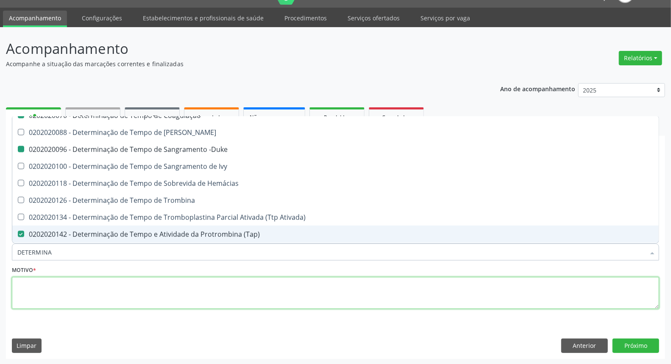
checkbox Hormonais "true"
checkbox Radiosotopos\) "true"
checkbox Reativa "true"
checkbox \(Ch50\) "true"
checkbox Coagulação "false"
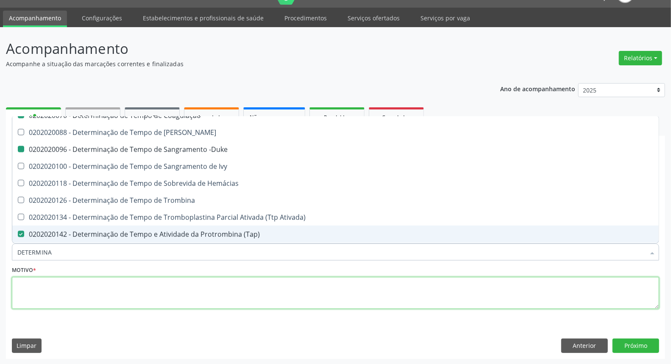
checkbox -Duke "false"
checkbox \(Tap\) "false"
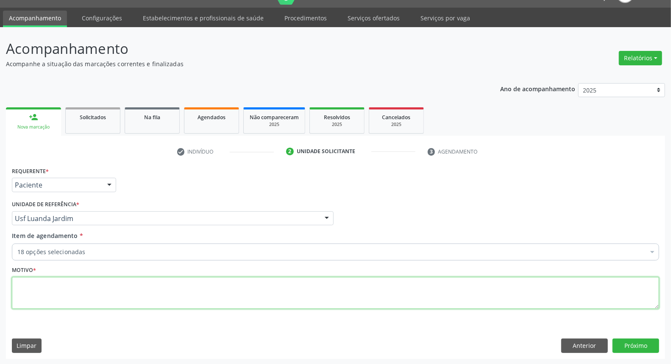
scroll to position [0, 0]
type textarea "*"
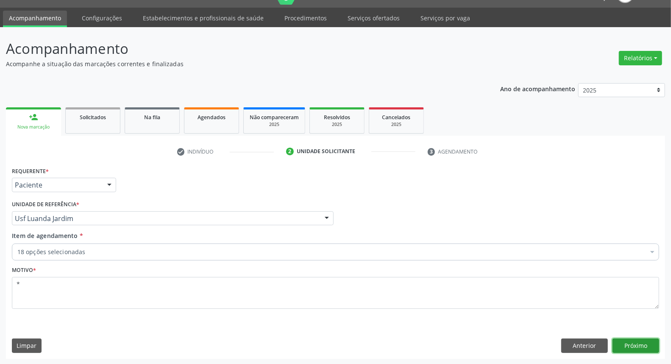
click at [635, 348] on button "Próximo" at bounding box center [636, 346] width 47 height 14
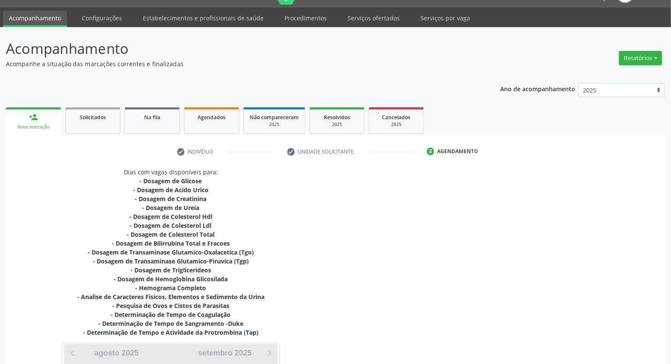
scroll to position [156, 0]
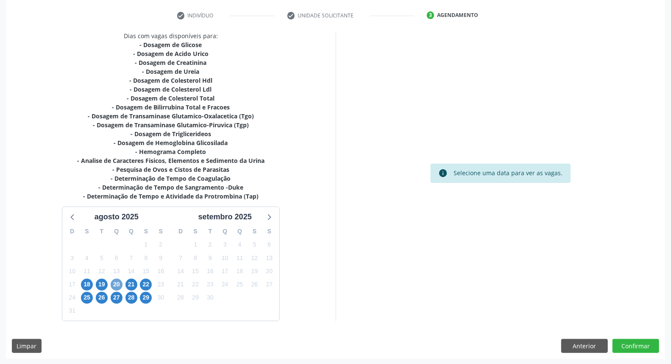
click at [114, 283] on span "20" at bounding box center [117, 285] width 12 height 12
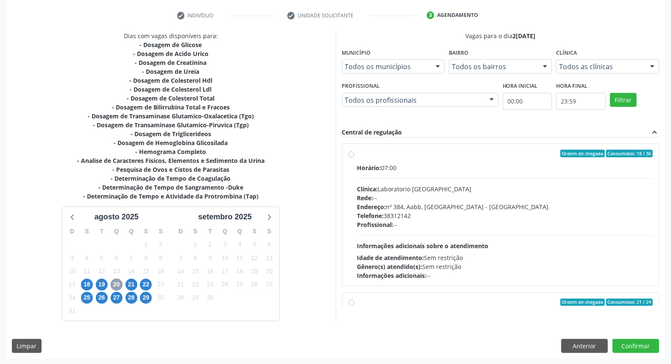
scroll to position [134, 0]
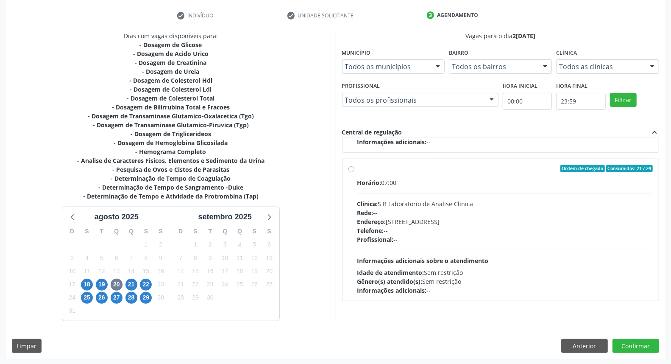
click at [358, 168] on label "Ordem de chegada Consumidos: 21 / 24 Horário: 07:00 Clínica: S B Laboratorio de…" at bounding box center [506, 230] width 296 height 130
click at [350, 168] on input "Ordem de chegada Consumidos: 21 / 24 Horário: 07:00 Clínica: S B Laboratorio de…" at bounding box center [352, 169] width 6 height 8
radio input "true"
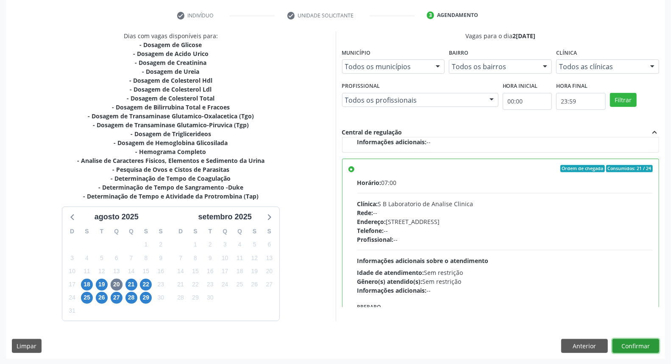
click at [630, 344] on button "Confirmar" at bounding box center [636, 346] width 47 height 14
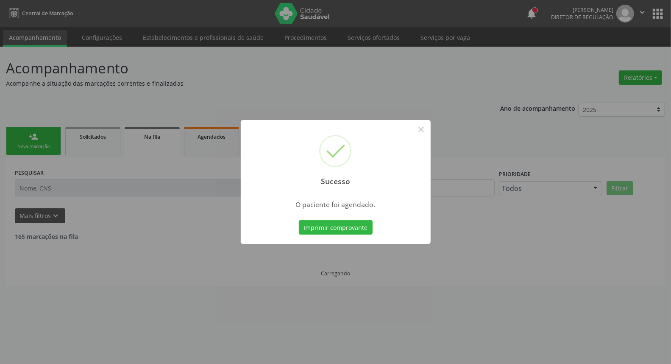
scroll to position [0, 0]
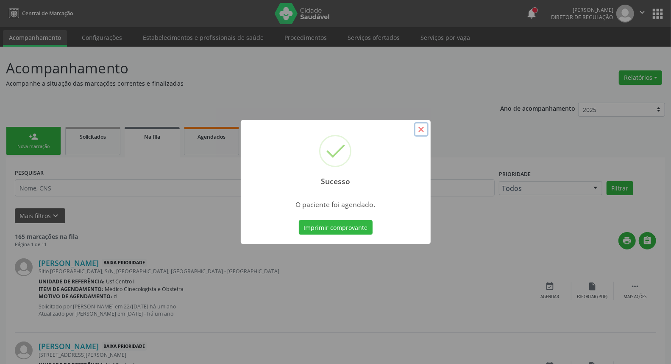
click at [421, 130] on button "×" at bounding box center [421, 129] width 14 height 14
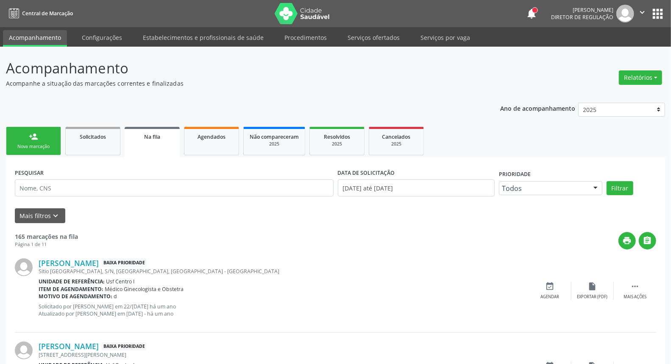
click at [22, 143] on div "Nova marcação" at bounding box center [33, 146] width 42 height 6
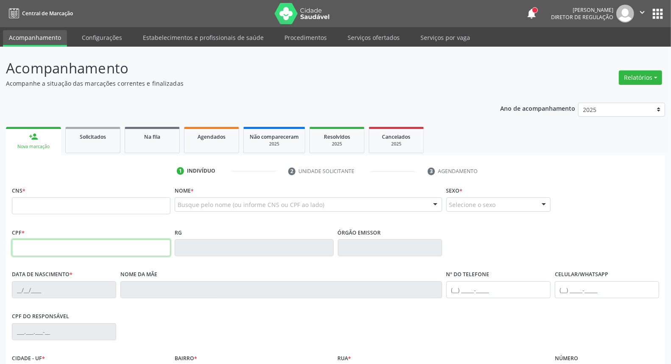
drag, startPoint x: 31, startPoint y: 254, endPoint x: 39, endPoint y: 250, distance: 8.7
click at [31, 254] on input "text" at bounding box center [91, 247] width 159 height 17
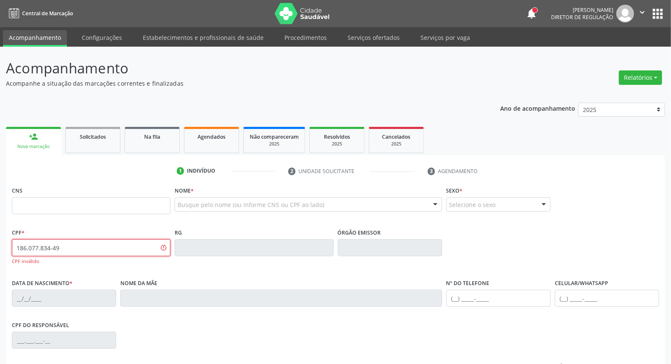
click at [85, 251] on input "186.077.834-49" at bounding box center [91, 247] width 159 height 17
type input "186.078.344-95"
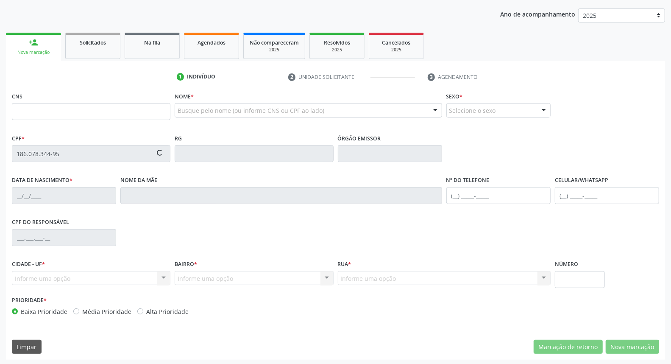
scroll to position [95, 0]
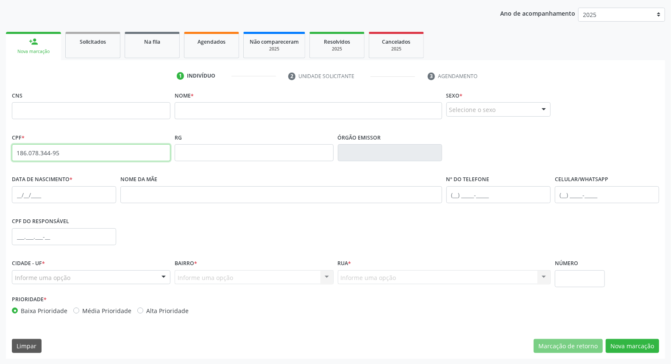
click at [73, 151] on input "186.078.344-95" at bounding box center [91, 152] width 159 height 17
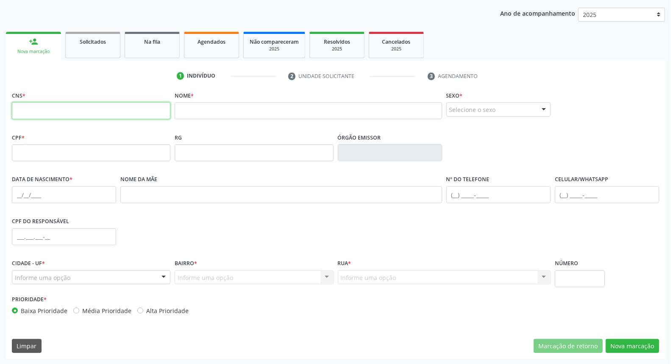
drag, startPoint x: 90, startPoint y: 111, endPoint x: 109, endPoint y: 101, distance: 22.0
click at [90, 111] on input "text" at bounding box center [91, 110] width 159 height 17
type input "702 1097 1670 8092"
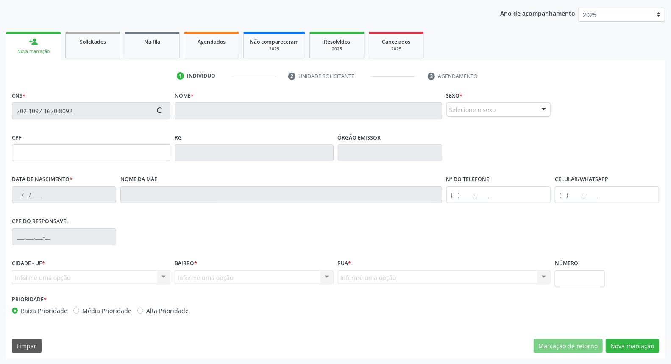
type input "24/07/2023"
type input "Jessica da Silva Lucena Pereira"
type input "[PHONE_NUMBER]"
type input "135.857.164-31"
type input "S/N"
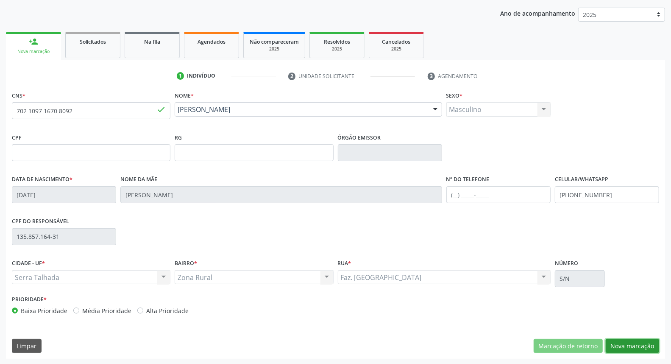
click at [621, 352] on button "Nova marcação" at bounding box center [632, 346] width 53 height 14
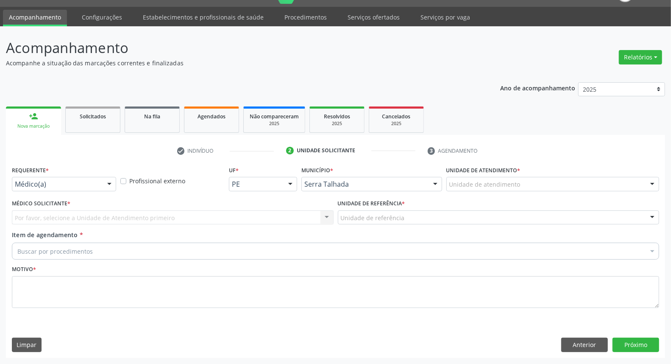
scroll to position [20, 0]
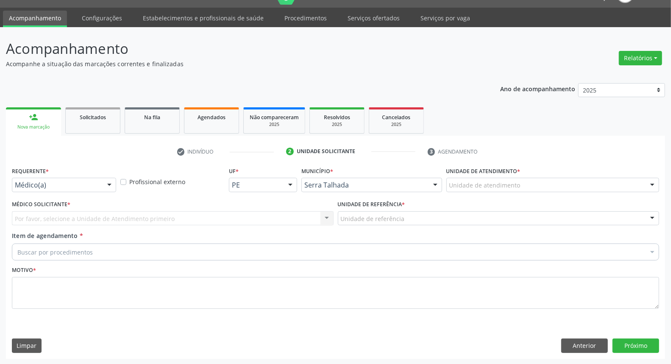
drag, startPoint x: 87, startPoint y: 176, endPoint x: 87, endPoint y: 185, distance: 8.9
click at [87, 179] on div "Requerente * Médico(a) Médico(a) Enfermeiro(a) Paciente Nenhum resultado encont…" at bounding box center [64, 178] width 104 height 27
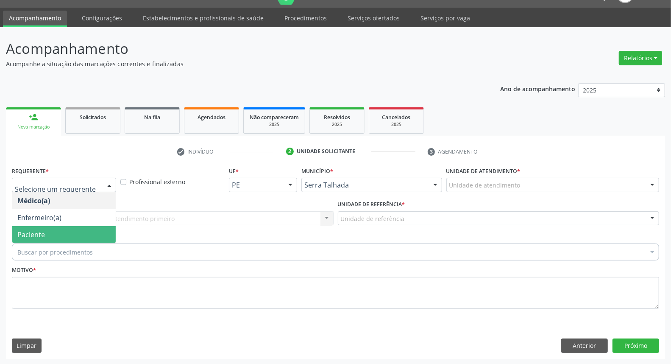
click at [75, 232] on span "Paciente" at bounding box center [64, 234] width 104 height 17
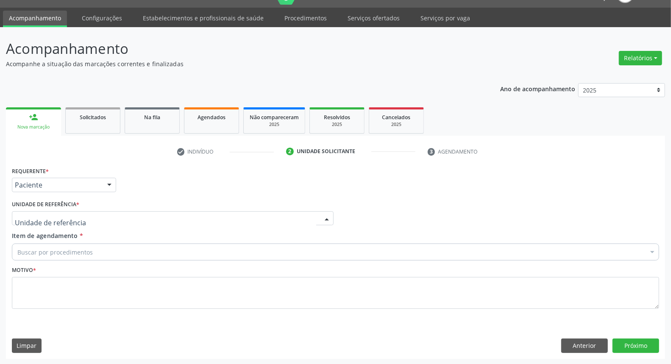
click at [82, 217] on div at bounding box center [173, 218] width 322 height 14
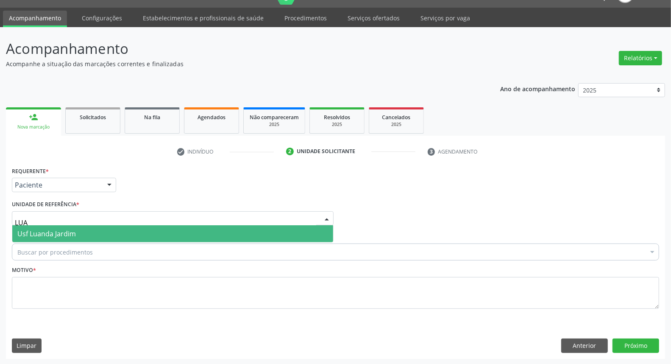
type input "LUAN"
click at [74, 232] on span "Usf Luanda Jardim" at bounding box center [46, 233] width 59 height 9
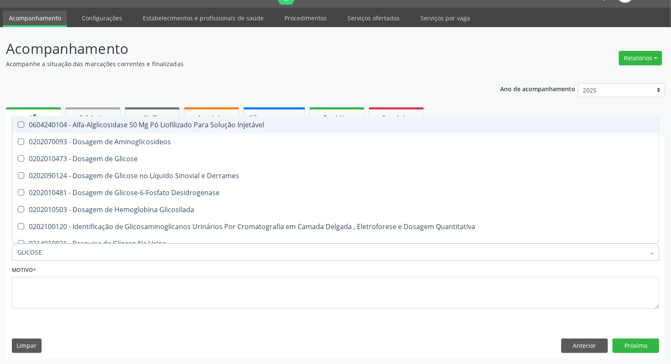
type input "GLICOSE"
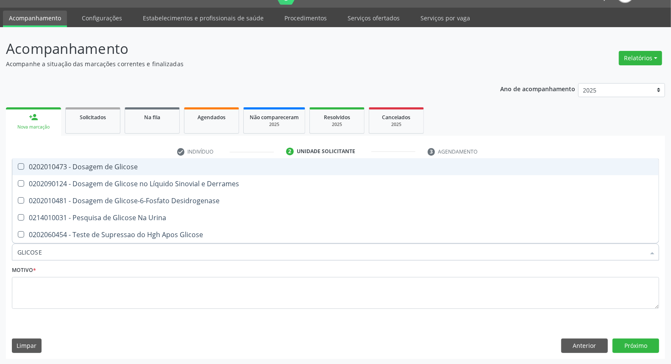
click at [87, 171] on span "0202010473 - Dosagem de Glicose" at bounding box center [335, 166] width 647 height 17
checkbox Glicose "true"
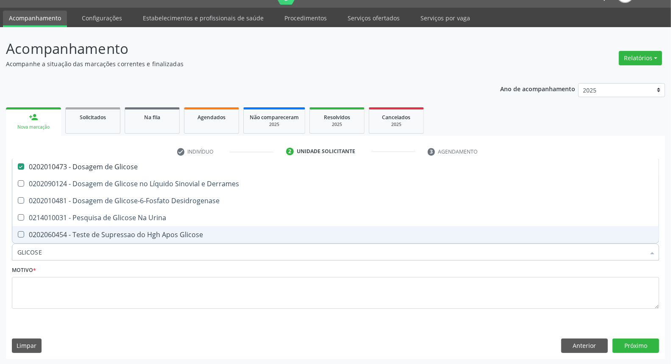
drag, startPoint x: 35, startPoint y: 252, endPoint x: 0, endPoint y: 257, distance: 35.0
click at [0, 256] on div "Acompanhamento Acompanhe a situação das marcações correntes e finalizadas Relat…" at bounding box center [335, 196] width 671 height 338
type input "HE"
checkbox Glicose "false"
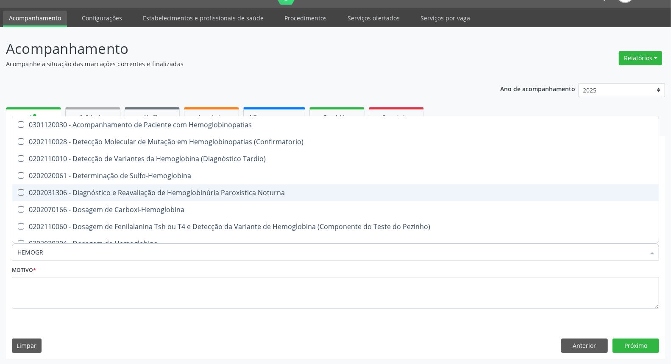
type input "HEMOGRA"
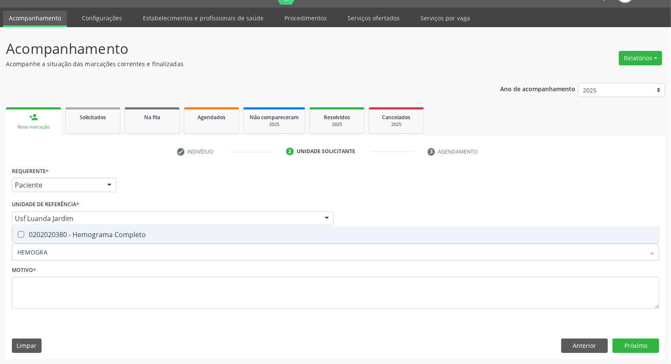
drag, startPoint x: 59, startPoint y: 236, endPoint x: 59, endPoint y: 252, distance: 16.5
click at [59, 238] on div "0202020380 - Hemograma Completo" at bounding box center [335, 234] width 637 height 7
checkbox Completo "true"
drag, startPoint x: 55, startPoint y: 255, endPoint x: 0, endPoint y: 274, distance: 58.5
click at [0, 273] on div "Acompanhamento Acompanhe a situação das marcações correntes e finalizadas Relat…" at bounding box center [335, 196] width 671 height 338
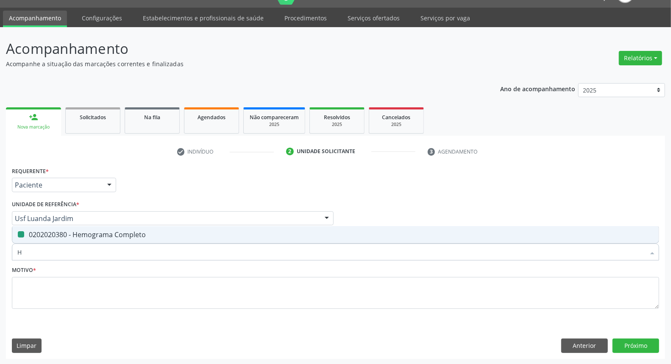
type input "HE"
checkbox Completo "false"
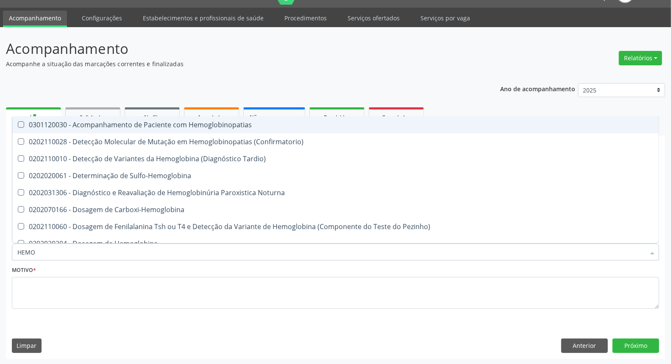
type input "HEMOG"
checkbox Completo "true"
type input "HEMOGL"
checkbox Completo "false"
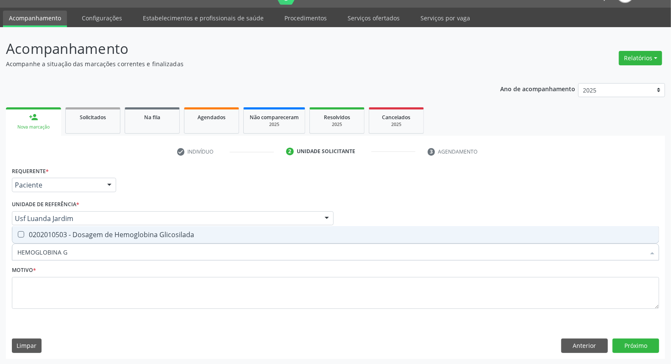
type input "HEMOGLOBINA G"
drag, startPoint x: 43, startPoint y: 231, endPoint x: 85, endPoint y: 260, distance: 51.8
click at [44, 232] on div "0202010503 - Dosagem de Hemoglobina Glicosilada" at bounding box center [335, 234] width 637 height 7
checkbox Glicosilada "true"
drag, startPoint x: 73, startPoint y: 257, endPoint x: 0, endPoint y: 285, distance: 78.5
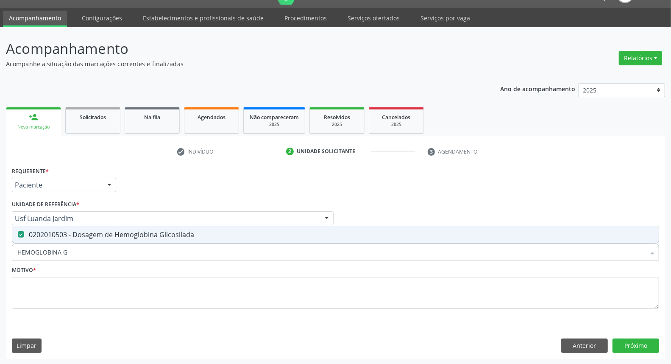
click at [0, 285] on div "Acompanhamento Acompanhe a situação das marcações correntes e finalizadas Relat…" at bounding box center [335, 196] width 671 height 338
type input "PA"
checkbox Glicosilada "false"
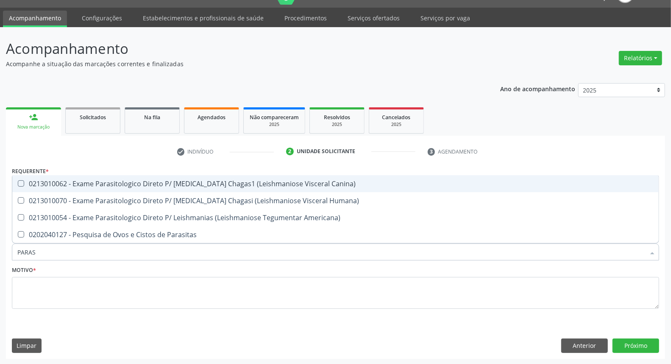
type input "PARASI"
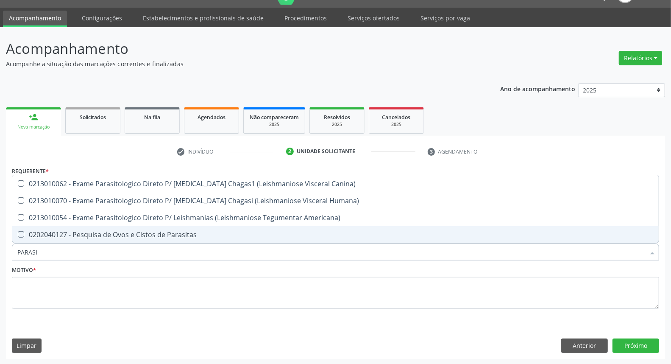
click at [70, 235] on div "0202040127 - Pesquisa de Ovos e Cistos de Parasitas" at bounding box center [335, 234] width 637 height 7
checkbox Parasitas "true"
click at [81, 252] on input "PARASI" at bounding box center [331, 251] width 628 height 17
type input "U"
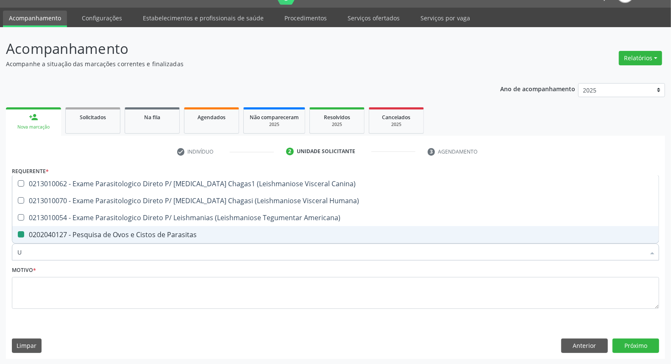
checkbox Parasitas "false"
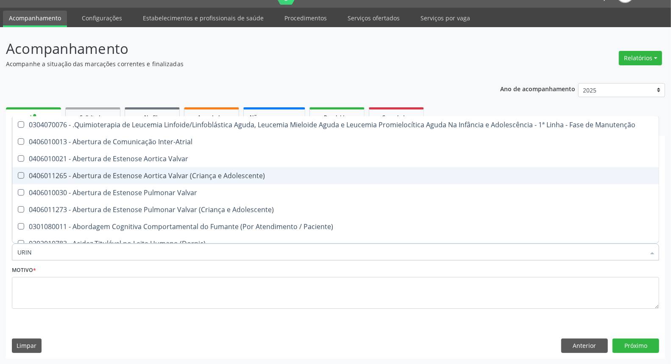
type input "URINA"
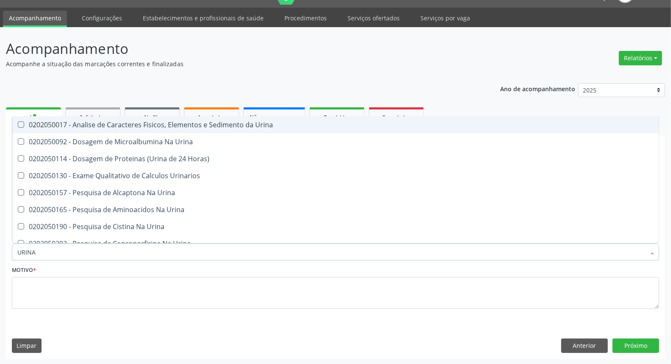
drag, startPoint x: 164, startPoint y: 129, endPoint x: 165, endPoint y: 133, distance: 4.3
click at [164, 129] on span "0202050017 - Analise de Caracteres Fisicos, Elementos e Sedimento da Urina" at bounding box center [335, 124] width 647 height 17
checkbox Urina "true"
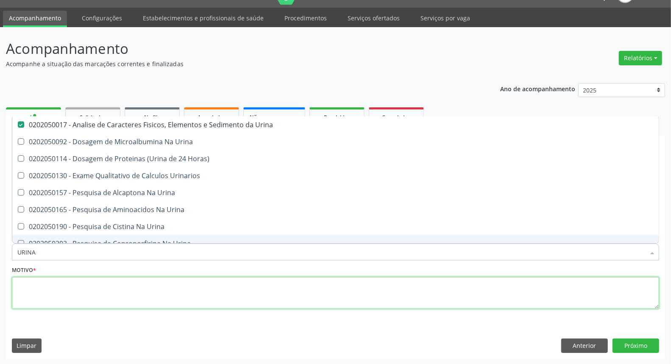
click at [137, 289] on textarea at bounding box center [336, 293] width 648 height 32
checkbox Urina "true"
checkbox Horas\) "true"
checkbox Urinarios "true"
checkbox Urina "true"
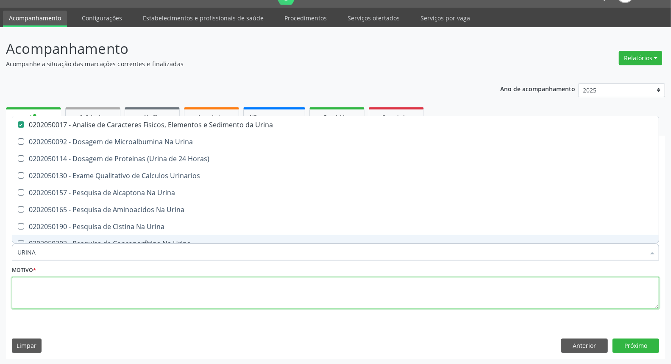
checkbox Urina "true"
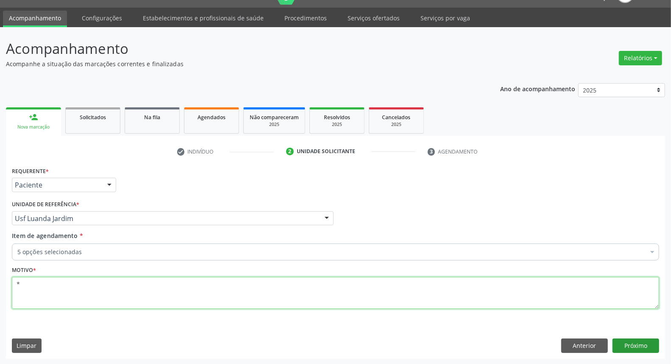
type textarea "*"
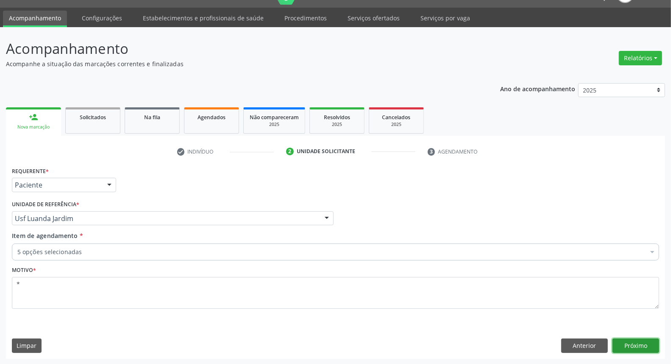
click at [641, 344] on button "Próximo" at bounding box center [636, 346] width 47 height 14
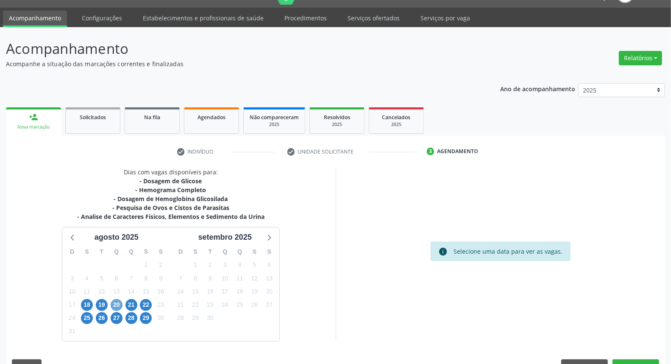
click at [117, 305] on span "20" at bounding box center [117, 305] width 12 height 12
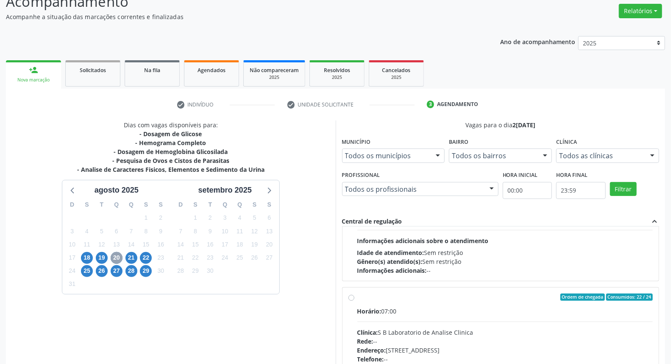
scroll to position [134, 0]
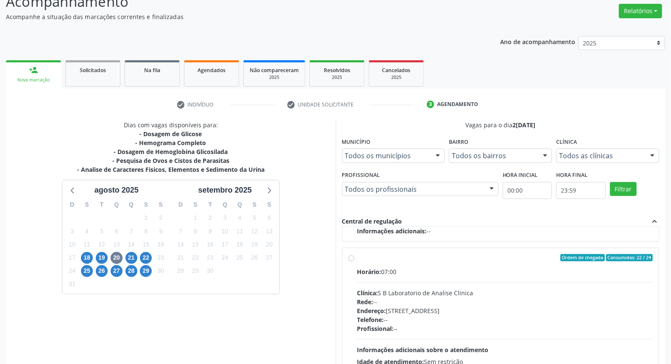
click at [358, 257] on label "Ordem de chegada Consumidos: 22 / 24 Horário: 07:00 Clínica: S B Laboratorio de…" at bounding box center [506, 319] width 296 height 130
click at [350, 257] on input "Ordem de chegada Consumidos: 22 / 24 Horário: 07:00 Clínica: S B Laboratorio de…" at bounding box center [352, 258] width 6 height 8
radio input "true"
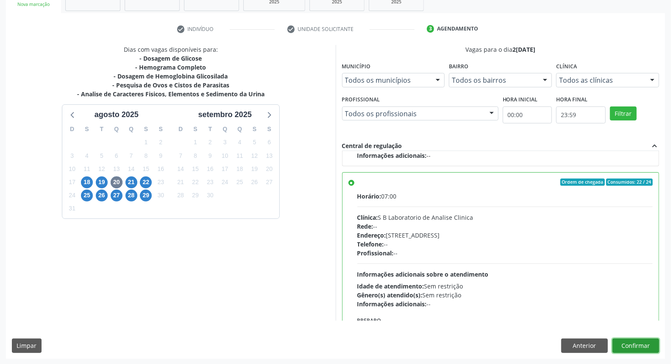
click at [624, 345] on button "Confirmar" at bounding box center [636, 346] width 47 height 14
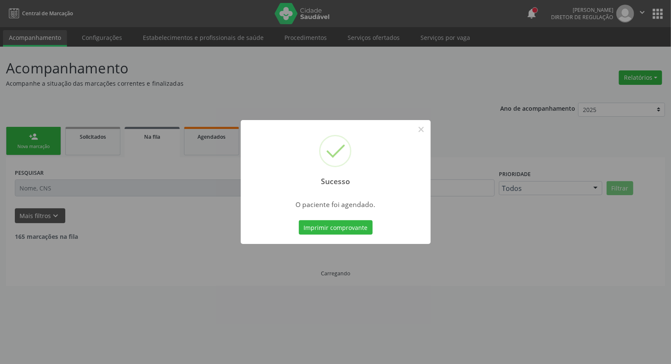
scroll to position [0, 0]
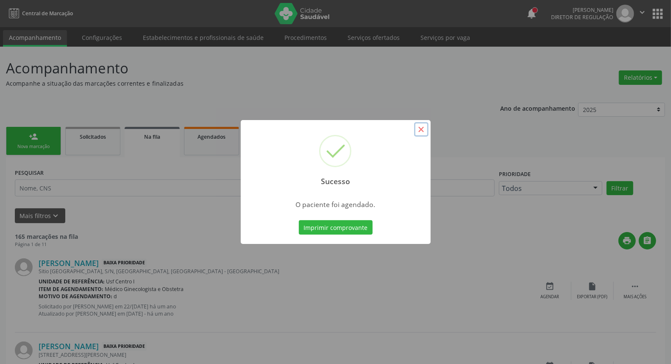
click at [421, 126] on button "×" at bounding box center [421, 129] width 14 height 14
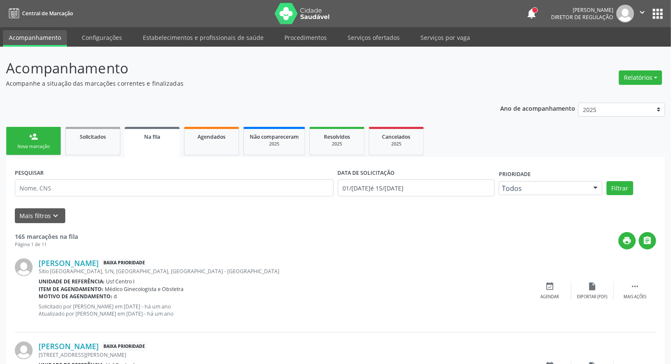
click at [31, 142] on link "person_add Nova marcação" at bounding box center [33, 141] width 55 height 28
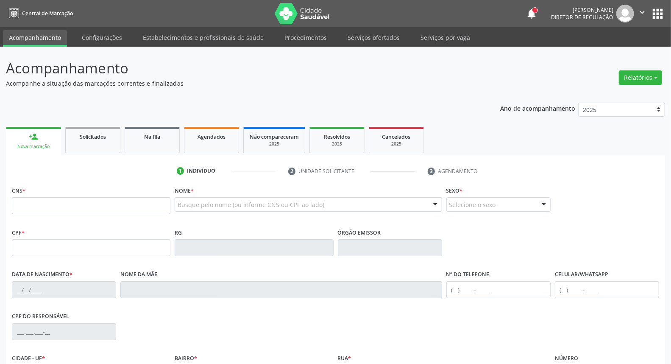
click at [44, 133] on link "person_add Nova marcação" at bounding box center [33, 141] width 55 height 28
click at [43, 246] on input "text" at bounding box center [91, 247] width 159 height 17
type input "106.523.744-84"
type input "700 5089 9378 0056"
type input "2[DATE]"
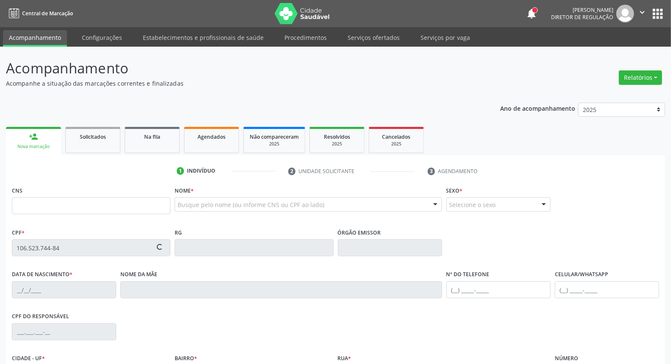
type input "[PERSON_NAME]"
type input "[PHONE_NUMBER]"
type input "S/N"
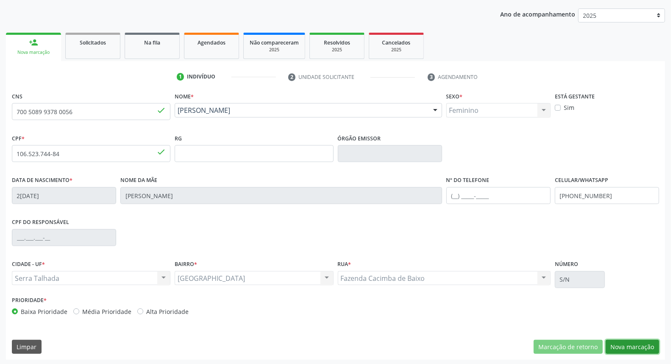
click at [634, 344] on button "Nova marcação" at bounding box center [632, 347] width 53 height 14
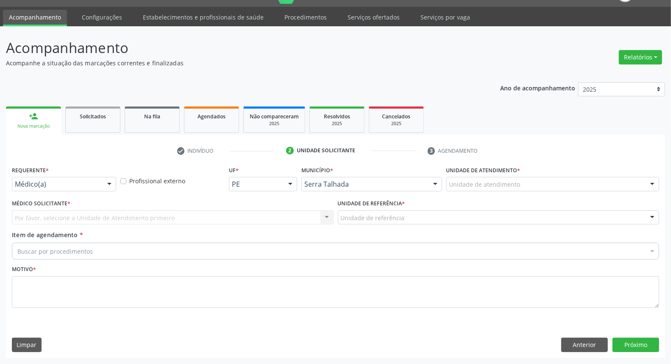
scroll to position [20, 0]
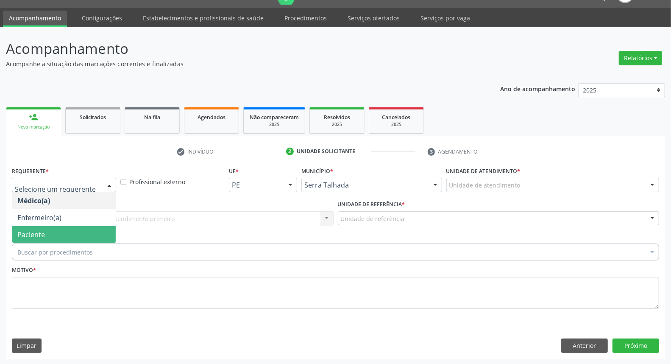
click at [57, 233] on span "Paciente" at bounding box center [64, 234] width 104 height 17
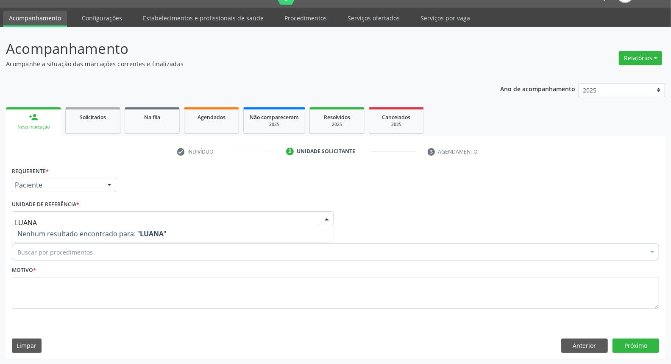
type input "LUAN"
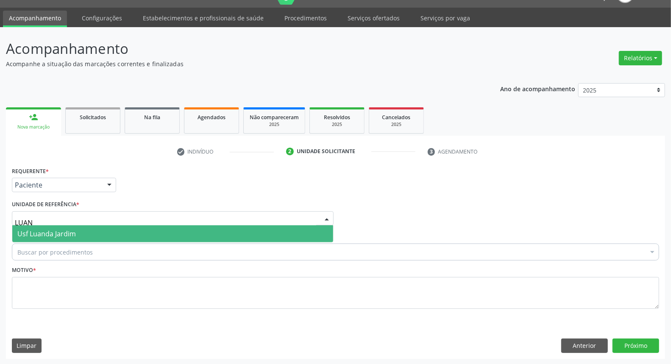
click at [65, 234] on span "Usf Luanda Jardim" at bounding box center [46, 233] width 59 height 9
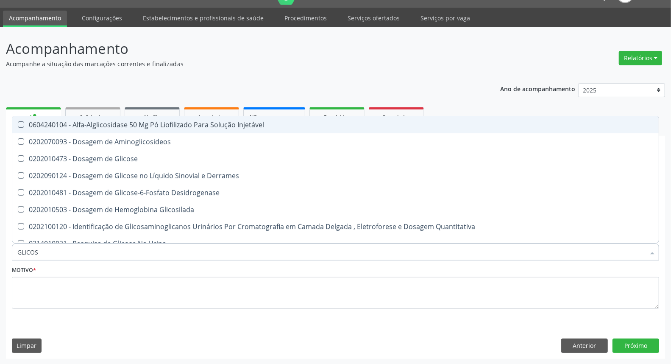
type input "GLICOSE"
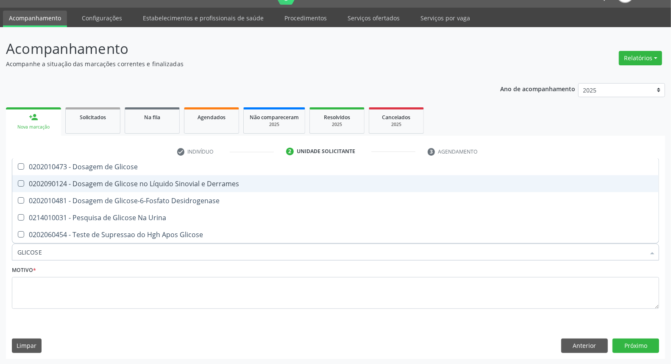
click at [92, 175] on span "0202090124 - Dosagem de Glicose no Líquido Sinovial e Derrames" at bounding box center [335, 183] width 647 height 17
click at [91, 180] on div "0202090124 - Dosagem de Glicose no Líquido Sinovial e Derrames" at bounding box center [335, 183] width 637 height 7
checkbox Derrames "false"
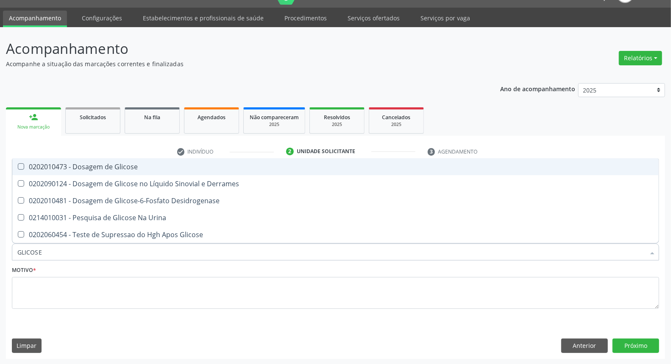
click at [92, 166] on div "0202010473 - Dosagem de Glicose" at bounding box center [335, 166] width 637 height 7
checkbox Glicose "true"
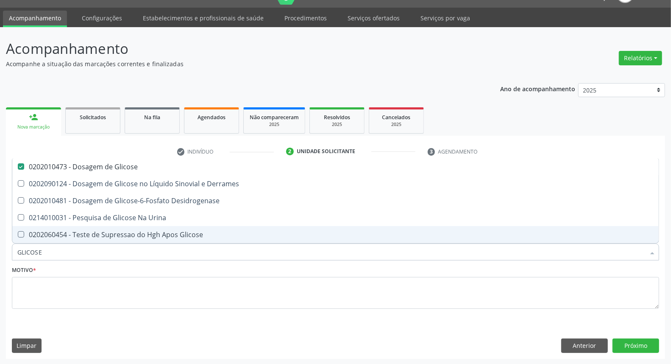
click at [71, 246] on input "GLICOSE" at bounding box center [331, 251] width 628 height 17
type input "AC"
checkbox Glicose "false"
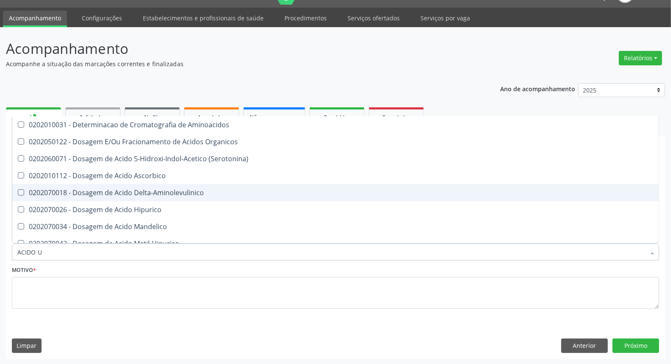
type input "ACIDO UR"
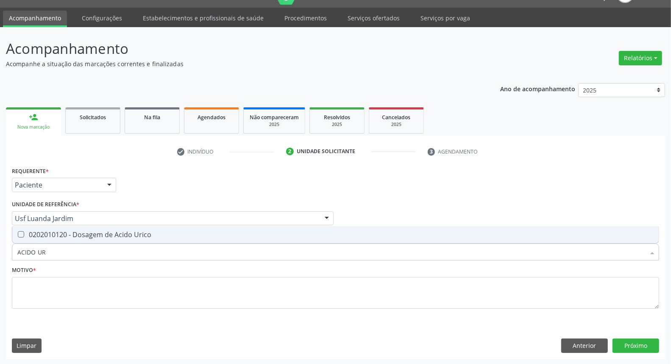
click at [72, 234] on div "0202010120 - Dosagem de Acido Urico" at bounding box center [335, 234] width 637 height 7
checkbox Urico "true"
click at [70, 251] on input "ACIDO UR" at bounding box center [331, 251] width 628 height 17
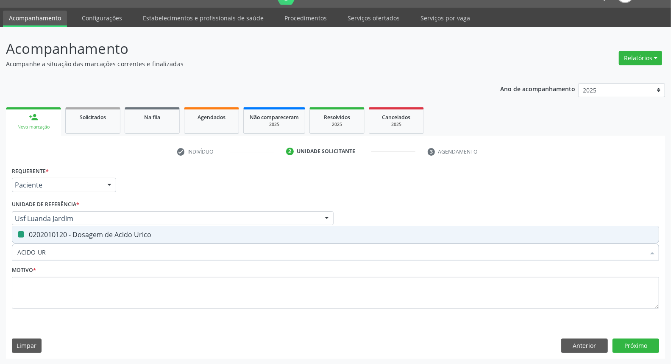
type input "C"
checkbox Urico "false"
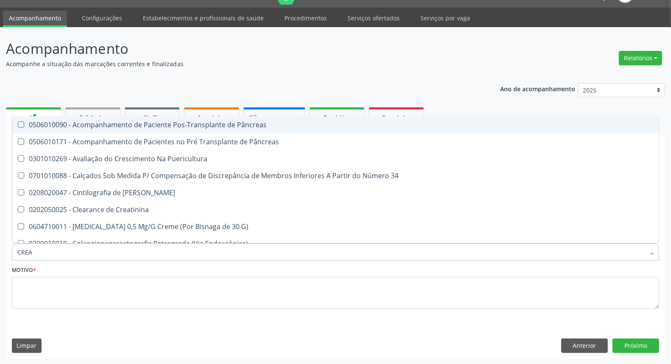
type input "CREAT"
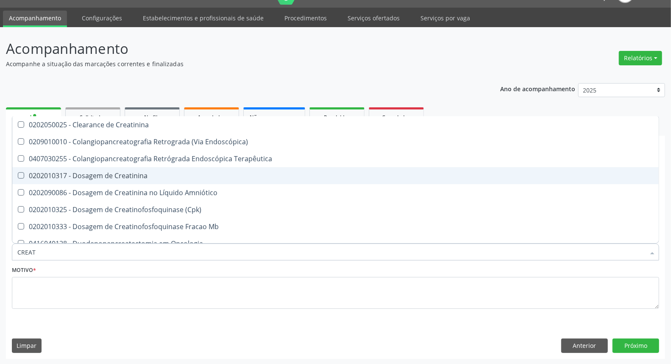
drag, startPoint x: 84, startPoint y: 176, endPoint x: 65, endPoint y: 236, distance: 62.5
click at [81, 180] on span "0202010317 - Dosagem de Creatinina" at bounding box center [335, 175] width 647 height 17
checkbox Creatinina "true"
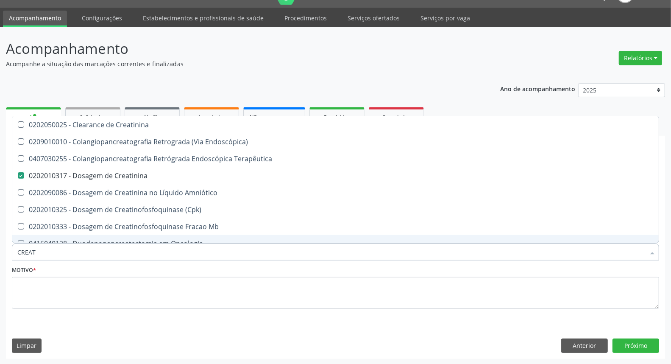
click at [51, 260] on input "CREAT" at bounding box center [331, 251] width 628 height 17
click at [52, 253] on input "CREAT" at bounding box center [331, 251] width 628 height 17
type input "UR"
checkbox Creatinina "false"
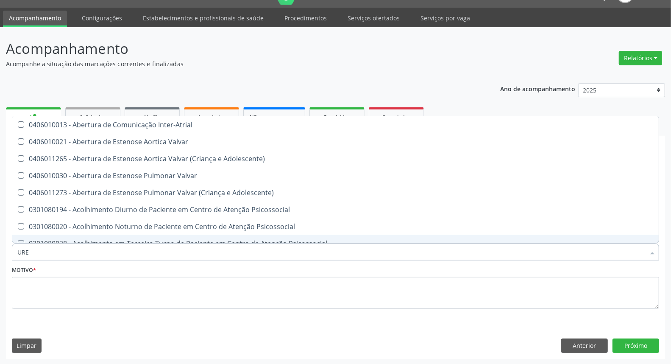
type input "UREI"
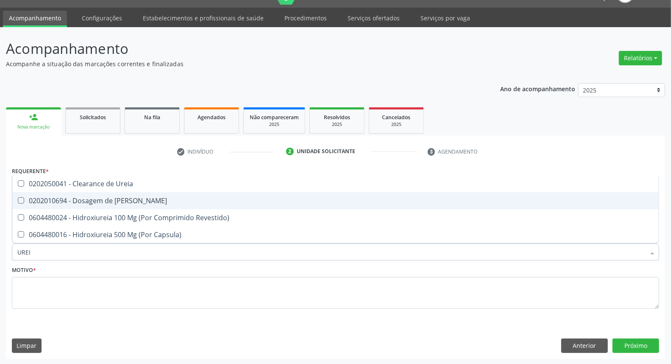
drag, startPoint x: 32, startPoint y: 199, endPoint x: 43, endPoint y: 232, distance: 34.5
click at [32, 200] on div "0202010694 - Dosagem de [PERSON_NAME]" at bounding box center [335, 200] width 637 height 7
checkbox Ureia "true"
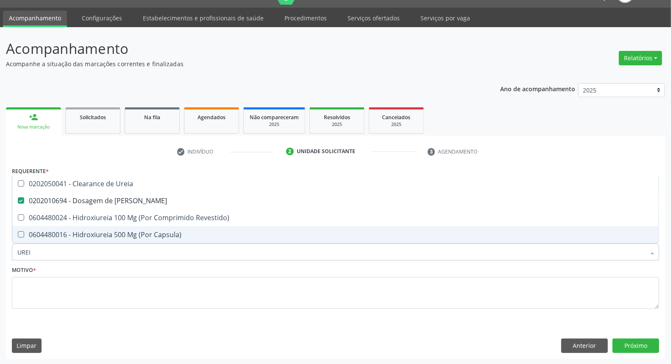
drag, startPoint x: 46, startPoint y: 252, endPoint x: 0, endPoint y: 253, distance: 45.8
click at [0, 253] on div "Acompanhamento Acompanhe a situação das marcações correntes e finalizadas Relat…" at bounding box center [335, 196] width 671 height 338
type input "CO"
checkbox Ureia "false"
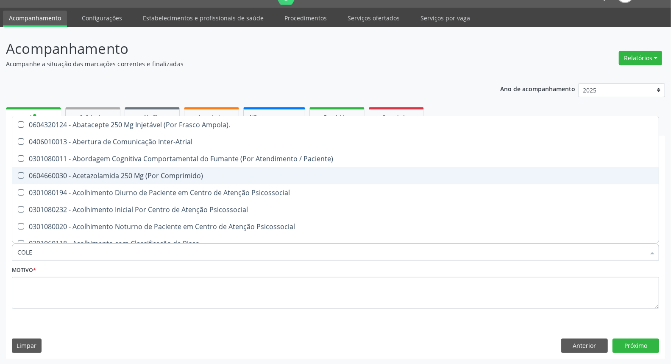
type input "COLES"
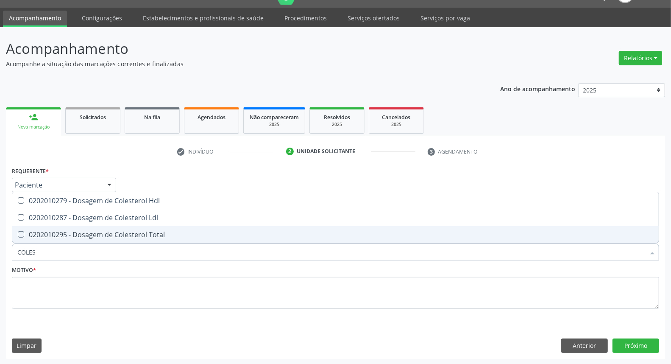
click at [56, 231] on div "0202010295 - Dosagem de Colesterol Total" at bounding box center [335, 234] width 637 height 7
checkbox Total "true"
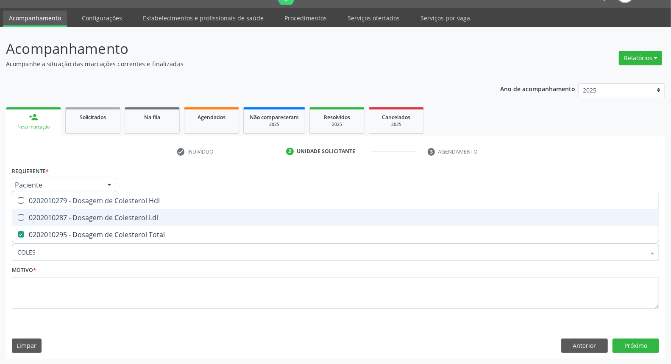
drag, startPoint x: 56, startPoint y: 217, endPoint x: 58, endPoint y: 209, distance: 8.2
click at [57, 215] on div "0202010287 - Dosagem de Colesterol Ldl" at bounding box center [335, 217] width 637 height 7
checkbox Ldl "true"
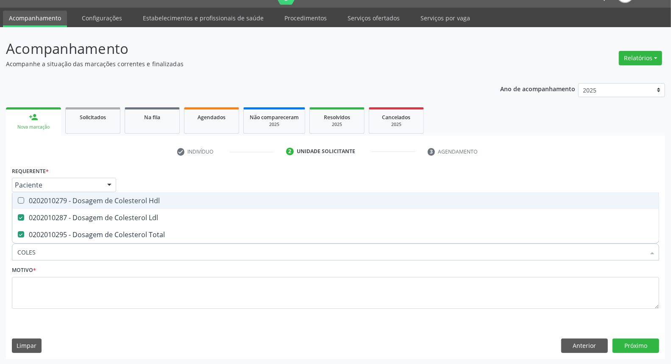
drag, startPoint x: 59, startPoint y: 201, endPoint x: 62, endPoint y: 232, distance: 30.6
click at [59, 204] on div "0202010279 - Dosagem de Colesterol Hdl" at bounding box center [335, 200] width 637 height 7
checkbox Hdl "true"
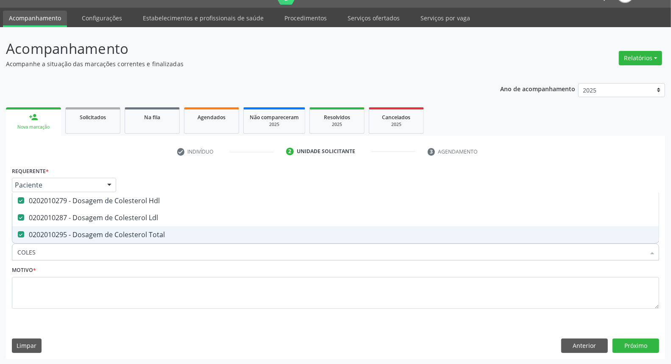
click at [0, 252] on div "Acompanhamento Acompanhe a situação das marcações correntes e finalizadas Relat…" at bounding box center [335, 196] width 671 height 338
type input "B"
checkbox Hdl "false"
checkbox Ldl "false"
checkbox Total "false"
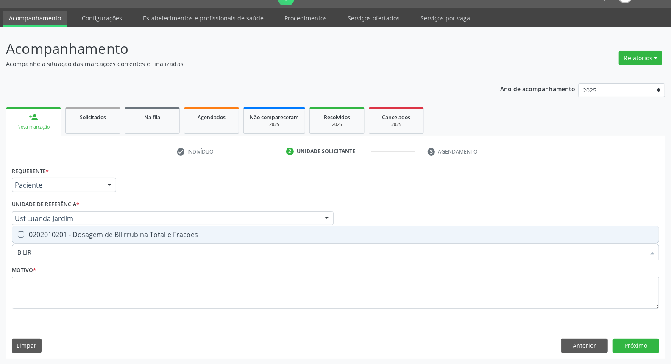
type input "BILIRR"
click at [24, 234] on div "0202010201 - Dosagem de Bilirrubina Total e Fracoes" at bounding box center [335, 234] width 637 height 7
checkbox Fracoes "true"
click at [0, 251] on div "Acompanhamento Acompanhe a situação das marcações correntes e finalizadas Relat…" at bounding box center [335, 196] width 671 height 338
type input "T"
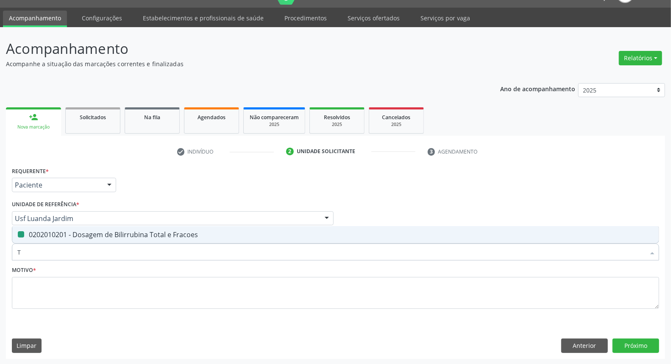
checkbox Fracoes "false"
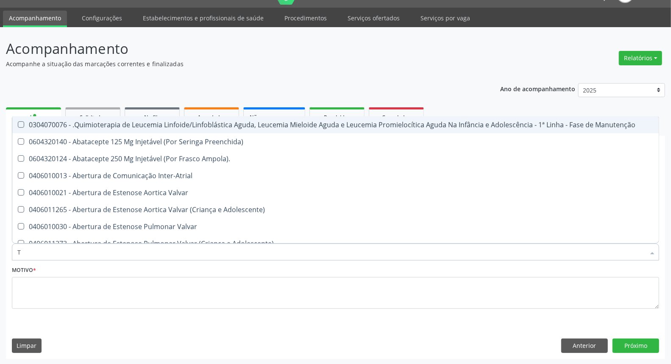
type input "TG"
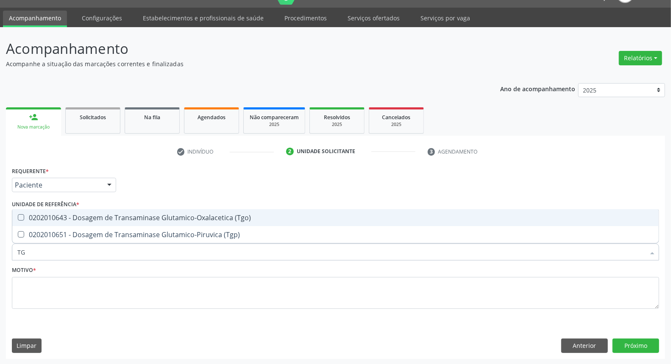
click at [36, 216] on div "0202010643 - Dosagem de Transaminase Glutamico-Oxalacetica (Tgo)" at bounding box center [335, 217] width 637 height 7
checkbox \(Tgo\) "true"
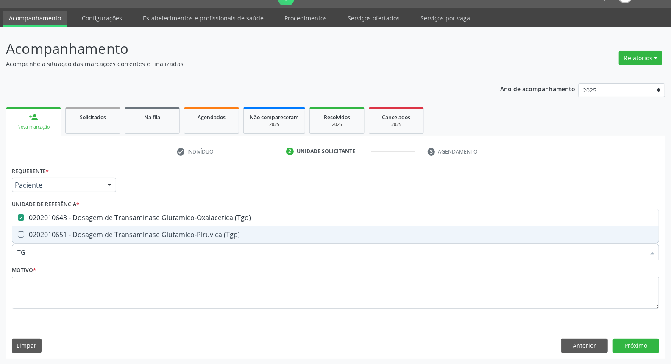
drag, startPoint x: 34, startPoint y: 252, endPoint x: 0, endPoint y: 253, distance: 33.9
click at [0, 253] on div "Acompanhamento Acompanhe a situação das marcações correntes e finalizadas Relat…" at bounding box center [335, 196] width 671 height 338
type input "TR"
checkbox \(Tgo\) "false"
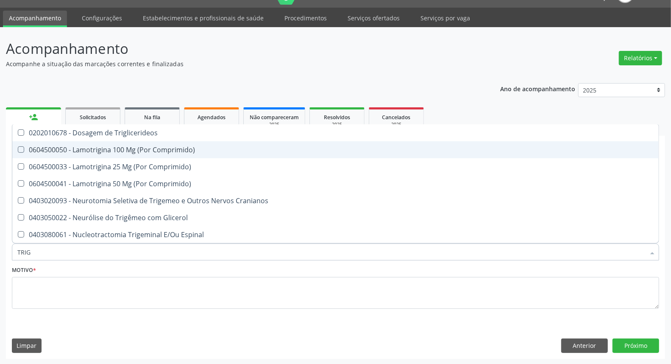
type input "TRIGL"
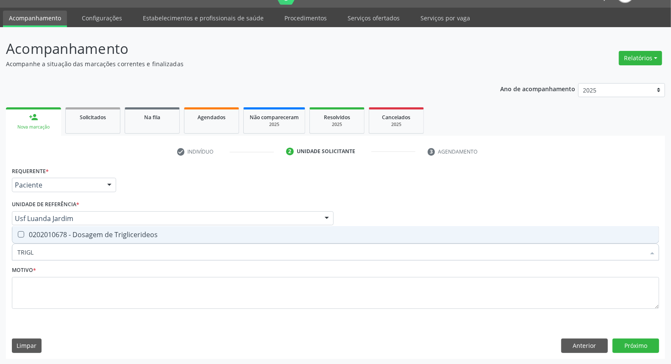
click at [32, 232] on div "0202010678 - Dosagem de Triglicerideos" at bounding box center [335, 234] width 637 height 7
checkbox Triglicerideos "true"
click at [0, 255] on div "Acompanhamento Acompanhe a situação das marcações correntes e finalizadas Relat…" at bounding box center [335, 196] width 671 height 338
type input "HE"
checkbox Triglicerideos "false"
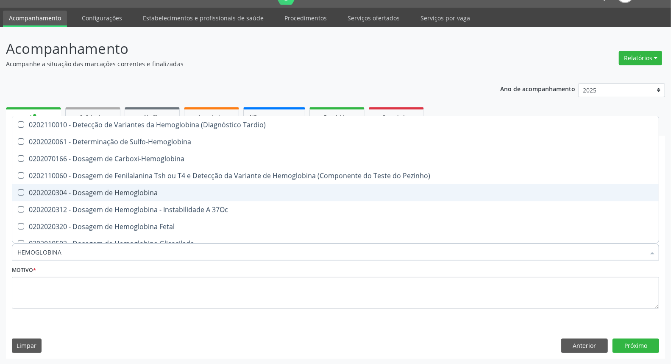
type input "HEMOGLOBINA G"
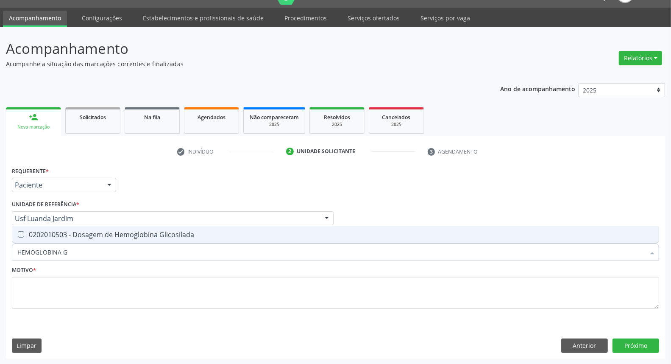
drag, startPoint x: 76, startPoint y: 232, endPoint x: 62, endPoint y: 243, distance: 17.8
click at [71, 234] on div "0202010503 - Dosagem de Hemoglobina Glicosilada" at bounding box center [335, 234] width 637 height 7
checkbox Glicosilada "true"
drag, startPoint x: 51, startPoint y: 249, endPoint x: 0, endPoint y: 249, distance: 51.3
click at [0, 249] on div "Acompanhamento Acompanhe a situação das marcações correntes e finalizadas Relat…" at bounding box center [335, 196] width 671 height 338
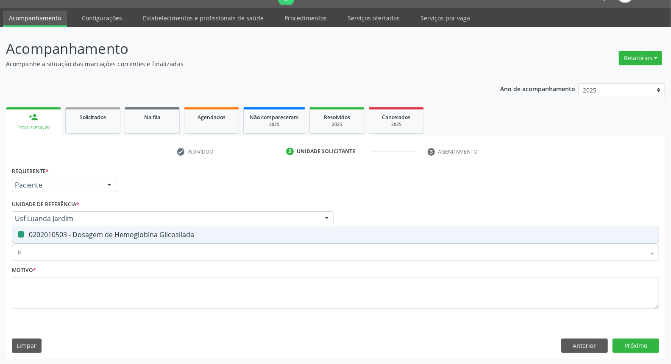
type input "HE"
checkbox Glicosilada "false"
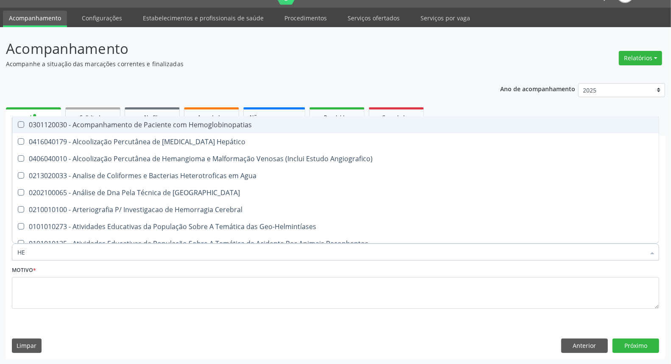
type input "HEM"
checkbox \(Qualitativo\) "true"
checkbox Glicosilada "false"
type input "HEMO"
checkbox Redome\) "true"
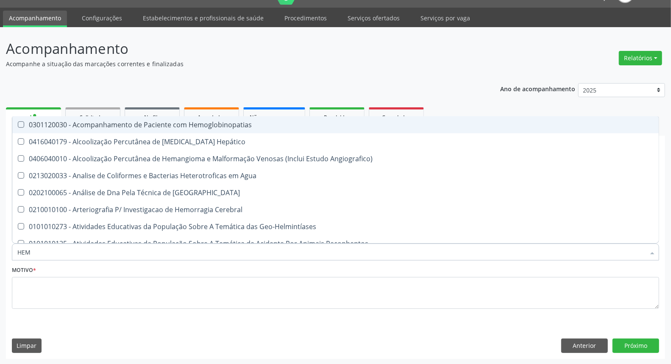
checkbox \(Qualitativo\) "false"
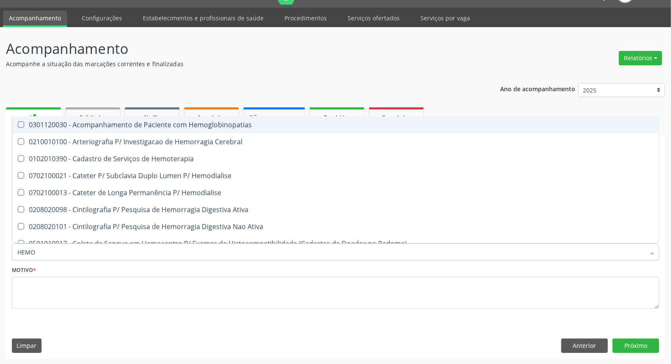
type input "HEMOG"
checkbox Tardio\) "true"
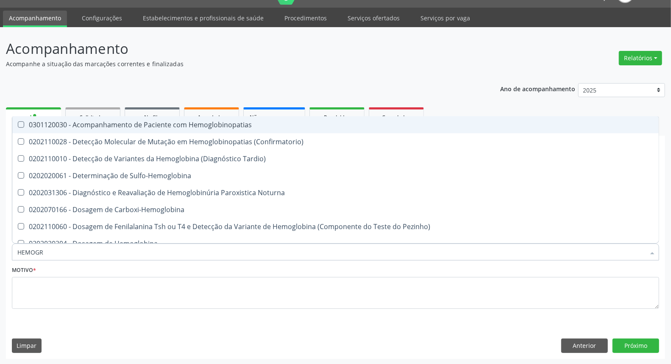
type input "HEMOGRA"
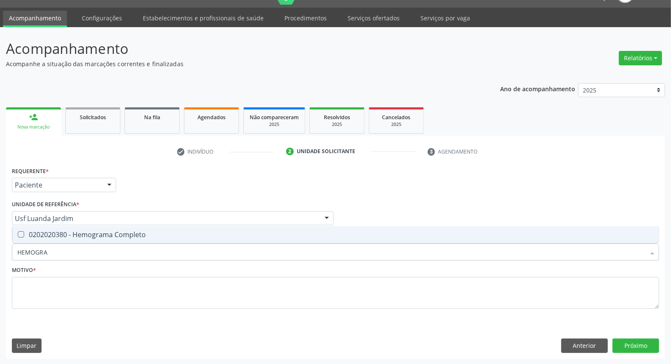
click at [54, 232] on div "0202020380 - Hemograma Completo" at bounding box center [335, 234] width 637 height 7
checkbox Completo "true"
drag, startPoint x: 51, startPoint y: 249, endPoint x: 0, endPoint y: 249, distance: 50.9
click at [0, 249] on div "Acompanhamento Acompanhe a situação das marcações correntes e finalizadas Relat…" at bounding box center [335, 196] width 671 height 338
type input "UR"
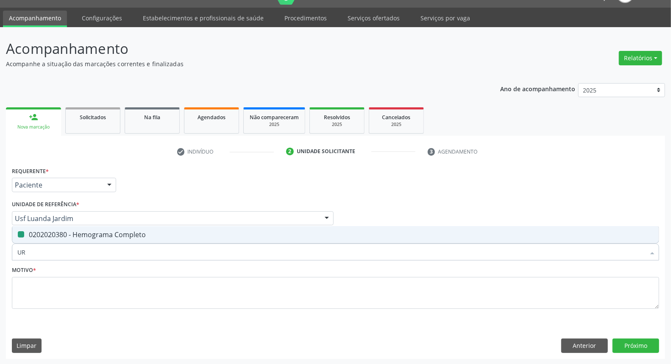
checkbox Completo "false"
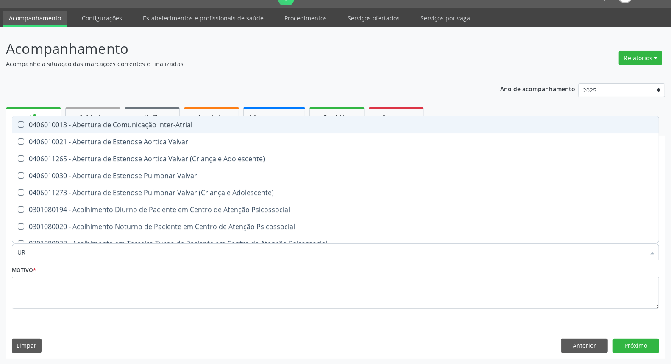
type input "URI"
checkbox B "true"
type input "URIN"
checkbox B "false"
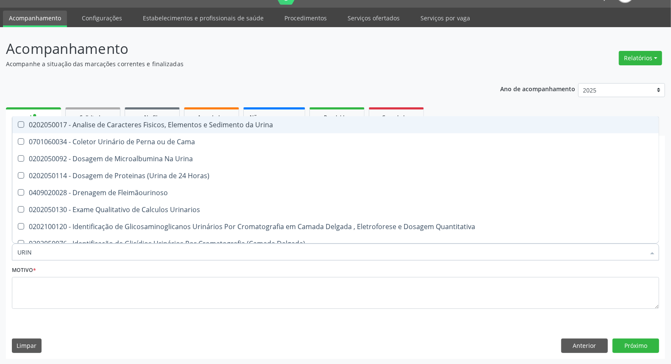
type input "URINA"
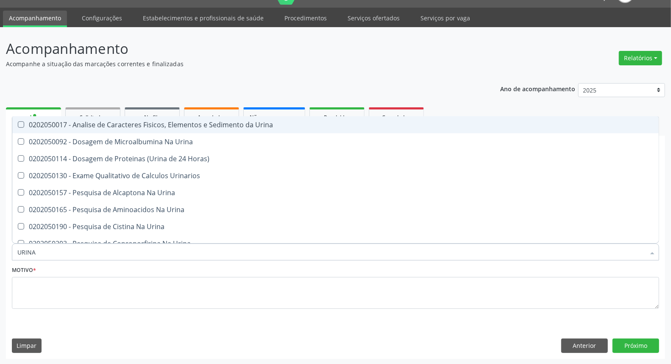
drag, startPoint x: 83, startPoint y: 126, endPoint x: 77, endPoint y: 226, distance: 99.9
click at [83, 128] on div "0202050017 - Analise de Caracteres Fisicos, Elementos e Sedimento da Urina" at bounding box center [335, 124] width 637 height 7
checkbox Urina "true"
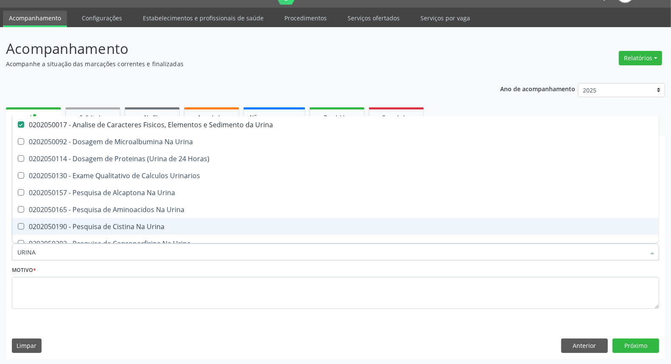
click at [0, 252] on div "Acompanhamento Acompanhe a situação das marcações correntes e finalizadas Relat…" at bounding box center [335, 196] width 671 height 338
type input "DE"
checkbox Urina "false"
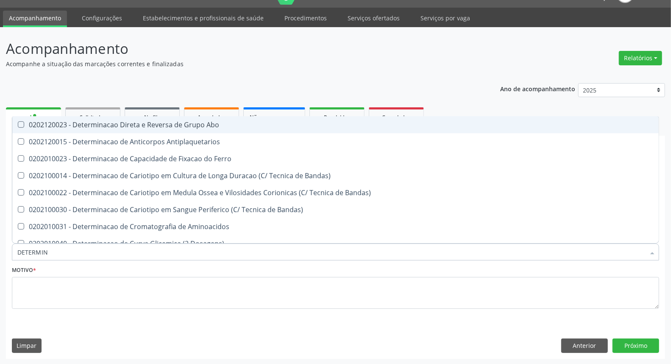
type input "DETERMINA"
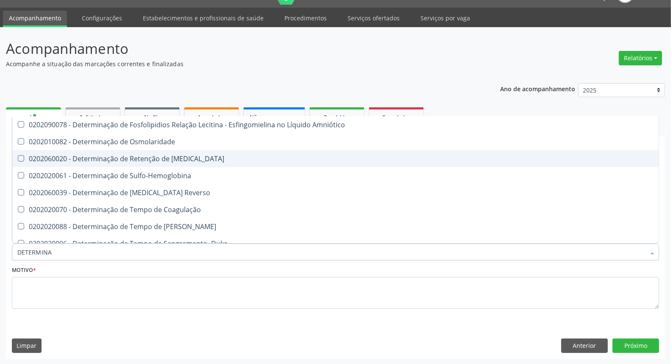
scroll to position [518, 0]
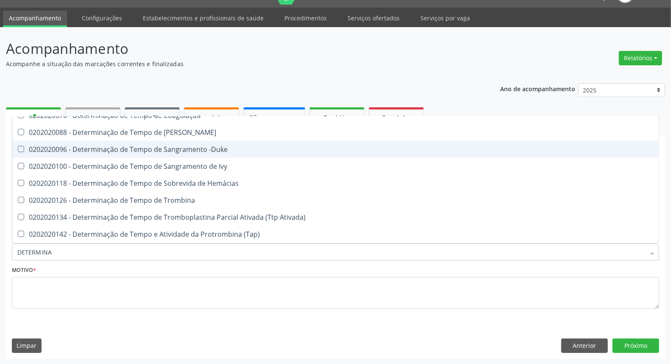
click at [372, 153] on span "0202020096 - Determinação de Tempo de Sangramento -Duke" at bounding box center [335, 149] width 647 height 17
checkbox -Duke "true"
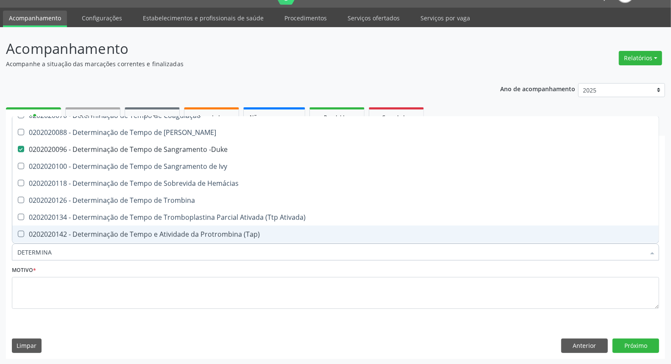
click at [358, 231] on div "0202020142 - Determinação de Tempo e Atividade da Protrombina (Tap)" at bounding box center [335, 234] width 637 height 7
checkbox \(Tap\) "true"
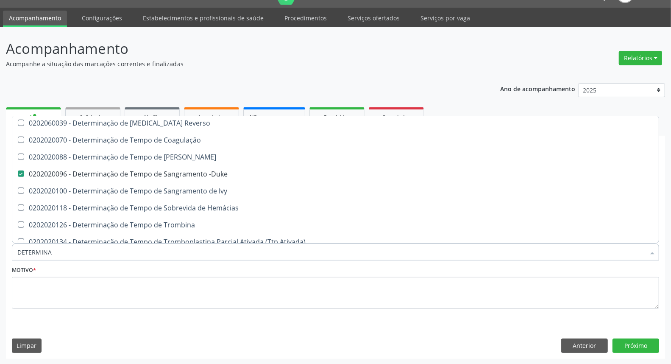
scroll to position [485, 0]
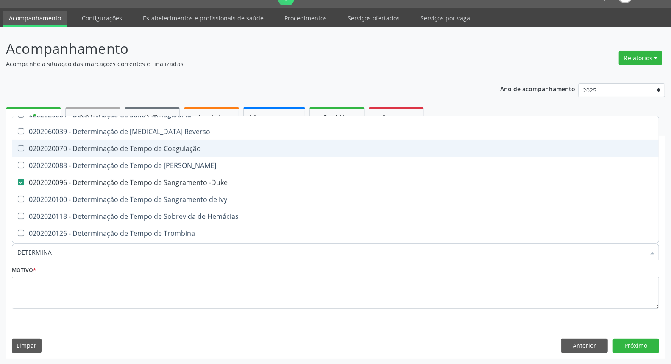
click at [436, 149] on div "0202020070 - Determinação de Tempo de Coagulação" at bounding box center [335, 148] width 637 height 7
checkbox Coagulação "true"
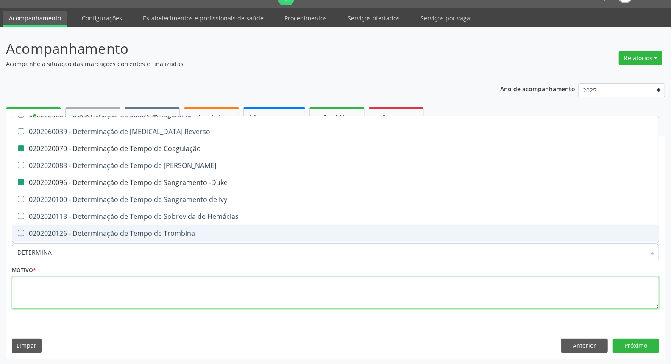
click at [550, 294] on textarea at bounding box center [336, 293] width 648 height 32
checkbox Antiplaquetarios "true"
checkbox Ferro "true"
checkbox Bandas\) "true"
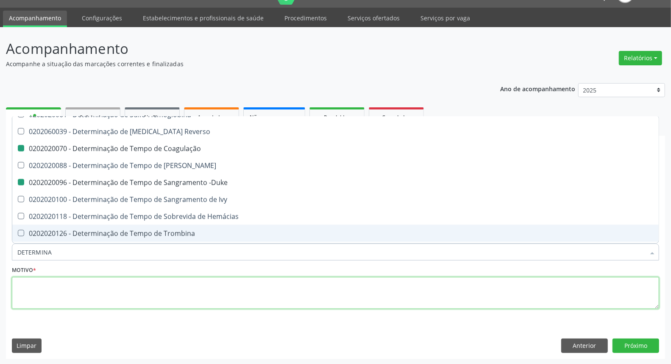
checkbox Bandas\) "true"
checkbox Aminoacidos "true"
checkbox Dosagens\) "true"
checkbox Glomerular "true"
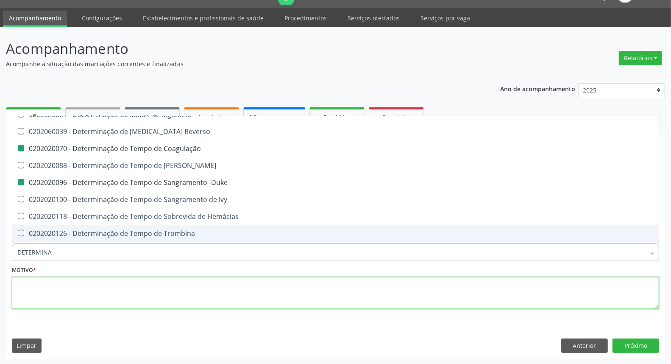
checkbox Renal "true"
checkbox Regional "true"
checkbox Osmolalidade "true"
checkbox Intra-Abdominal "true"
checkbox \(Pvc\) "true"
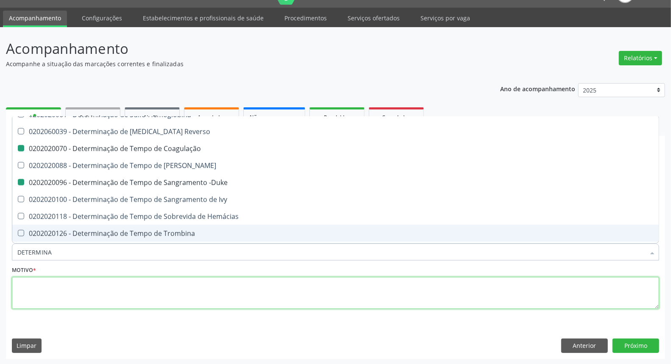
checkbox Hormonais "true"
checkbox Radiosotopos\) "true"
checkbox Coagulação "false"
checkbox -Duke "false"
checkbox \(Tap\) "false"
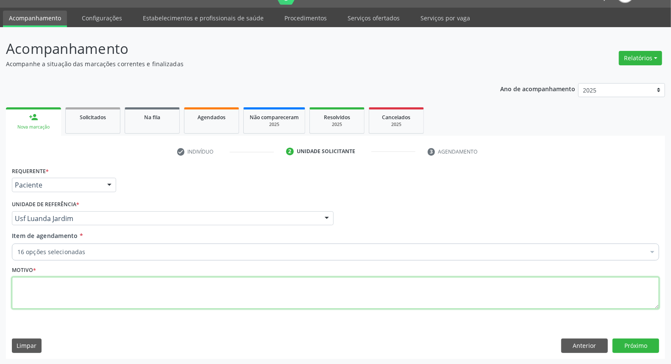
scroll to position [0, 0]
type textarea "*"
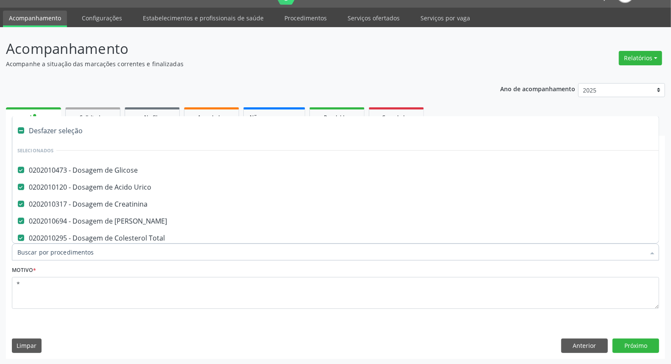
type input "T"
checkbox -Duke "false"
checkbox \(Tap\) "false"
checkbox Coagulação "false"
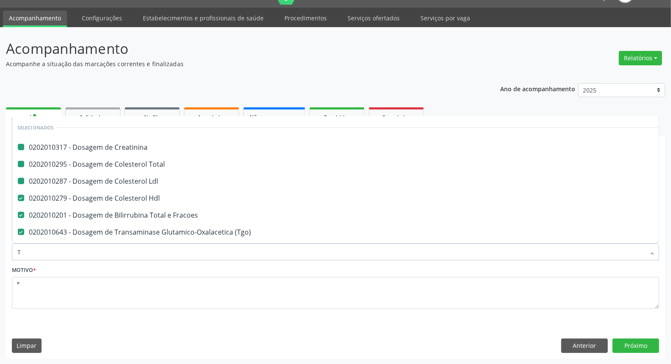
type input "[MEDICAL_DATA]"
checkbox Creatinina "false"
checkbox Total "false"
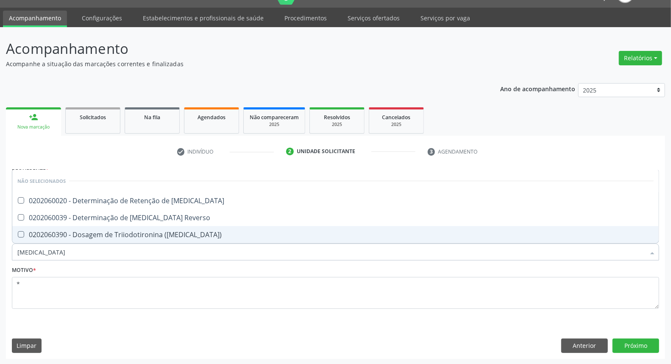
click at [263, 236] on div "0202060390 - Dosagem de Triiodotironina ([MEDICAL_DATA])" at bounding box center [335, 234] width 637 height 7
checkbox \(T3\) "true"
type input "T"
checkbox T3 "true"
checkbox Reverso "true"
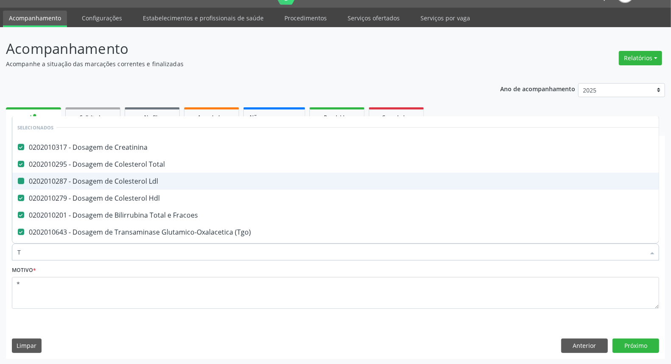
type input "T4"
checkbox Creatinina "false"
checkbox Total "false"
checkbox Ldl "false"
checkbox Hdl "false"
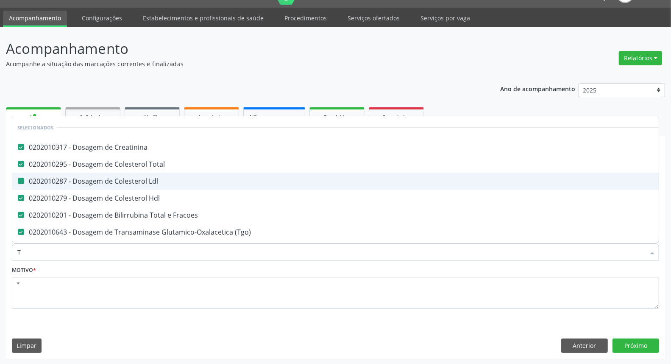
checkbox Fracoes "false"
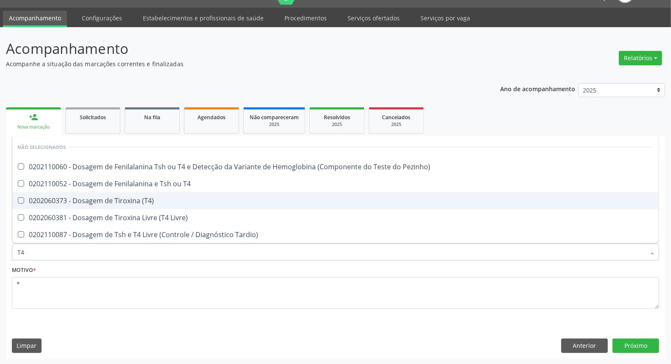
click at [299, 198] on div "0202060373 - Dosagem de Tiroxina (T4)" at bounding box center [335, 200] width 637 height 7
checkbox \(T4\) "true"
type input "T"
checkbox Pezinho\) "true"
checkbox T4 "true"
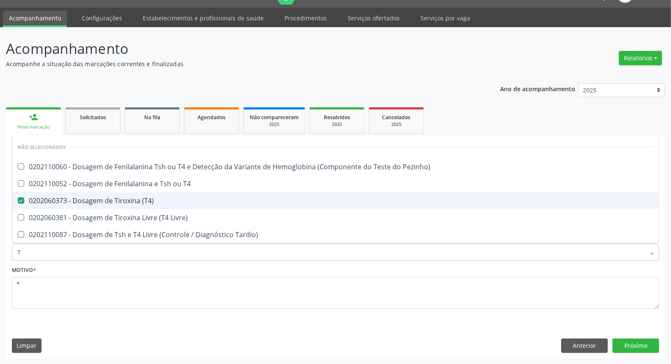
checkbox Livre\) "true"
checkbox Tardio\) "true"
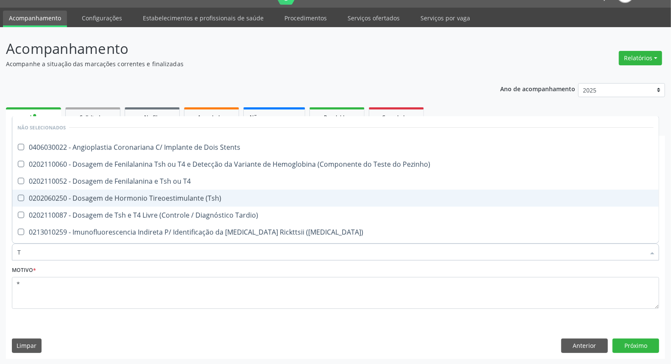
type input "TS"
checkbox Stents "false"
checkbox Pezinho\) "false"
checkbox T4 "false"
checkbox \(Tsh\) "false"
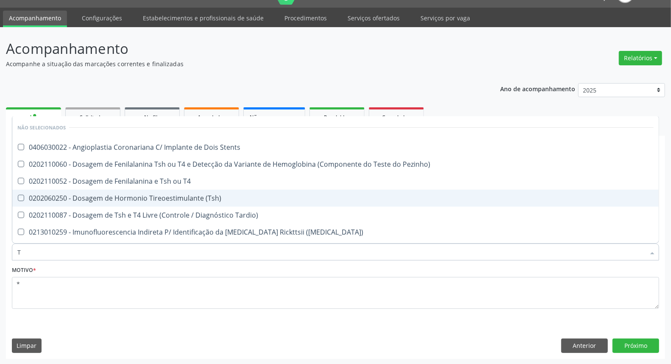
checkbox Tardio\) "false"
checkbox Maculosa\) "false"
checkbox Aço "false"
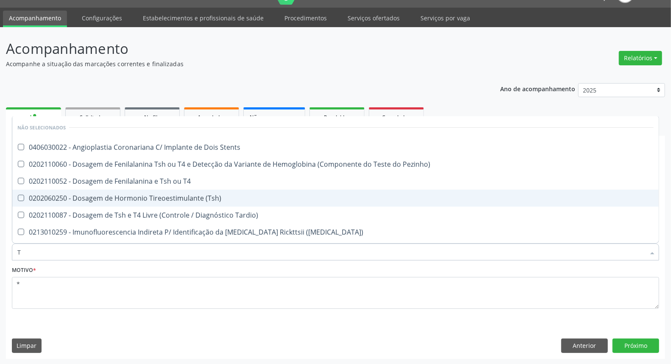
checkbox Ptb-Pts-Kbm "false"
checkbox Stents "false"
checkbox Similar "false"
type input "TSH"
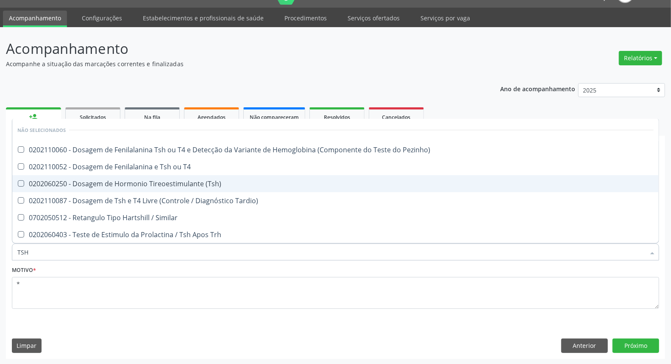
click at [300, 182] on div "0202060250 - Dosagem de Hormonio Tireoestimulante (Tsh)" at bounding box center [335, 183] width 637 height 7
checkbox \(Tsh\) "true"
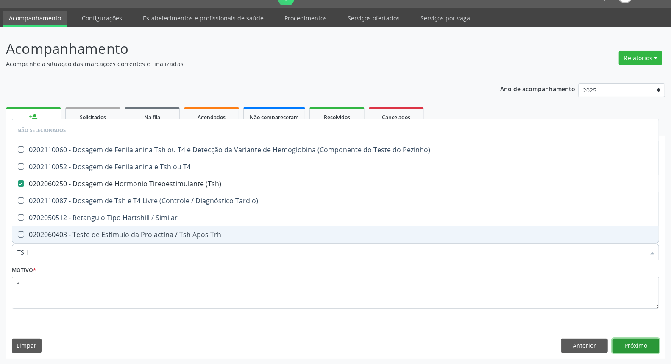
click at [632, 347] on button "Próximo" at bounding box center [636, 346] width 47 height 14
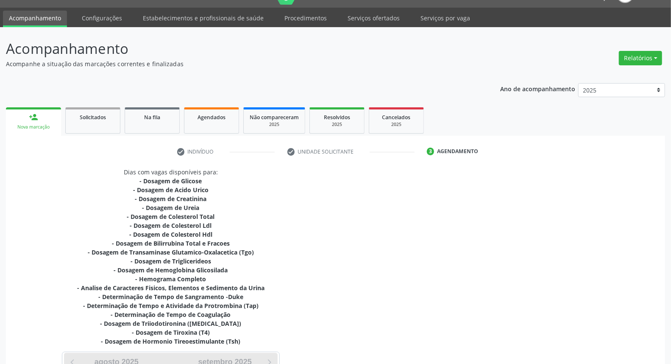
scroll to position [161, 0]
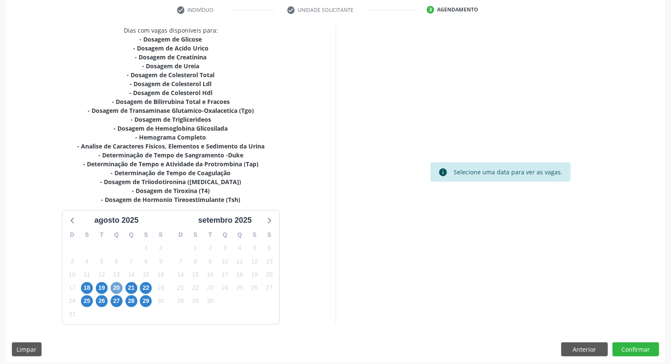
click at [116, 289] on span "20" at bounding box center [117, 288] width 12 height 12
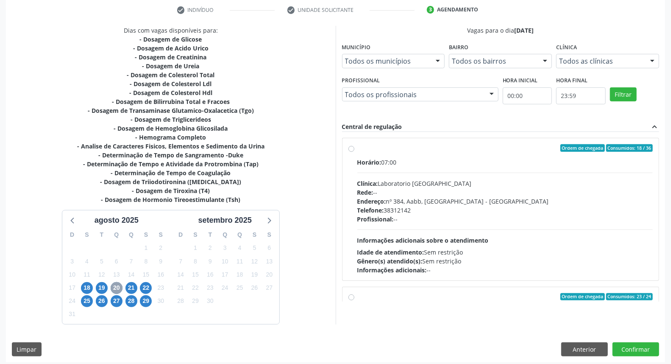
scroll to position [94, 0]
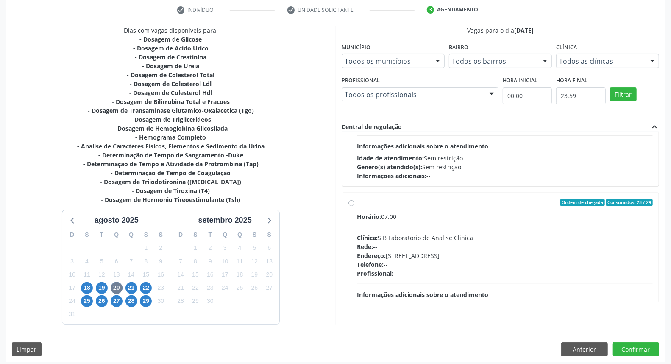
click at [358, 204] on label "Ordem de chegada Consumidos: 23 / 24 Horário: 07:00 Clínica: S B Laboratorio de…" at bounding box center [506, 264] width 296 height 130
click at [350, 204] on input "Ordem de chegada Consumidos: 23 / 24 Horário: 07:00 Clínica: S B Laboratorio de…" at bounding box center [352, 203] width 6 height 8
radio input "true"
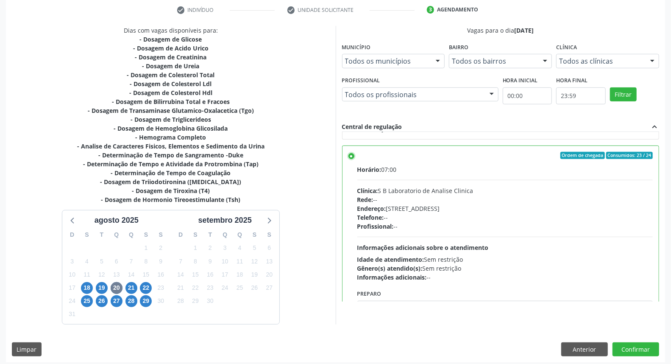
scroll to position [188, 0]
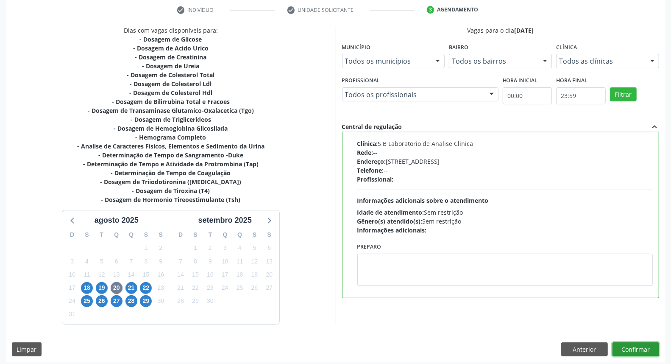
click at [637, 353] on button "Confirmar" at bounding box center [636, 349] width 47 height 14
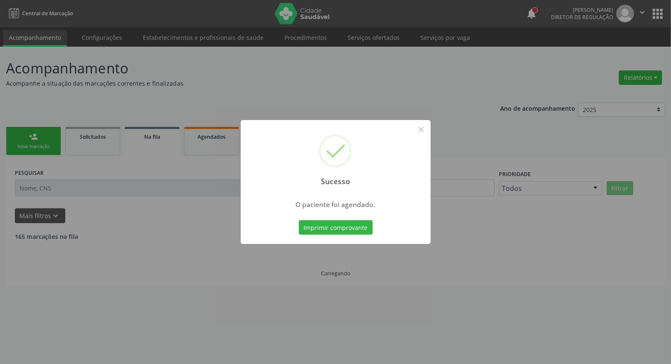
scroll to position [0, 0]
